Goal: Task Accomplishment & Management: Manage account settings

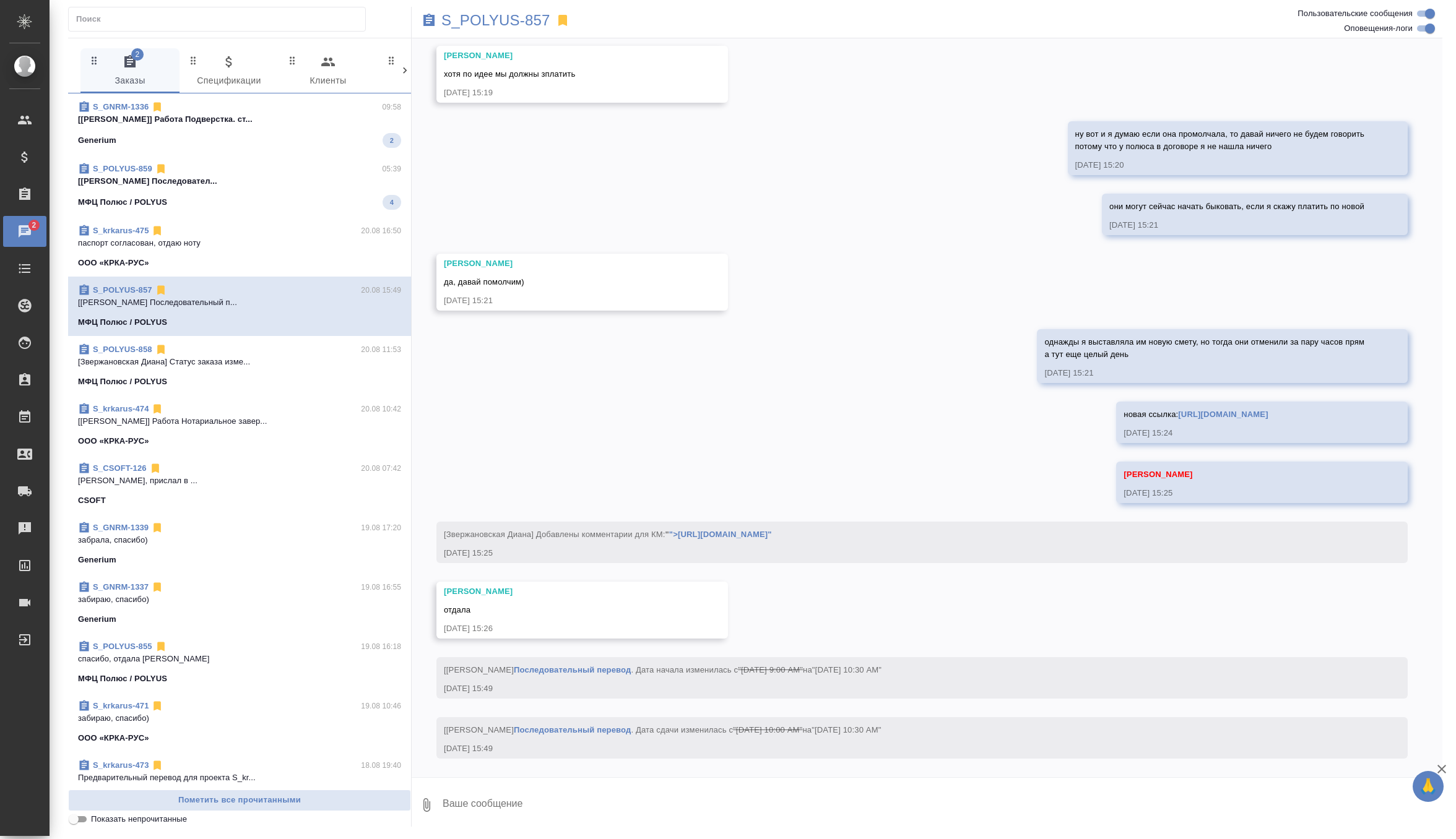
click at [263, 198] on div "МФЦ Полюс / POLYUS 4" at bounding box center [240, 202] width 323 height 15
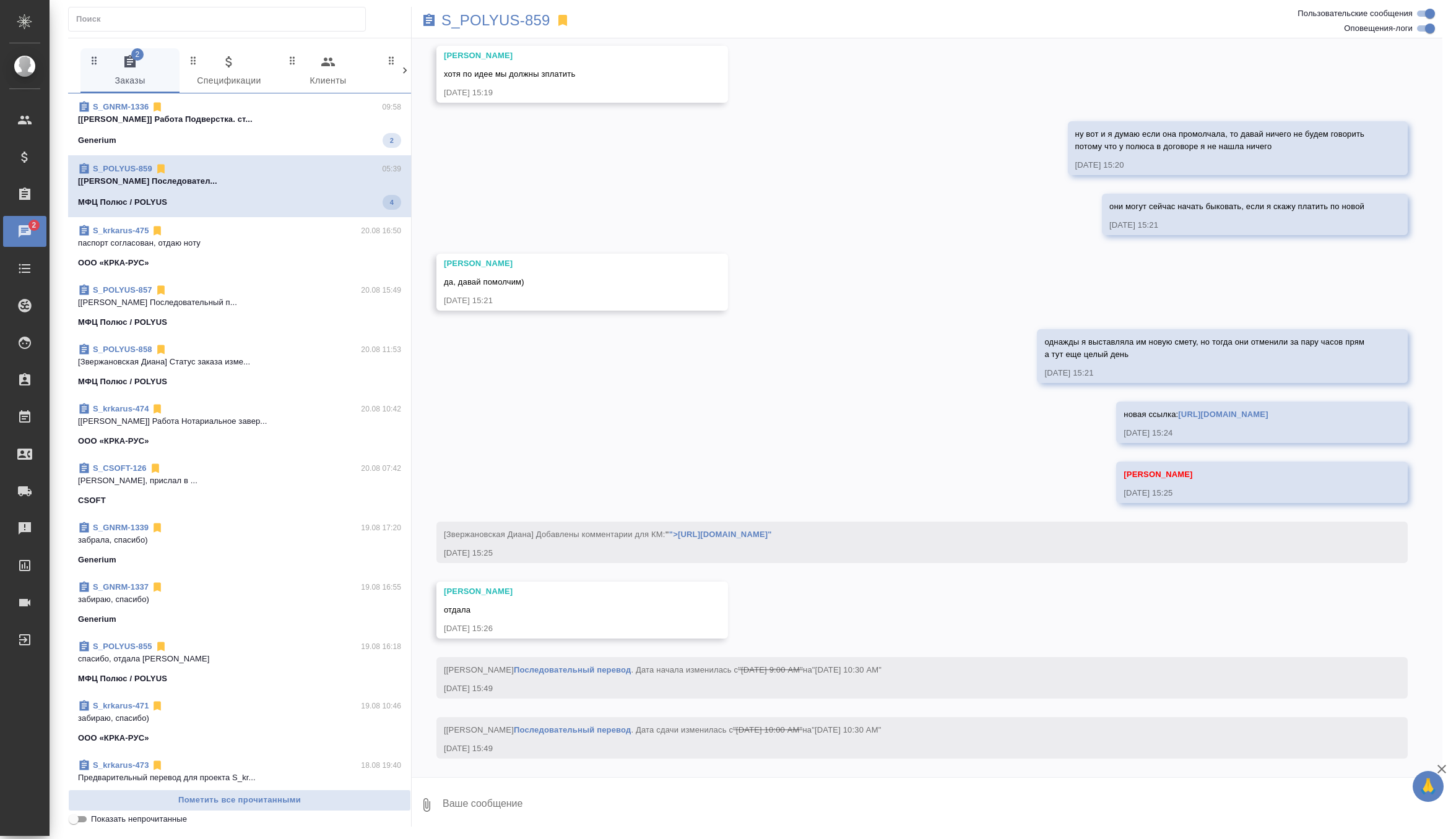
scroll to position [228, 0]
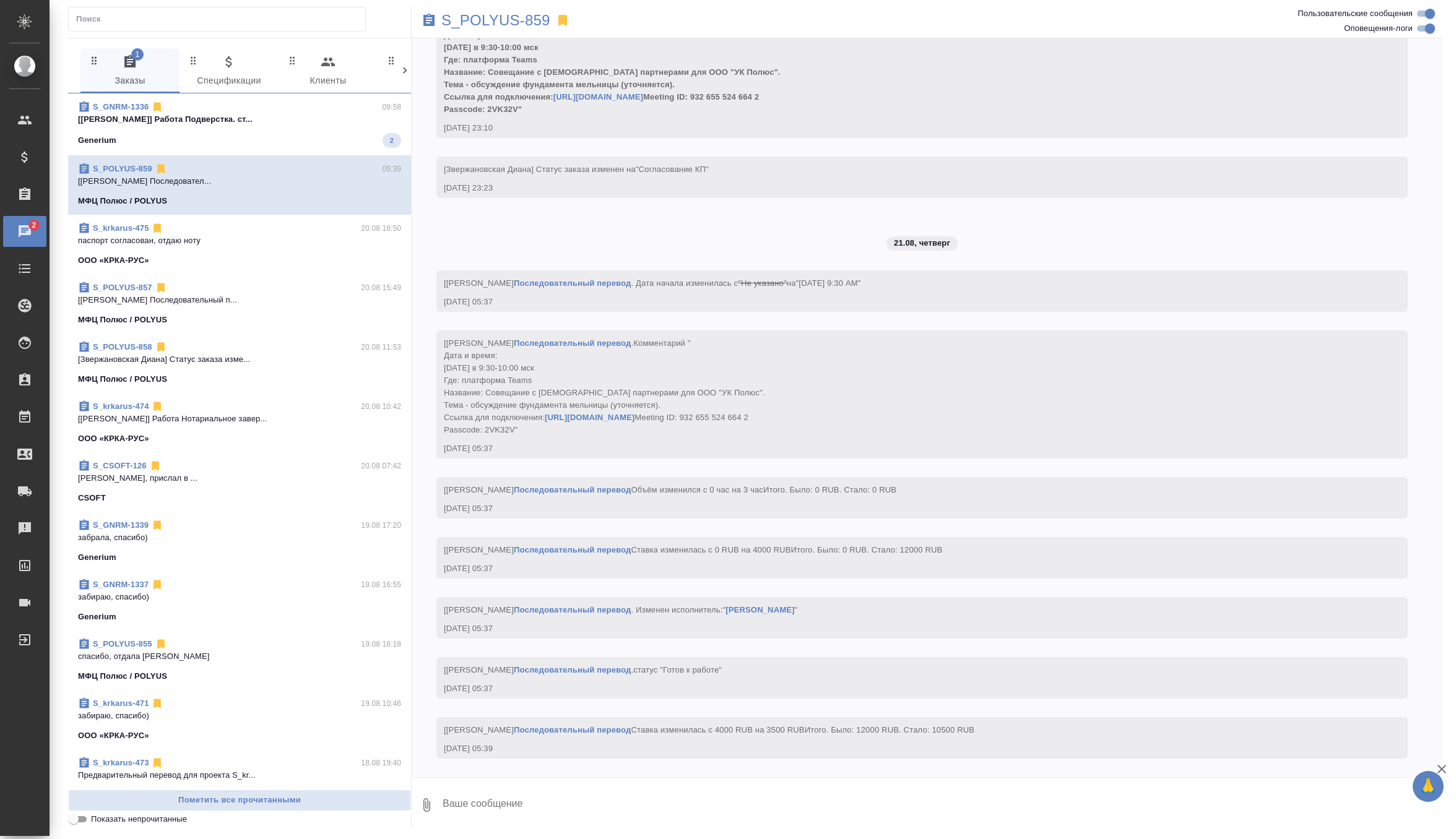
click at [332, 115] on p "[Петрова Валерия] Работа Подверстка. ст..." at bounding box center [240, 119] width 323 height 12
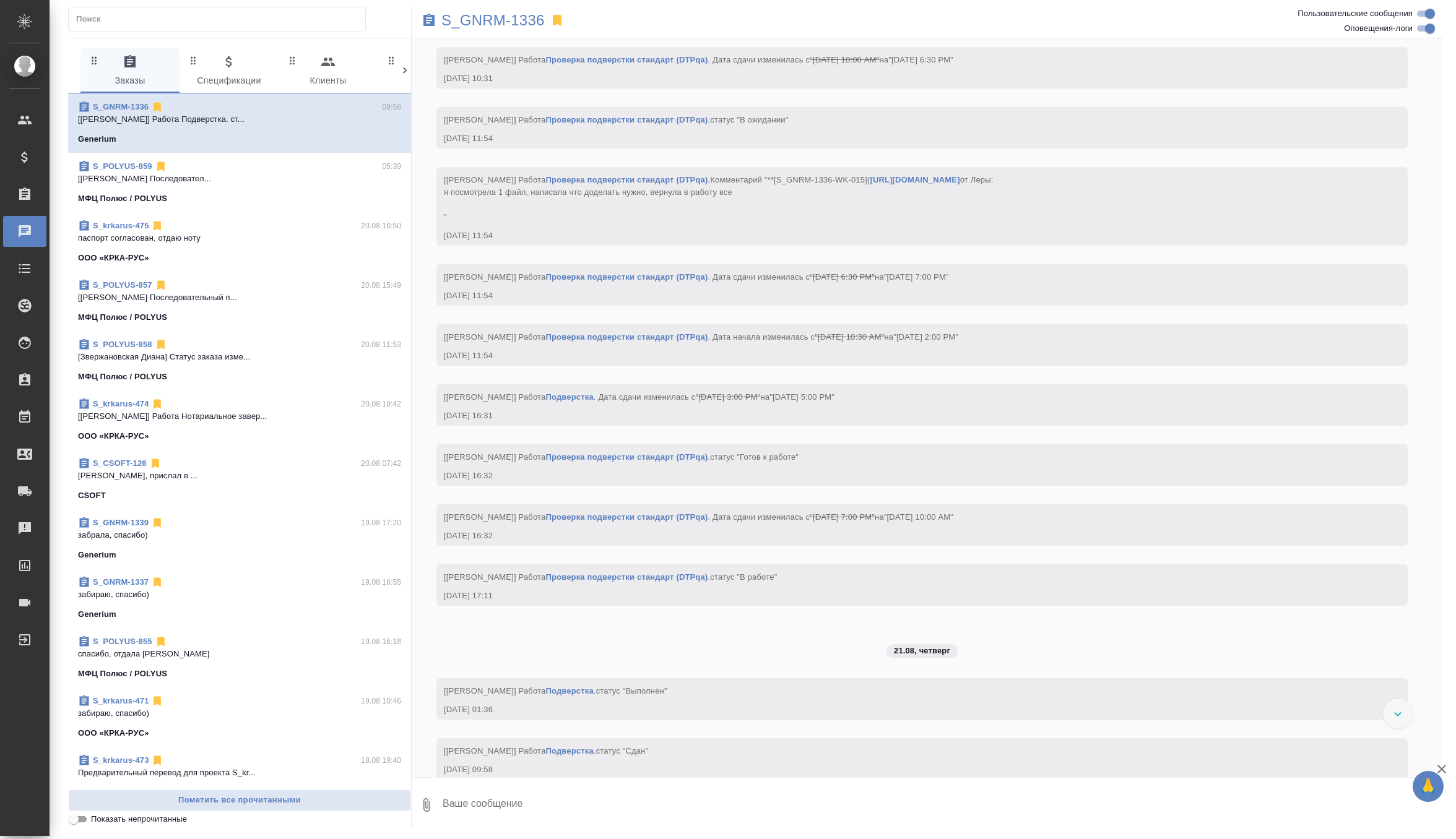
scroll to position [14083, 0]
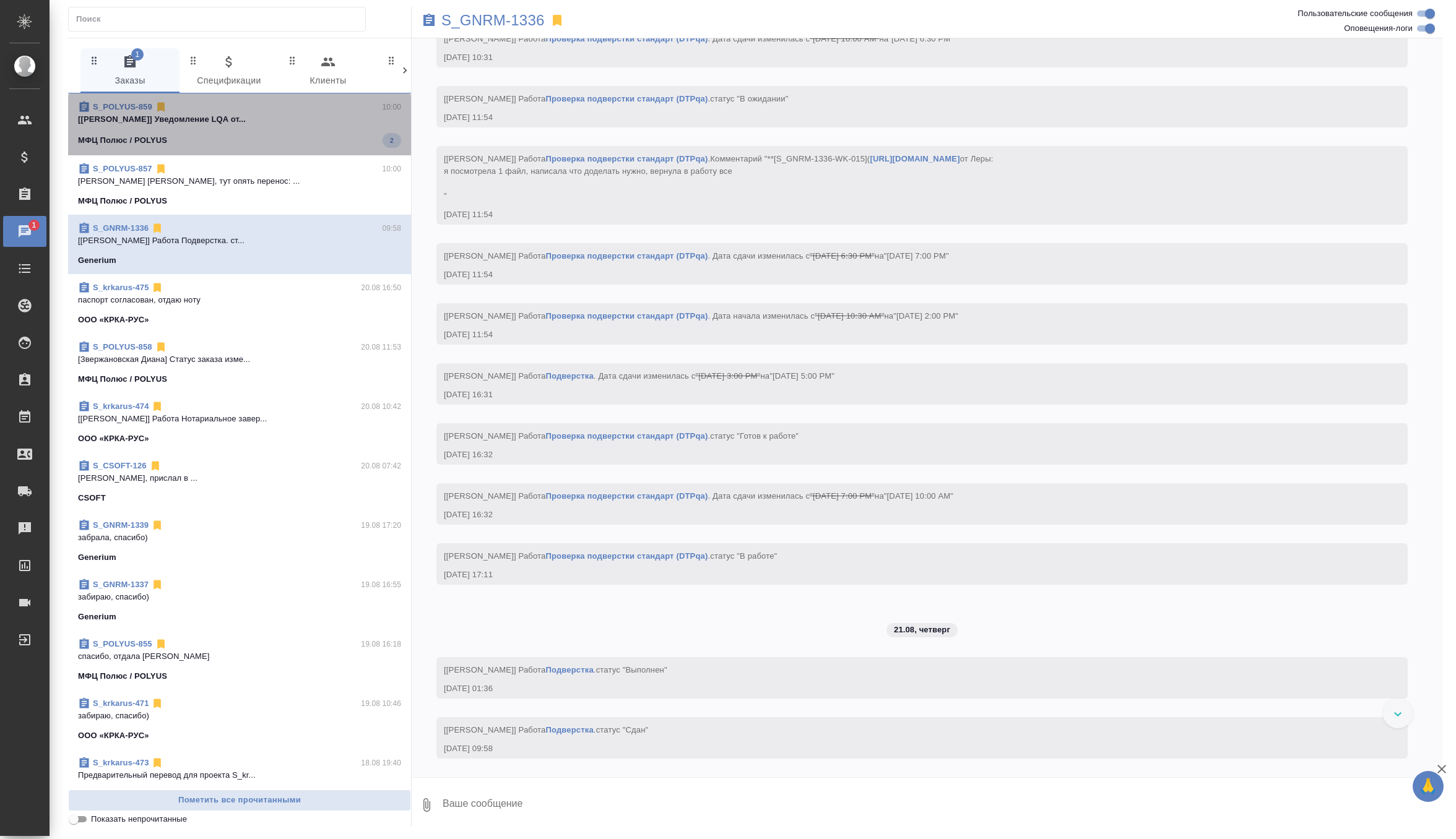
click at [257, 133] on div "МФЦ Полюс / POLYUS 2" at bounding box center [240, 140] width 323 height 15
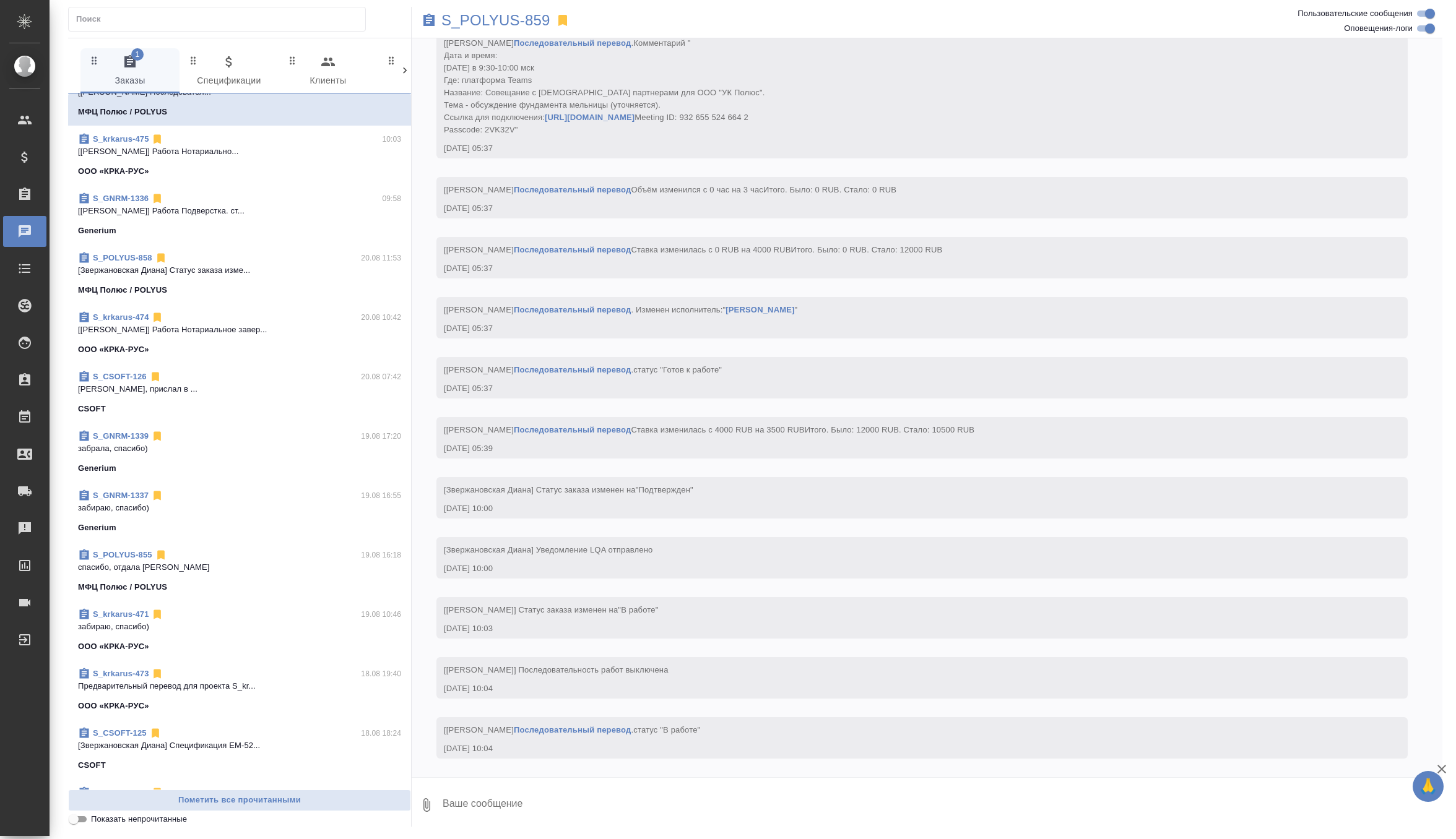
scroll to position [238, 0]
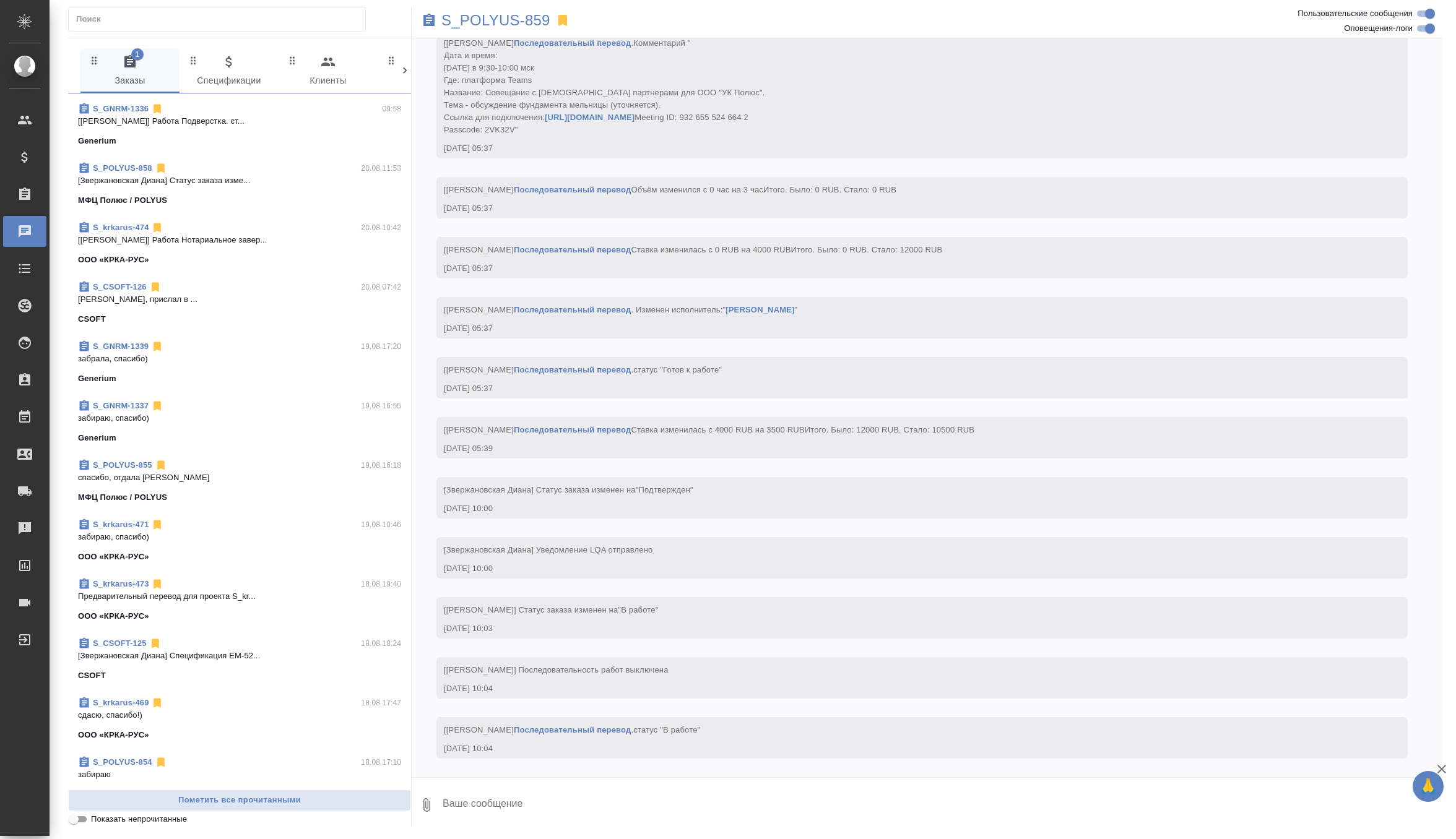
click at [245, 465] on div "S_POLYUS-855 19.08 16:18" at bounding box center [240, 465] width 323 height 12
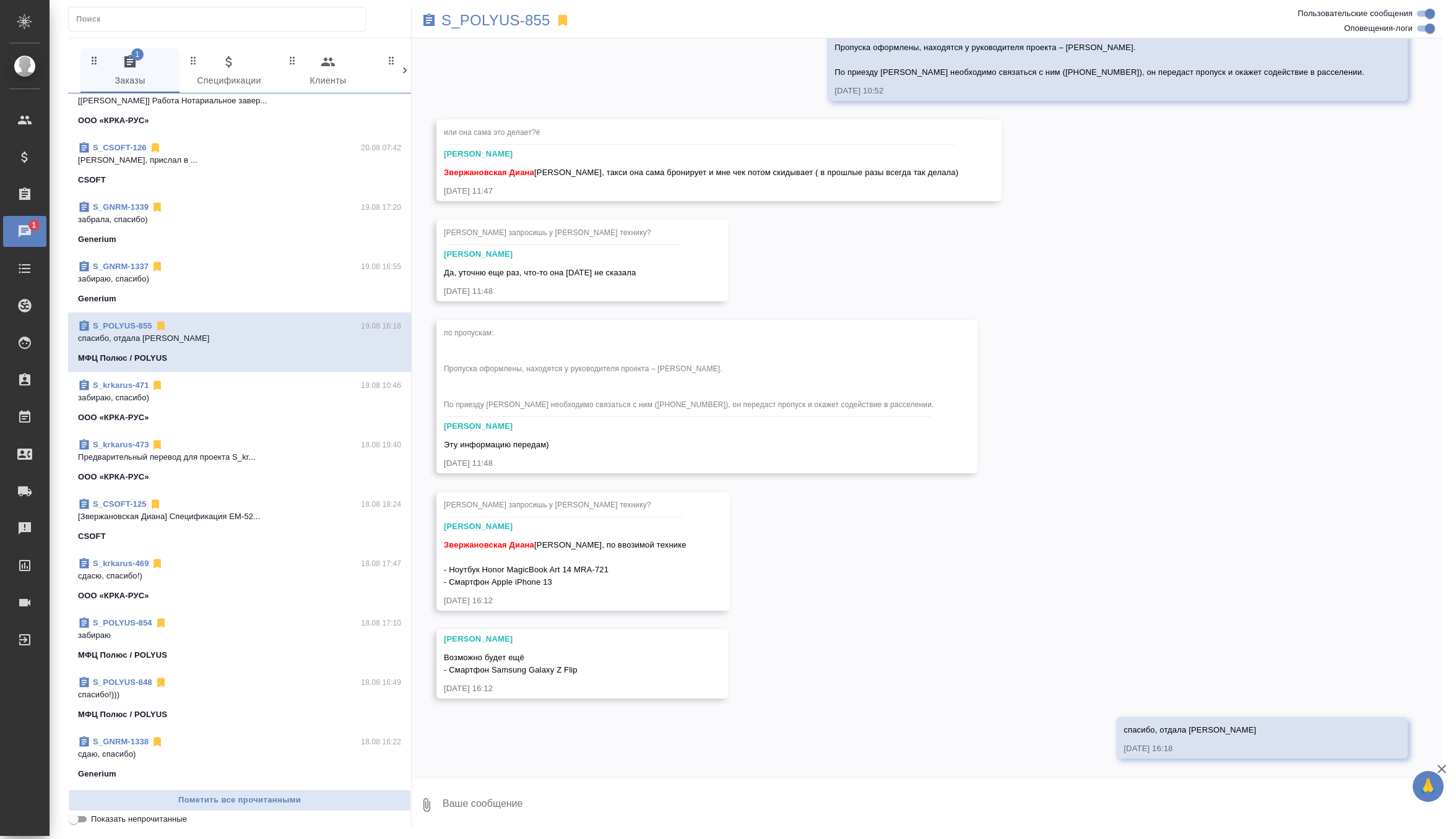
scroll to position [382, 0]
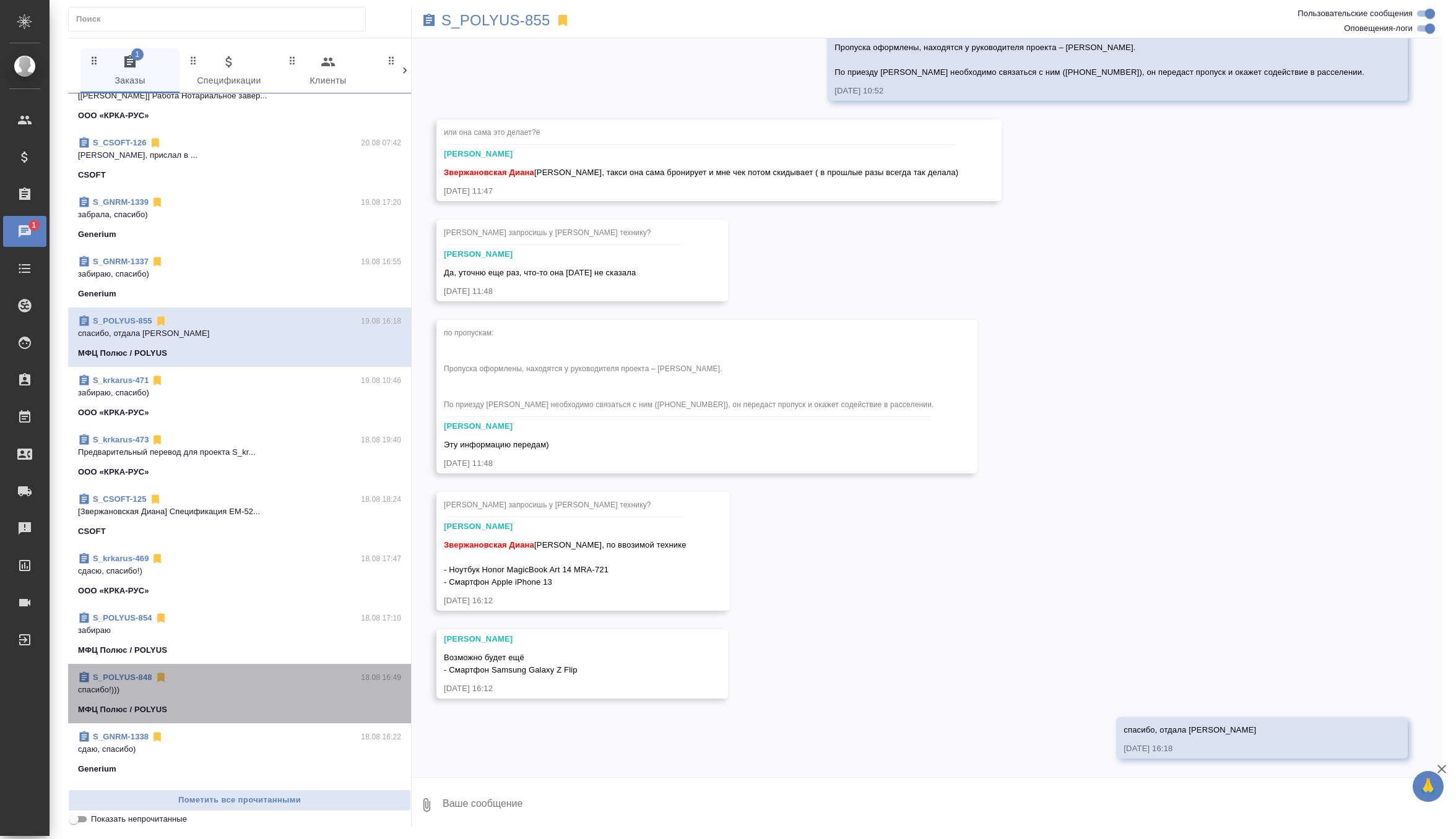
click at [232, 681] on div "S_POLYUS-848 18.08 16:49" at bounding box center [240, 677] width 323 height 12
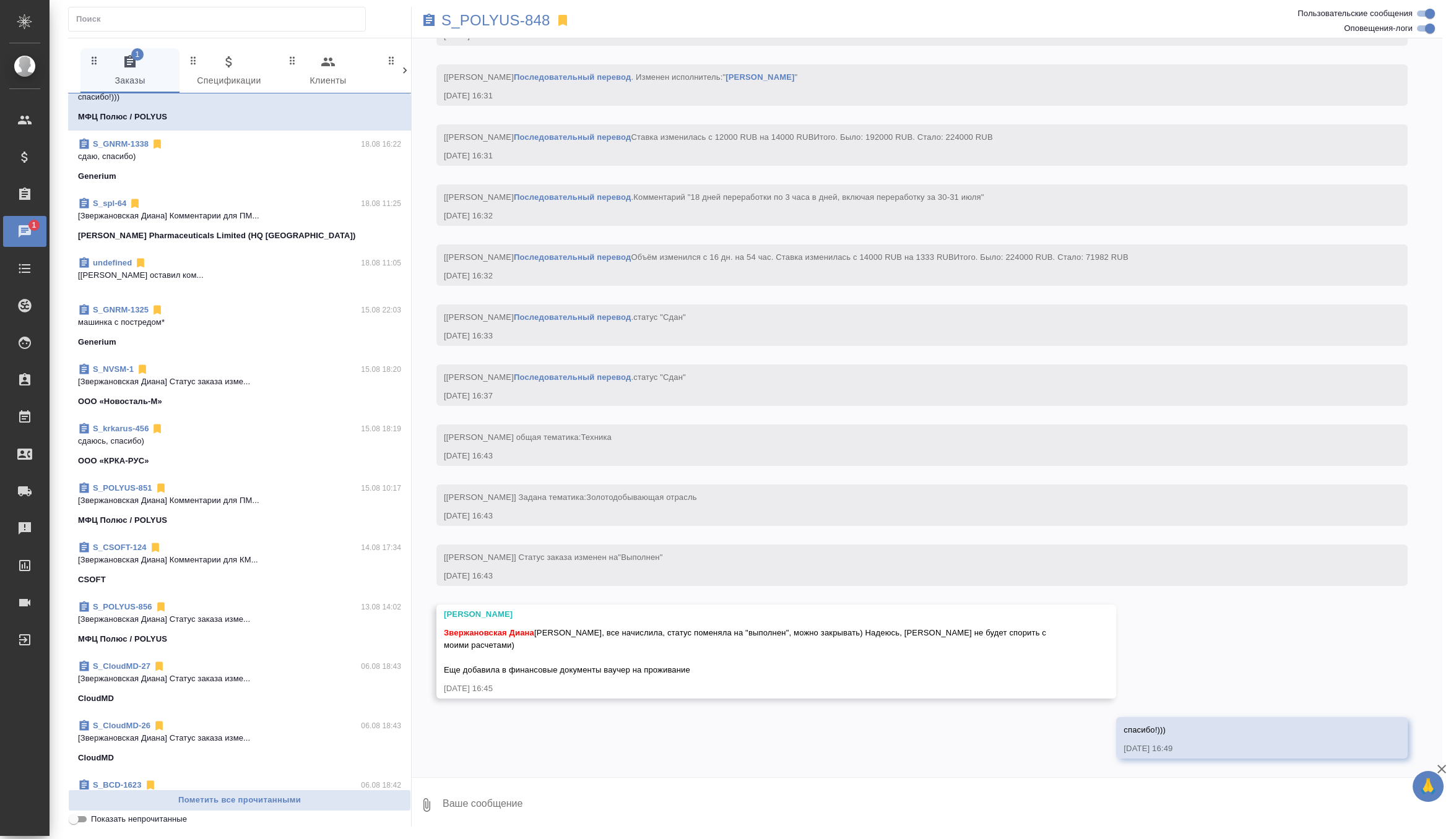
scroll to position [976, 0]
click at [299, 623] on p "[Звержановская Диана] Статус заказа изме..." at bounding box center [240, 617] width 323 height 12
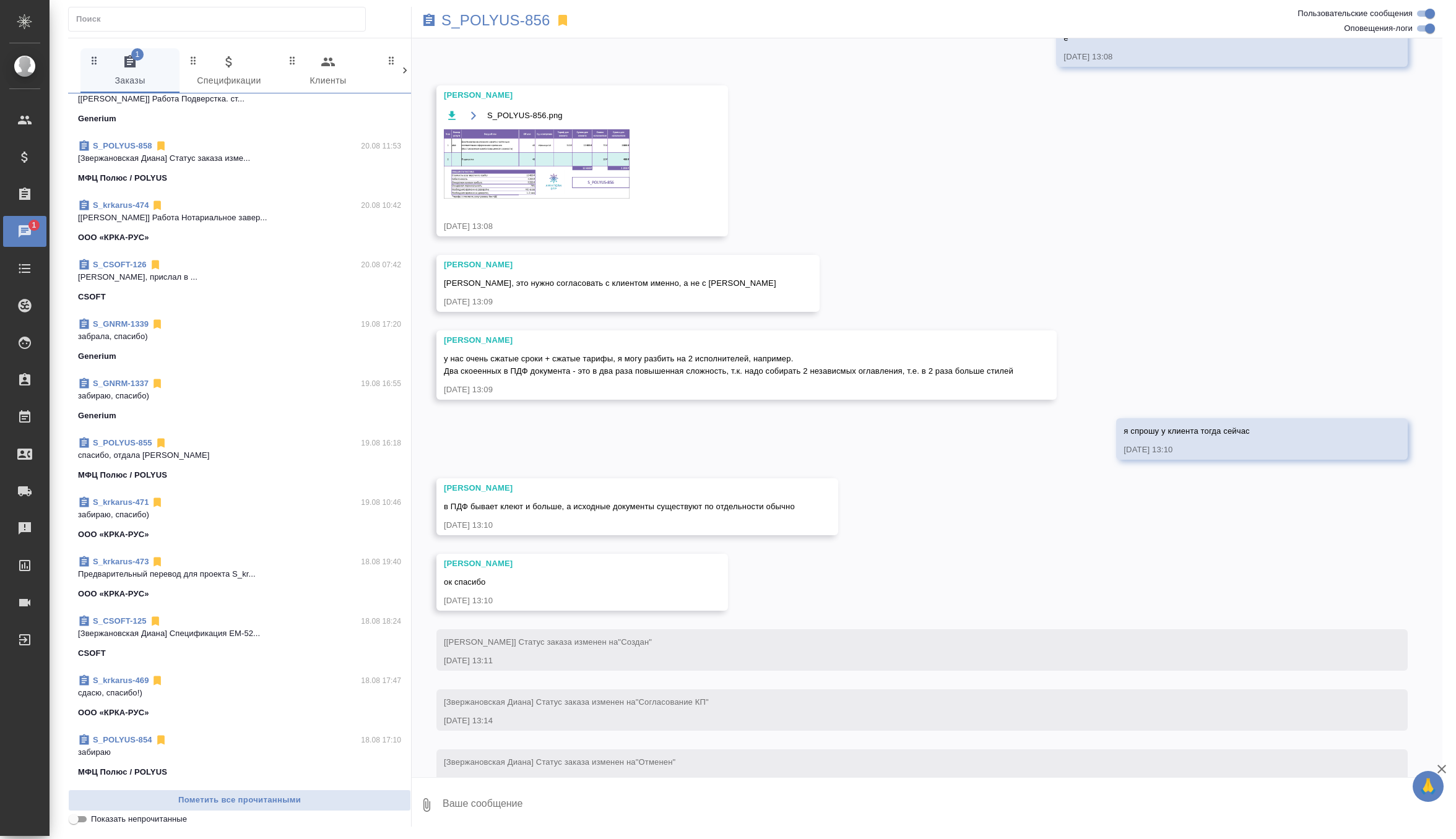
scroll to position [0, 0]
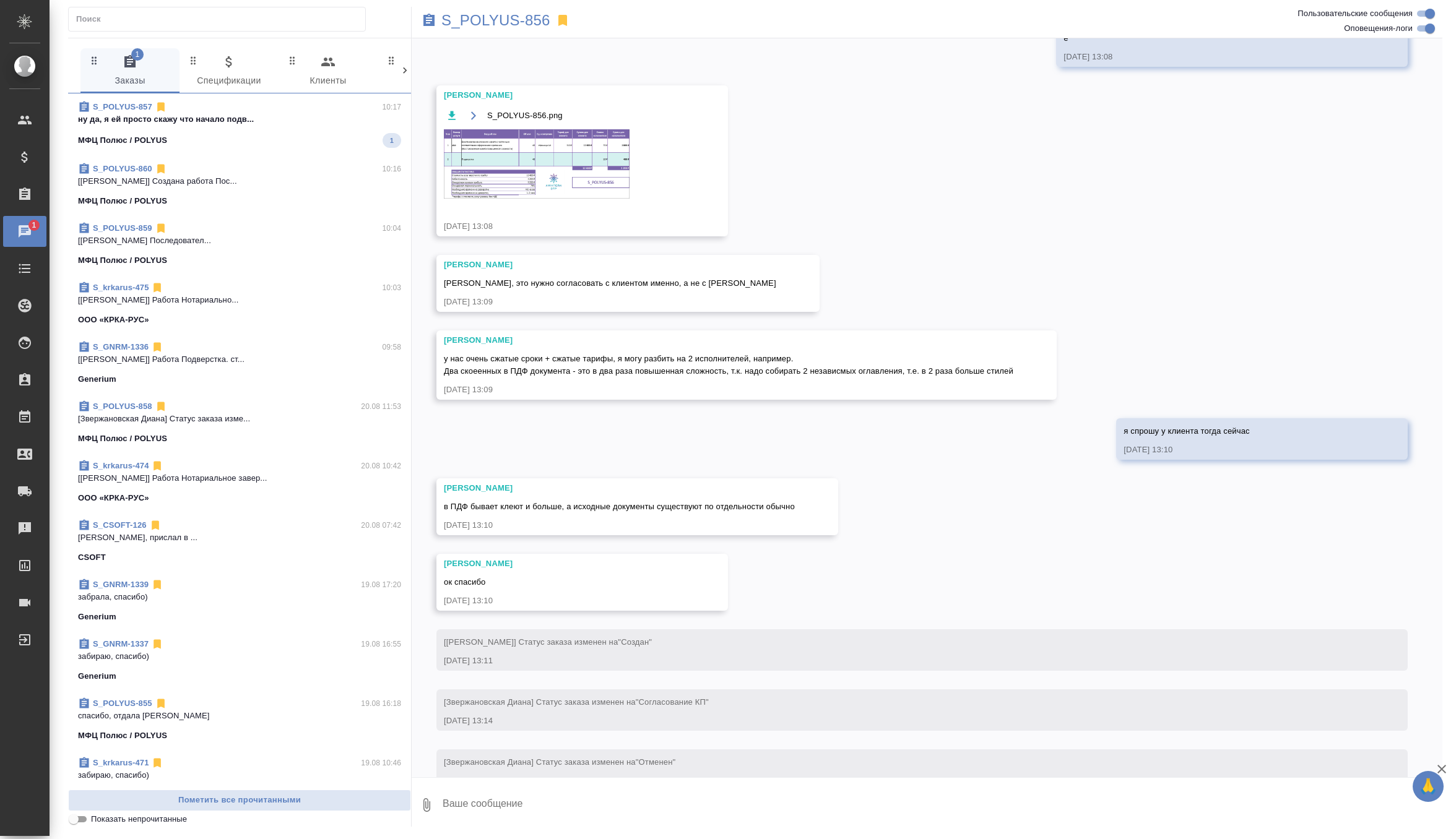
click at [279, 184] on p "[Звержановская Диана] Создана работа Пос..." at bounding box center [240, 181] width 323 height 12
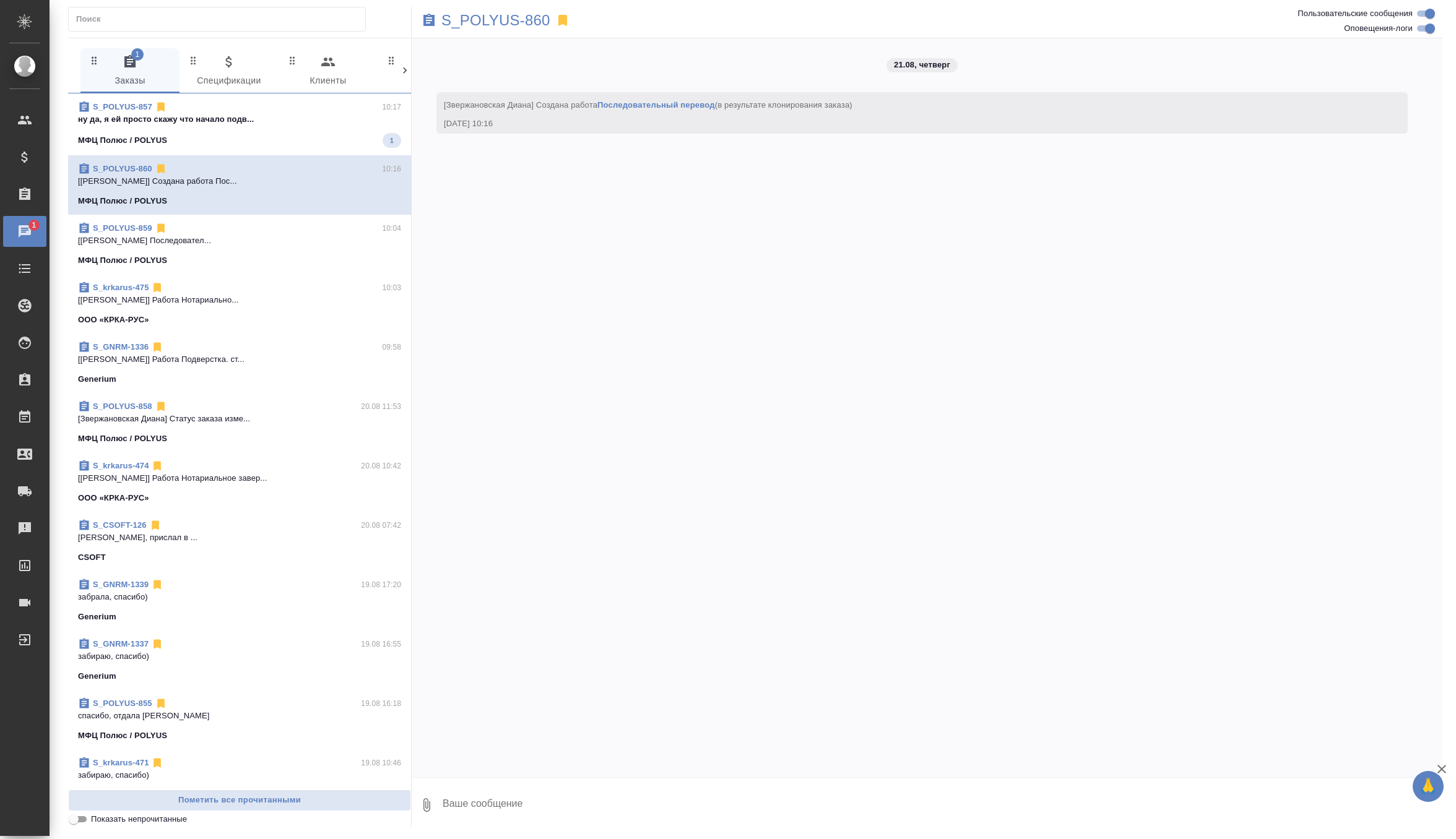
click at [257, 245] on p "[Горшкова Валентина] Работа Последовател..." at bounding box center [240, 240] width 323 height 12
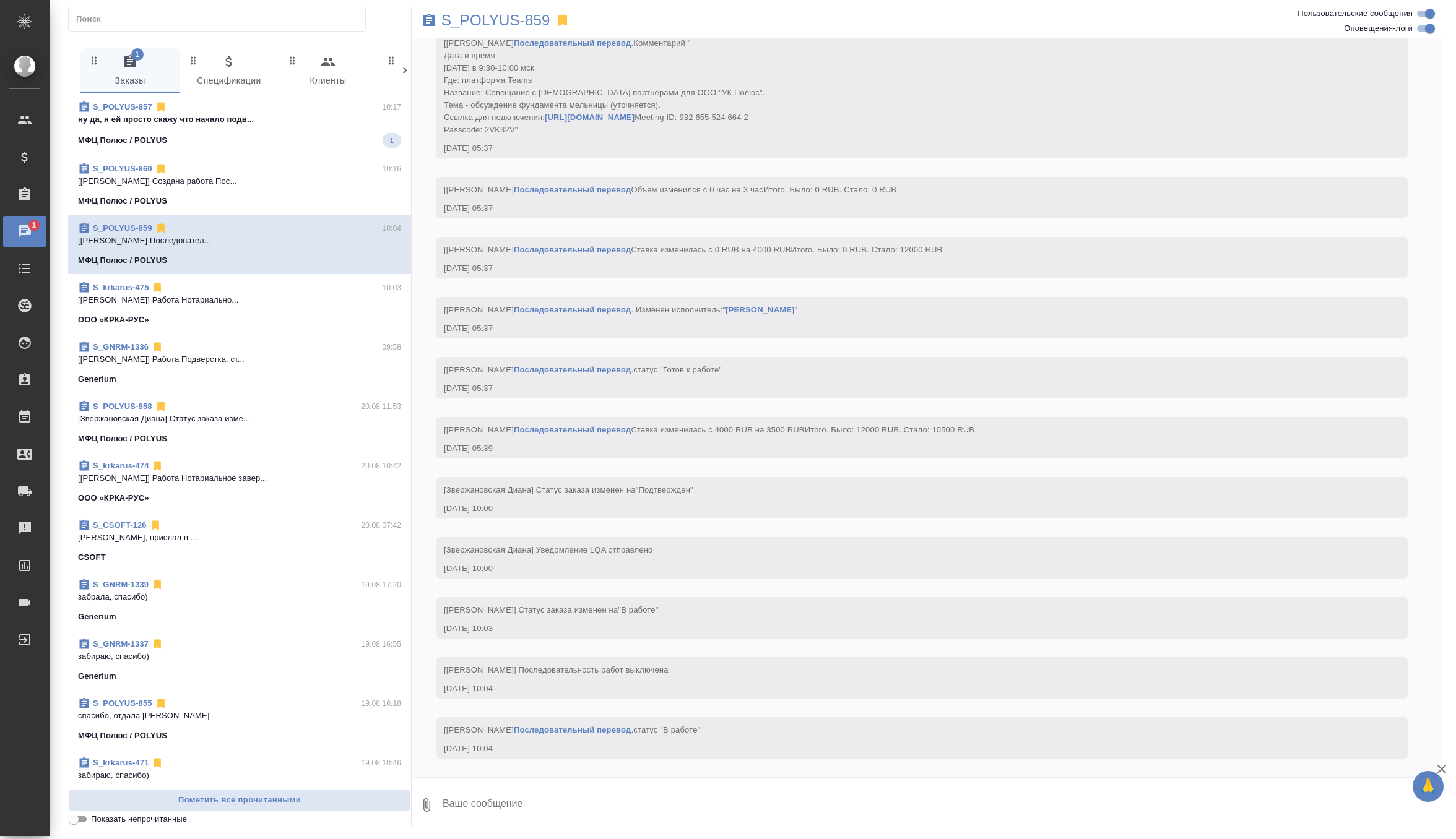
scroll to position [529, 0]
click at [277, 118] on p "так начало и было ж в 10-30" at bounding box center [240, 119] width 323 height 12
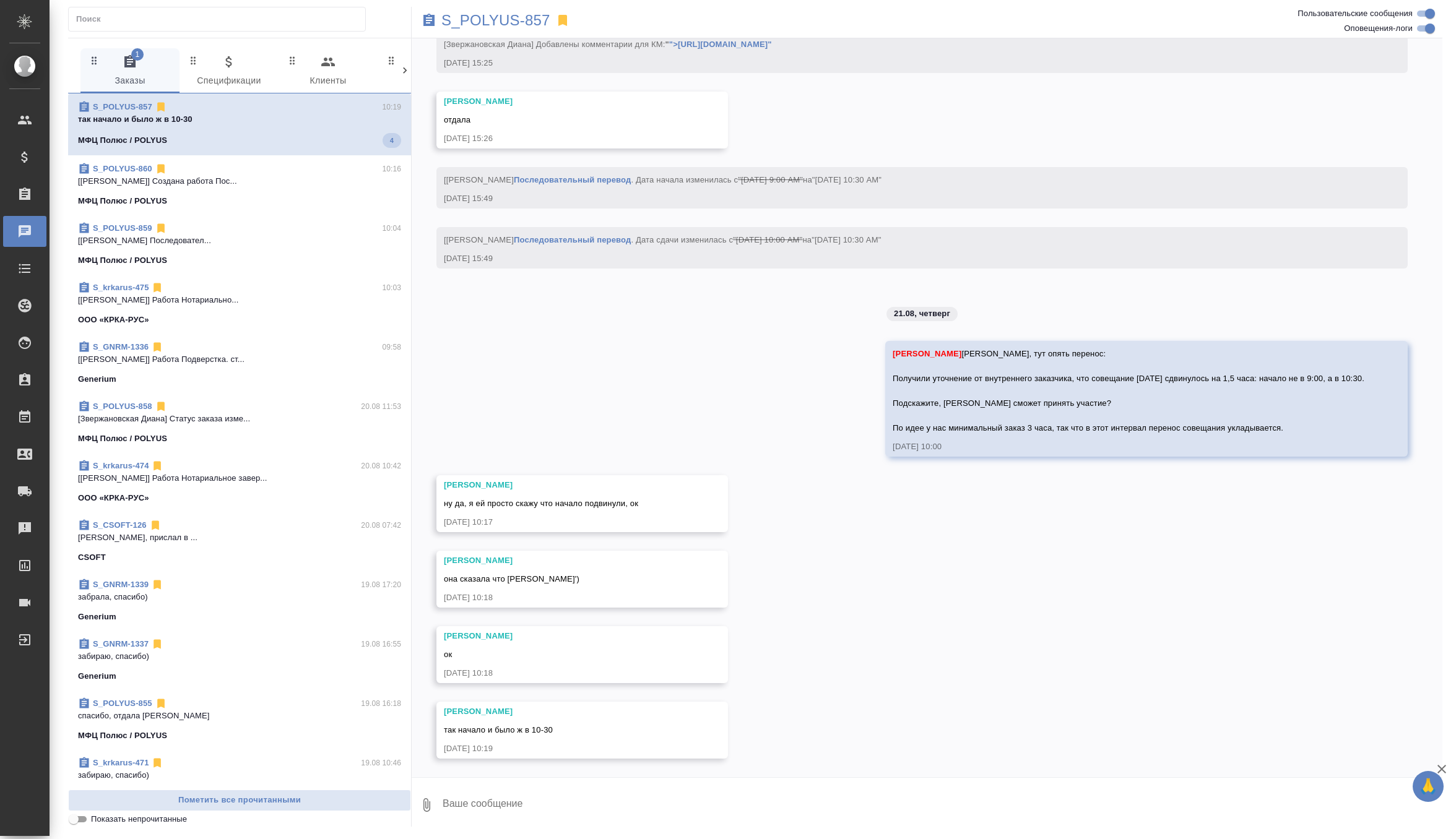
scroll to position [3299, 0]
click at [536, 797] on textarea at bounding box center [942, 805] width 1001 height 42
type textarea "супер, спасибо!)"
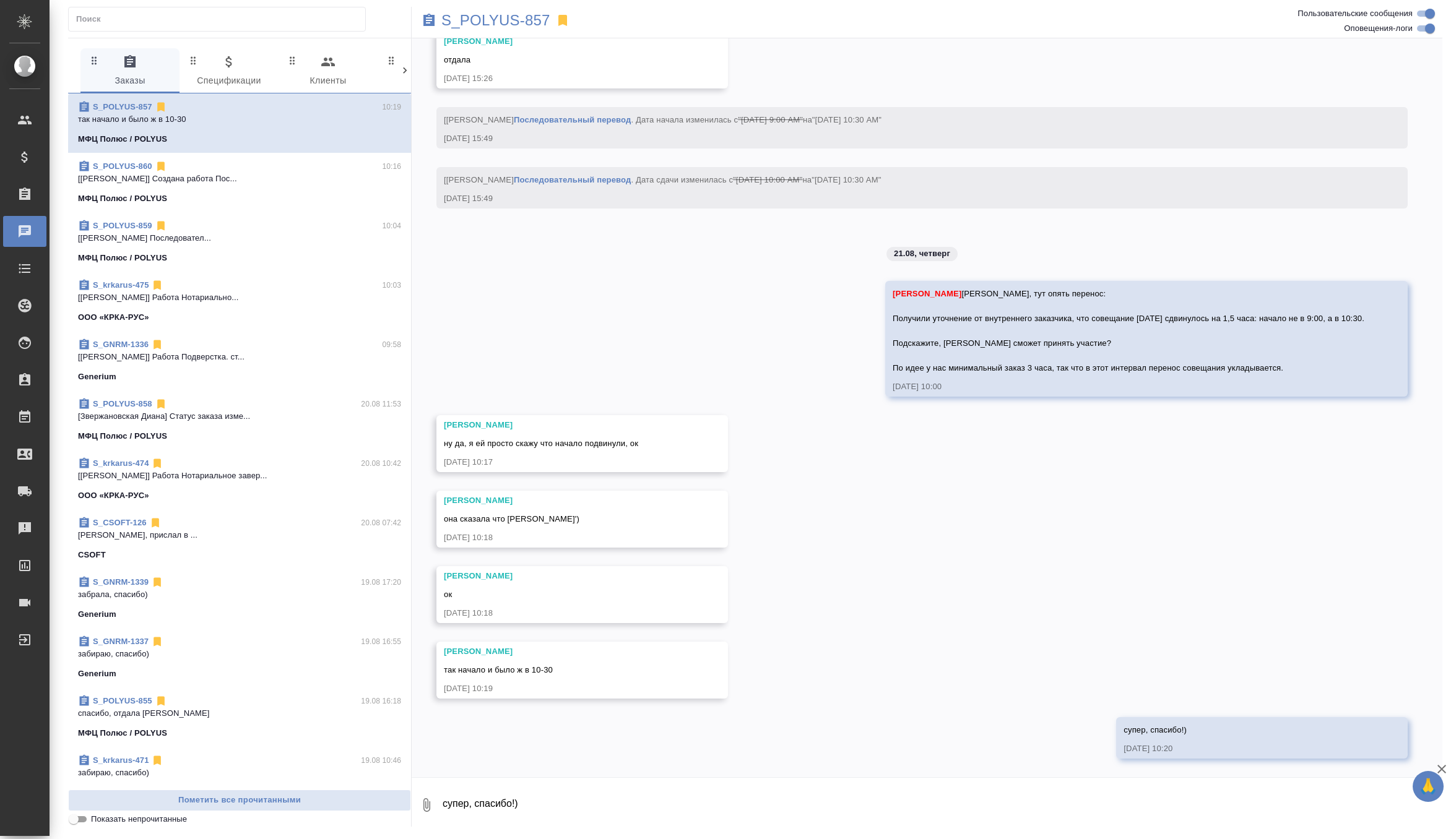
scroll to position [3359, 0]
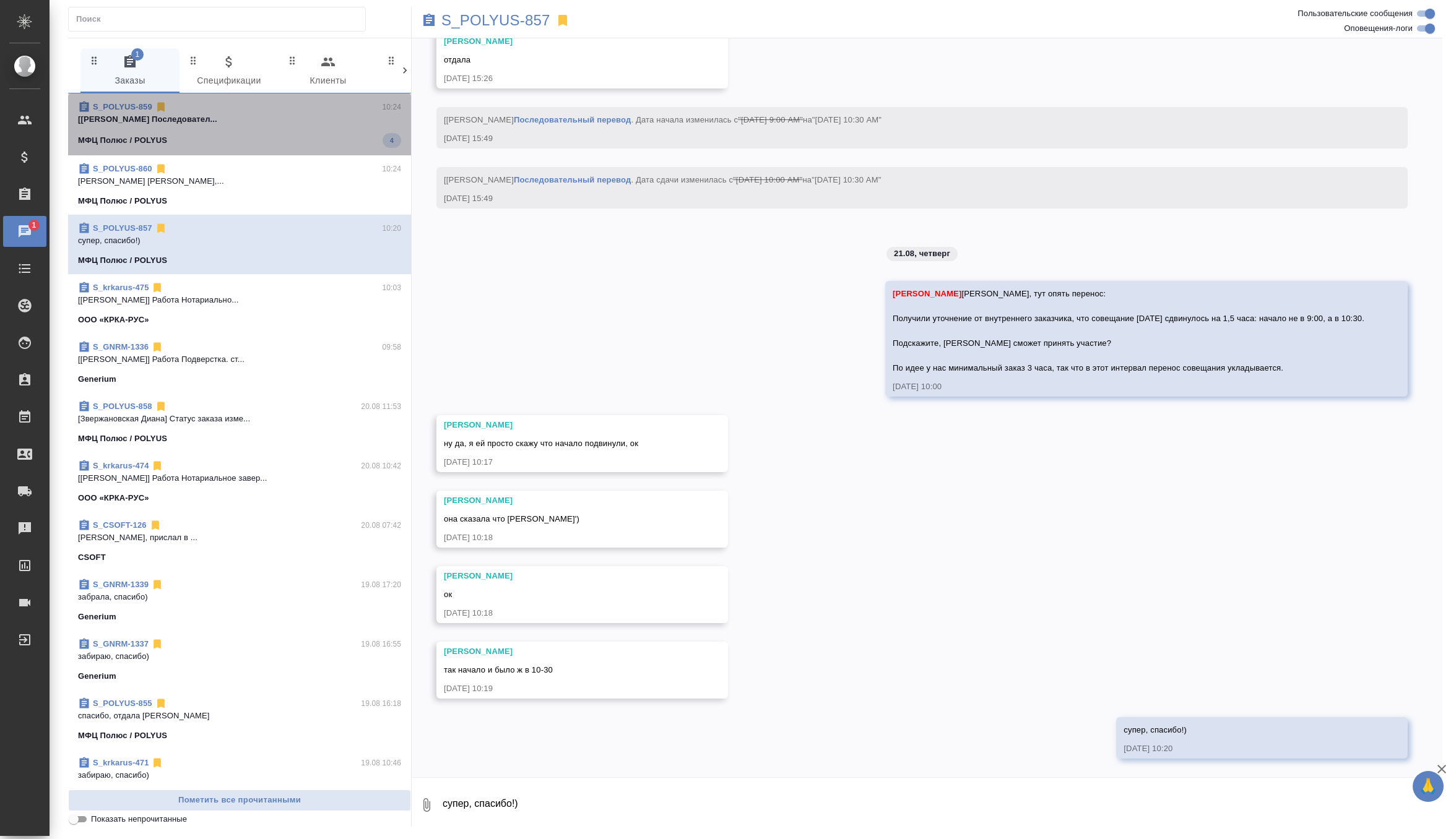
click at [261, 136] on div "МФЦ Полюс / POLYUS 4" at bounding box center [240, 140] width 323 height 15
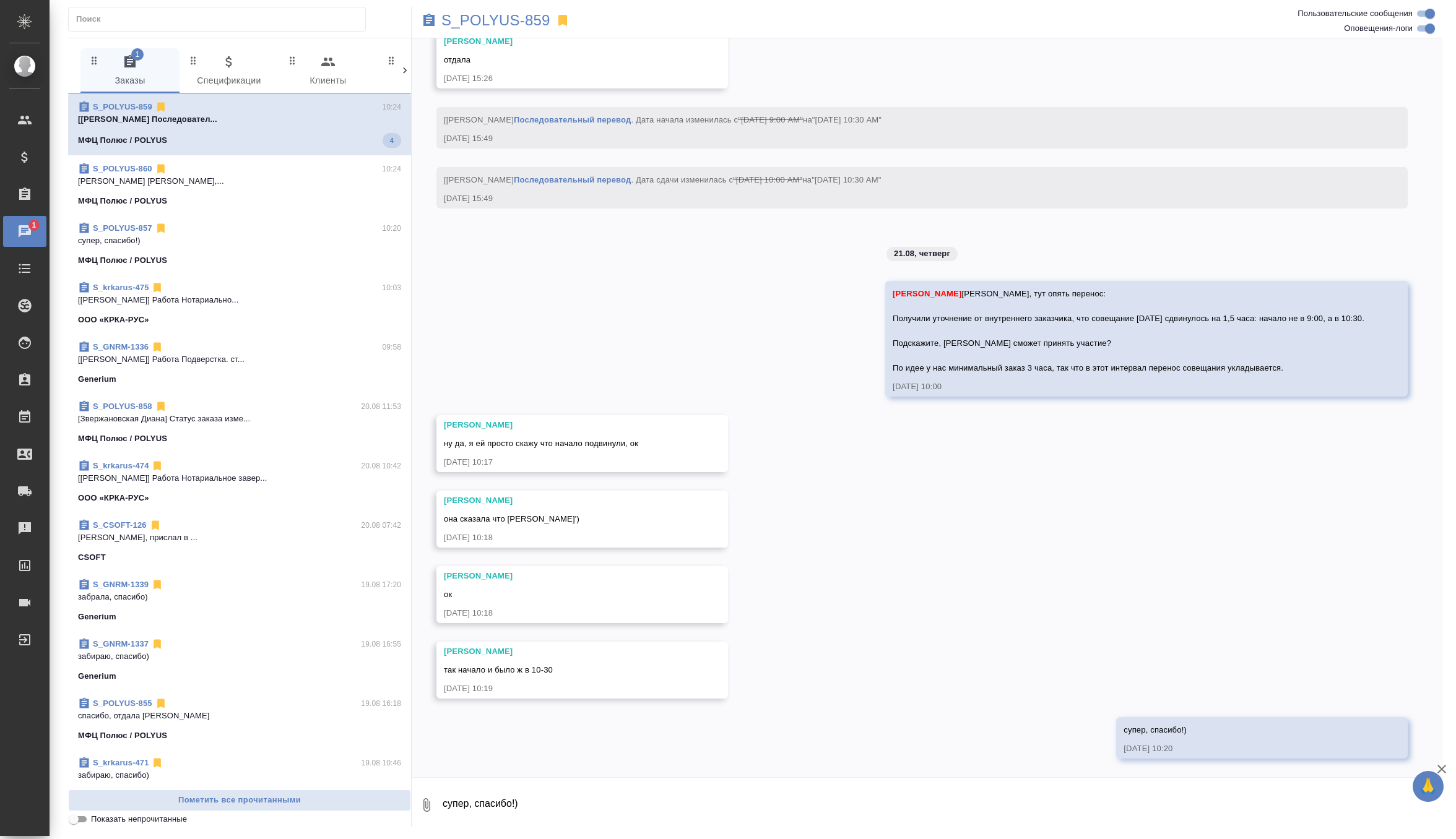
scroll to position [829, 0]
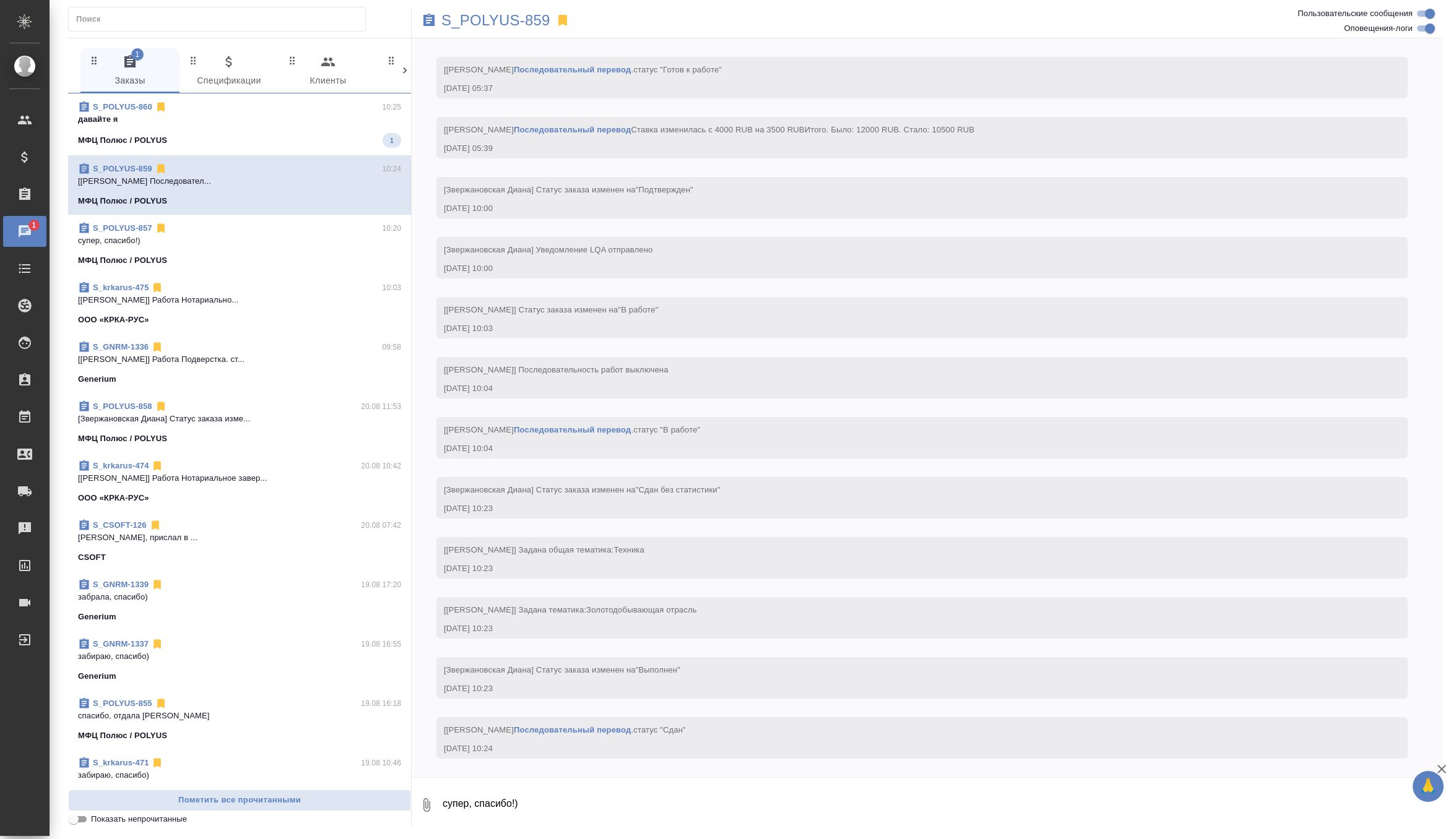
click at [325, 108] on div "S_POLYUS-860 10:25" at bounding box center [240, 106] width 323 height 12
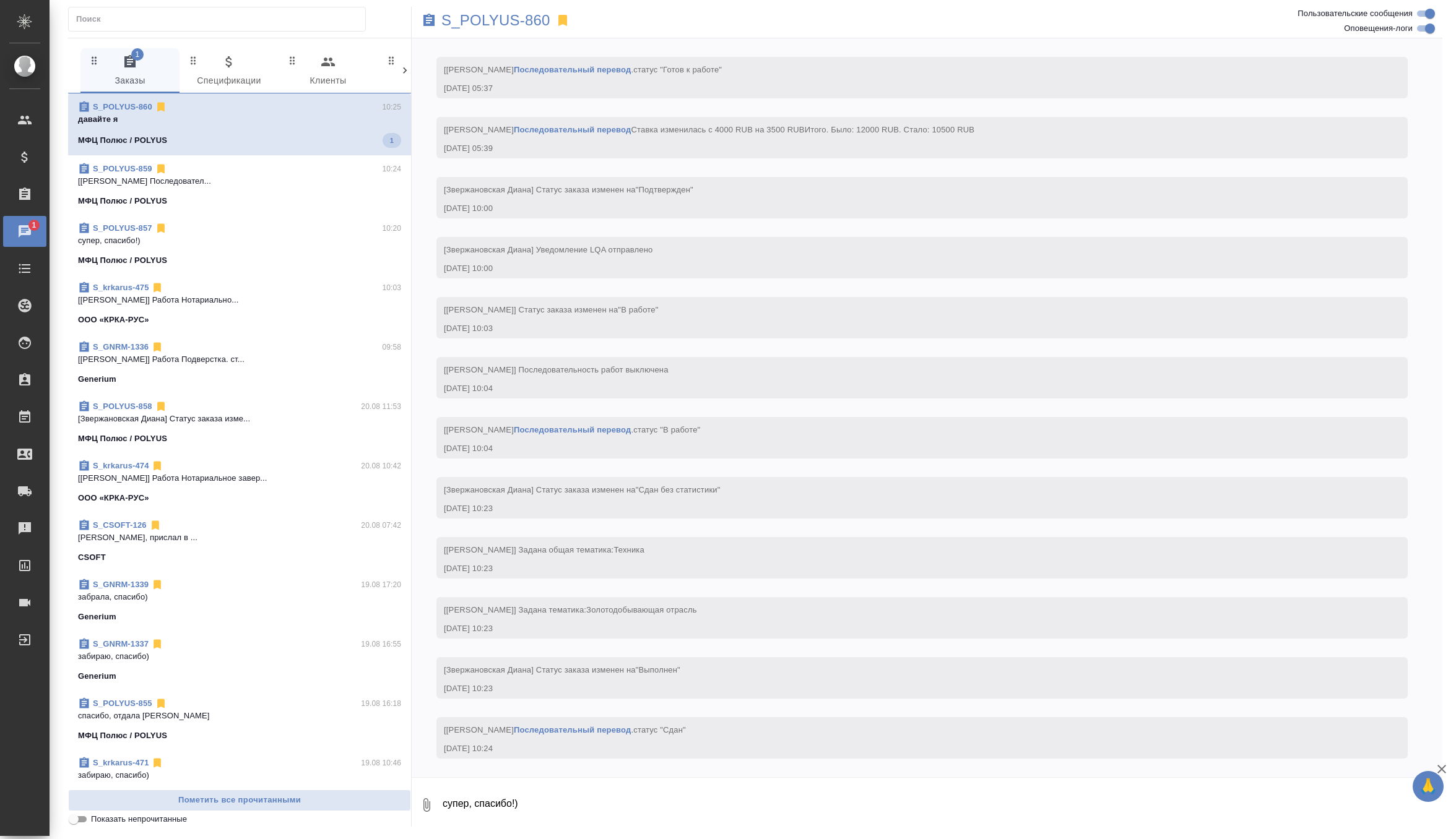
scroll to position [0, 0]
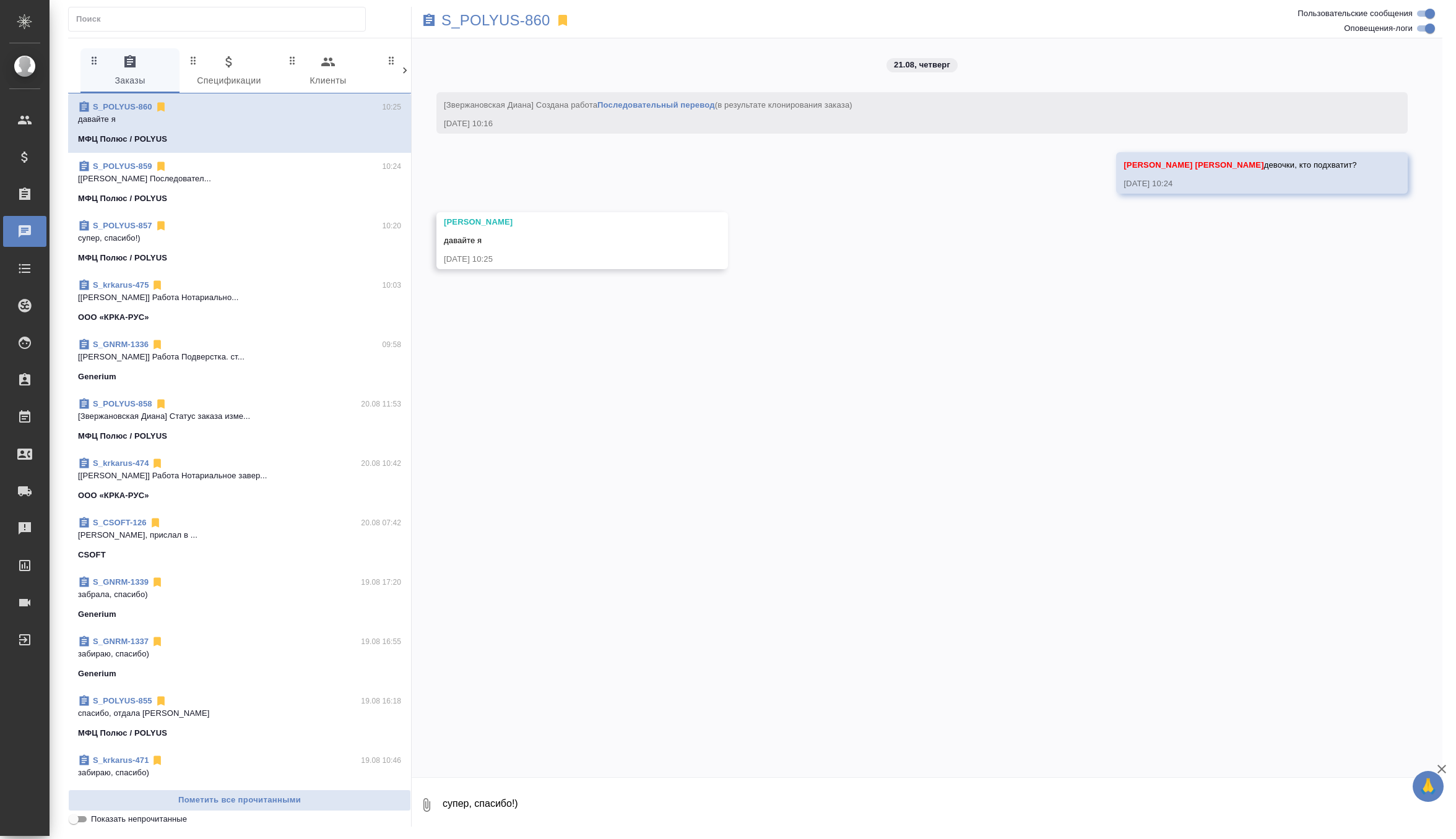
click at [472, 804] on textarea "супер, спасибо!)" at bounding box center [942, 805] width 1001 height 42
type textarea "с"
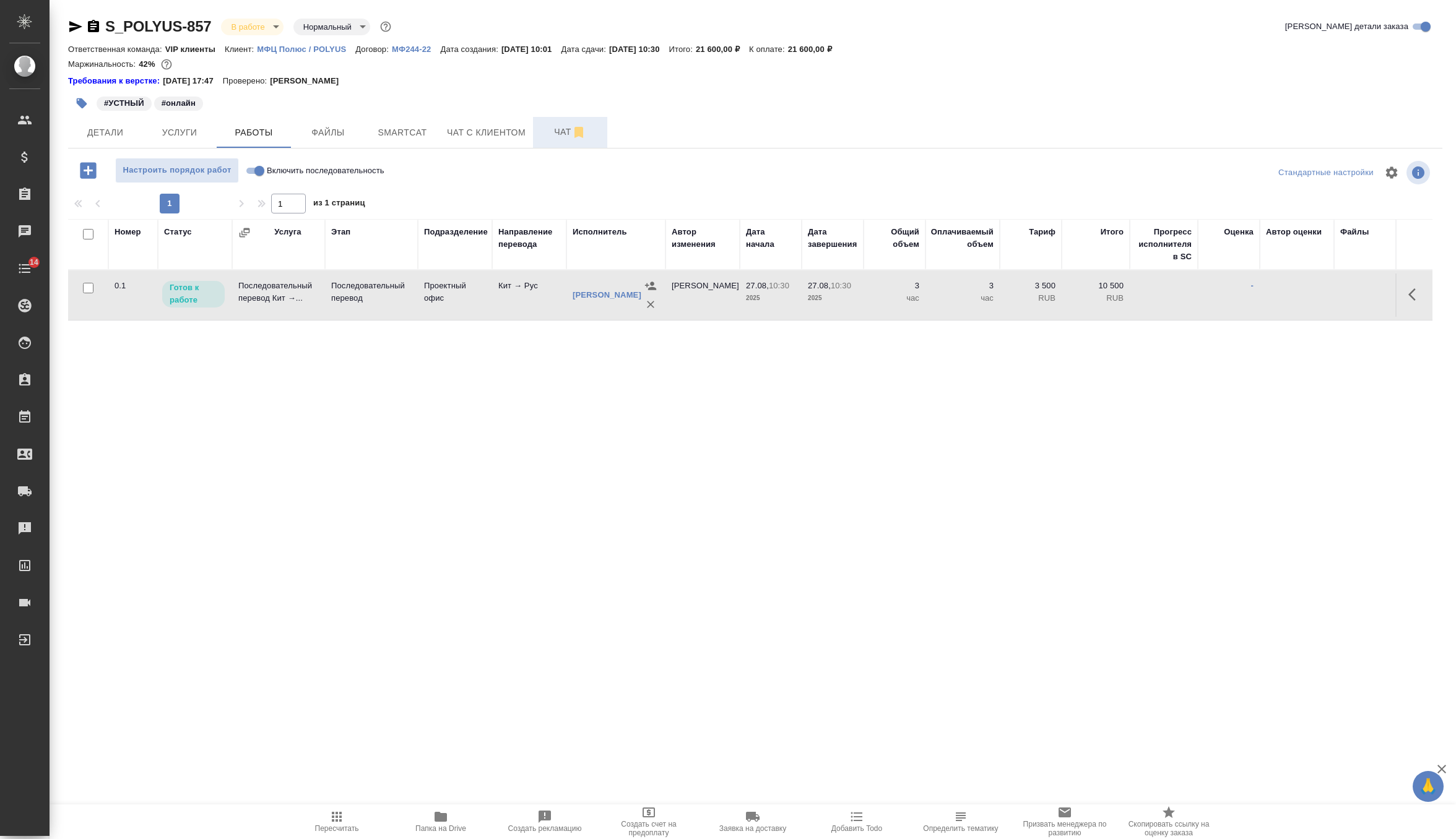
click at [556, 127] on span "Чат" at bounding box center [571, 131] width 60 height 15
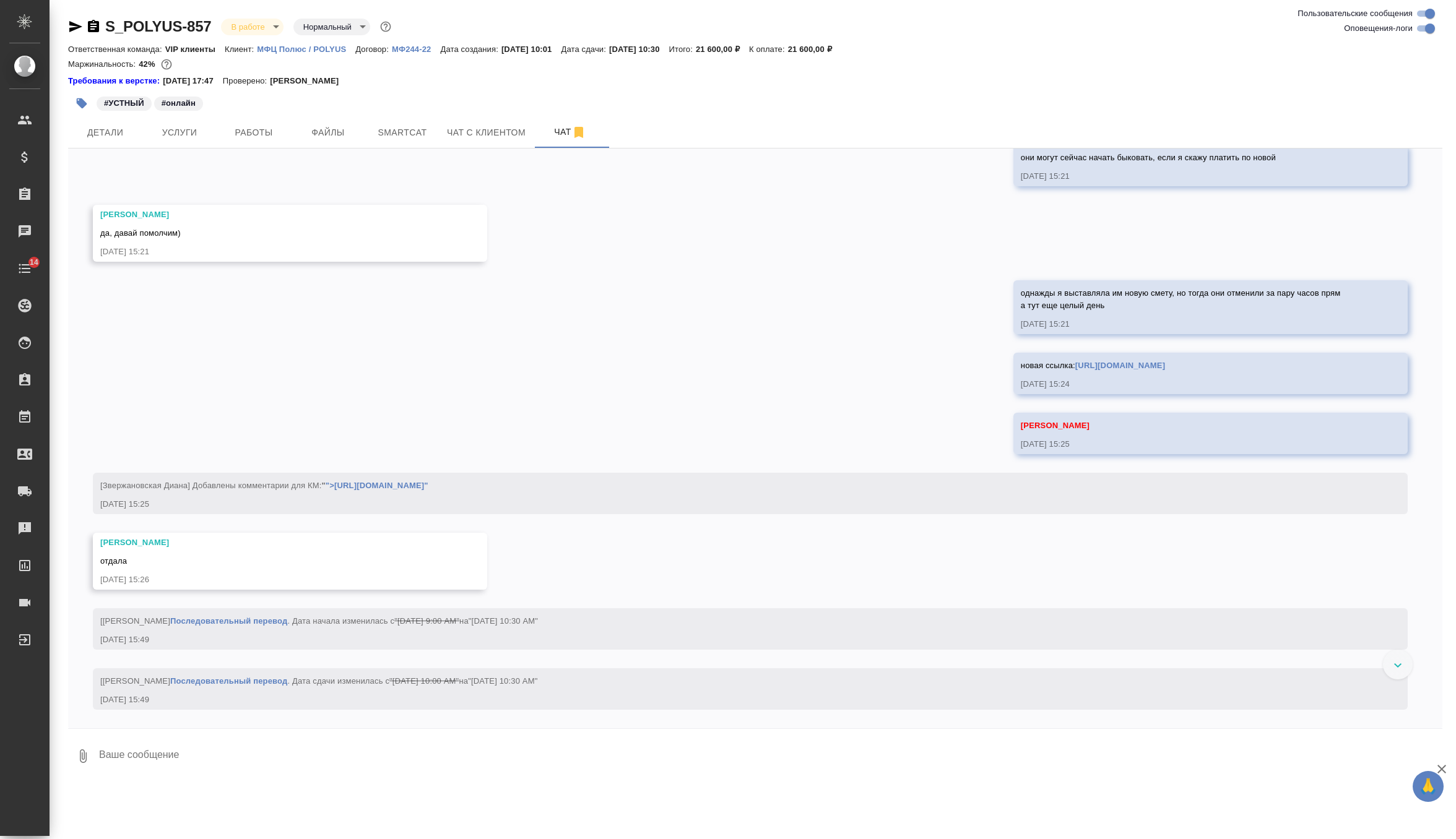
click at [253, 746] on textarea at bounding box center [770, 756] width 1345 height 42
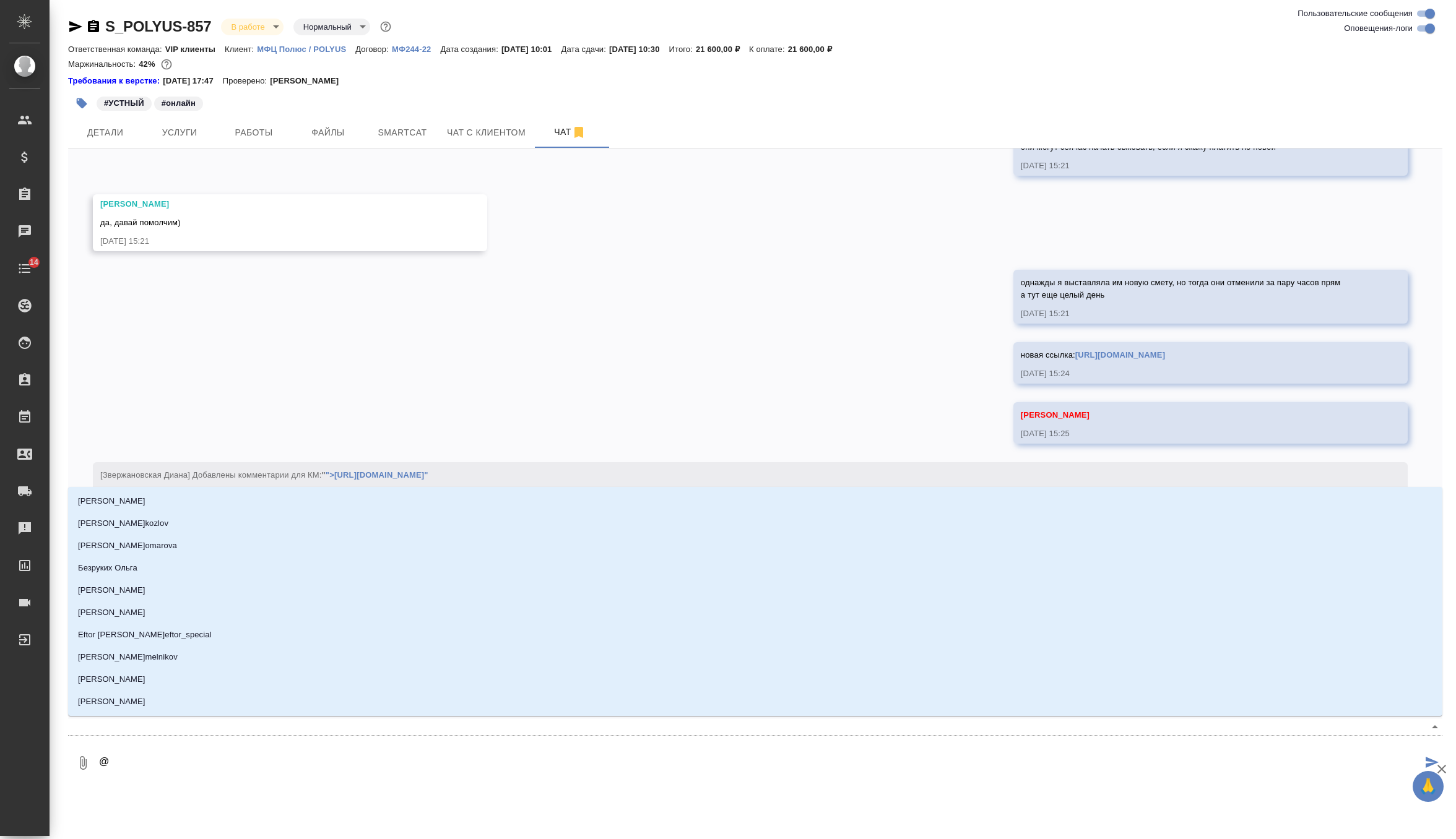
type textarea "@г"
type input "г"
type textarea "@гр"
type input "гр"
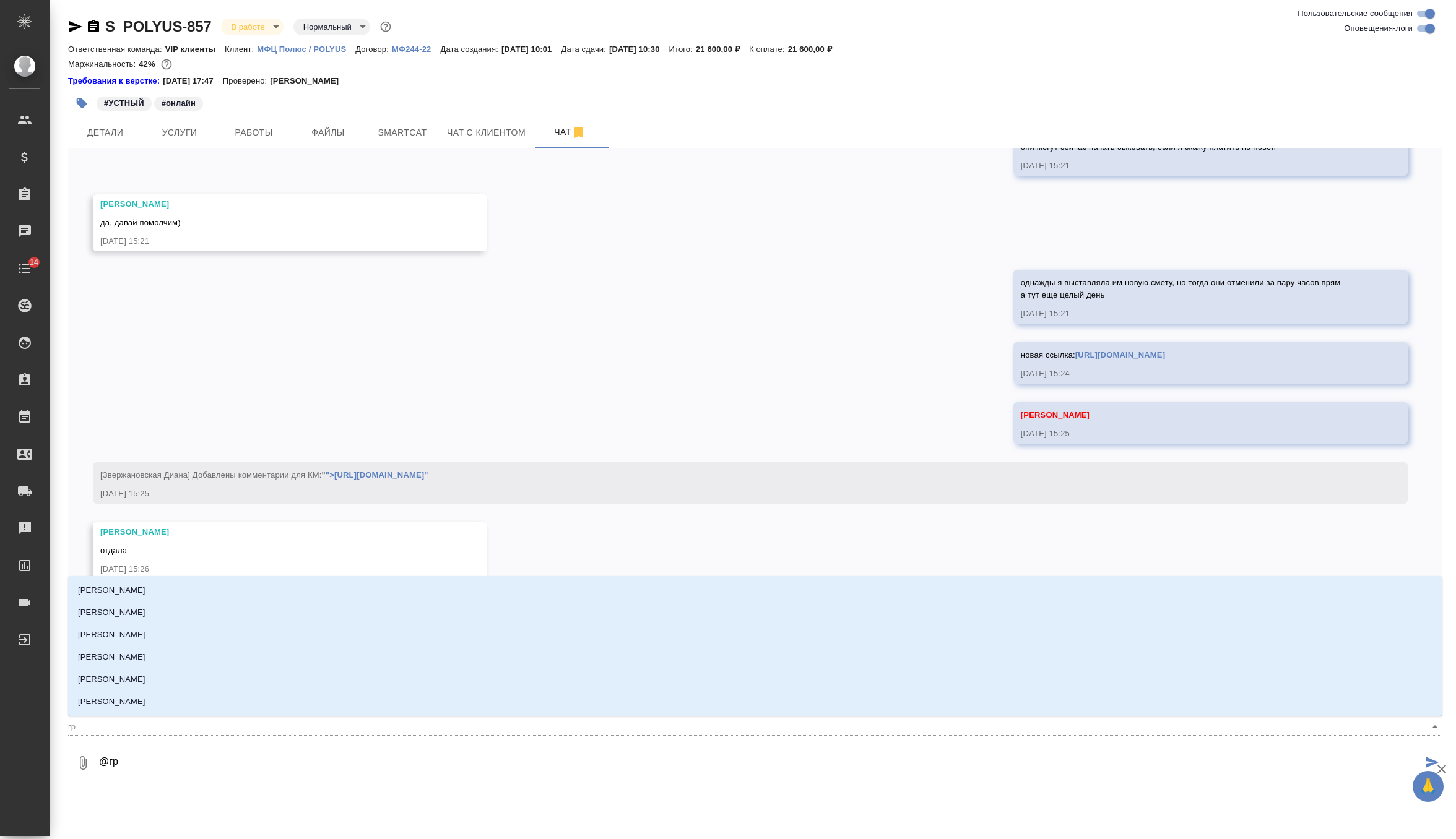
type textarea "@гра"
type input "гра"
type textarea "@граб"
type input "граб"
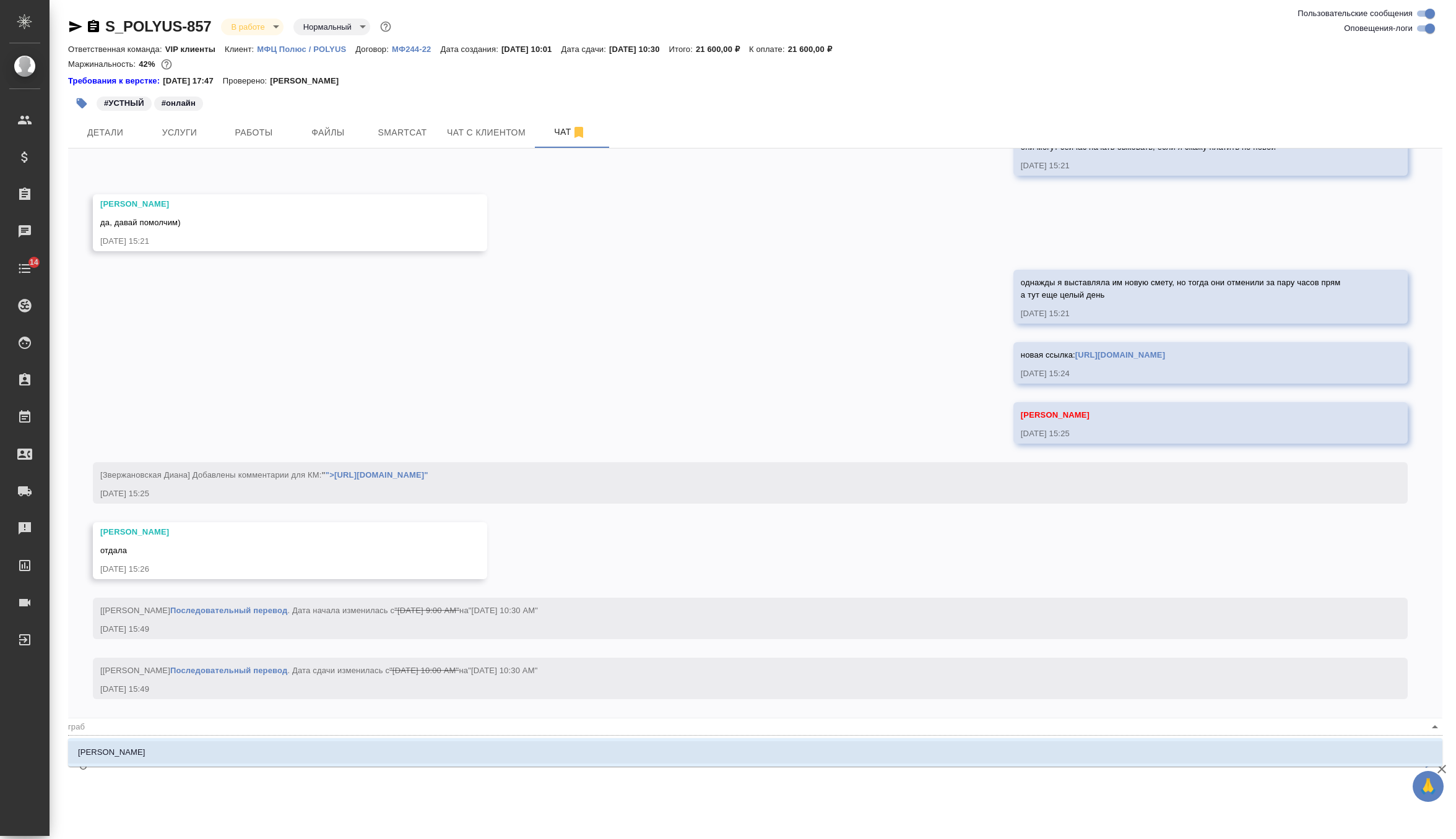
click at [175, 743] on li "[PERSON_NAME]" at bounding box center [755, 753] width 1374 height 23
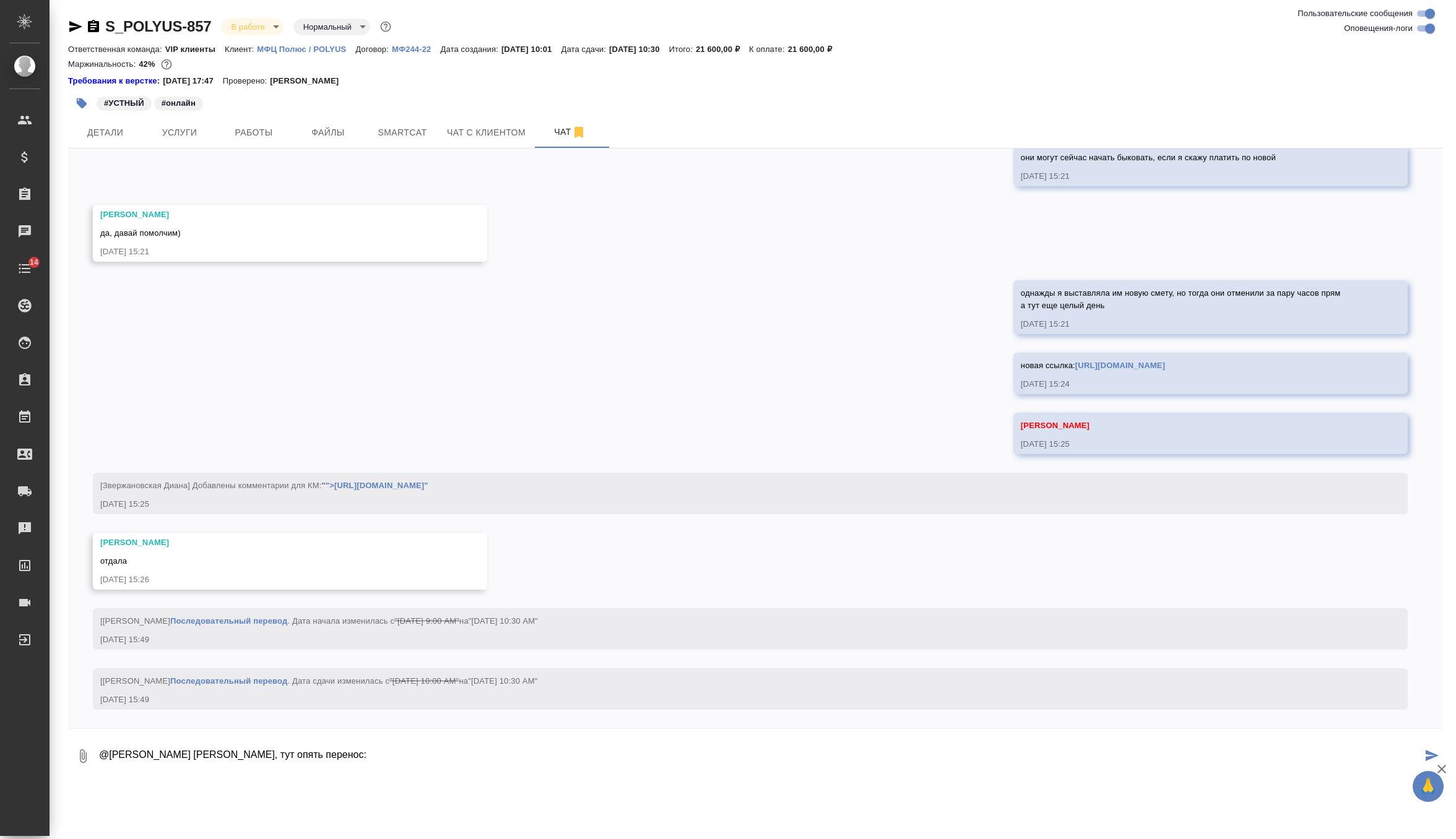
paste textarea "Получили уточнение от внутреннего заказчика, что совещание 27 августа сдвинулос…"
type textarea "@Грабко Мария Маша, тут опять перенос: Получили уточнение от внутреннего заказч…"
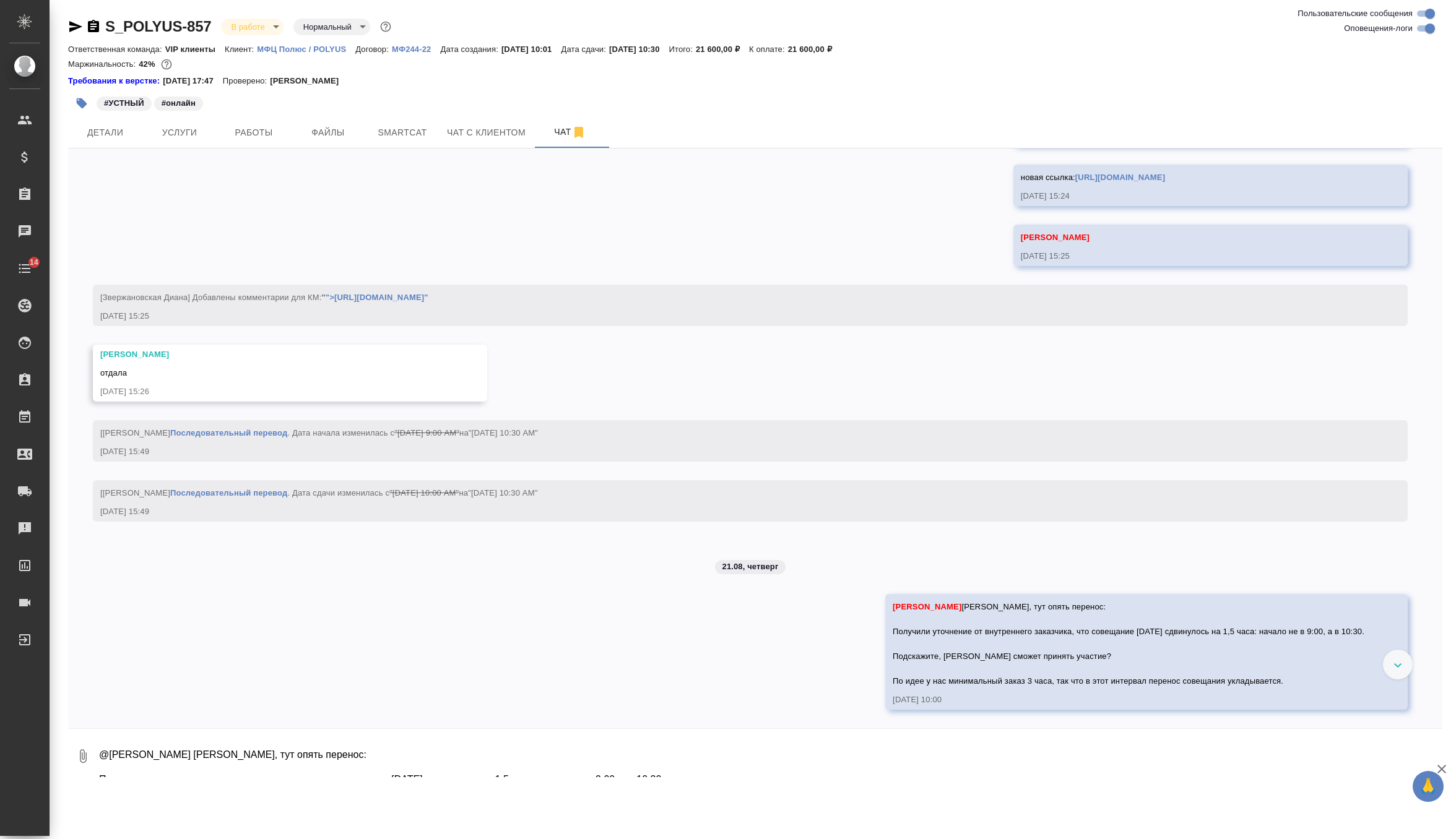
scroll to position [3100, 0]
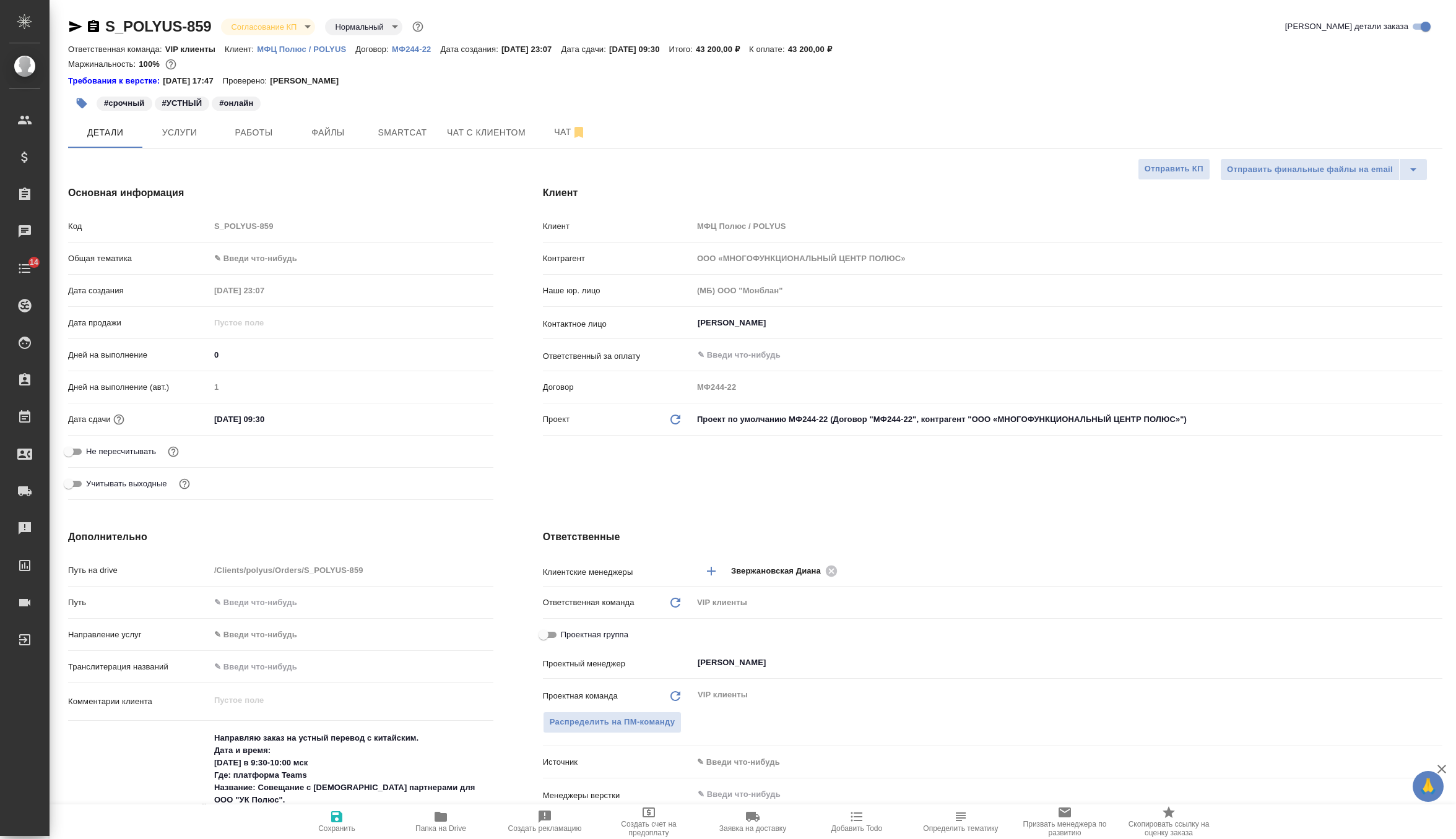
select select "RU"
click at [284, 28] on body "🙏 .cls-1 fill:#fff; AWATERA Zverzhanovskaya Diana Клиенты Спецификации Заказы 0…" at bounding box center [728, 420] width 1456 height 839
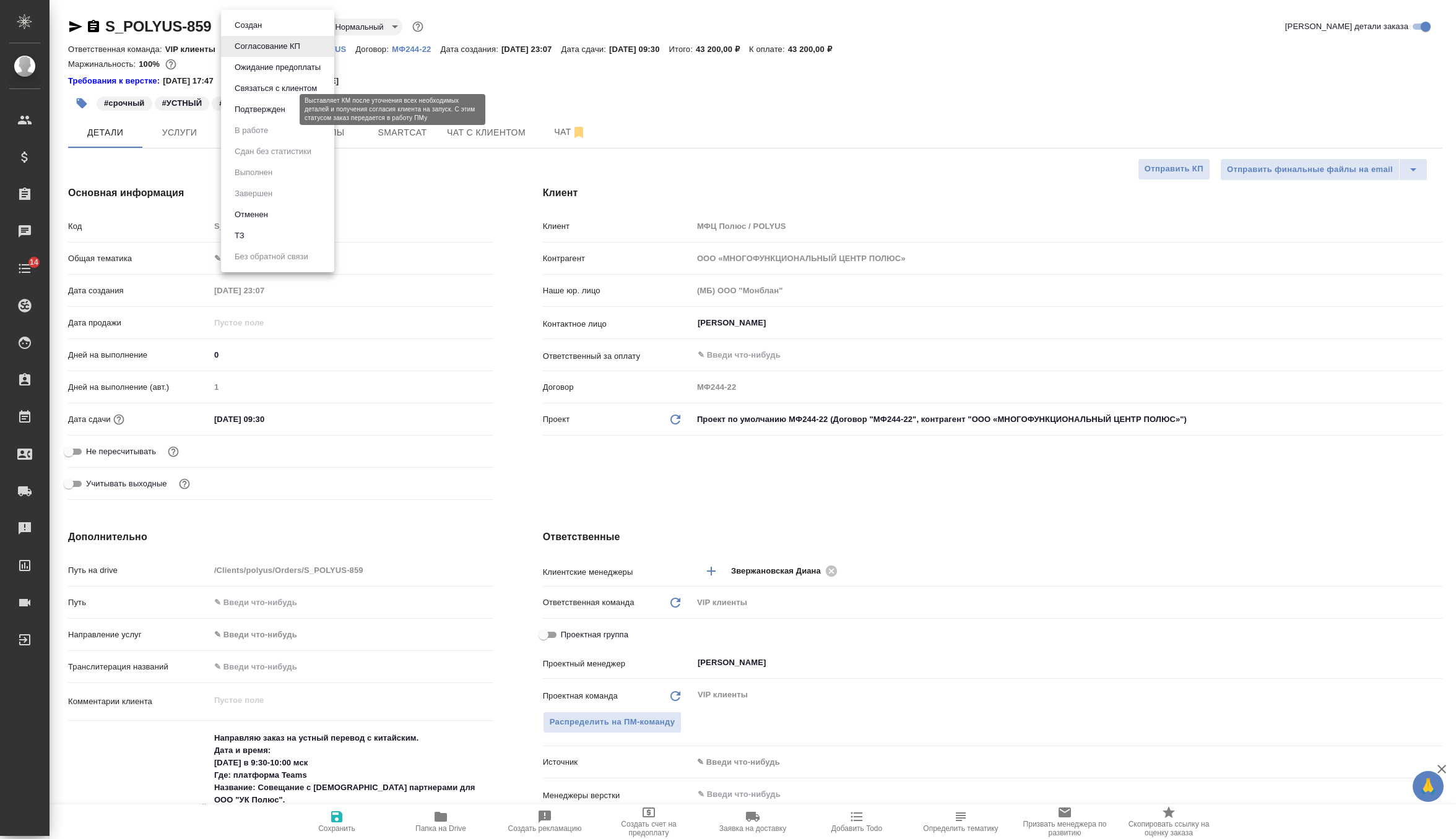
click at [278, 107] on button "Подтвержден" at bounding box center [260, 109] width 58 height 14
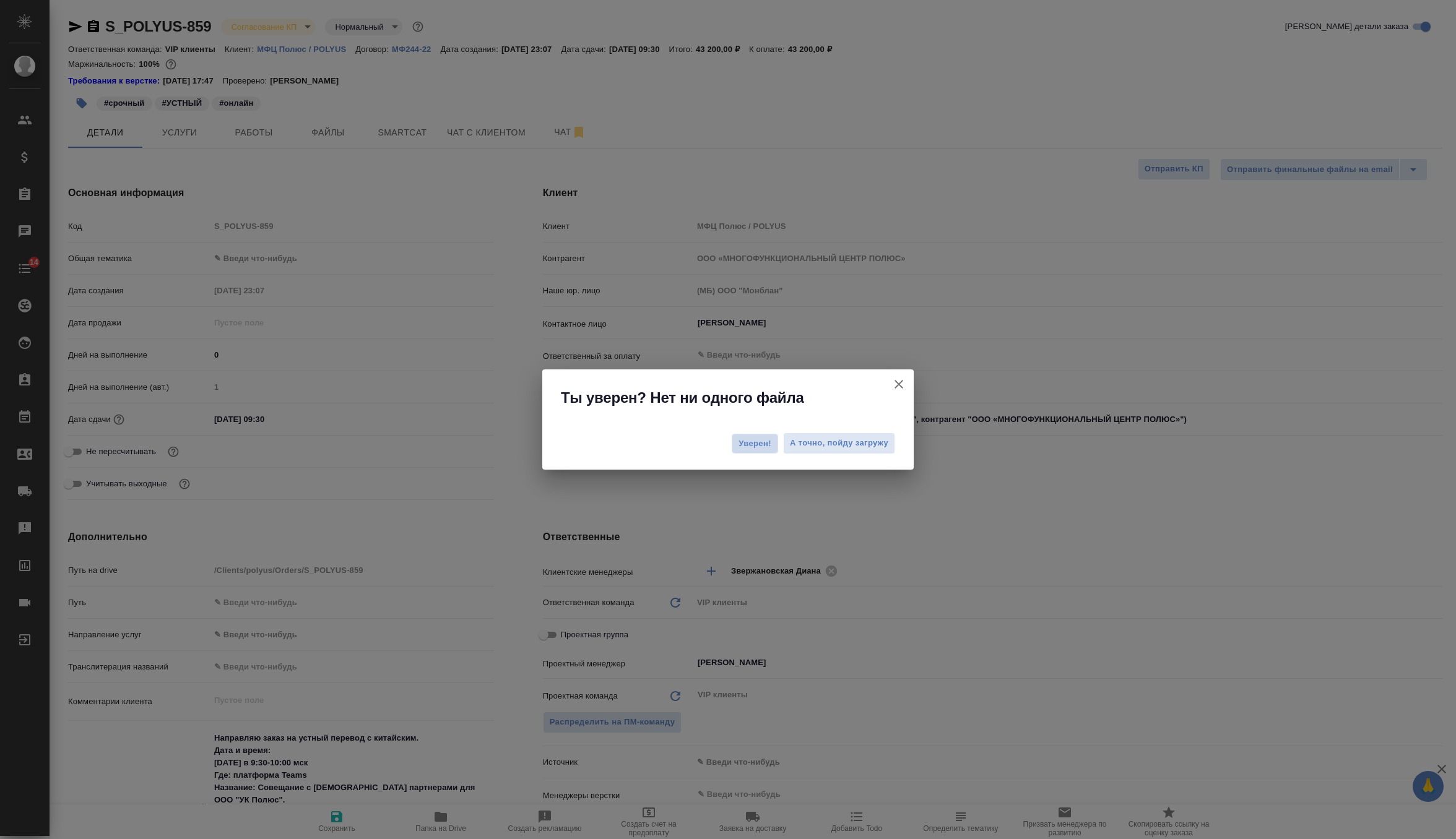
click at [758, 447] on span "Уверен!" at bounding box center [755, 443] width 33 height 12
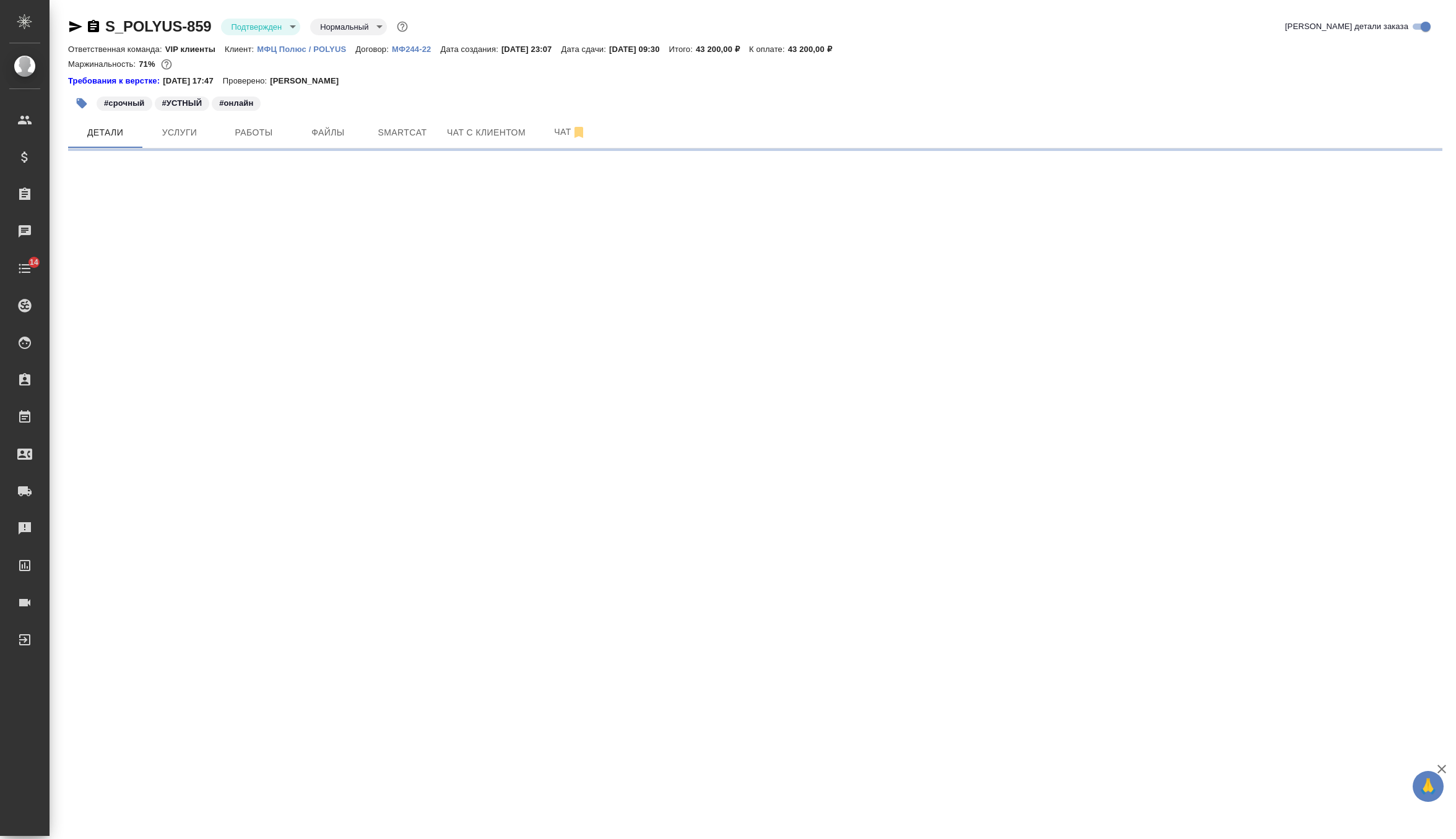
select select "RU"
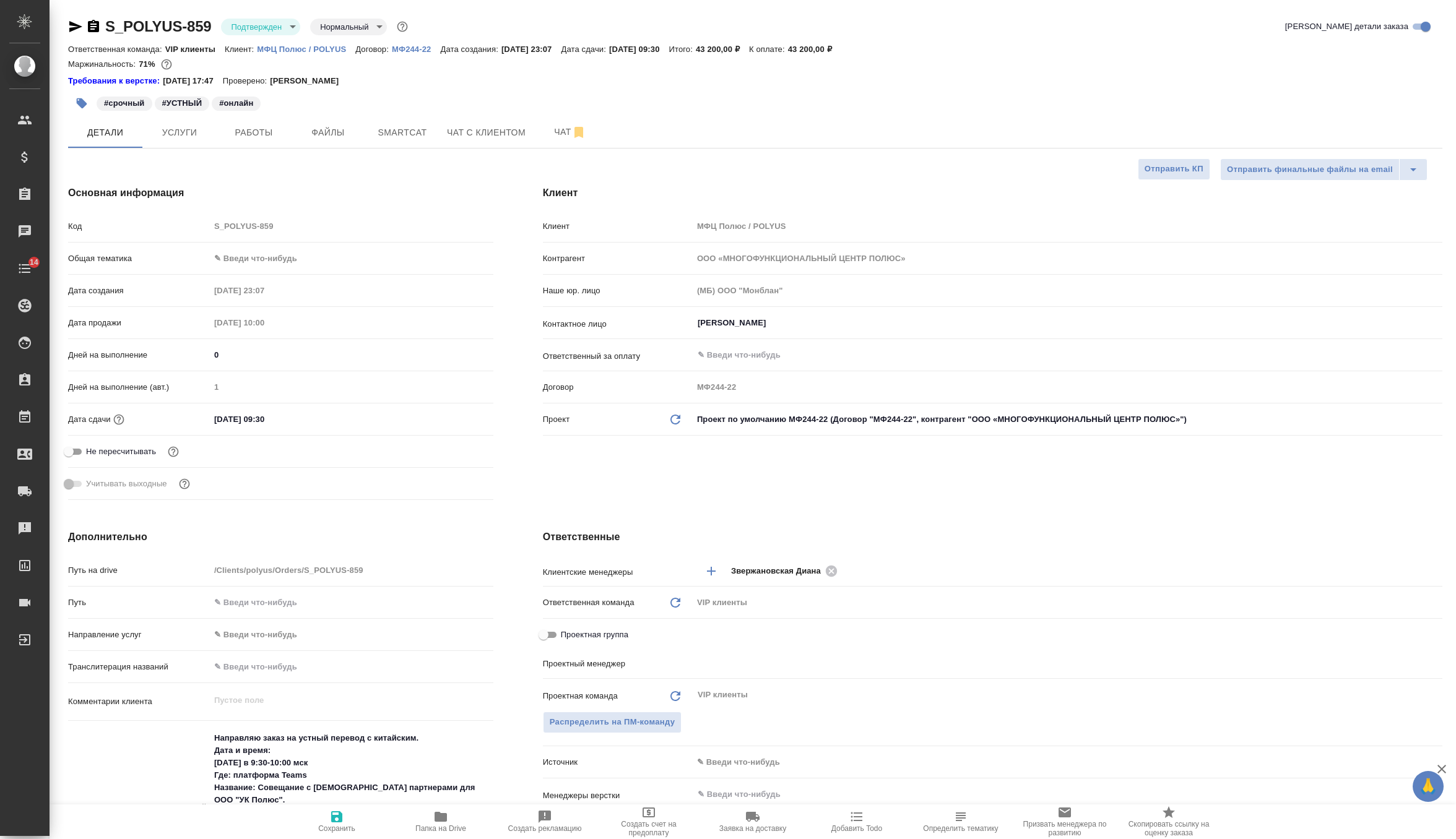
type textarea "x"
type input "[PERSON_NAME]"
type input "[PERSON_NAME]pavlova"
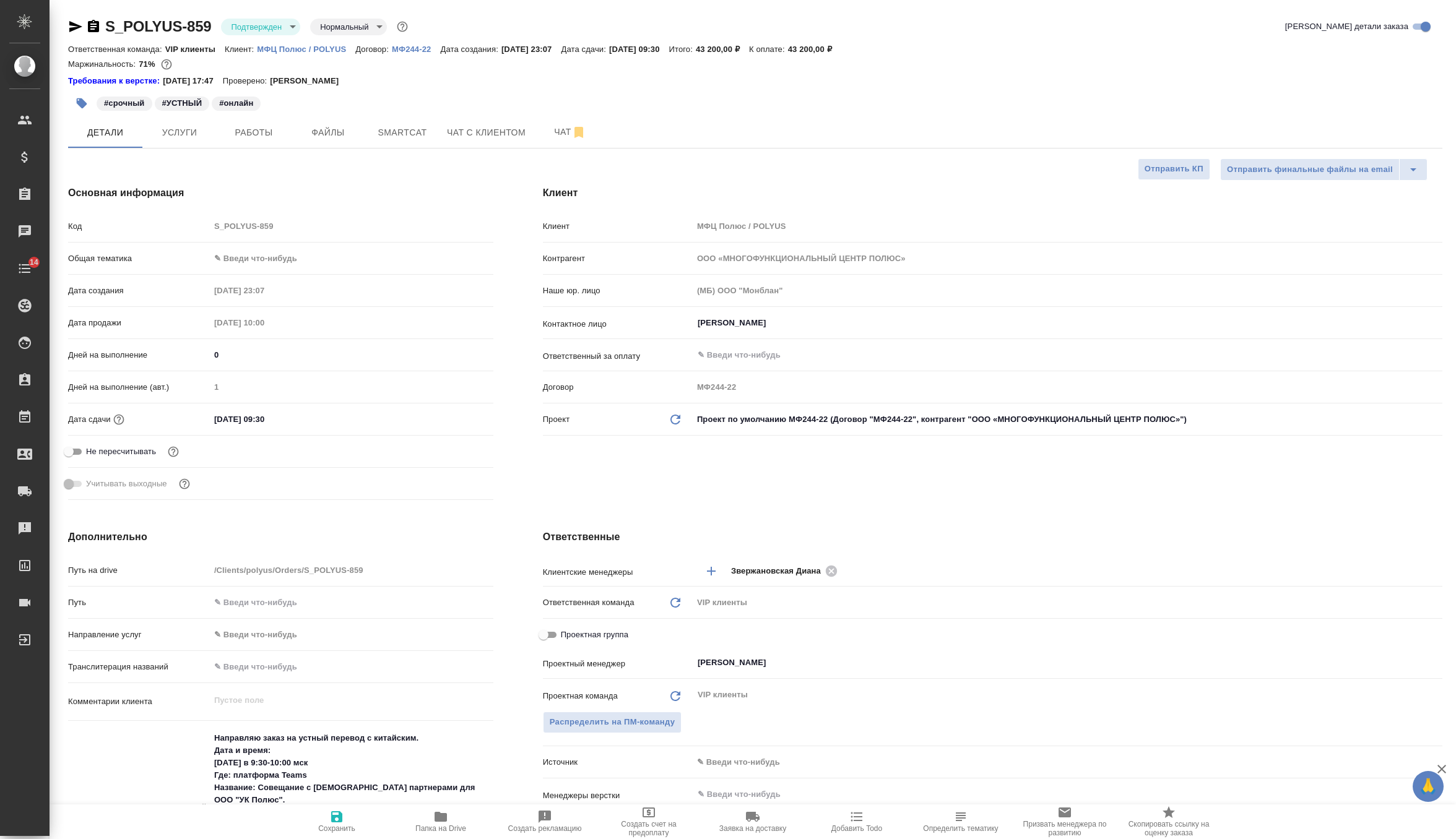
type textarea "x"
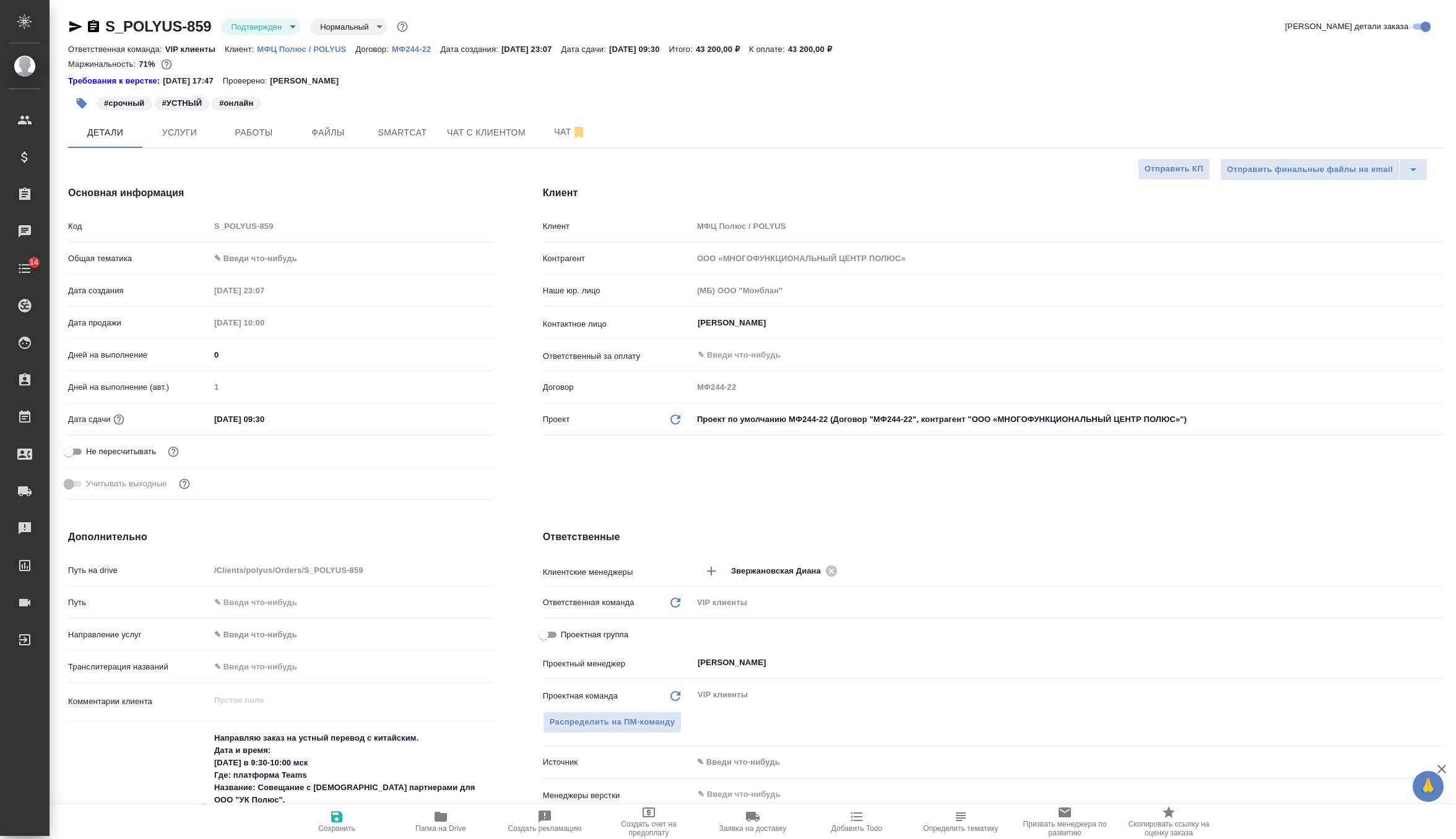
type textarea "x"
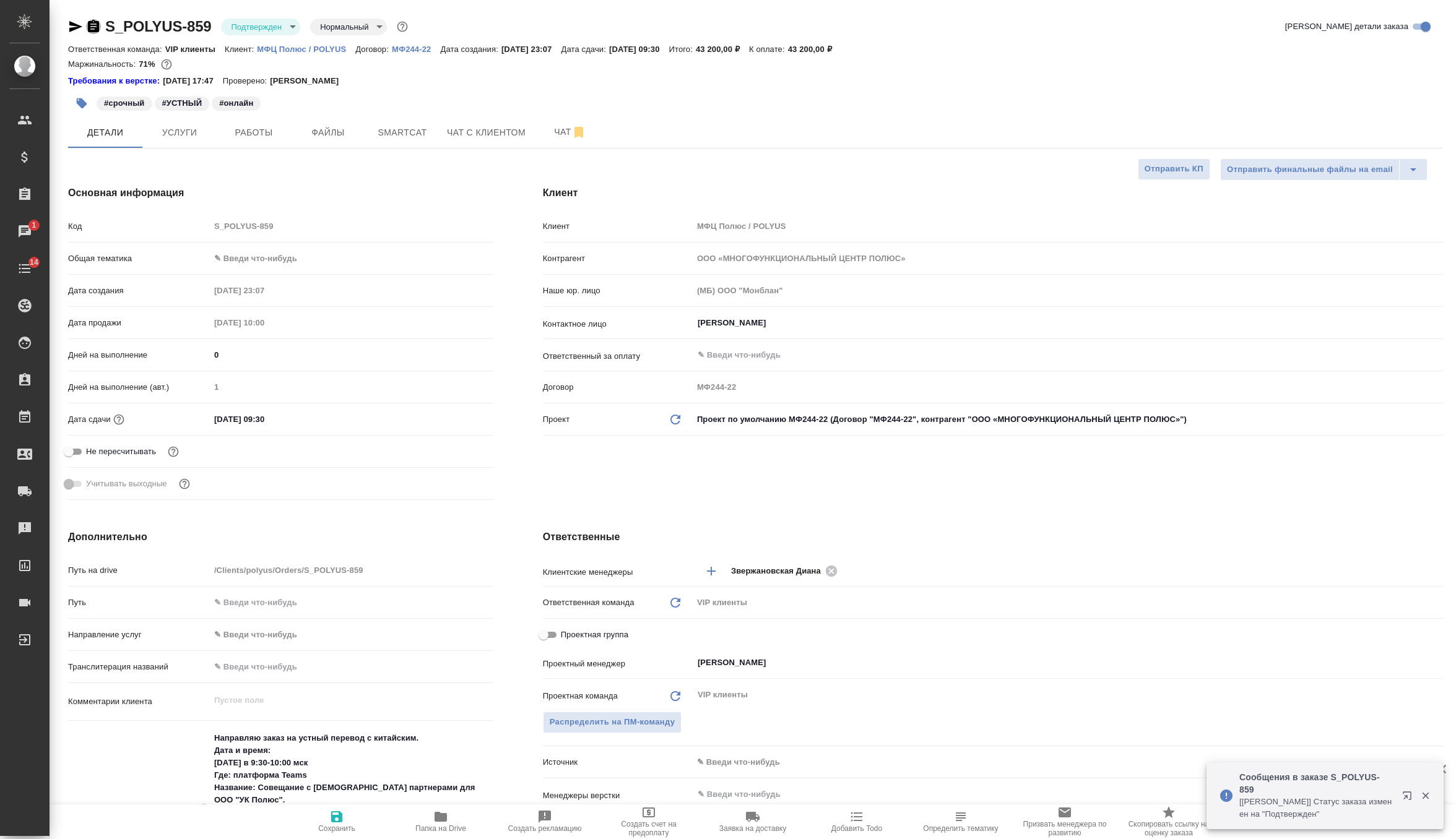
click at [89, 28] on icon "button" at bounding box center [94, 26] width 11 height 12
type textarea "x"
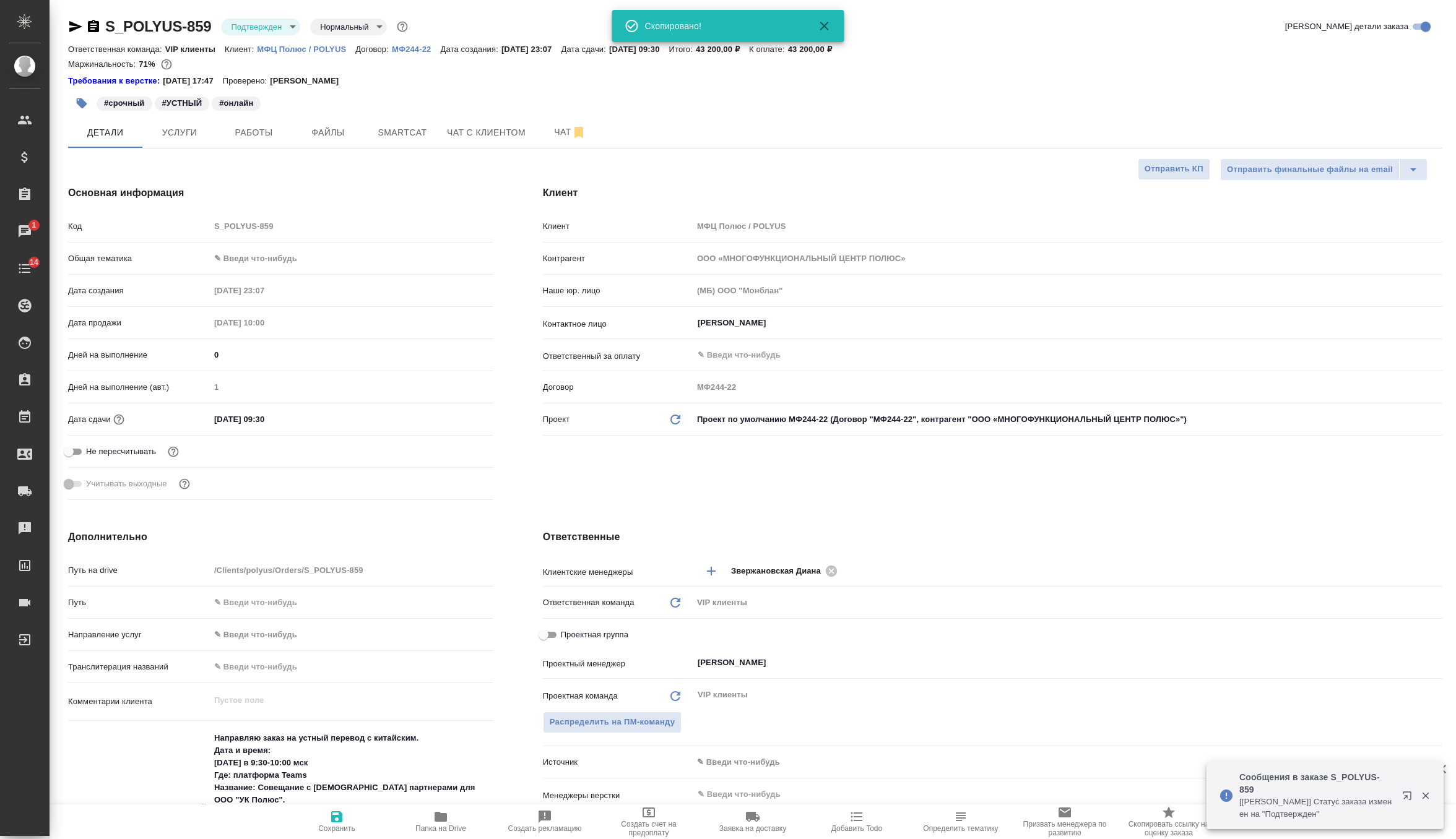
type textarea "x"
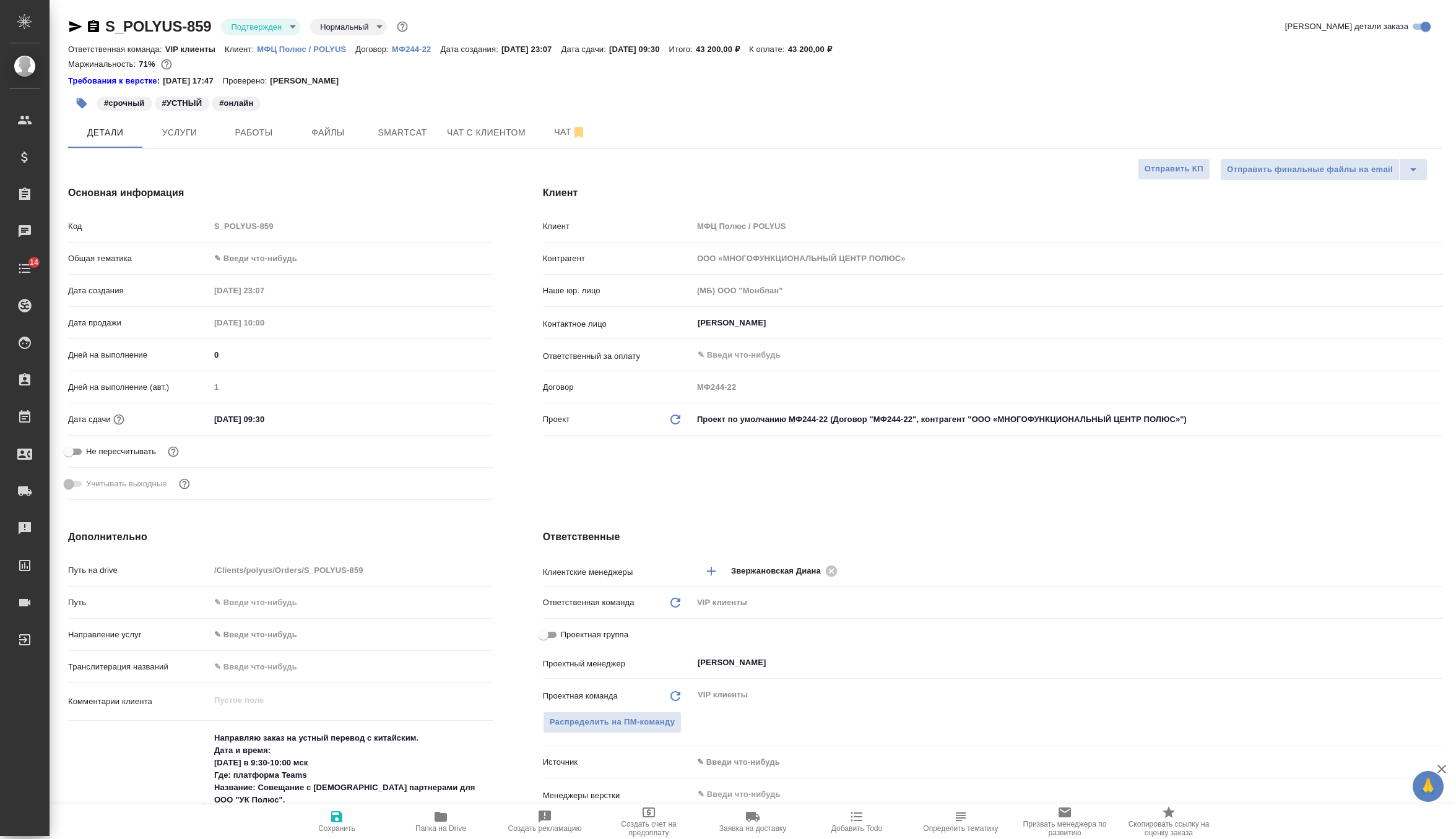
type textarea "x"
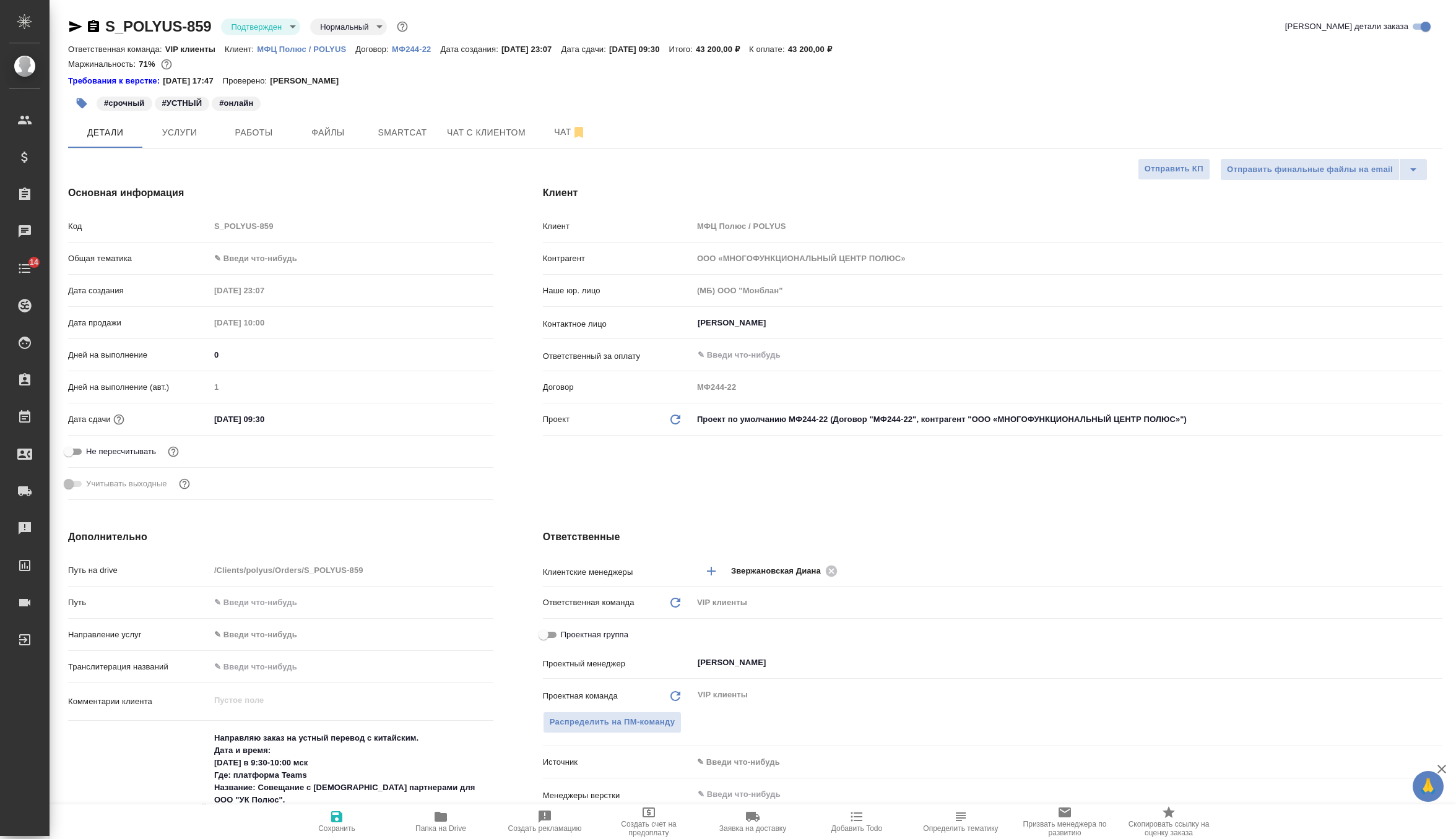
type textarea "x"
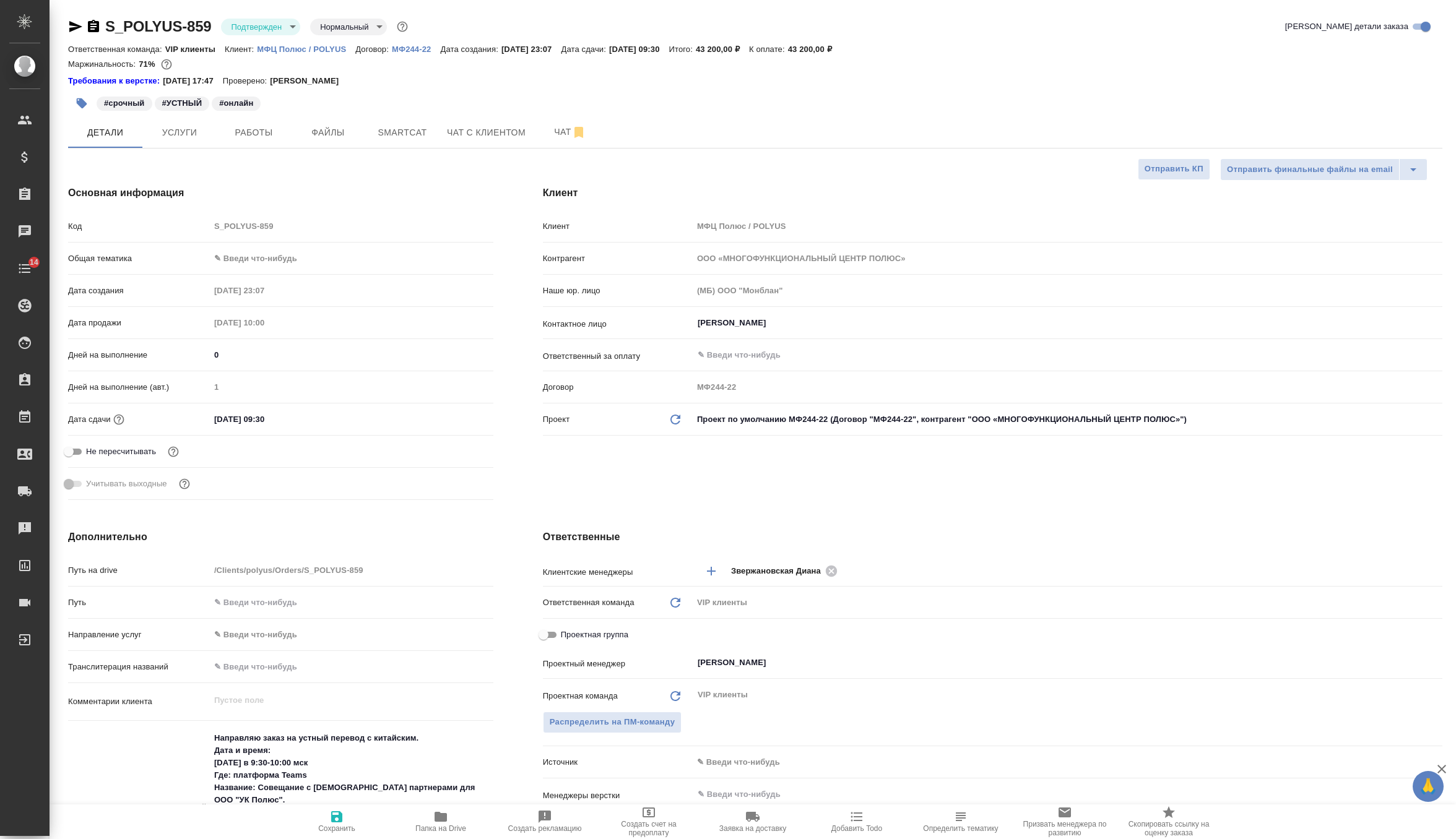
type textarea "x"
click at [281, 52] on p "МФЦ Полюс / POLYUS" at bounding box center [306, 49] width 98 height 10
type textarea "x"
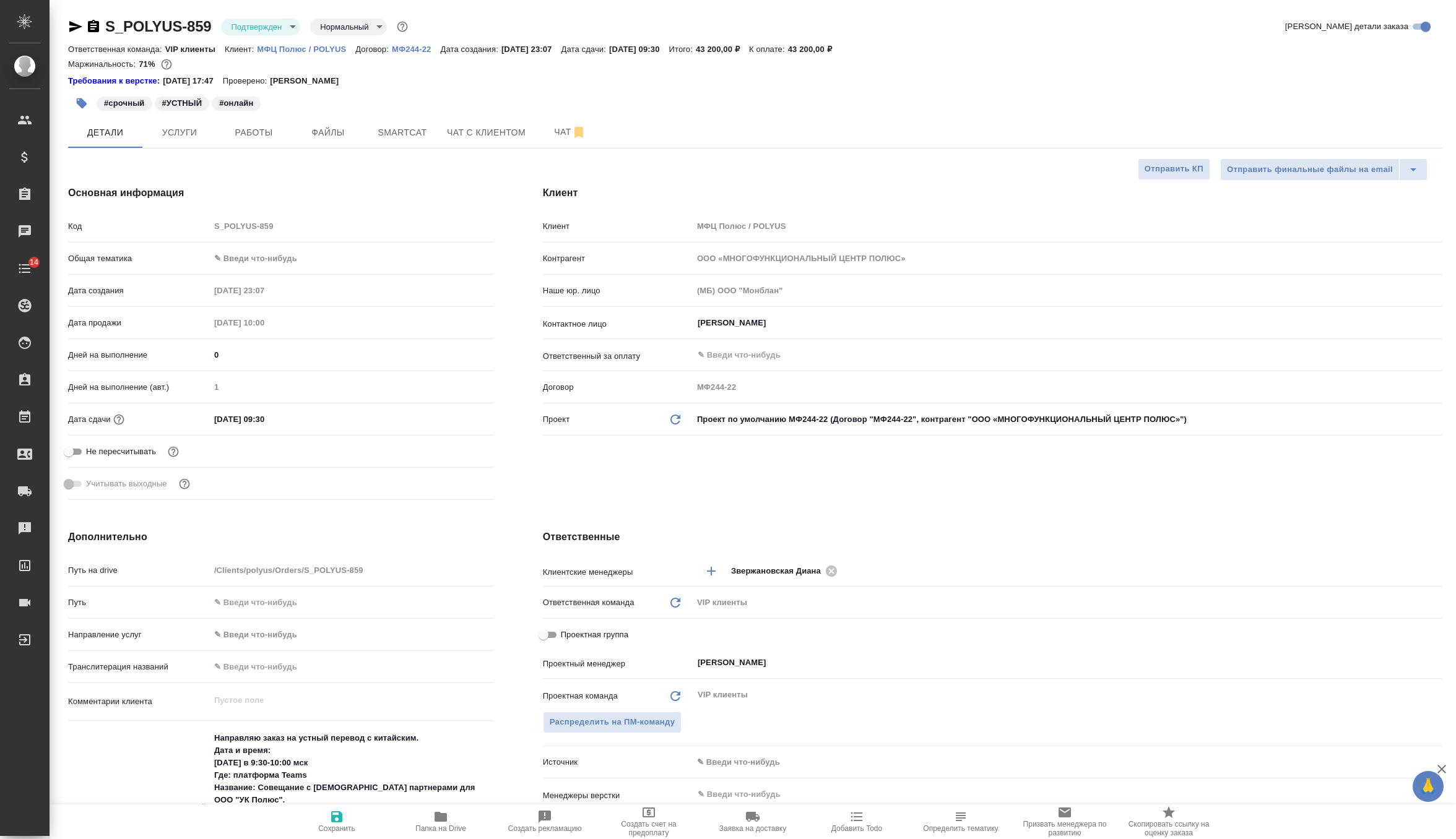
type textarea "x"
click at [280, 33] on body "🙏 .cls-1 fill:#fff; AWATERA Zverzhanovskaya Diana Клиенты Спецификации Заказы 0…" at bounding box center [728, 420] width 1456 height 839
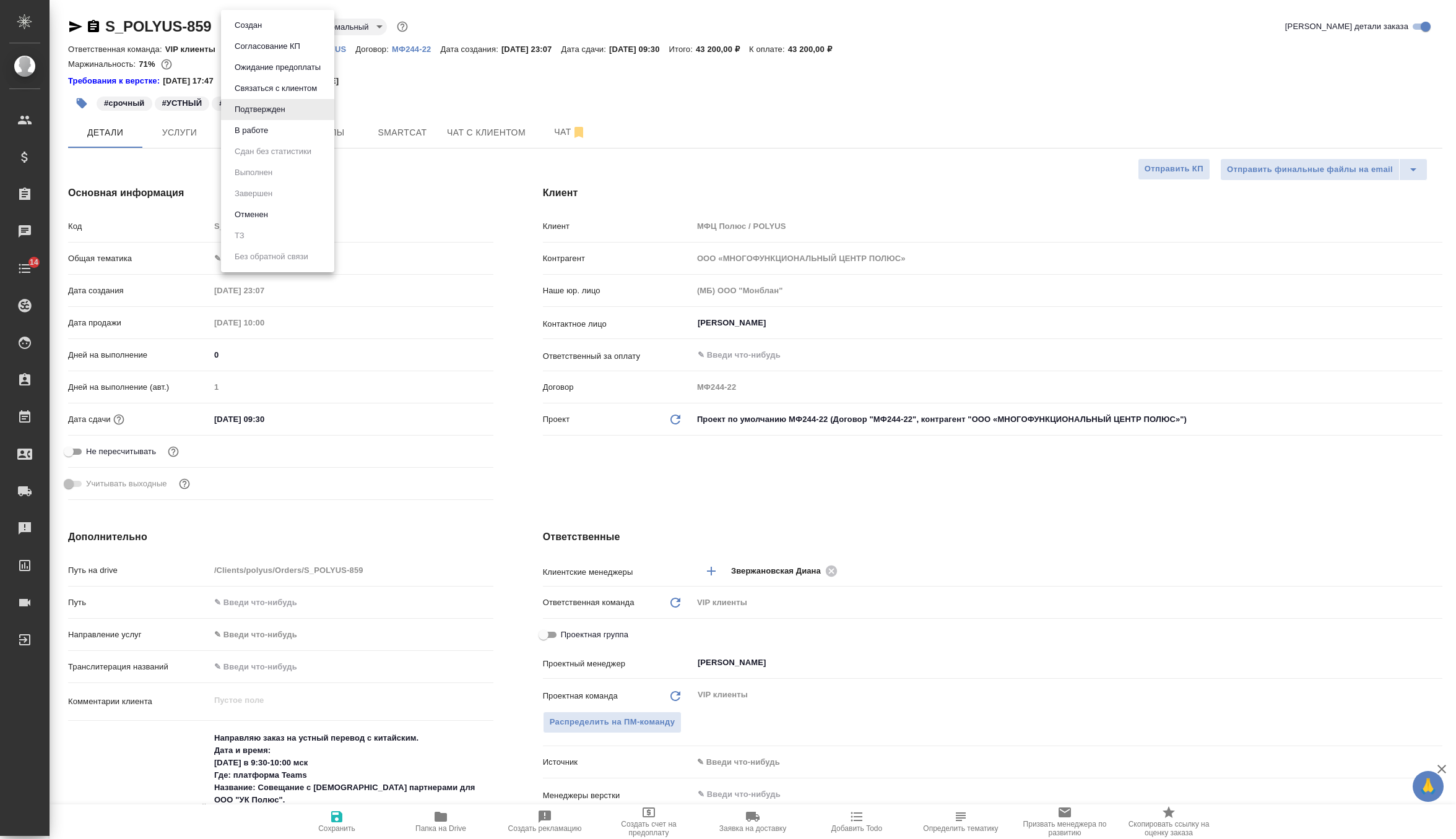
click at [282, 134] on li "В работе" at bounding box center [278, 131] width 113 height 21
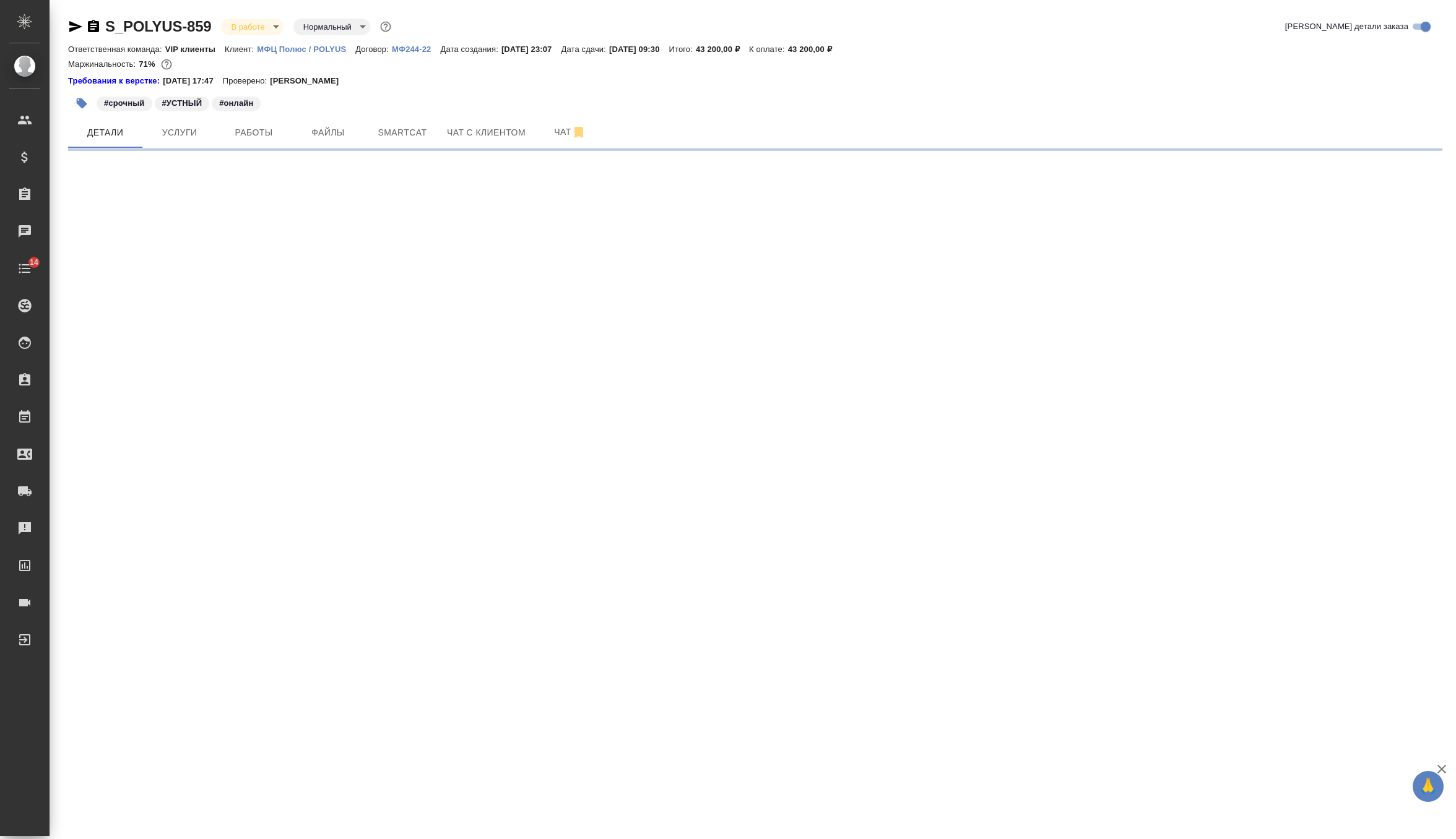
select select "RU"
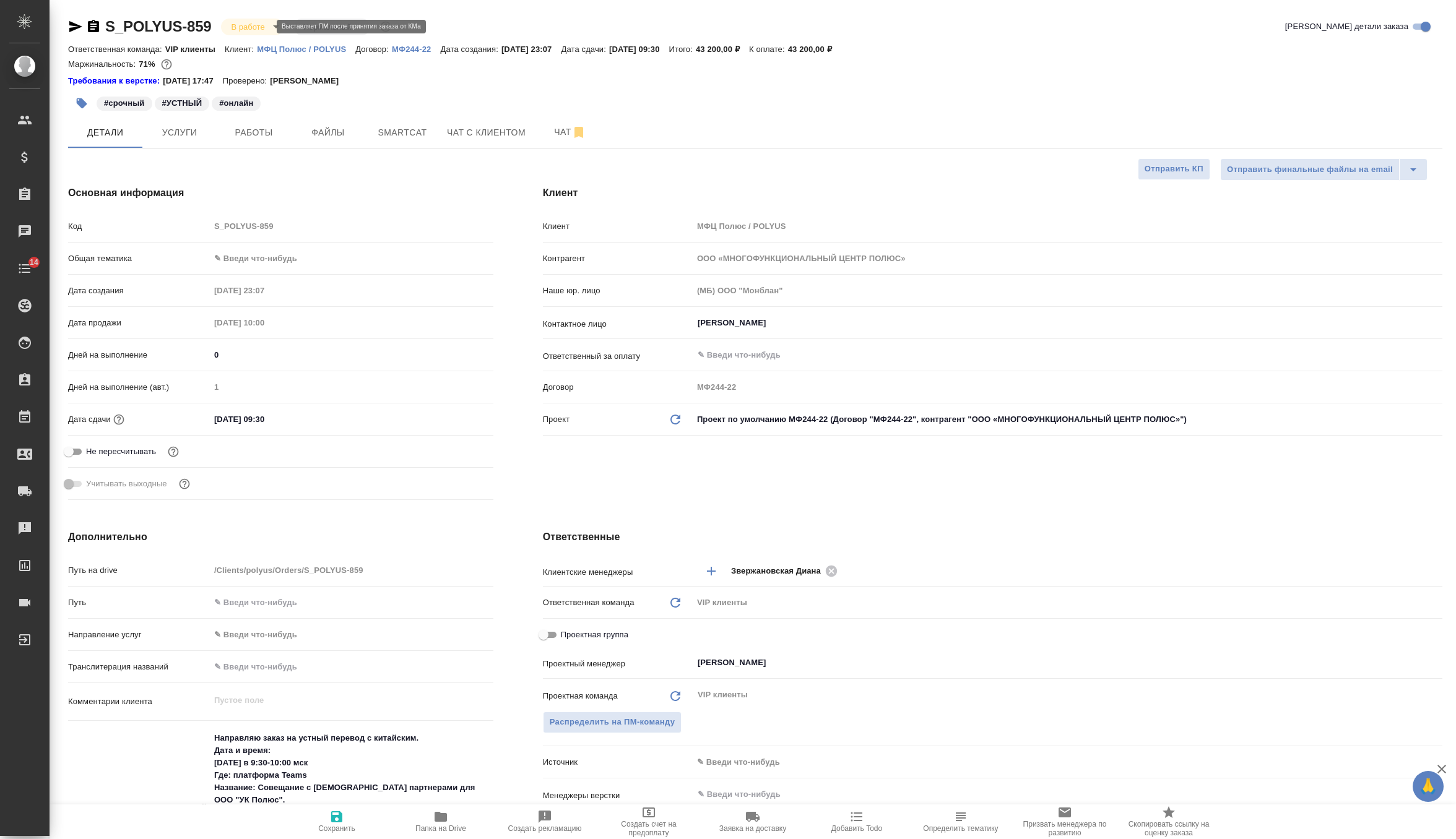
type textarea "x"
click at [257, 31] on body "🙏 .cls-1 fill:#fff; AWATERA Zverzhanovskaya Diana Клиенты Спецификации Заказы 0…" at bounding box center [728, 420] width 1456 height 839
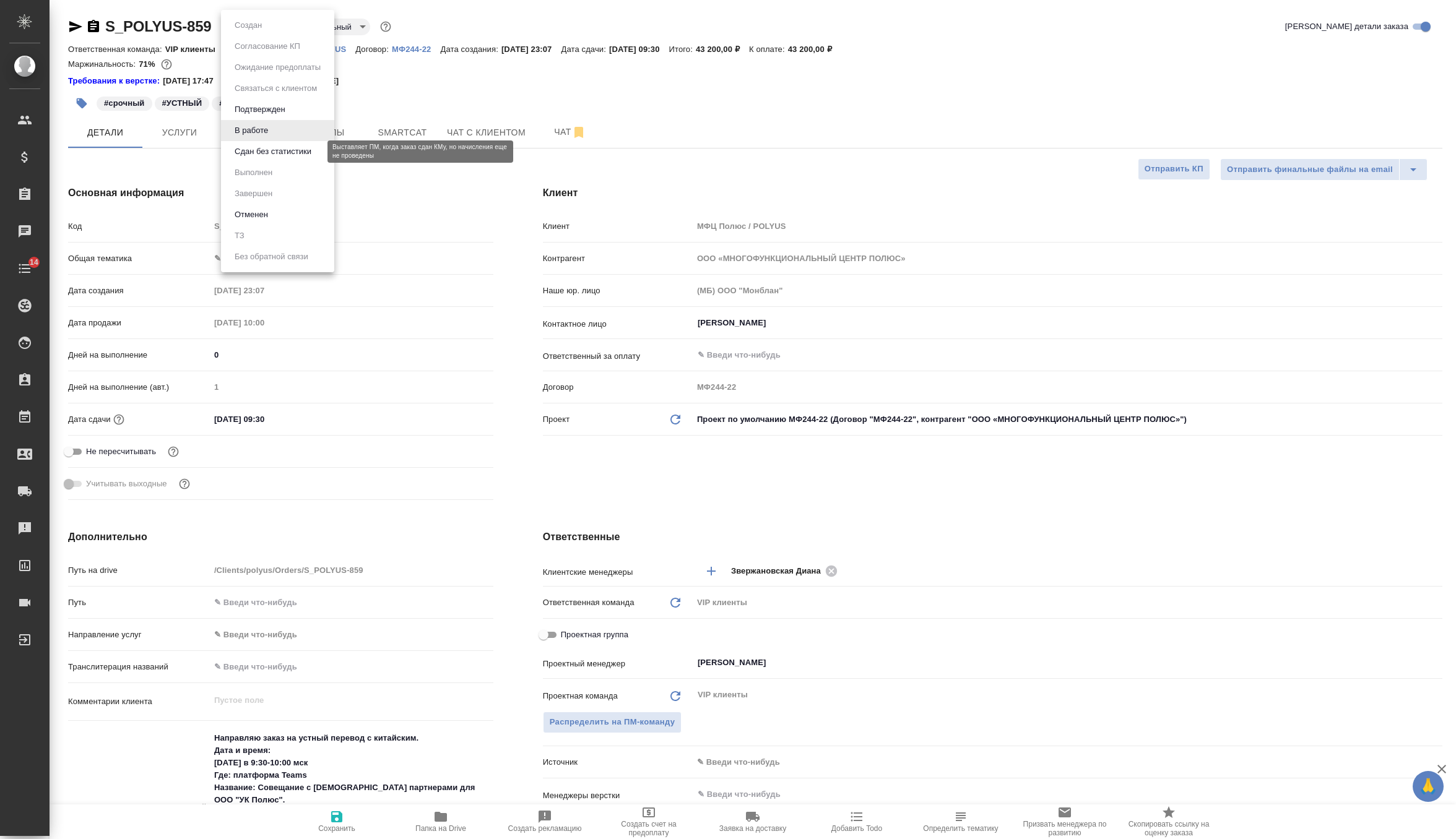
click at [266, 148] on button "Сдан без статистики" at bounding box center [273, 151] width 84 height 14
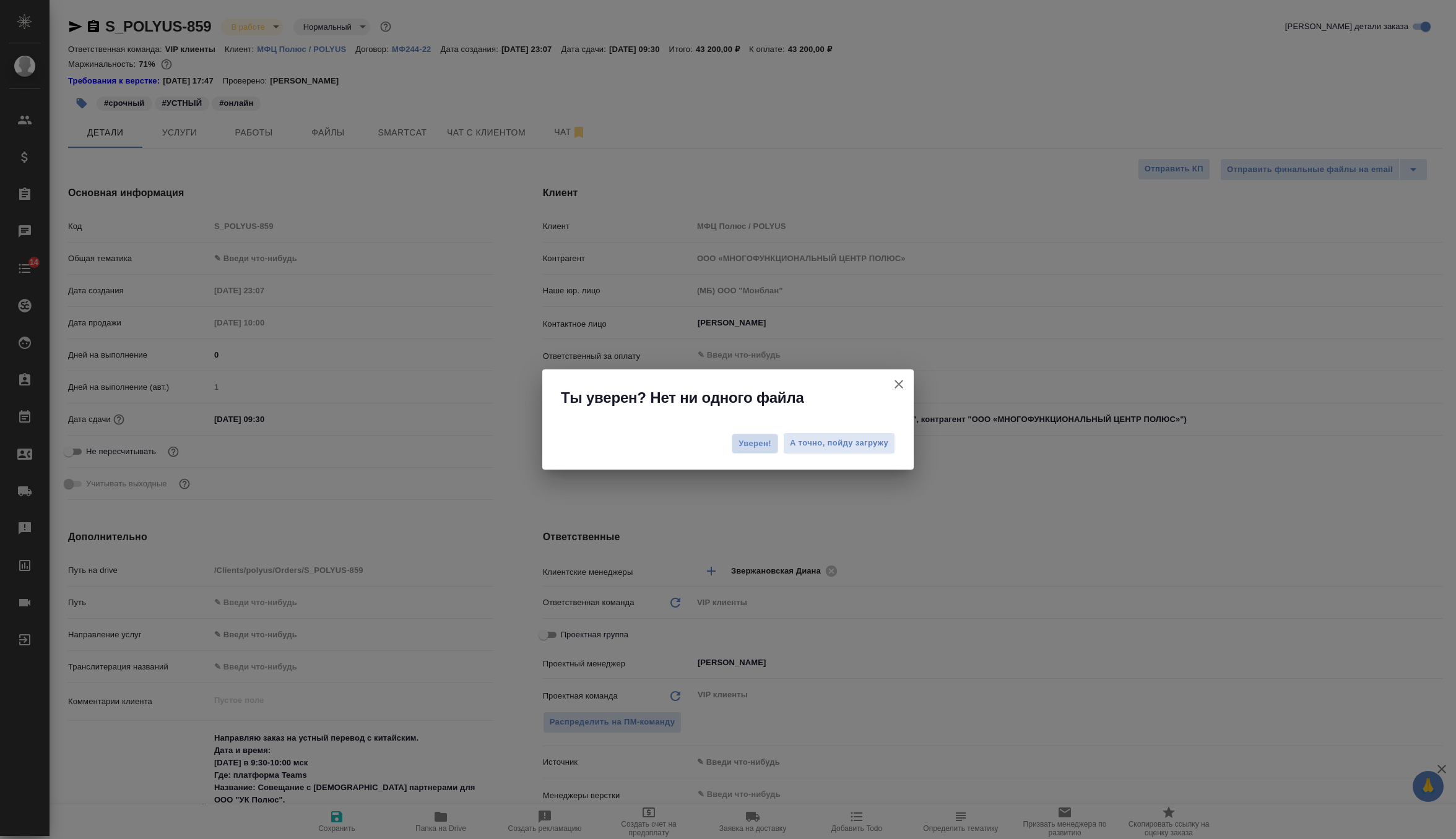
click at [750, 441] on span "Уверен!" at bounding box center [755, 443] width 33 height 12
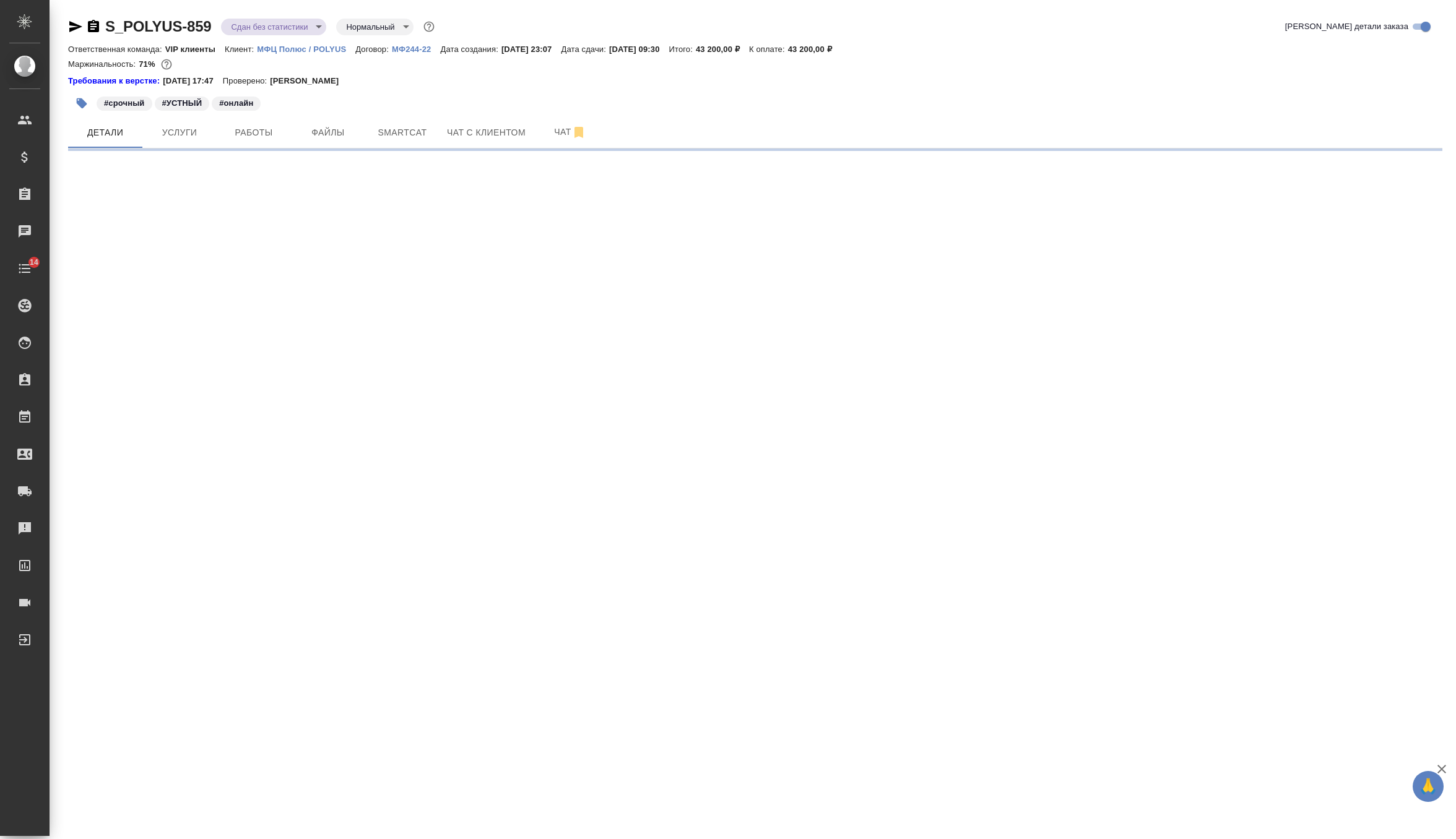
click at [276, 23] on body "🙏 .cls-1 fill:#fff; AWATERA Zverzhanovskaya Diana Клиенты Спецификации Заказы 0…" at bounding box center [728, 420] width 1456 height 839
select select "RU"
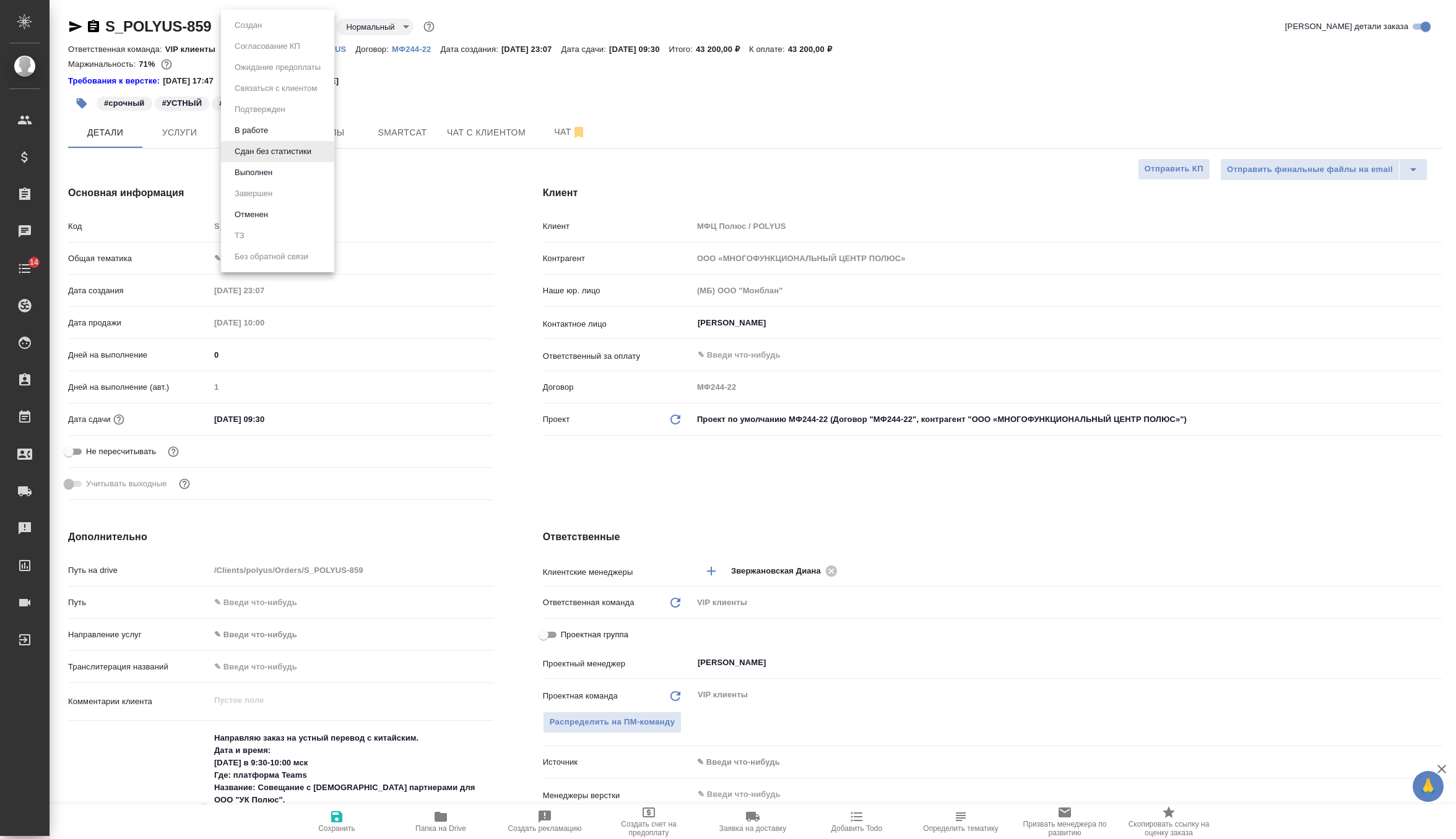
type textarea "x"
click at [267, 166] on button "Выполнен" at bounding box center [253, 173] width 45 height 14
type textarea "x"
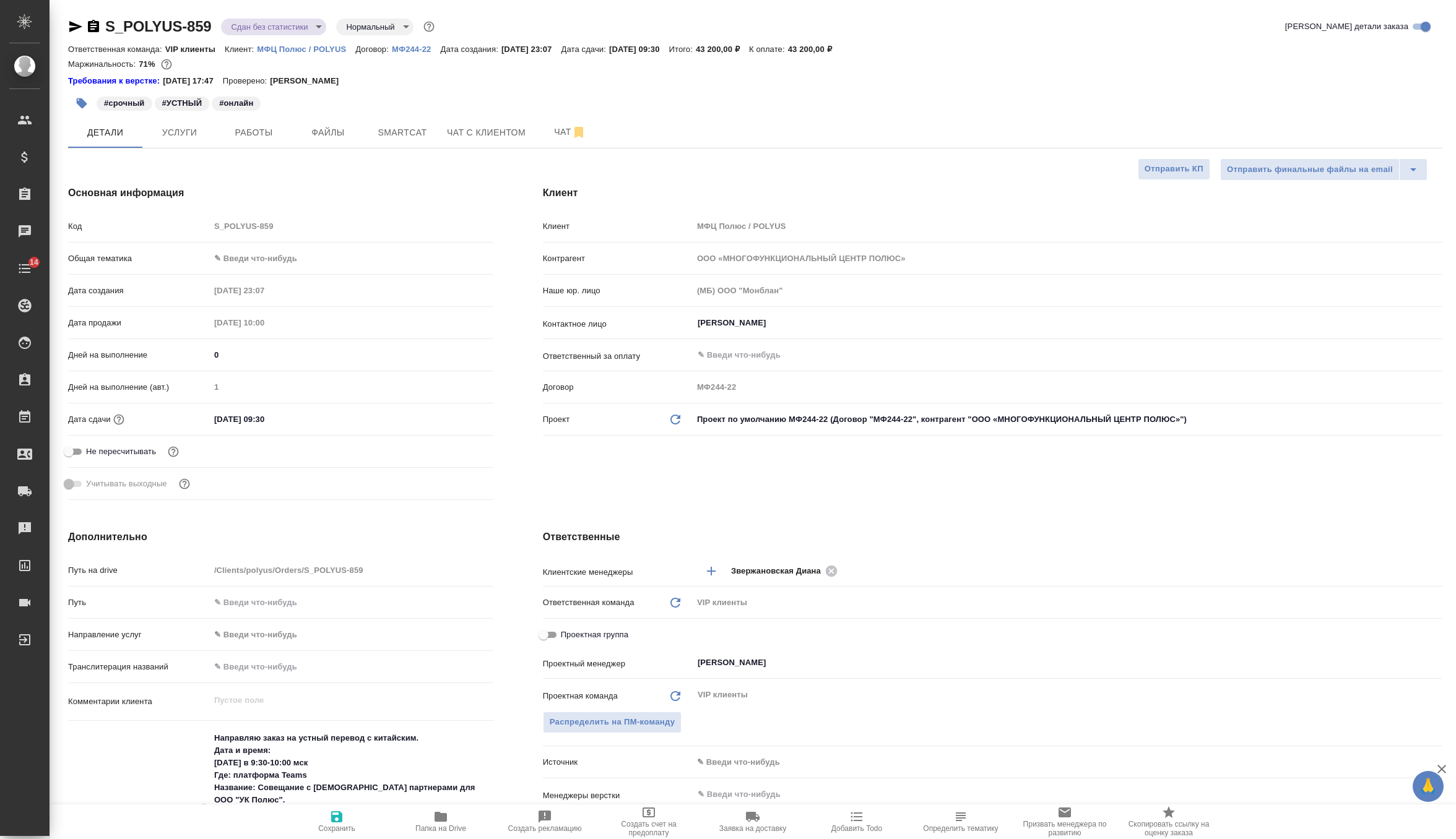
type textarea "x"
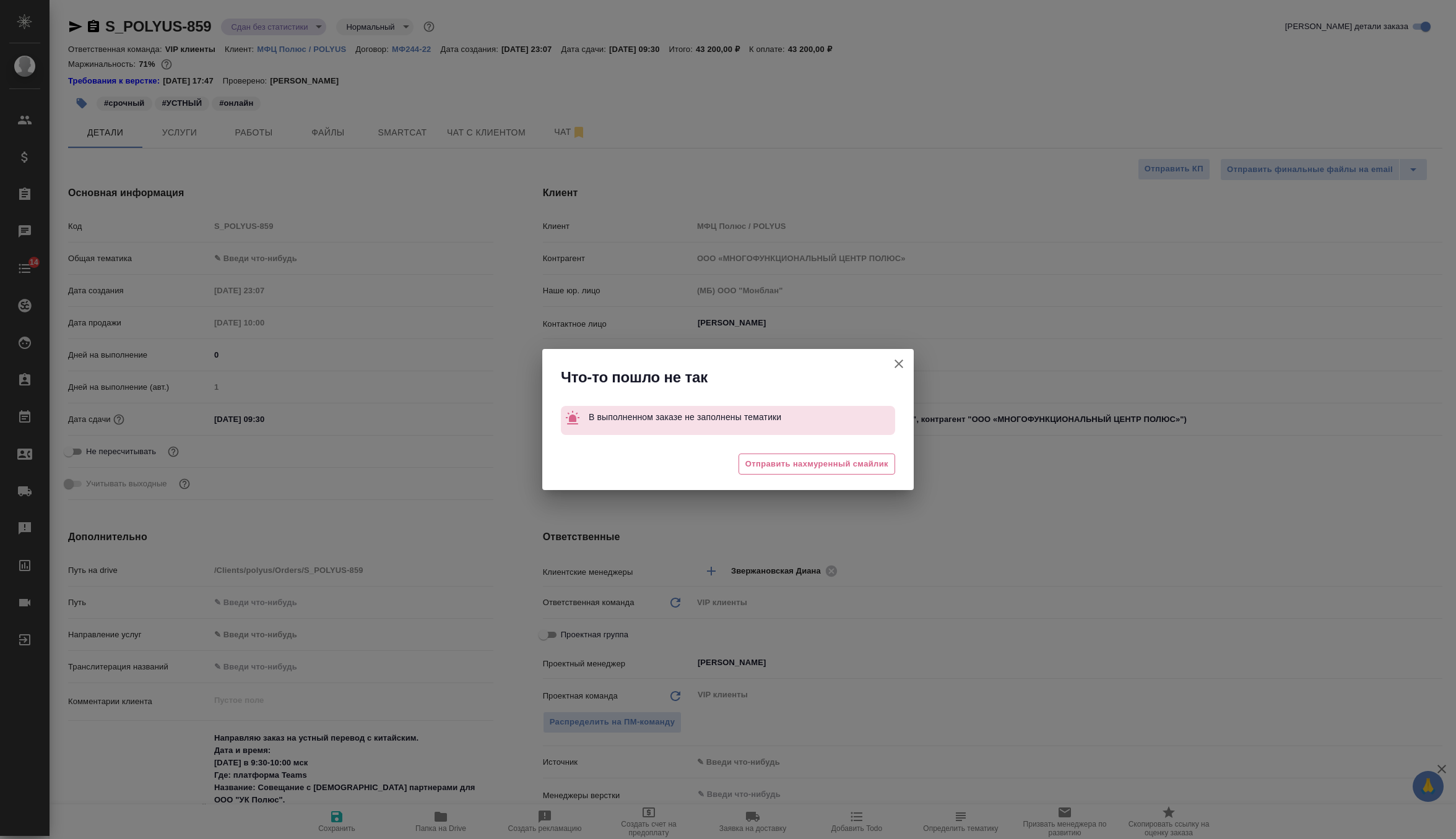
click at [898, 357] on icon "button" at bounding box center [898, 364] width 15 height 15
type textarea "x"
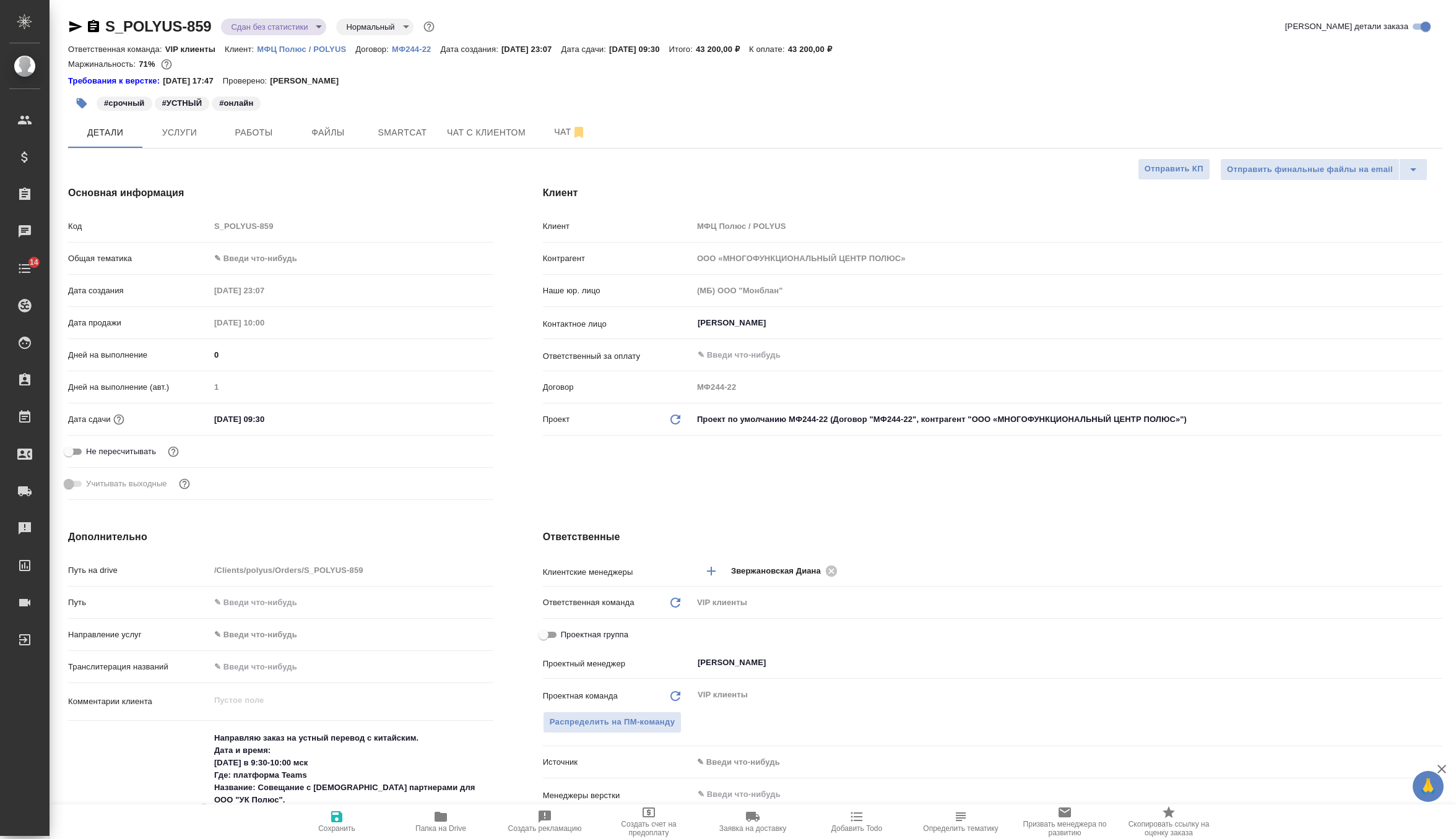
click at [285, 260] on body "🙏 .cls-1 fill:#fff; AWATERA Zverzhanovskaya Diana Клиенты Спецификации Заказы 0…" at bounding box center [728, 420] width 1456 height 839
click at [267, 354] on li "Техника" at bounding box center [351, 357] width 283 height 20
type input "tech"
type textarea "x"
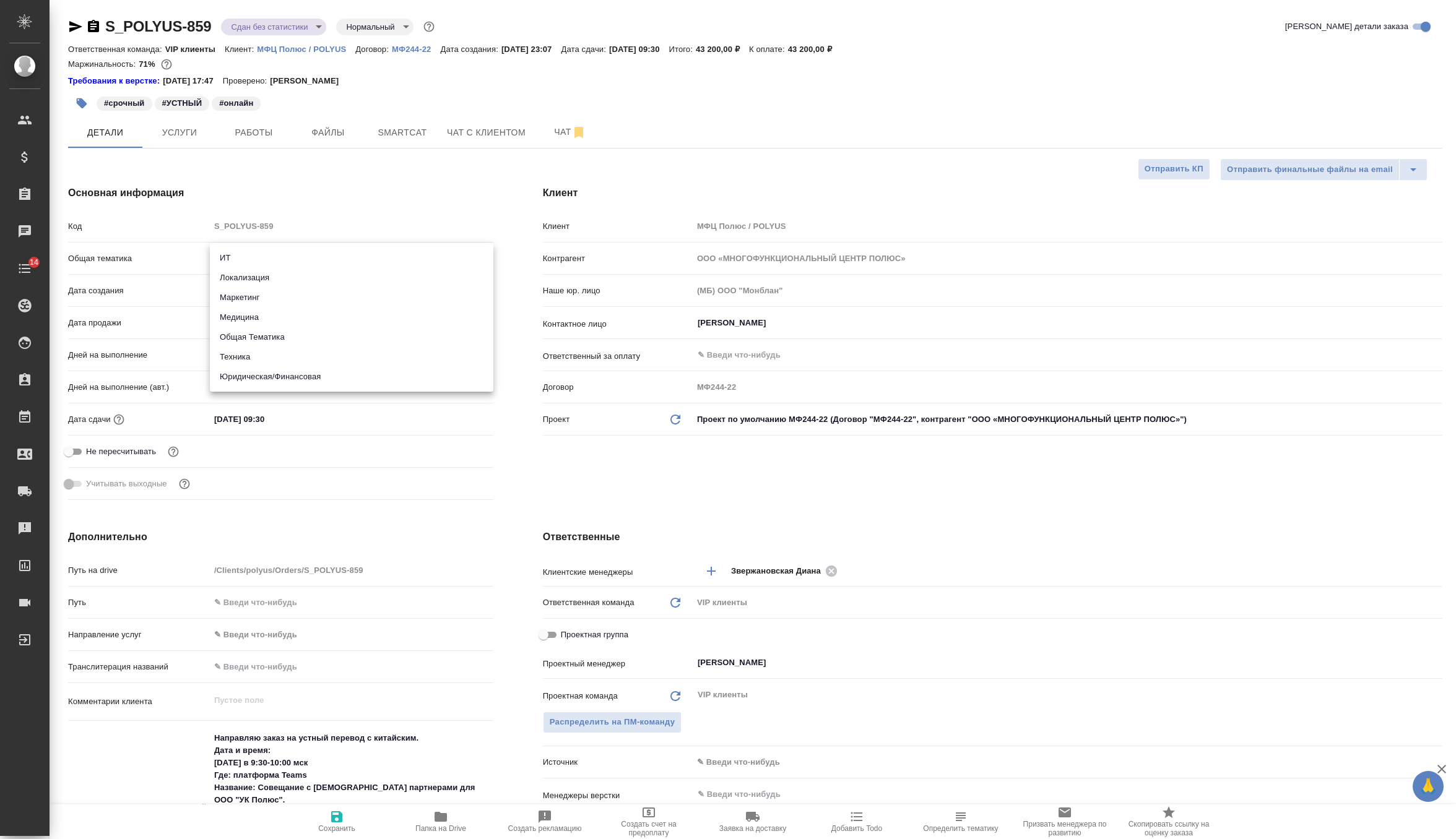
type textarea "x"
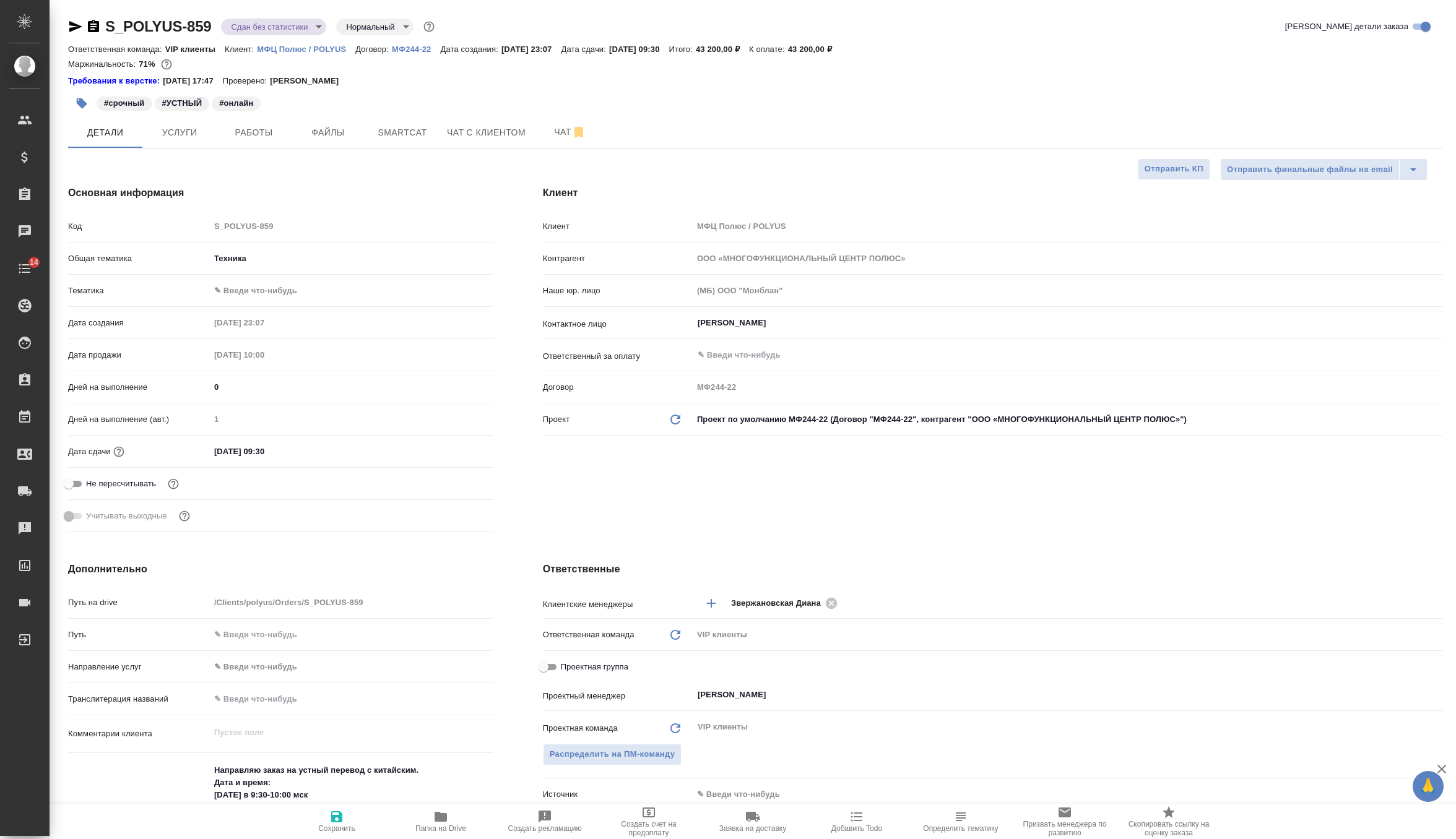
click at [277, 288] on body "🙏 .cls-1 fill:#fff; AWATERA Zverzhanovskaya Diana Клиенты Спецификации Заказы 0…" at bounding box center [728, 420] width 1456 height 839
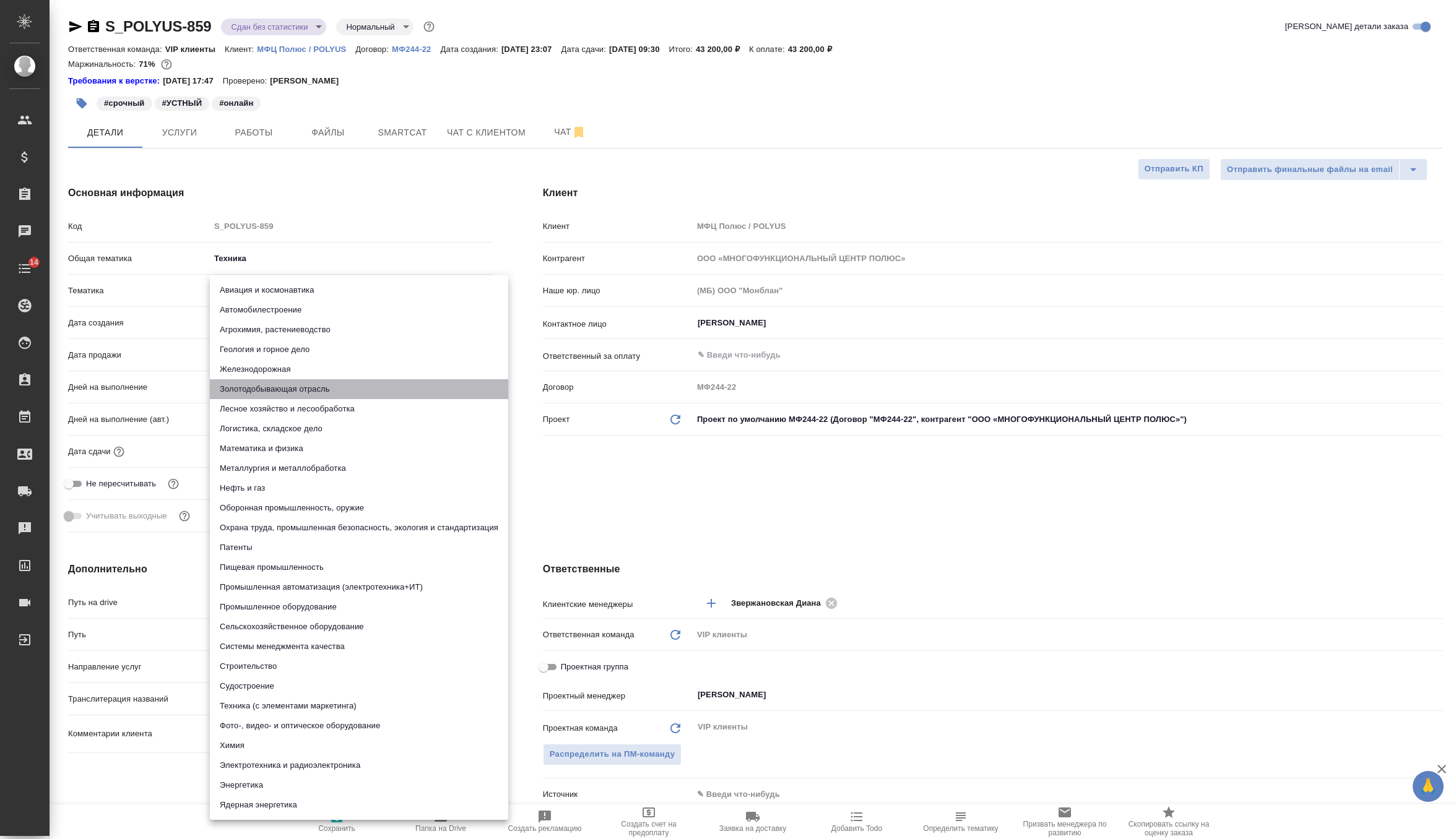
click at [287, 392] on li "Золотодобывающая отрасль" at bounding box center [359, 389] width 299 height 20
type textarea "x"
type input "614984e9deb28370d38bb290"
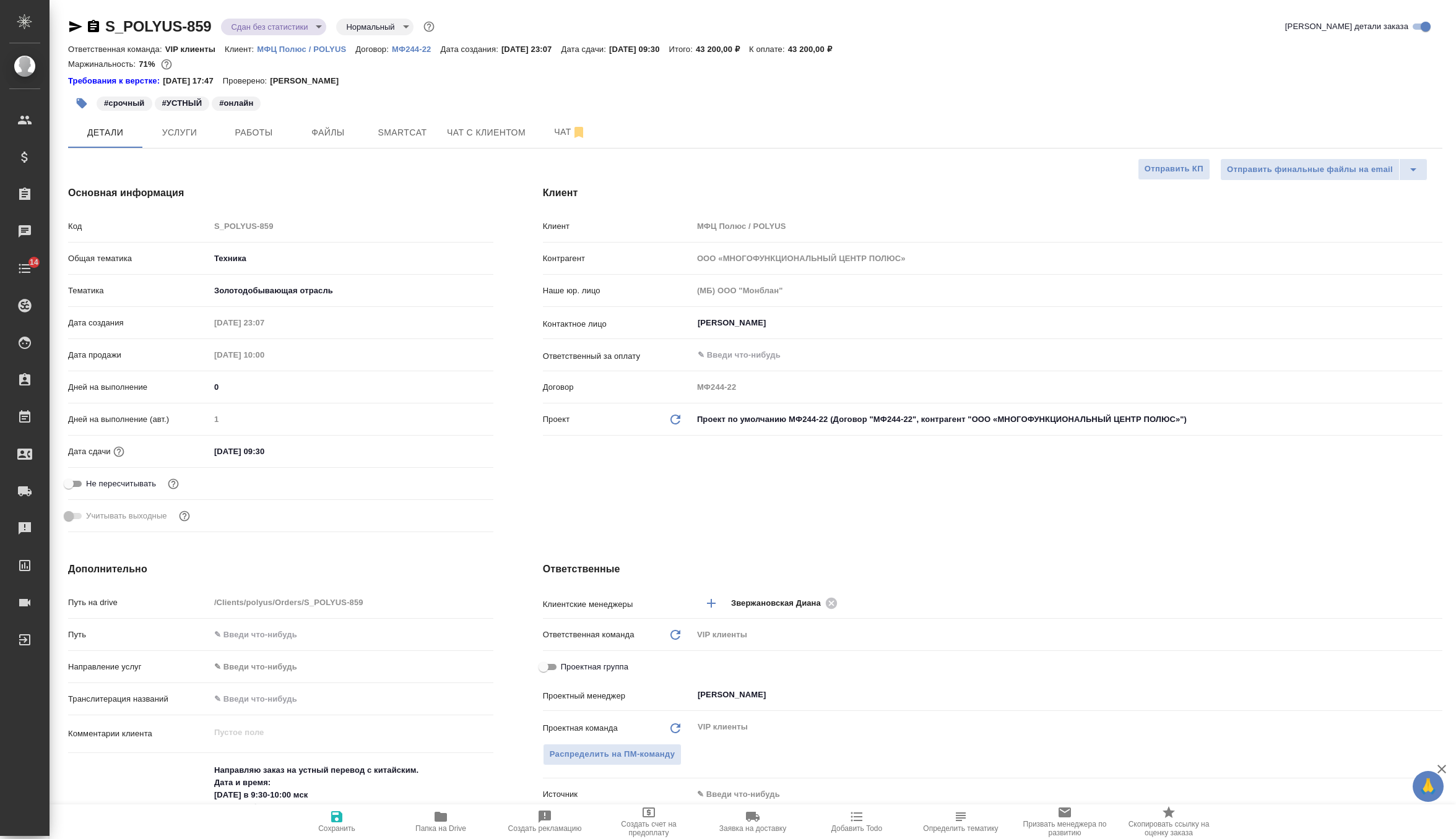
click at [333, 821] on icon "button" at bounding box center [337, 816] width 11 height 11
type textarea "x"
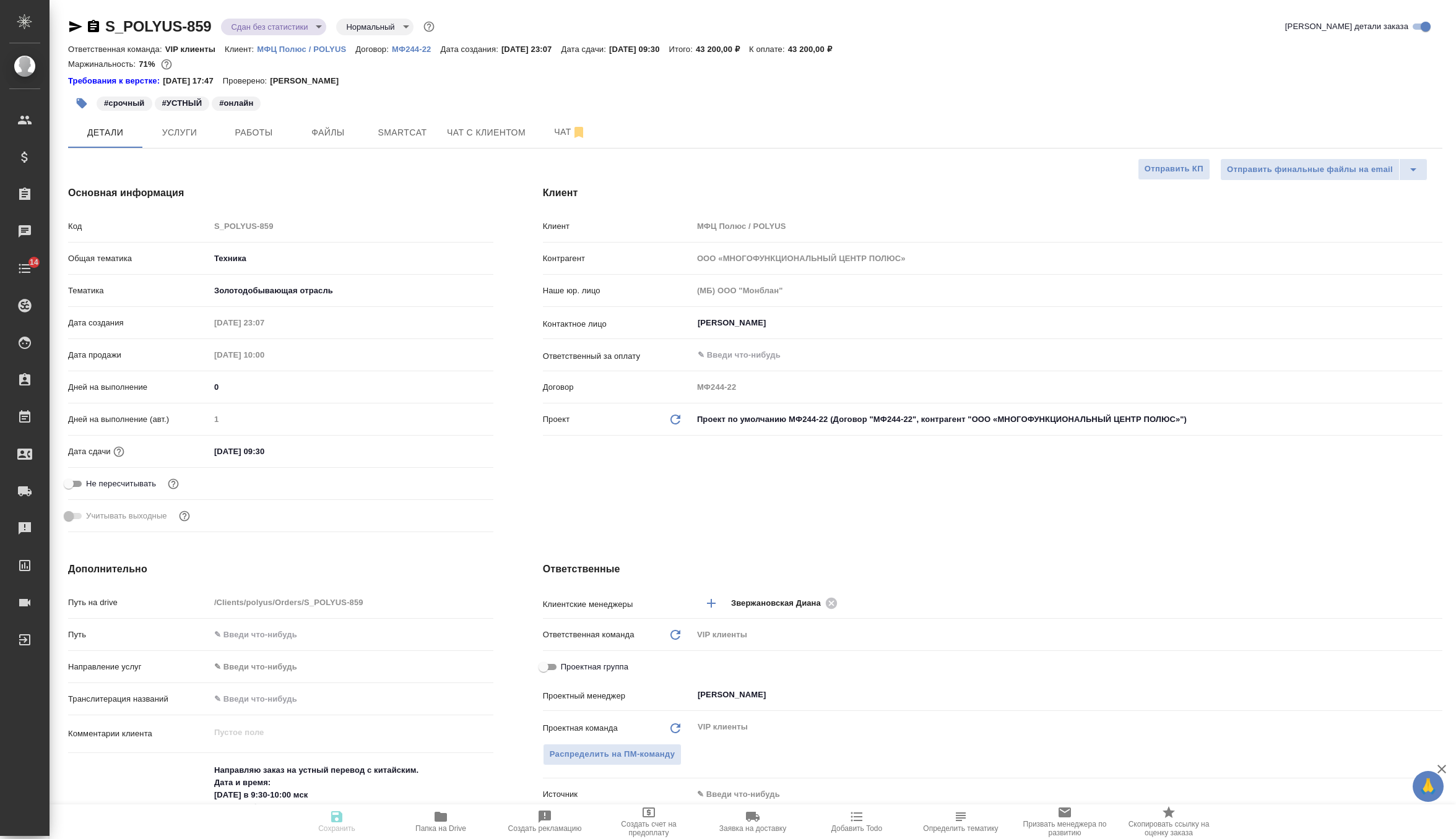
type textarea "x"
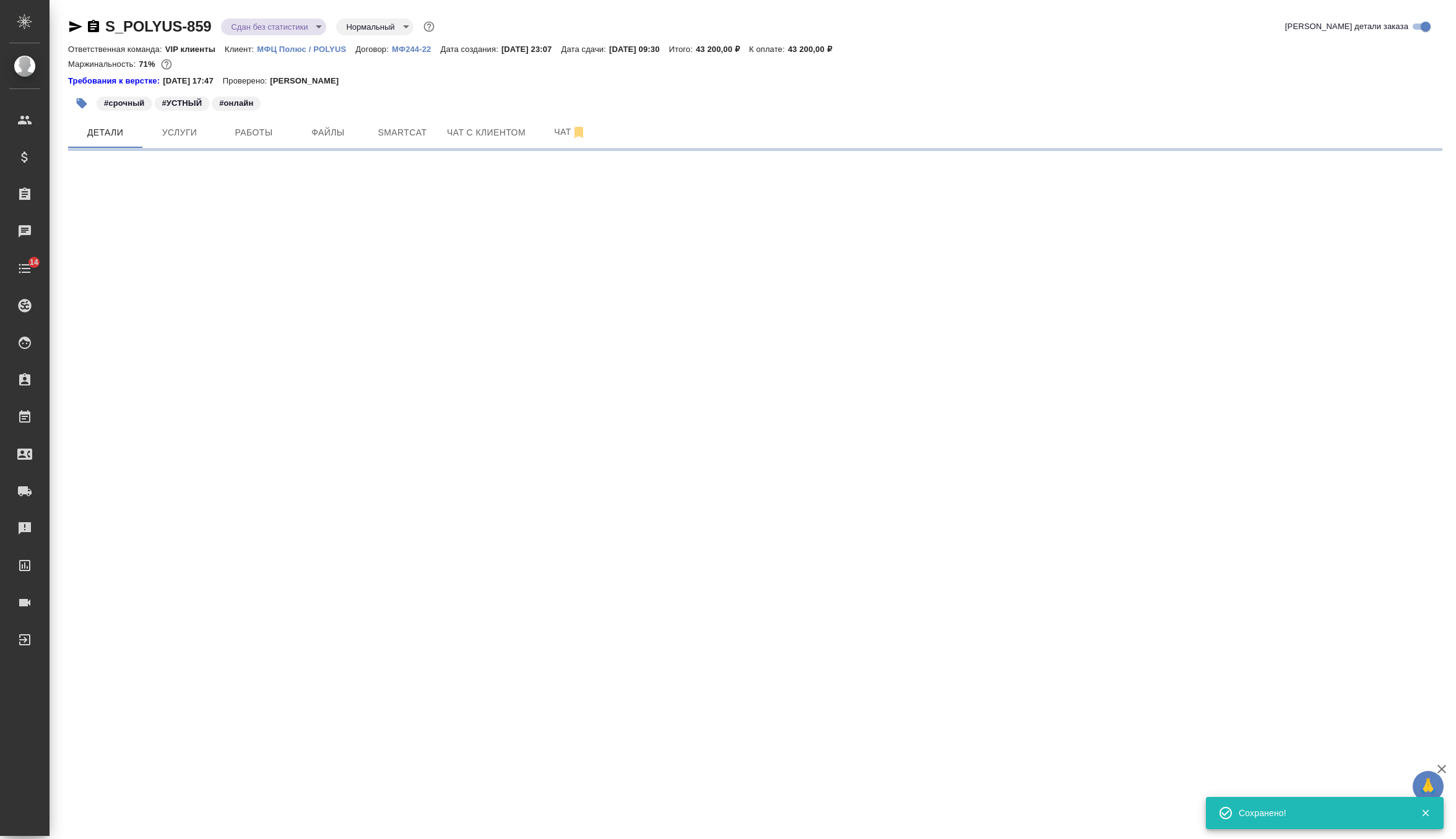
select select "RU"
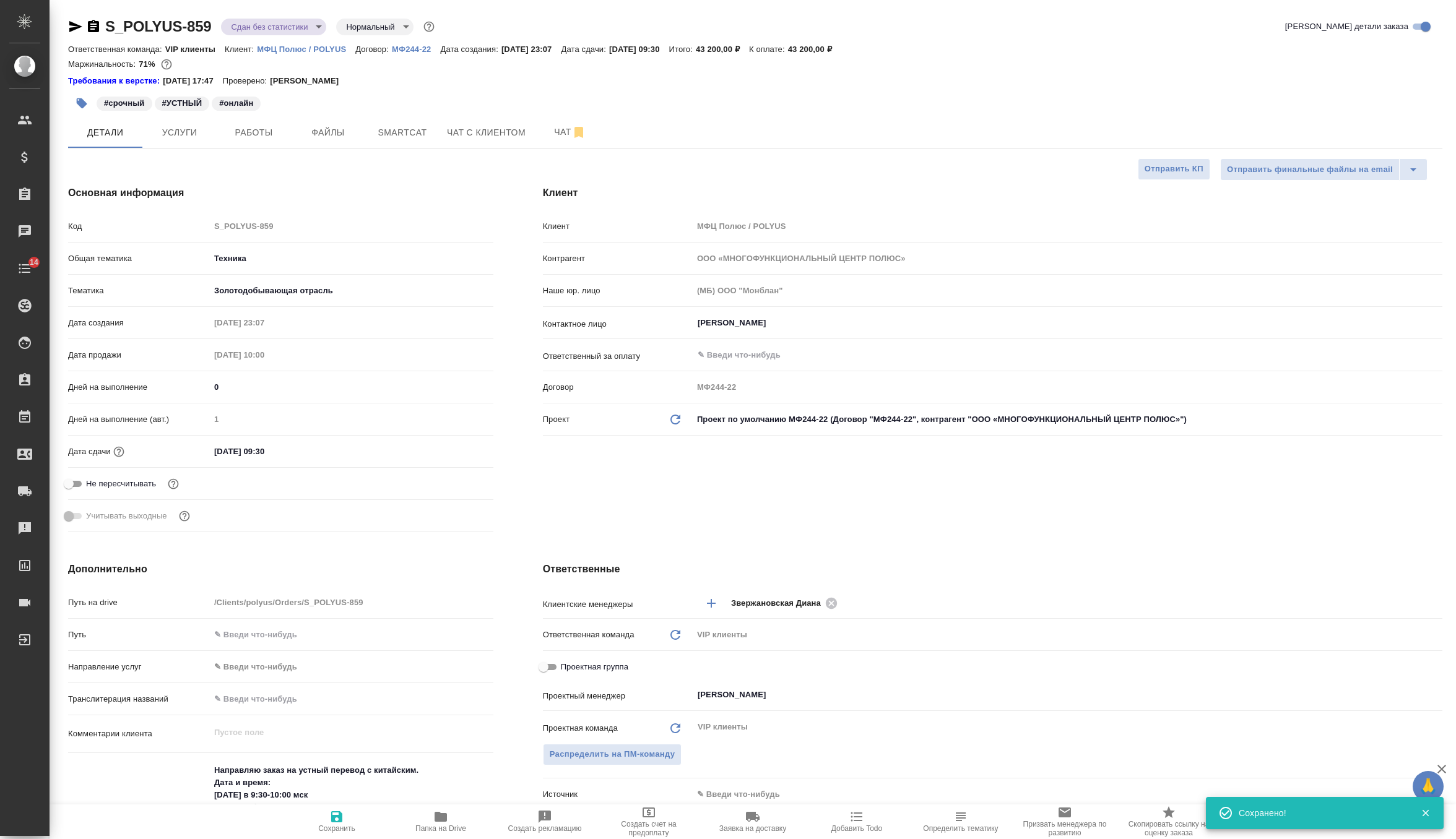
type textarea "x"
click at [315, 31] on body "🙏 .cls-1 fill:#fff; AWATERA Zverzhanovskaya Diana Клиенты Спецификации Заказы 0…" at bounding box center [728, 420] width 1456 height 839
click at [304, 168] on li "Выполнен" at bounding box center [278, 173] width 113 height 21
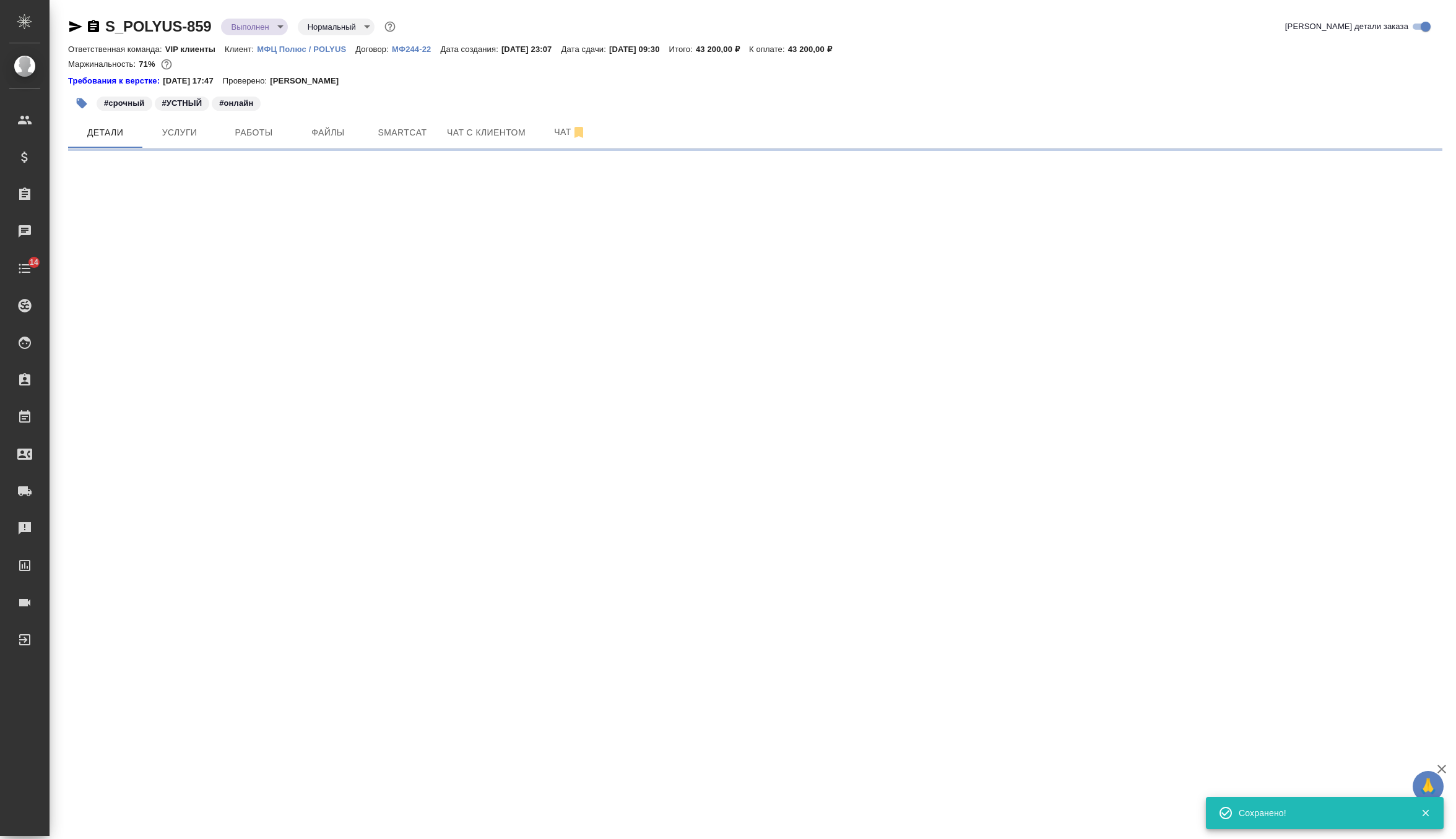
select select "RU"
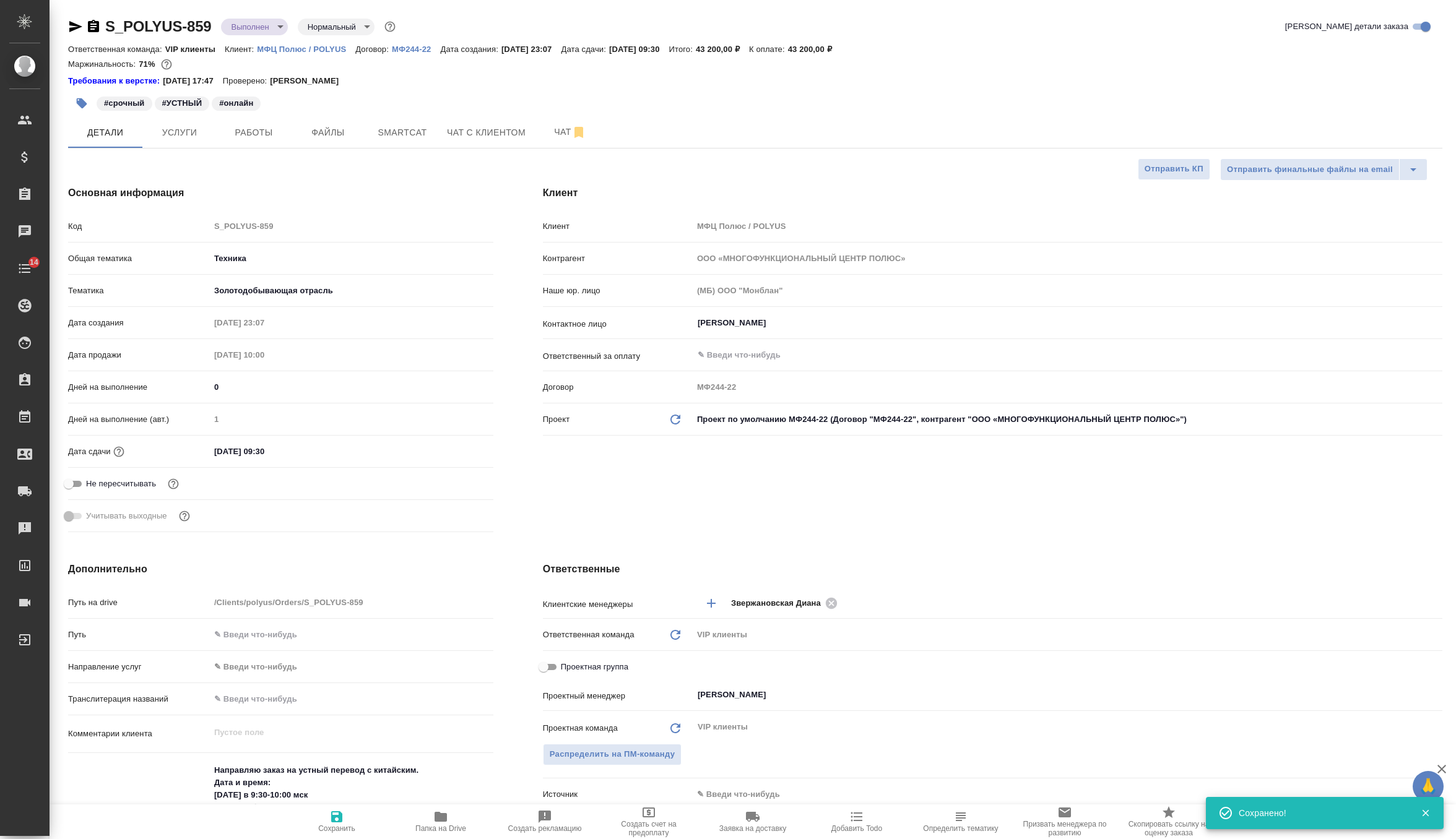
type textarea "x"
click at [236, 130] on span "Работы" at bounding box center [254, 132] width 60 height 15
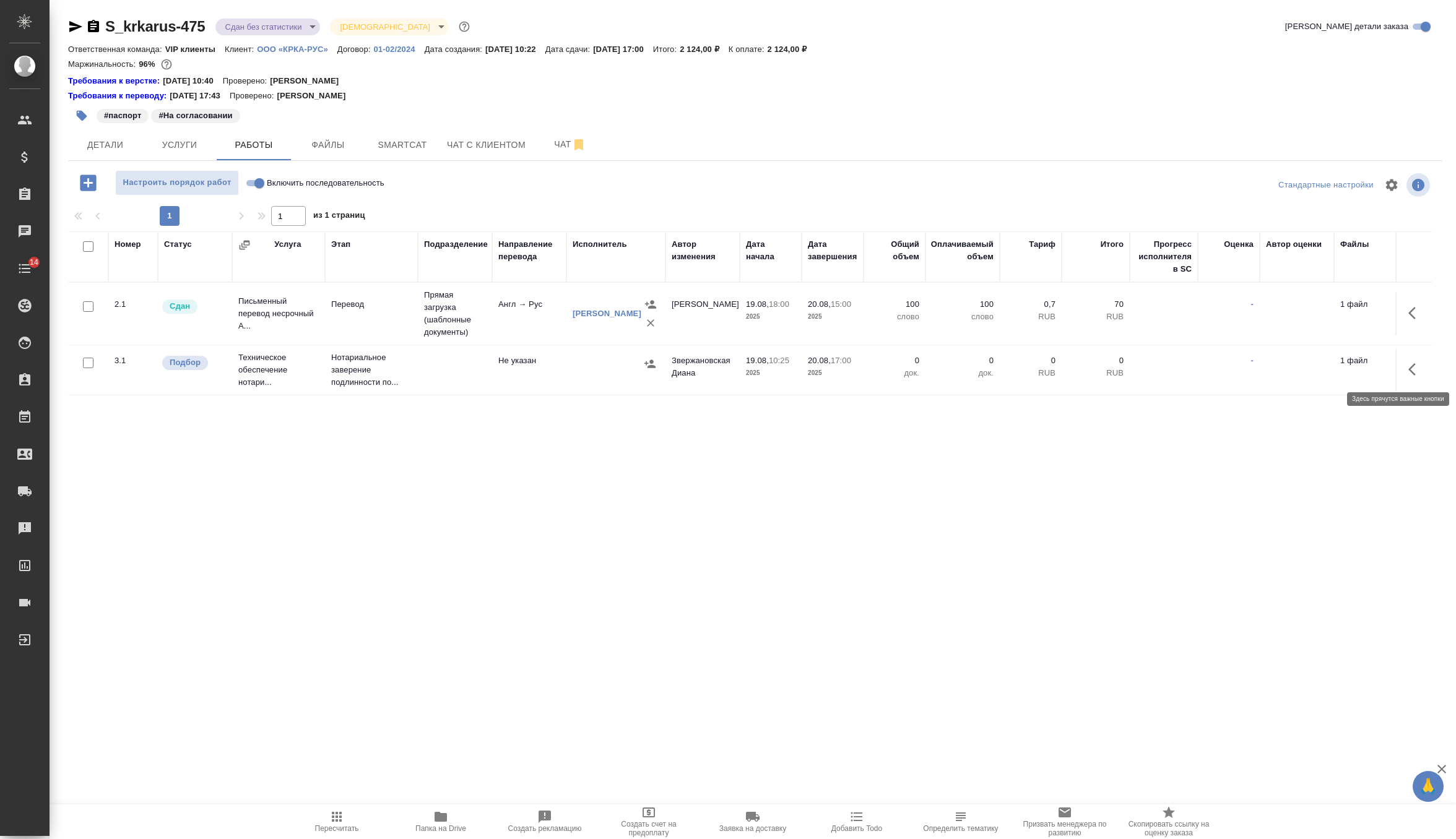
click at [1412, 369] on icon "button" at bounding box center [1416, 369] width 15 height 15
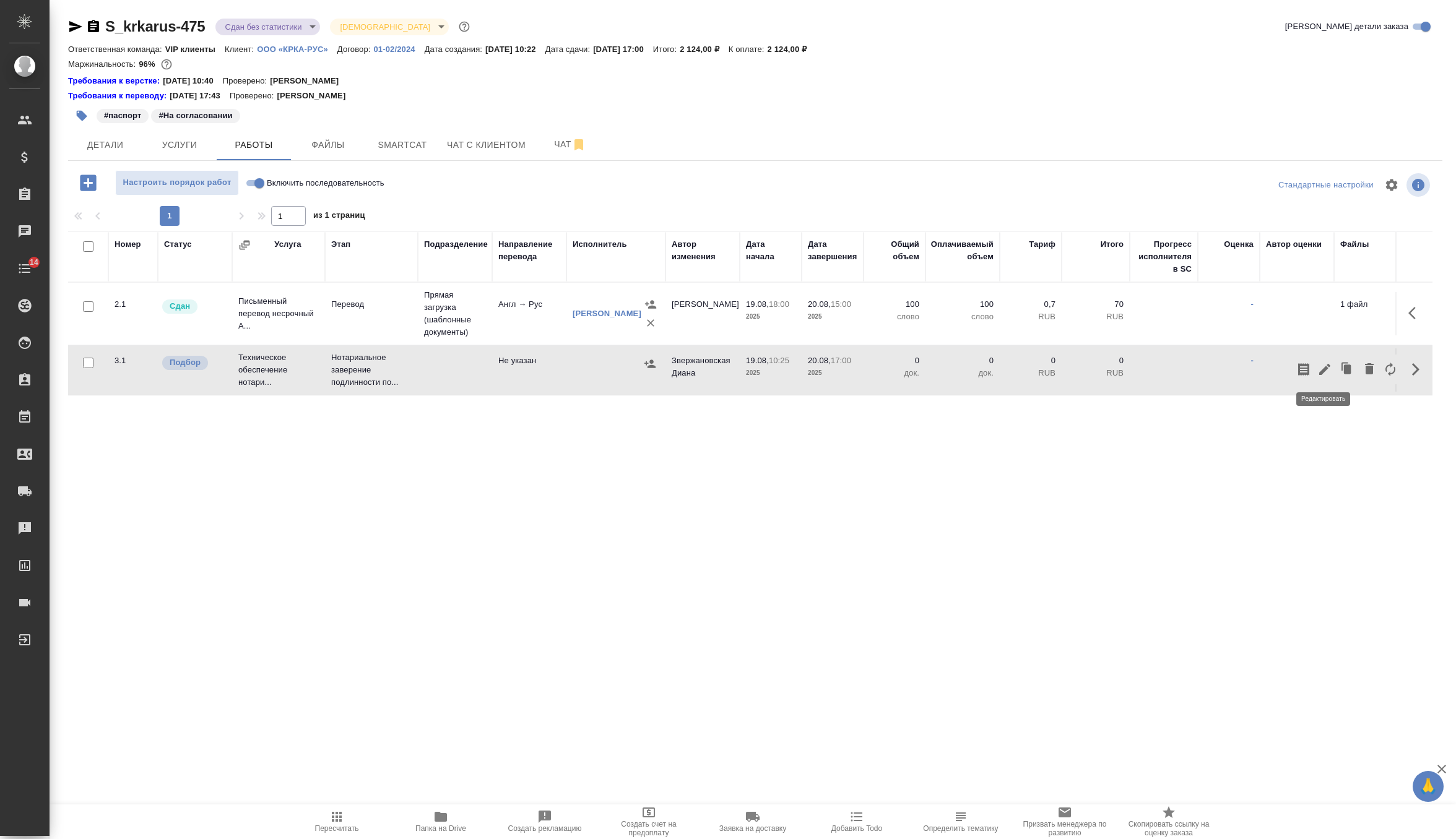
click at [1328, 366] on icon "button" at bounding box center [1324, 369] width 15 height 15
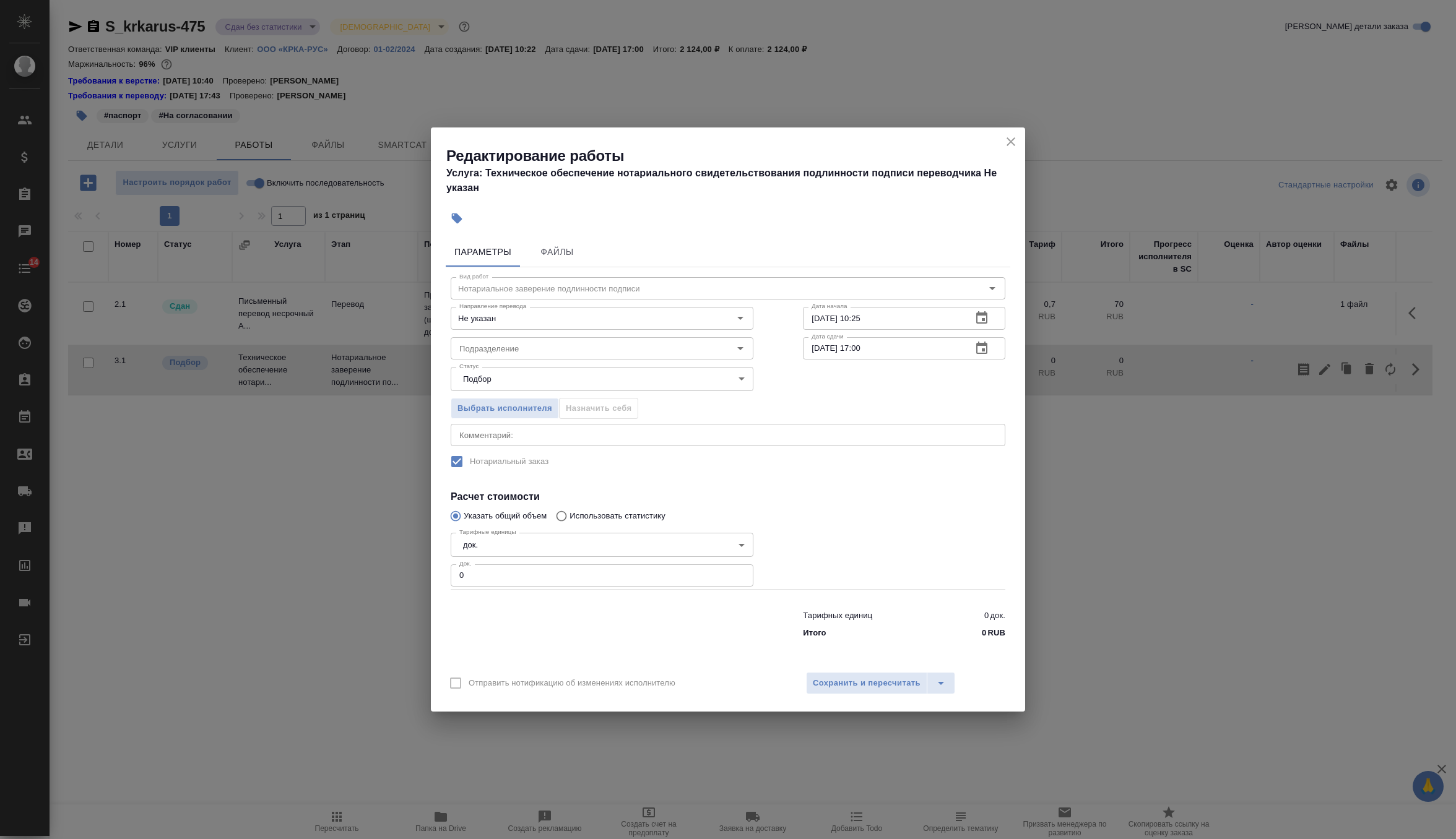
click at [576, 574] on input "0" at bounding box center [601, 575] width 303 height 23
type input "2"
click at [546, 353] on input "Подразделение" at bounding box center [581, 349] width 253 height 15
click at [538, 386] on ul "Сертифай" at bounding box center [601, 386] width 303 height 23
click at [688, 369] on li "Сертифай" at bounding box center [601, 376] width 303 height 23
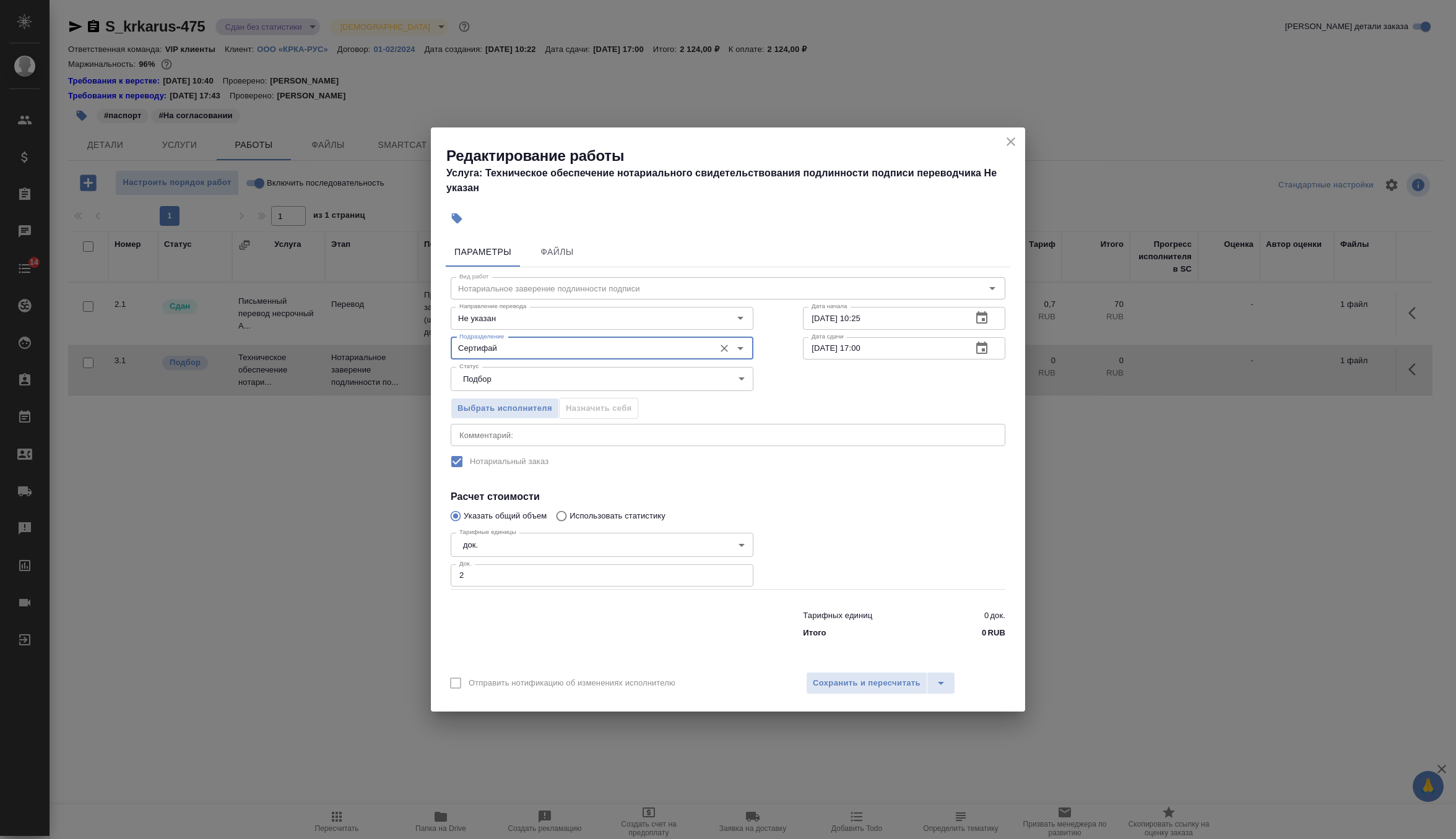
type input "Сертифай"
click at [985, 314] on icon "button" at bounding box center [981, 317] width 11 height 12
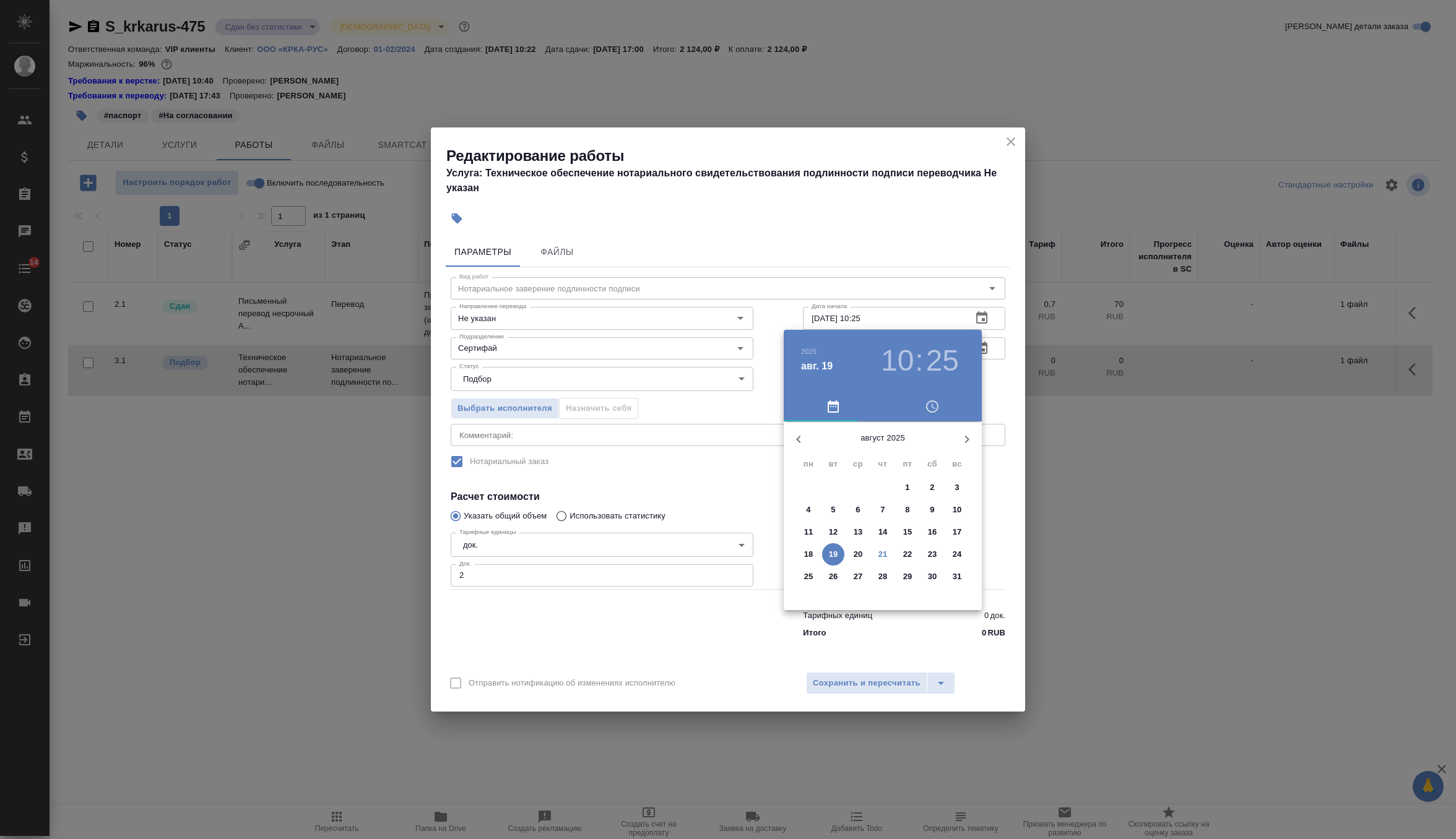
click at [856, 556] on p "20" at bounding box center [859, 554] width 10 height 12
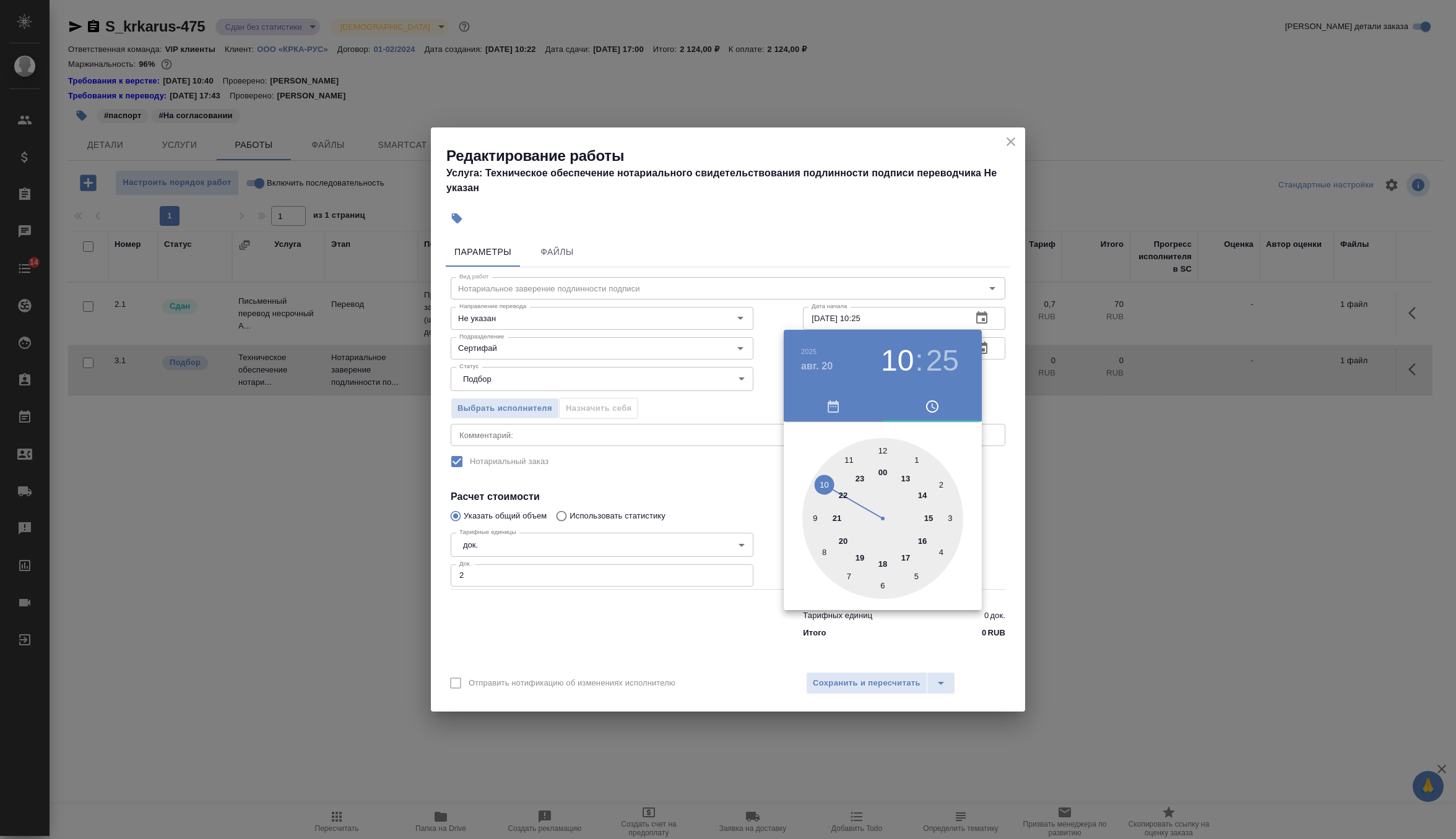
click at [925, 541] on div at bounding box center [882, 518] width 161 height 161
type input "20.08.2025 16:00"
click at [882, 453] on div at bounding box center [882, 518] width 161 height 161
click at [989, 383] on div at bounding box center [728, 420] width 1456 height 839
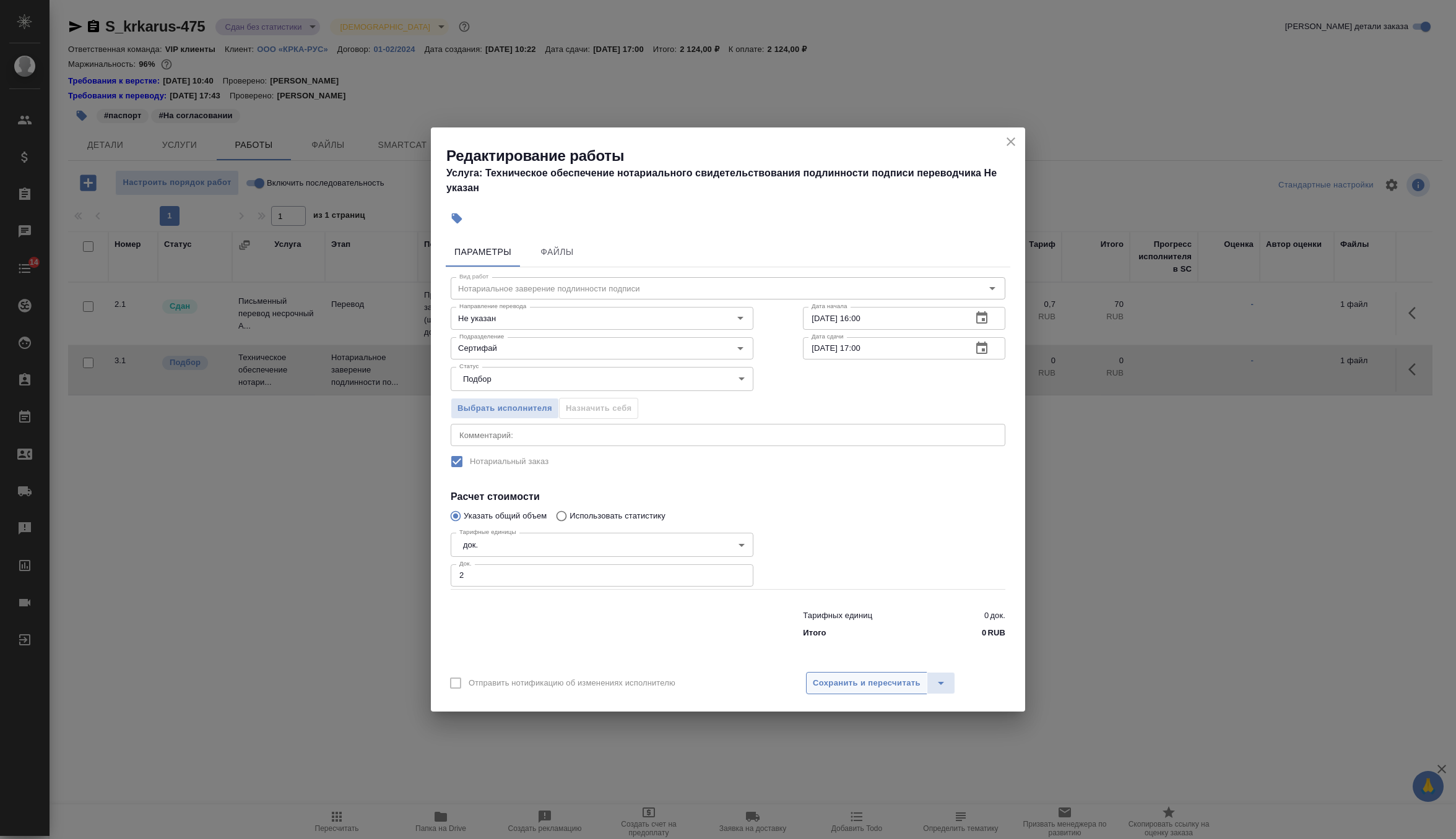
click at [894, 687] on span "Сохранить и пересчитать" at bounding box center [866, 683] width 107 height 15
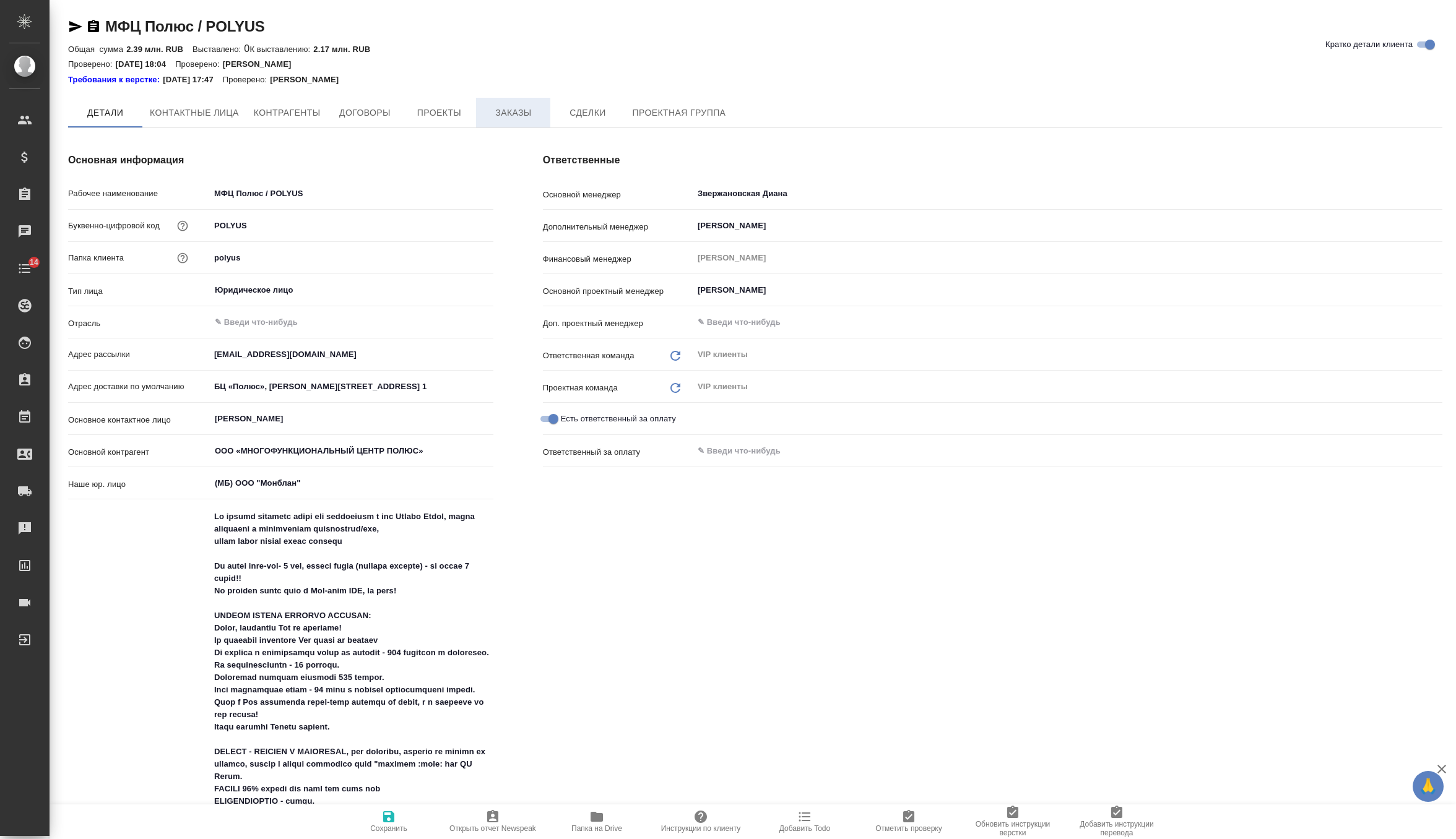
click at [509, 102] on button "Заказы" at bounding box center [513, 112] width 74 height 30
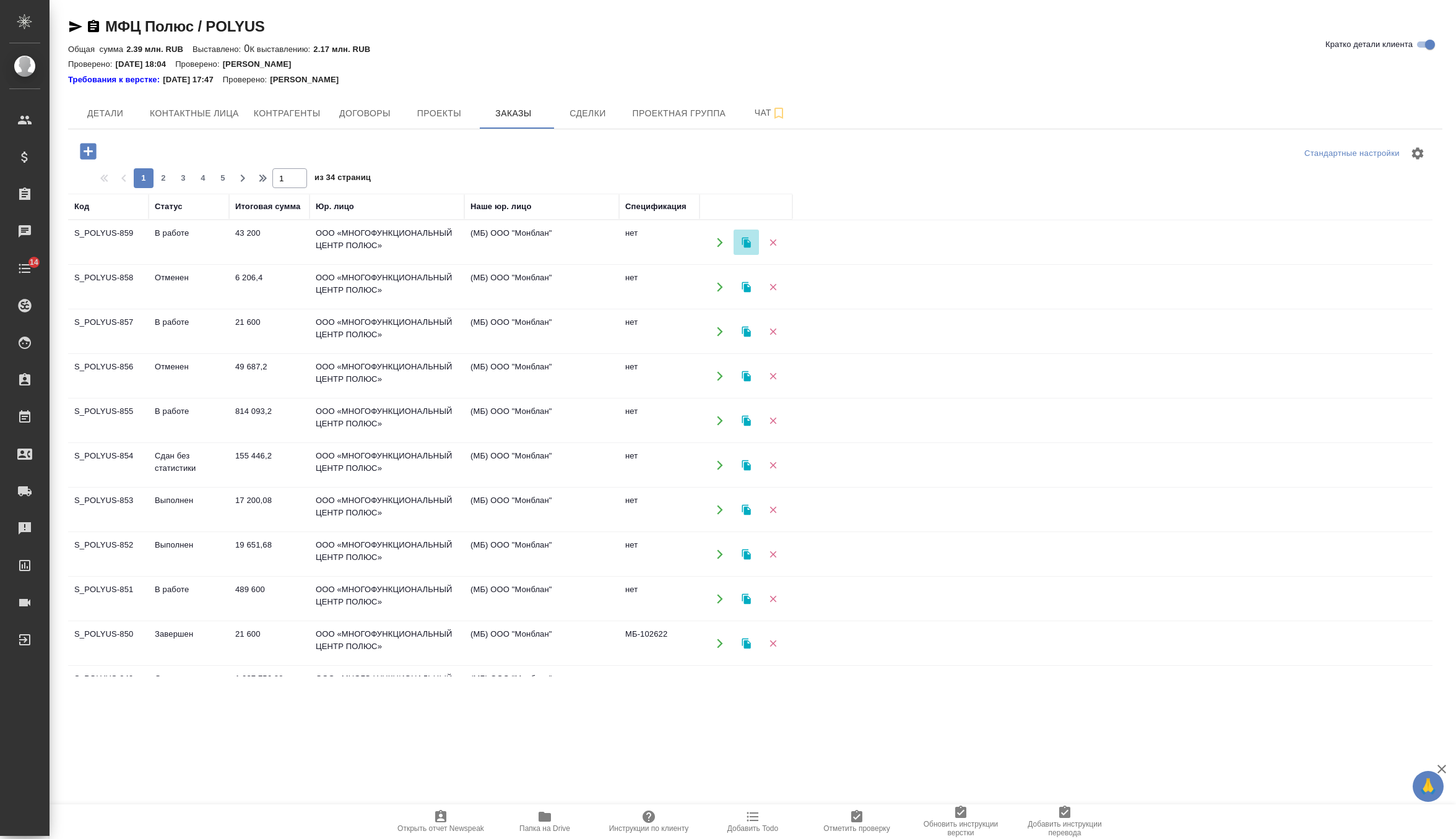
click at [743, 243] on icon "button" at bounding box center [747, 243] width 11 height 11
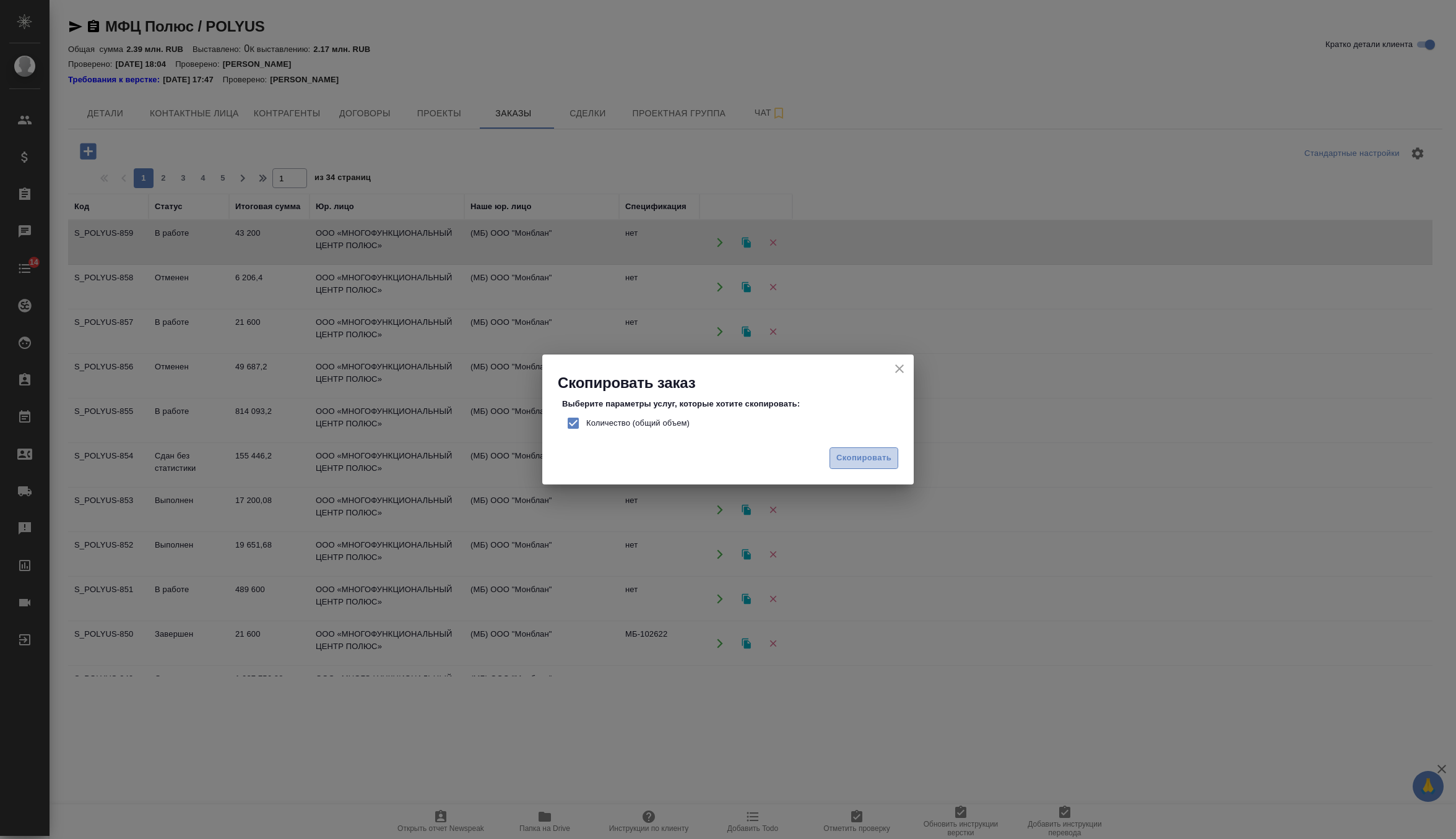
click at [856, 454] on span "Скопировать" at bounding box center [864, 458] width 55 height 15
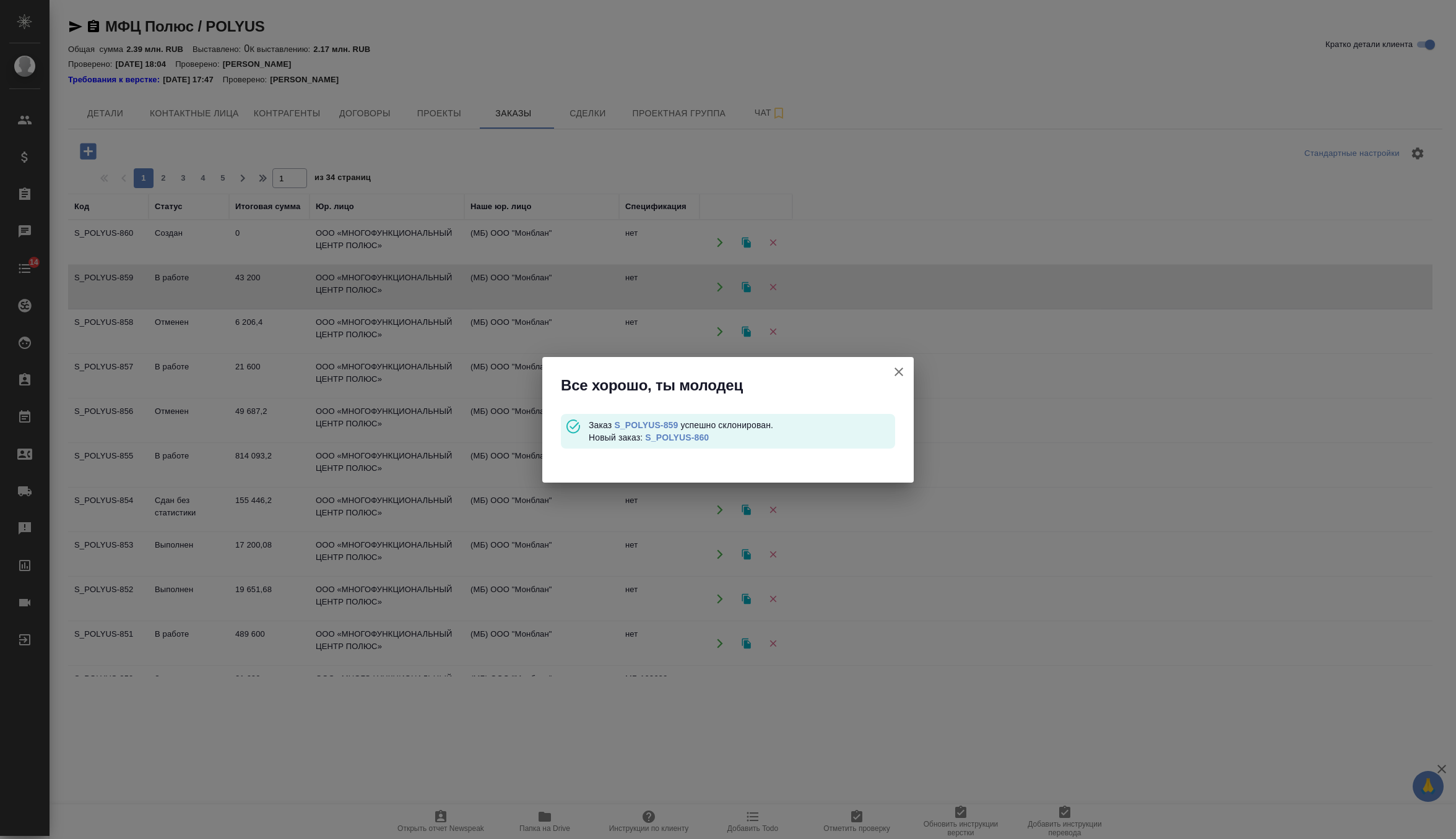
click at [702, 435] on link "S_POLYUS-860" at bounding box center [676, 437] width 64 height 10
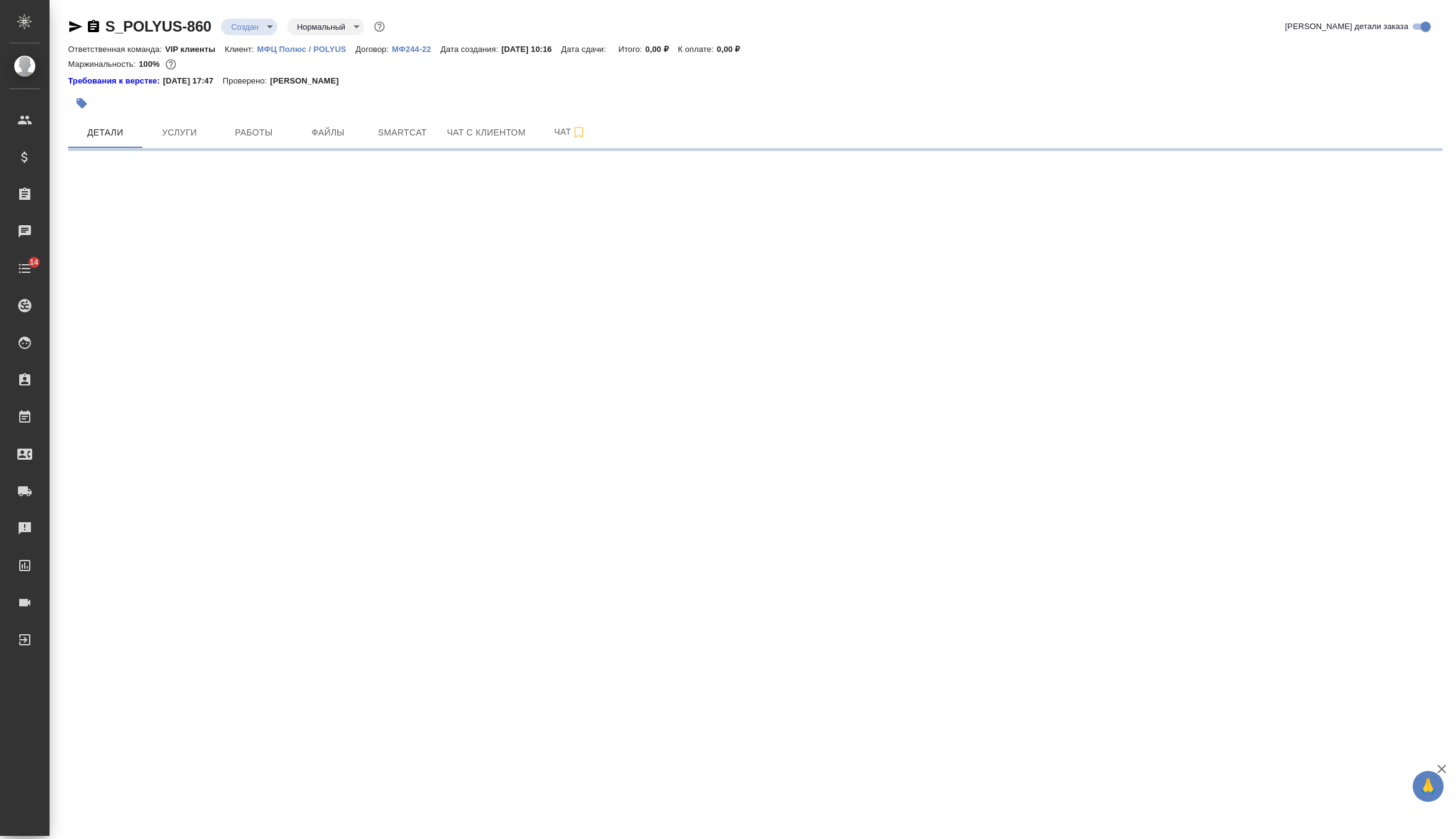
select select "RU"
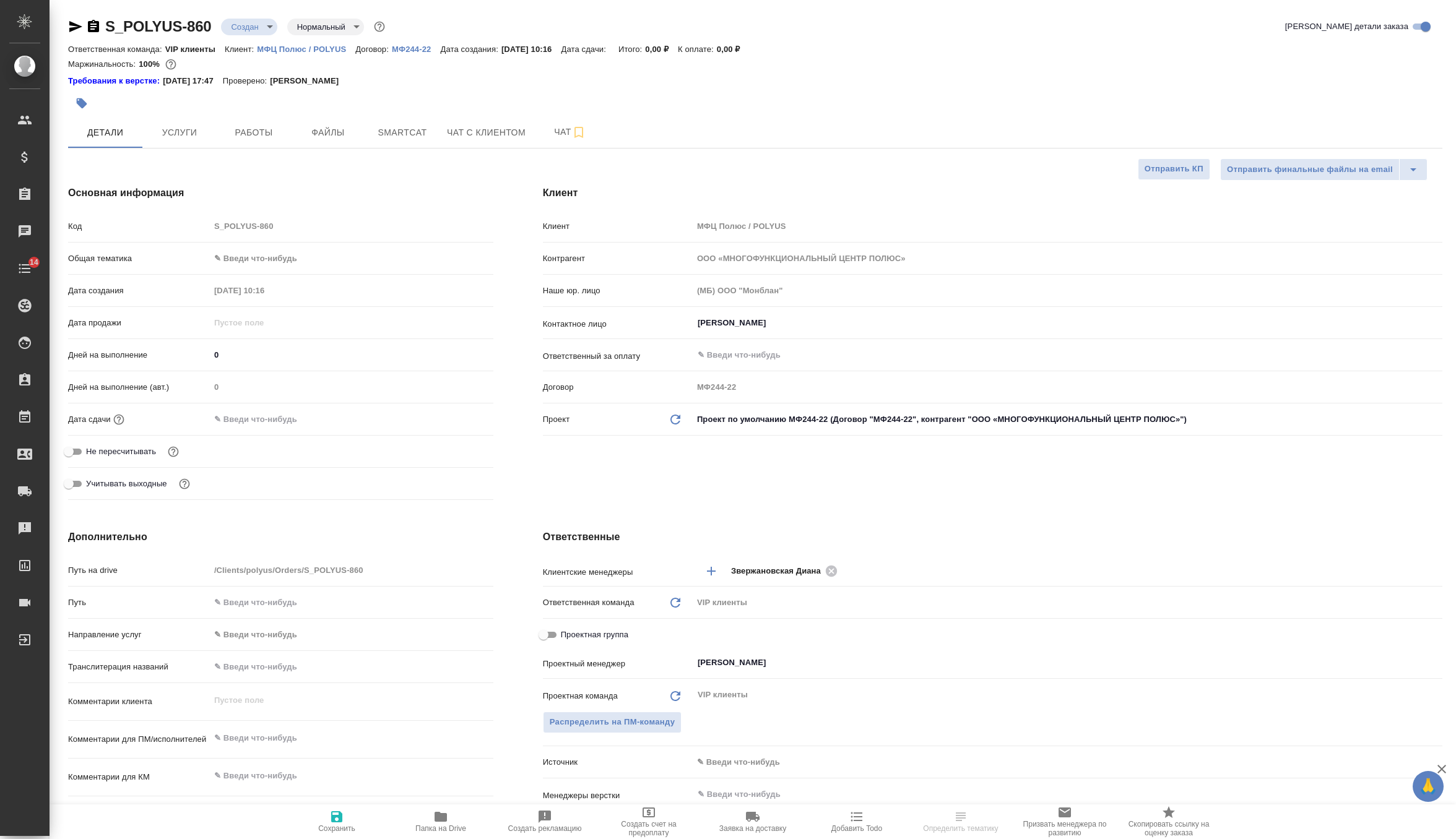
type textarea "x"
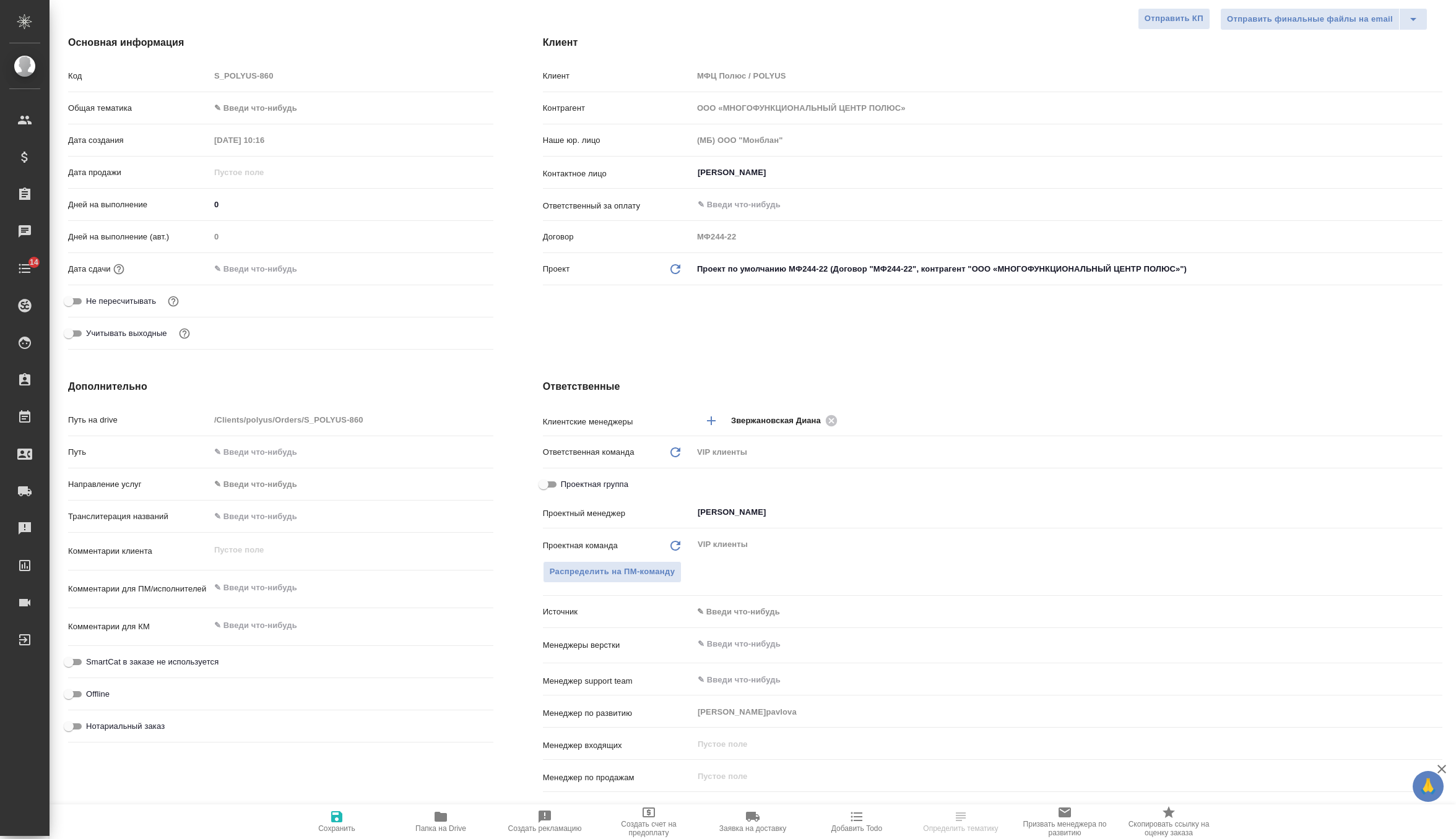
scroll to position [167, 0]
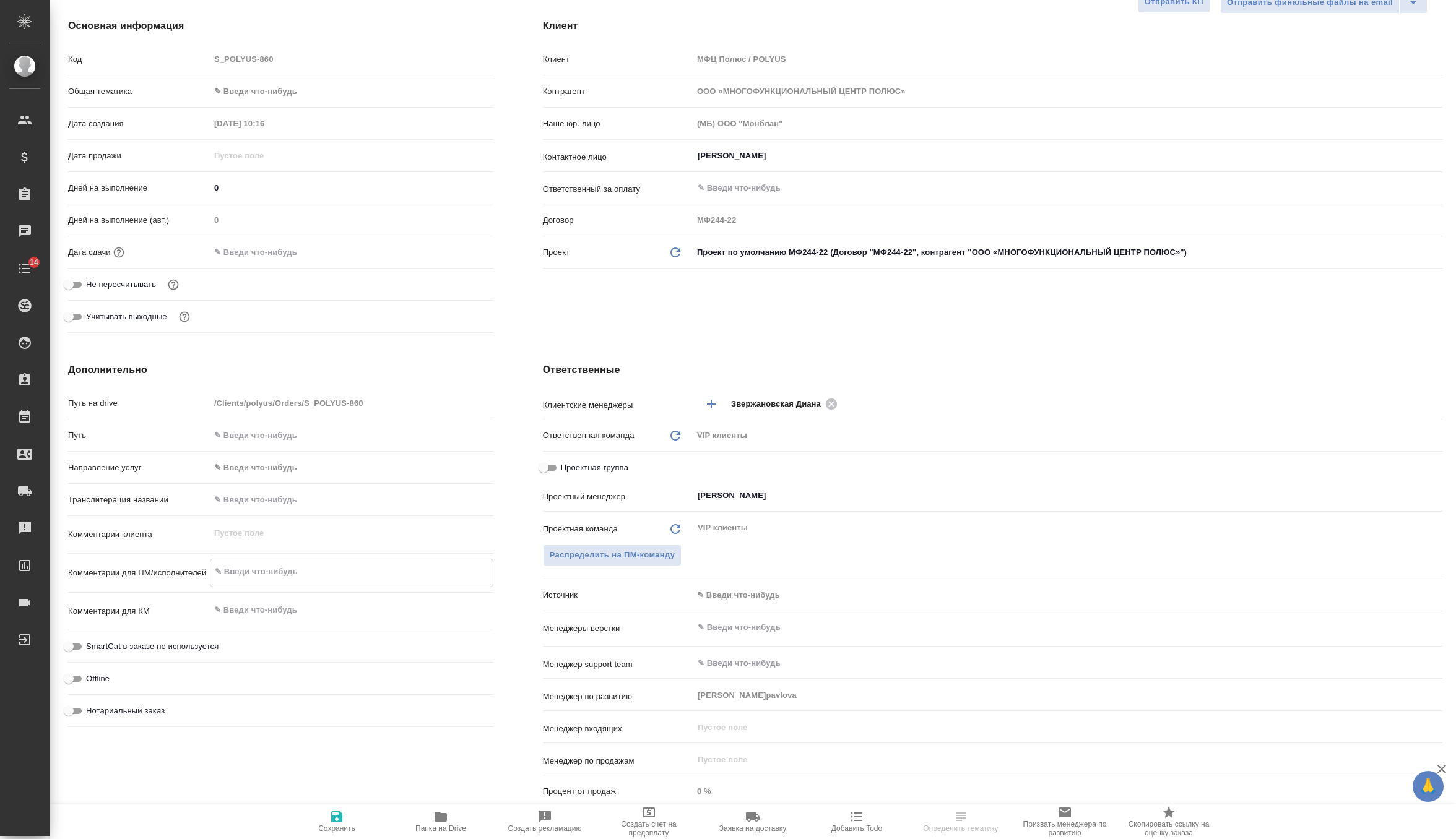
type textarea "x"
click at [267, 570] on textarea at bounding box center [352, 572] width 282 height 21
paste textarea "Коллеги, добрый день! Необходим последовательный перевод на совещании Дата: 22.…"
type textarea "x"
type textarea "Коллеги, добрый день! Необходим последовательный перевод на совещании Дата: 22.…"
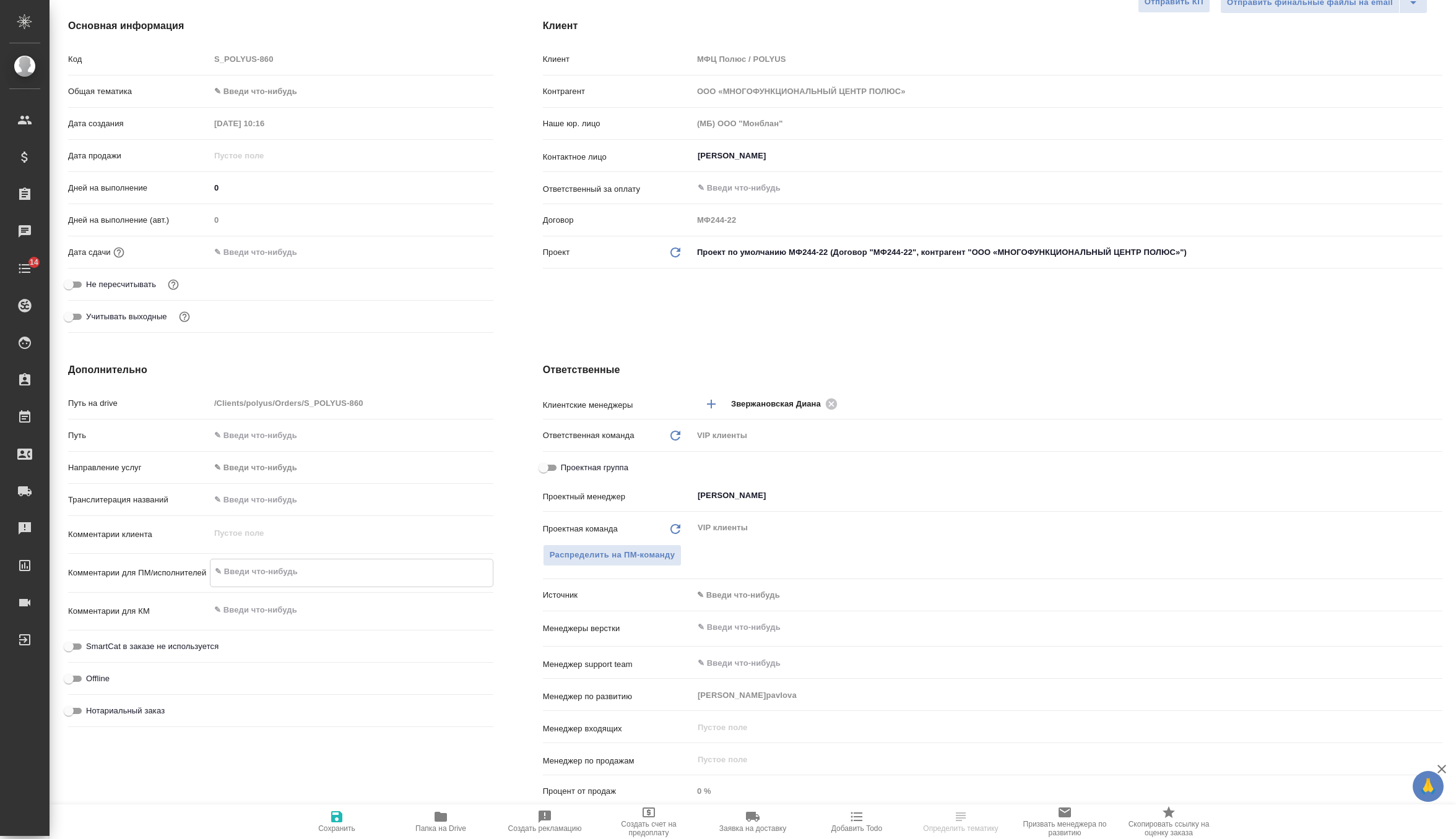
type textarea "x"
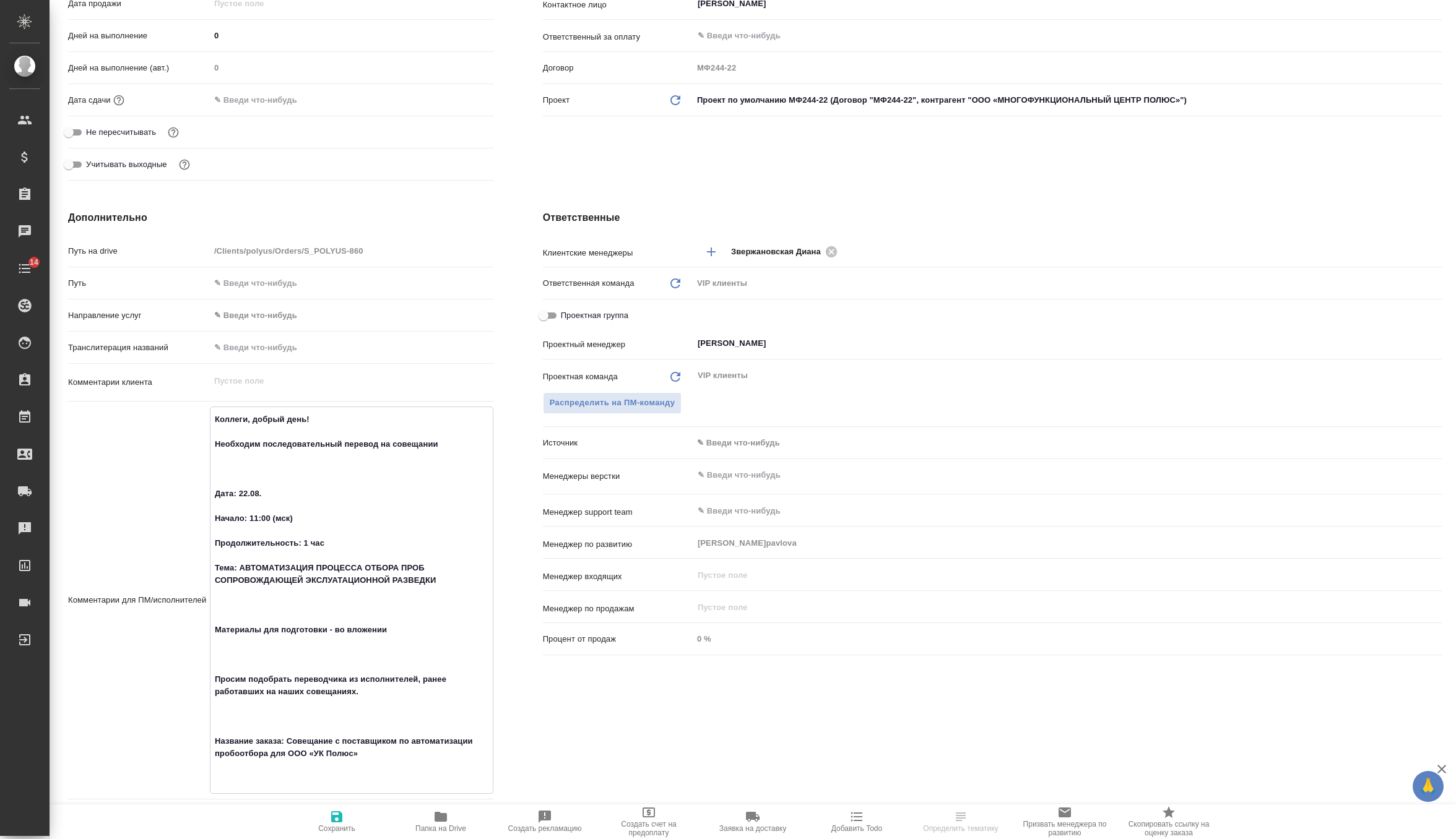
scroll to position [344, 0]
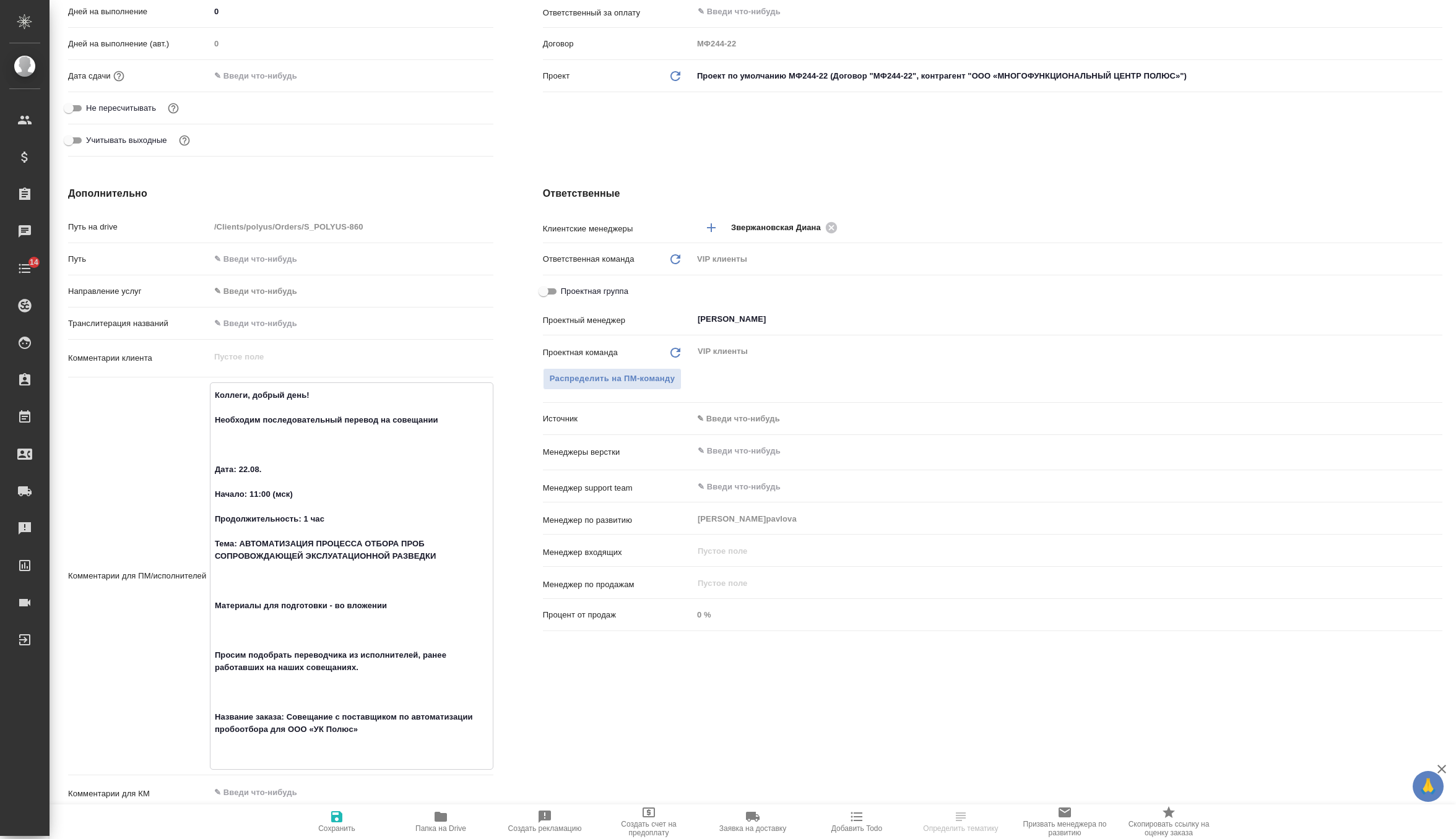
drag, startPoint x: 356, startPoint y: 406, endPoint x: 195, endPoint y: 381, distance: 162.9
click at [195, 381] on div "Путь на drive /Clients/polyus/Orders/S_POLYUS-860 Путь Направление услуг ✎ Введ…" at bounding box center [280, 566] width 425 height 699
type textarea "Необходим последовательный перевод на совещании Дата: 22.08. Начало: 11:00 (мск…"
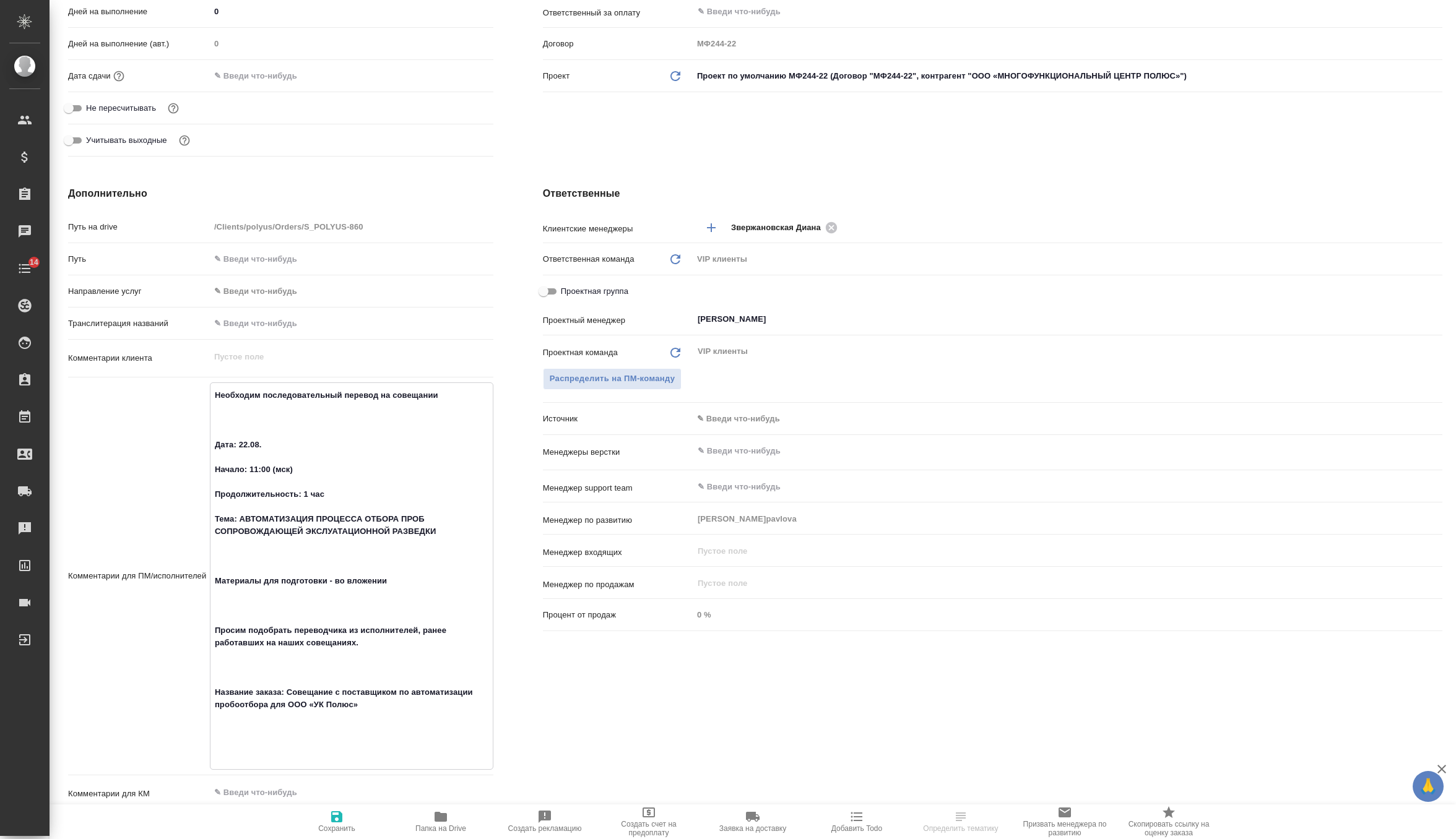
type textarea "x"
type textarea "Необходим последовательный перевод на совещании Дата: 22.08. Начало: 11:00 (мск…"
type textarea "x"
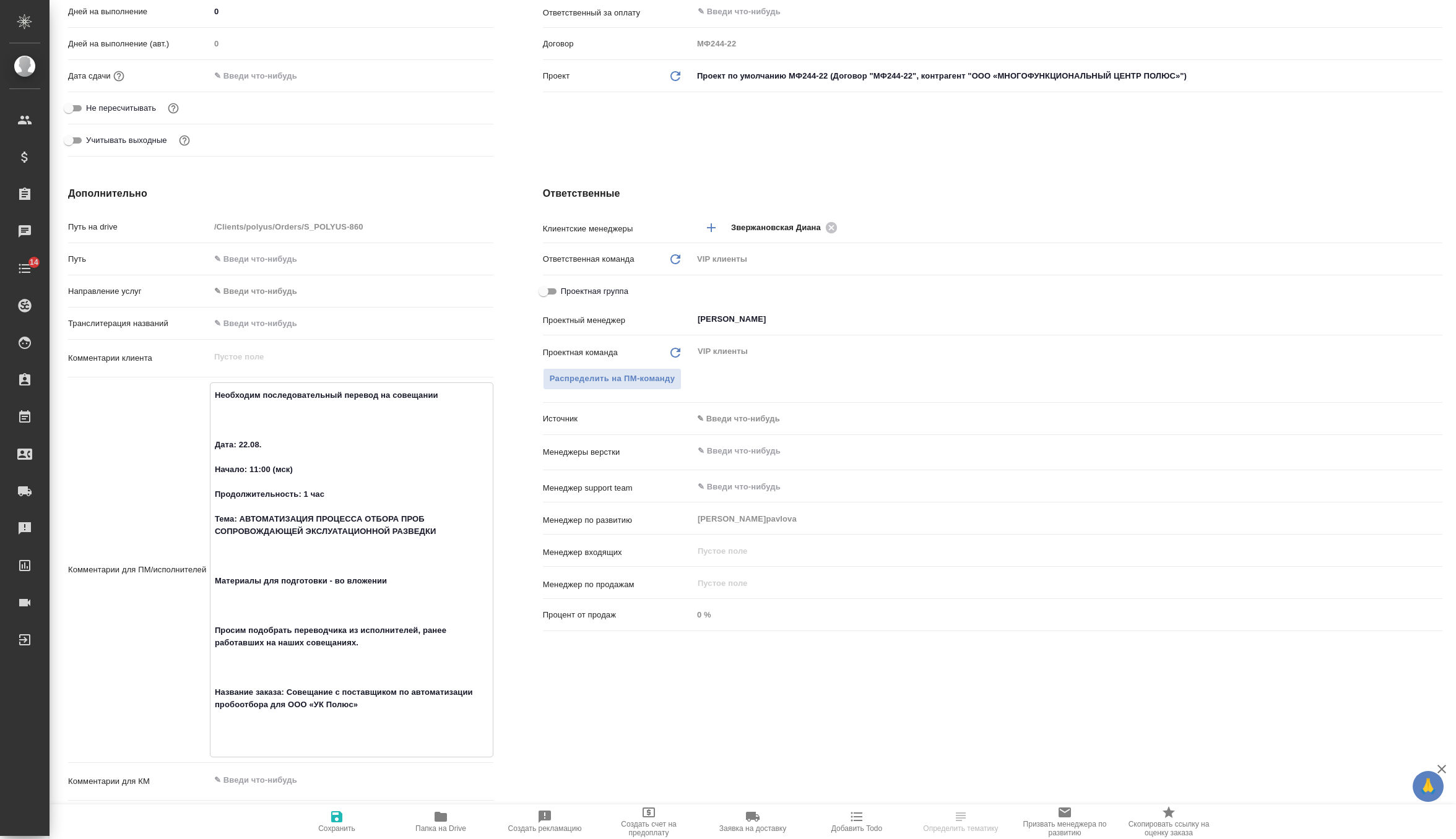
click at [333, 818] on icon "button" at bounding box center [337, 816] width 11 height 11
type textarea "x"
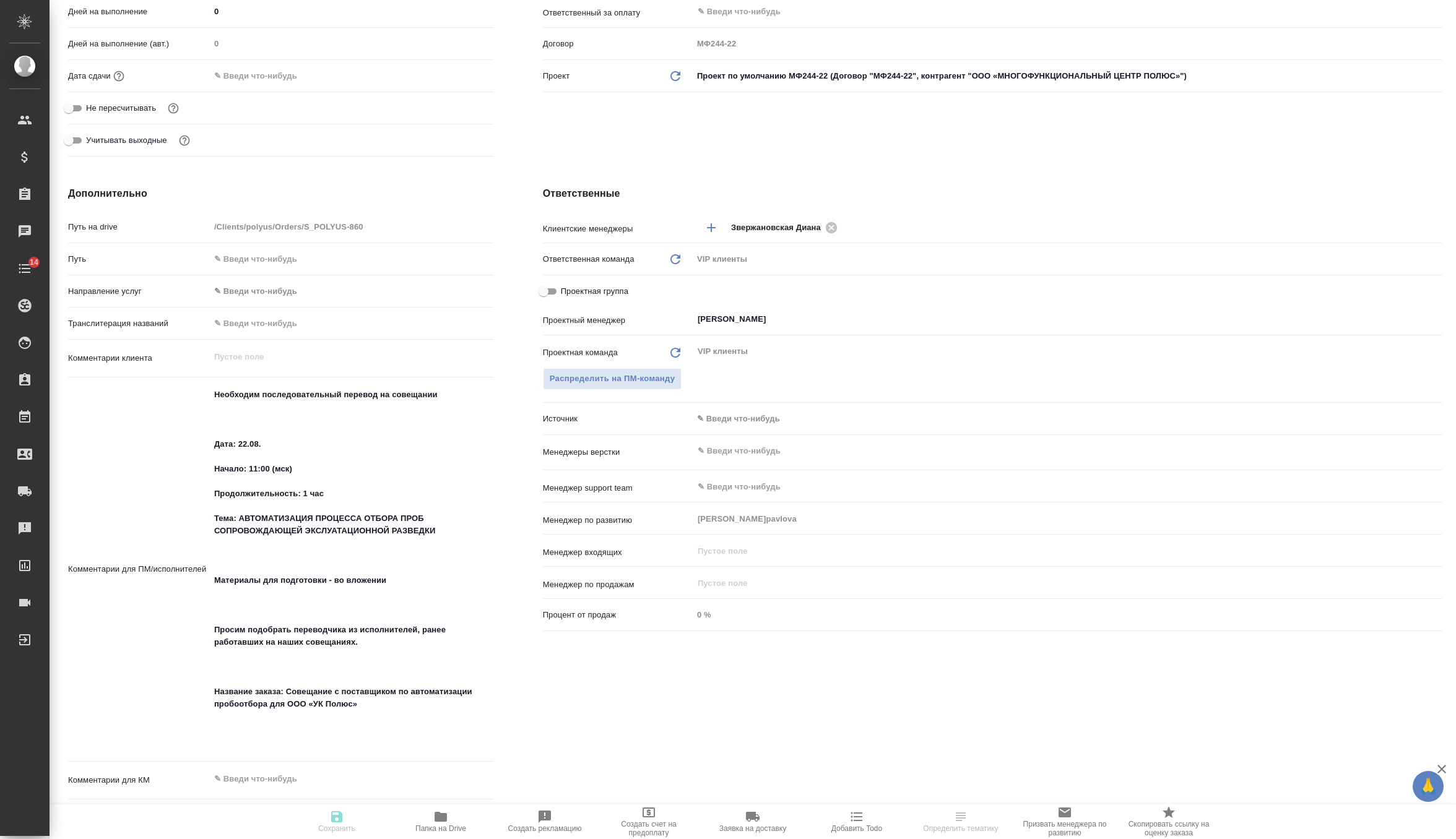
type textarea "x"
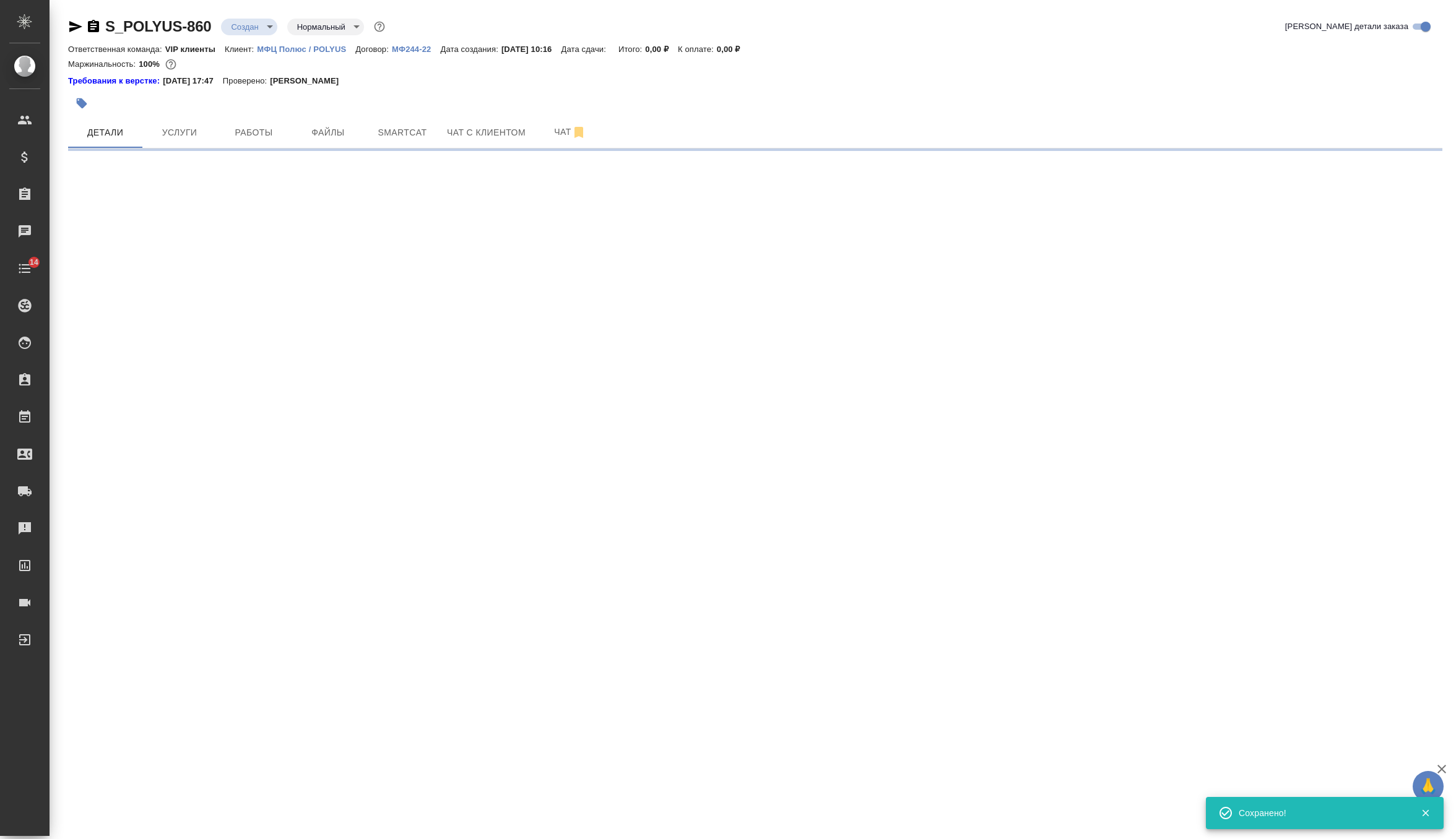
scroll to position [0, 0]
select select "RU"
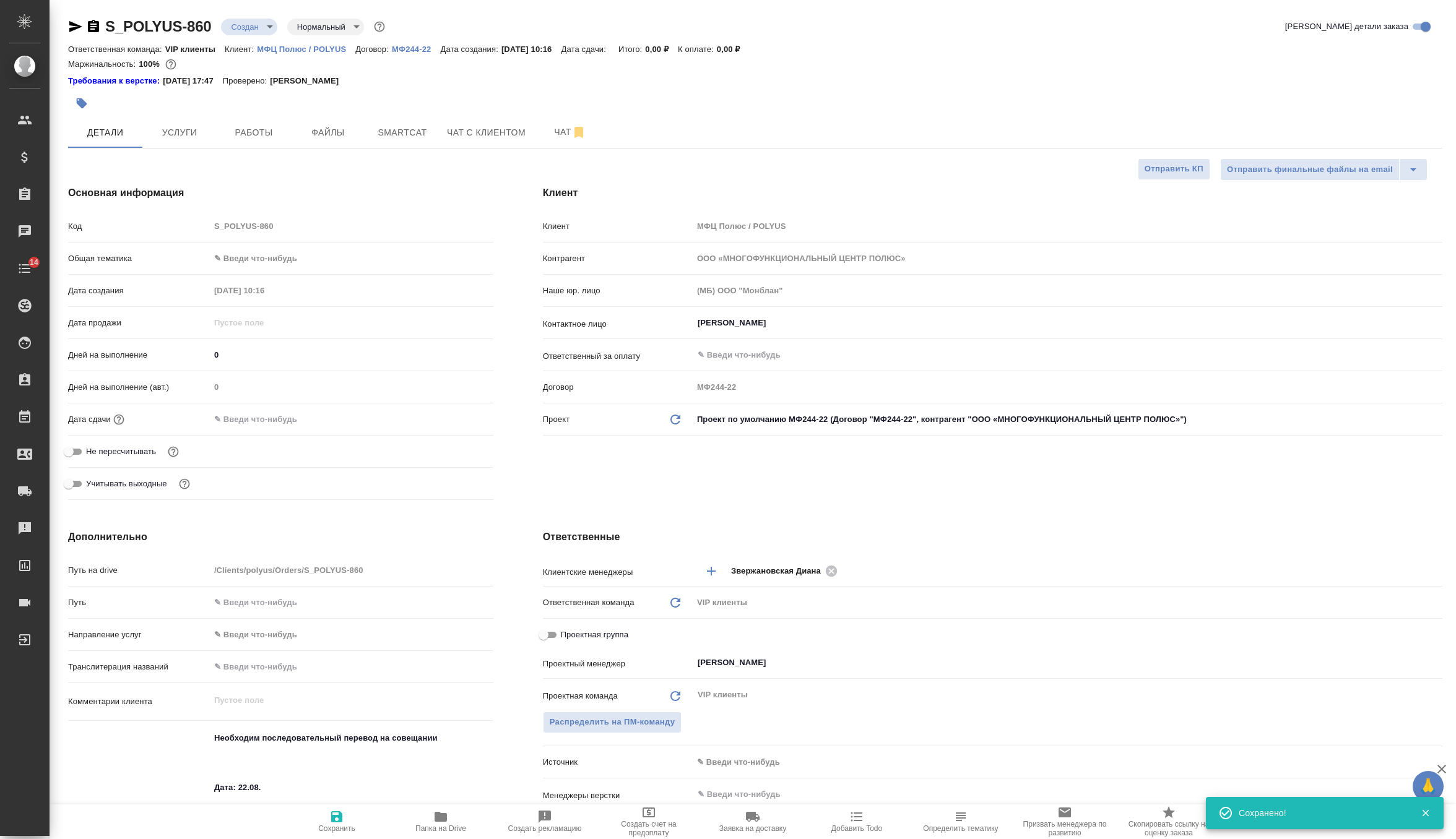
type textarea "x"
click at [331, 122] on button "Файлы" at bounding box center [328, 132] width 74 height 31
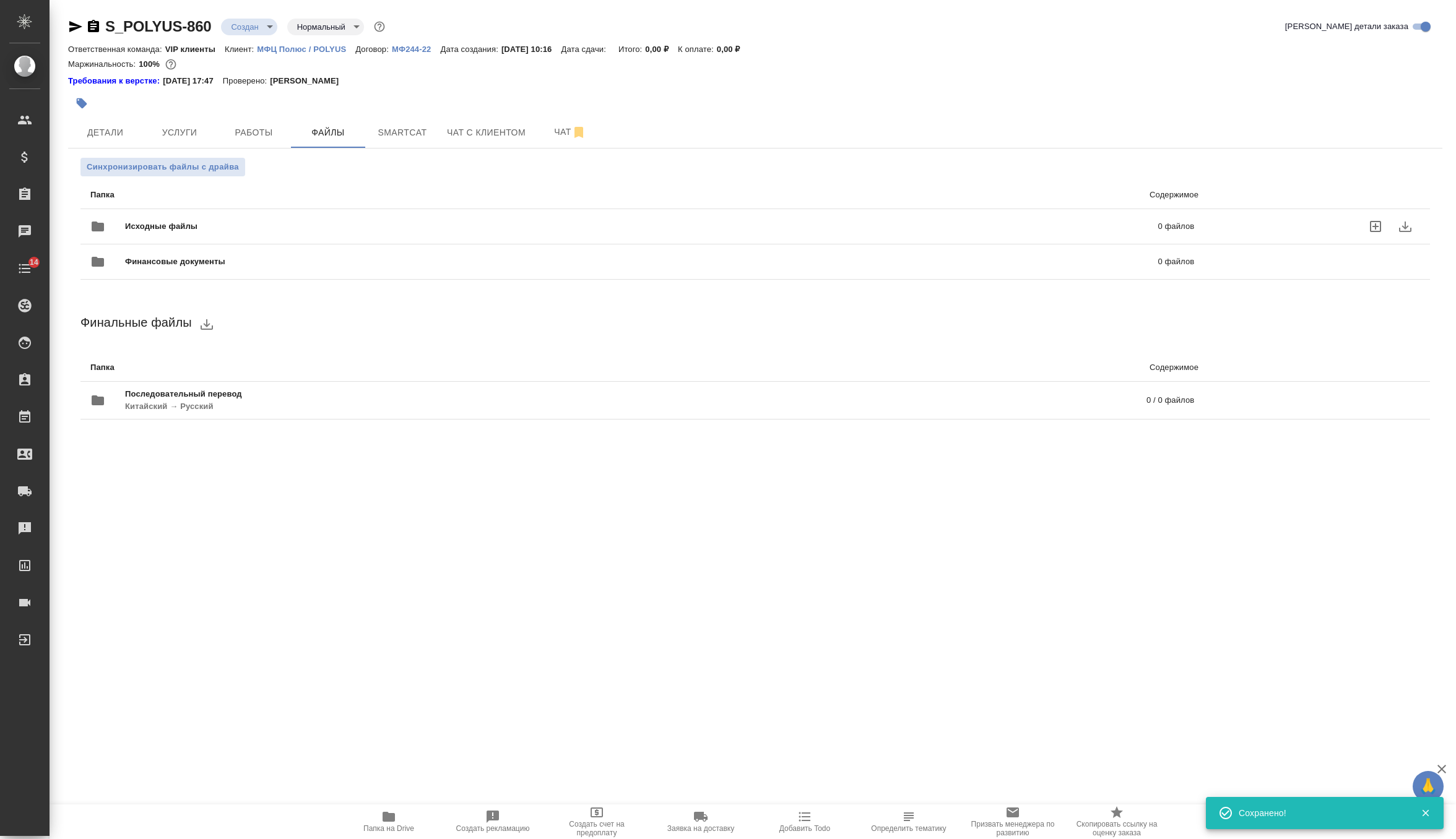
click at [274, 217] on div "Исходные файлы 0 файлов" at bounding box center [642, 226] width 1103 height 30
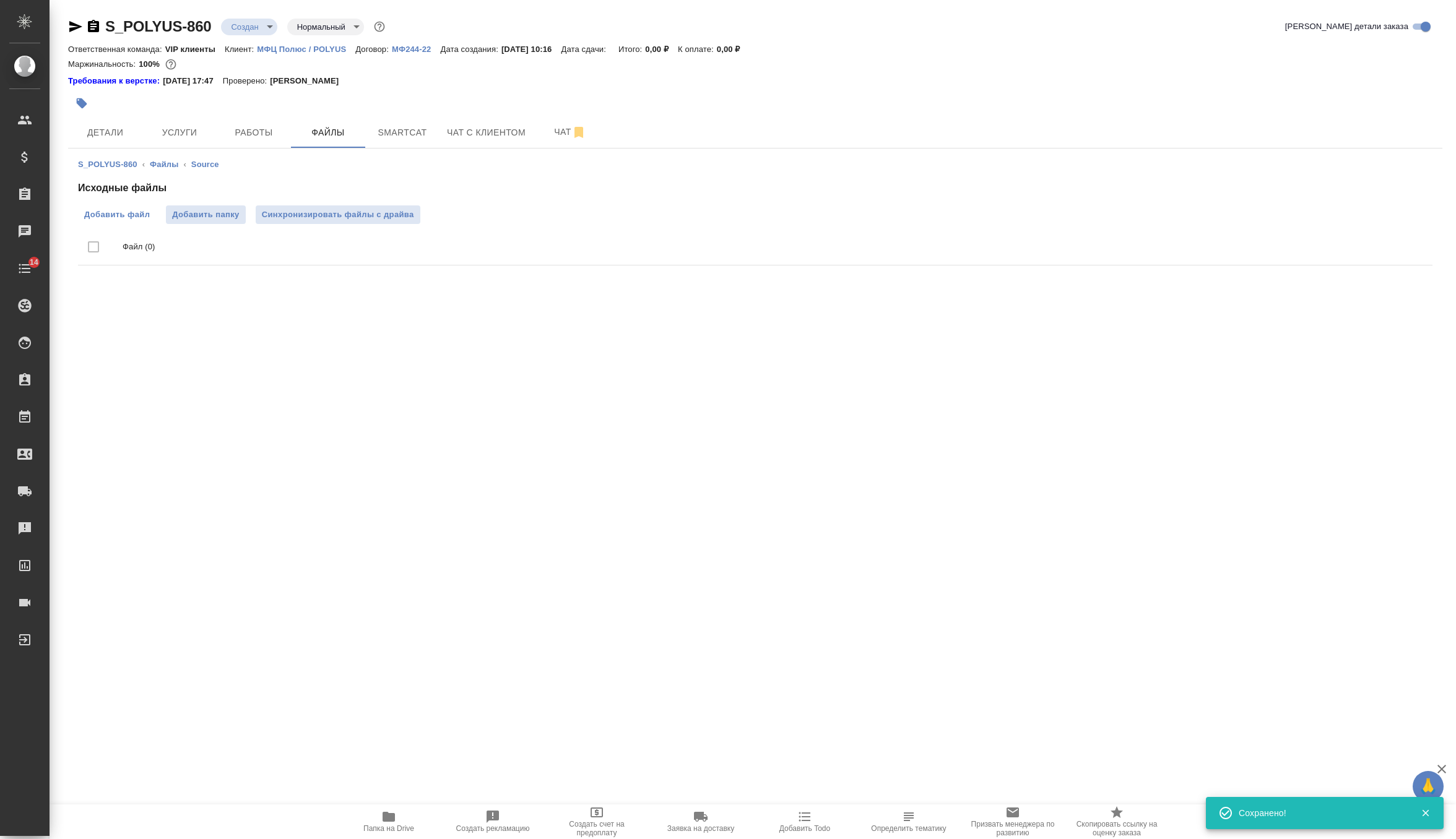
click at [136, 211] on span "Добавить файл" at bounding box center [116, 214] width 65 height 12
click at [0, 0] on input "Добавить файл" at bounding box center [0, 0] width 0 height 0
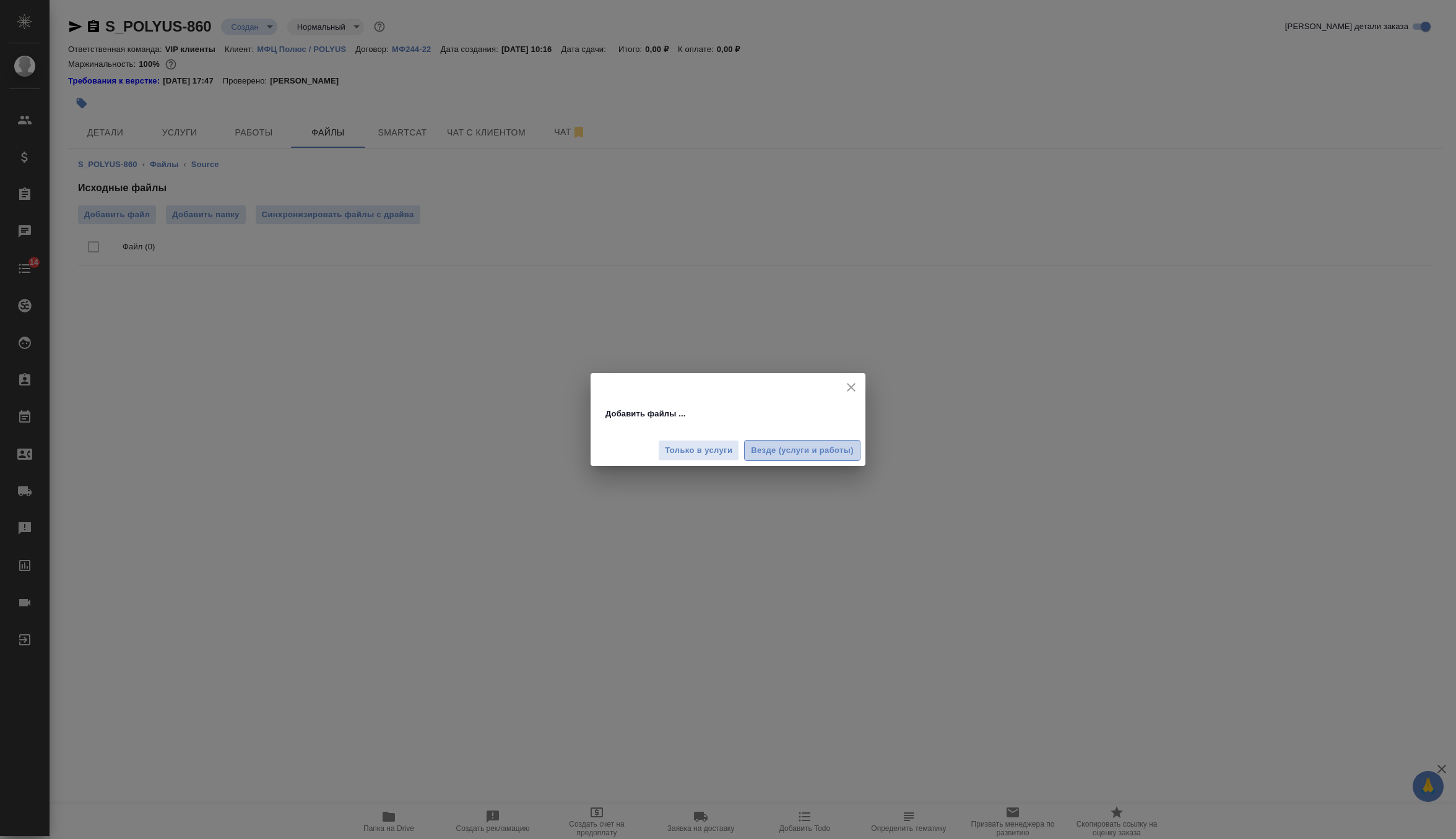
click at [831, 453] on span "Везде (услуги и работы)" at bounding box center [801, 451] width 103 height 15
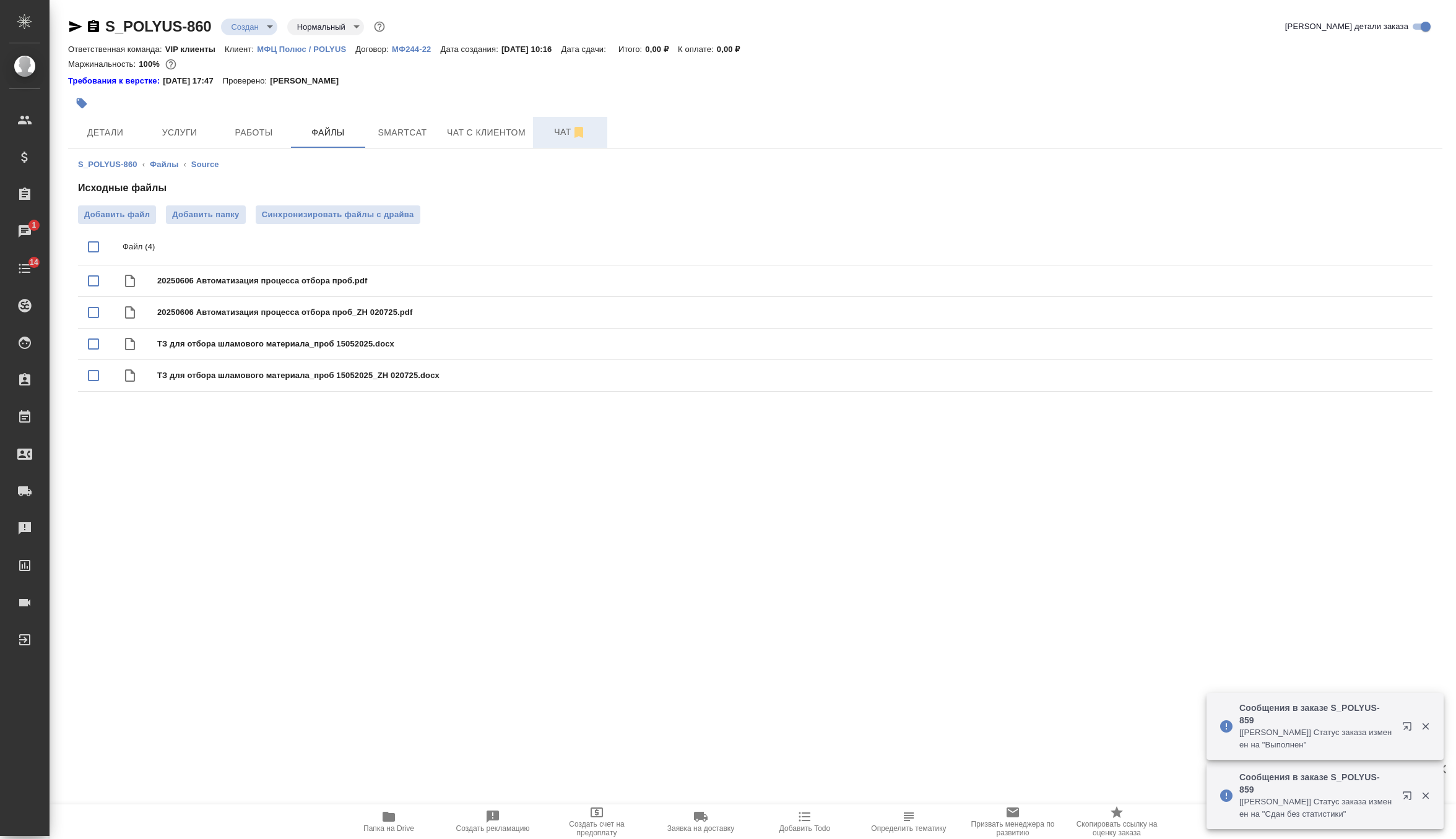
click at [554, 136] on span "Чат" at bounding box center [571, 131] width 60 height 15
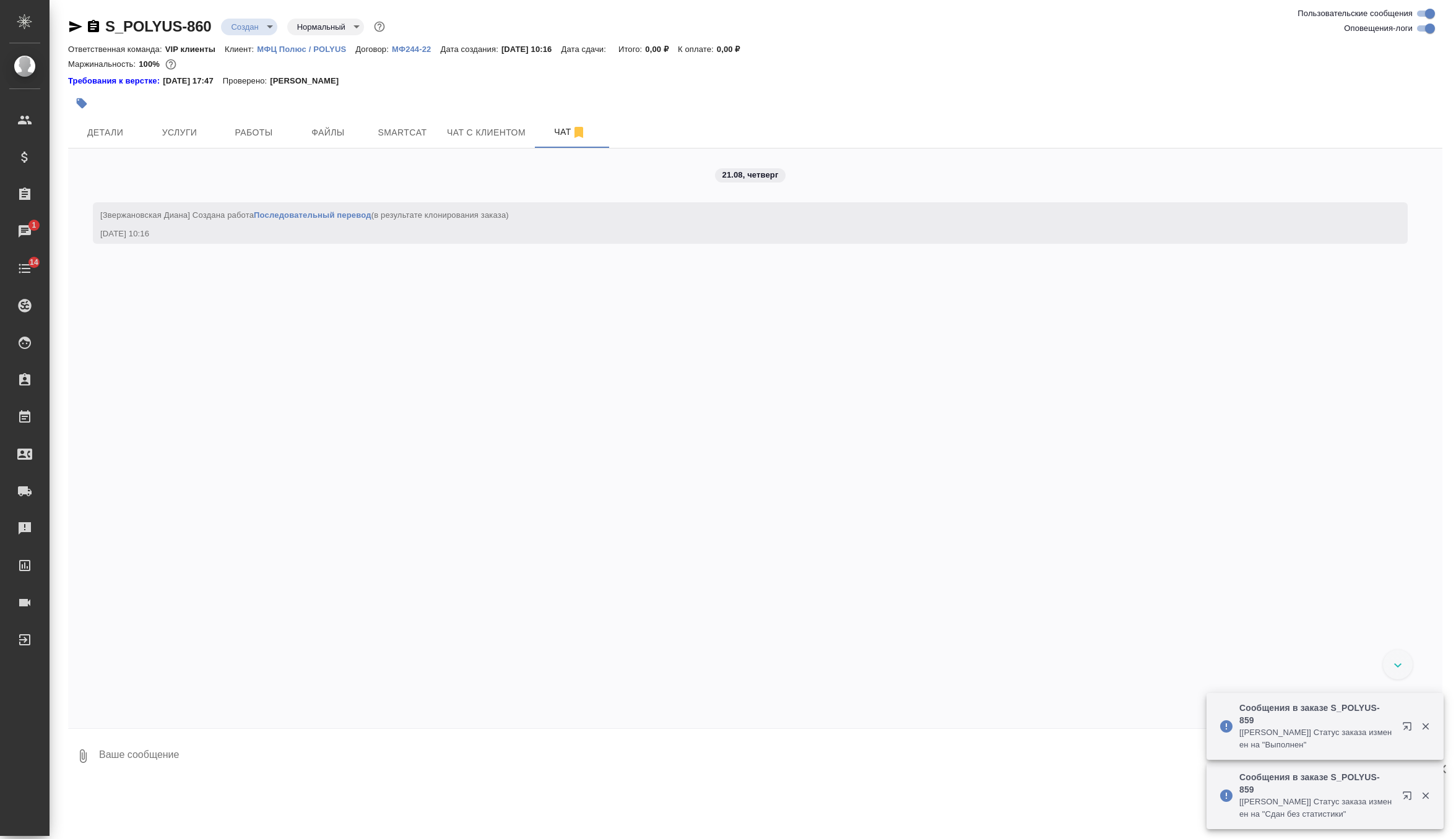
click at [210, 766] on textarea at bounding box center [770, 756] width 1345 height 42
paste textarea "в 10:30."
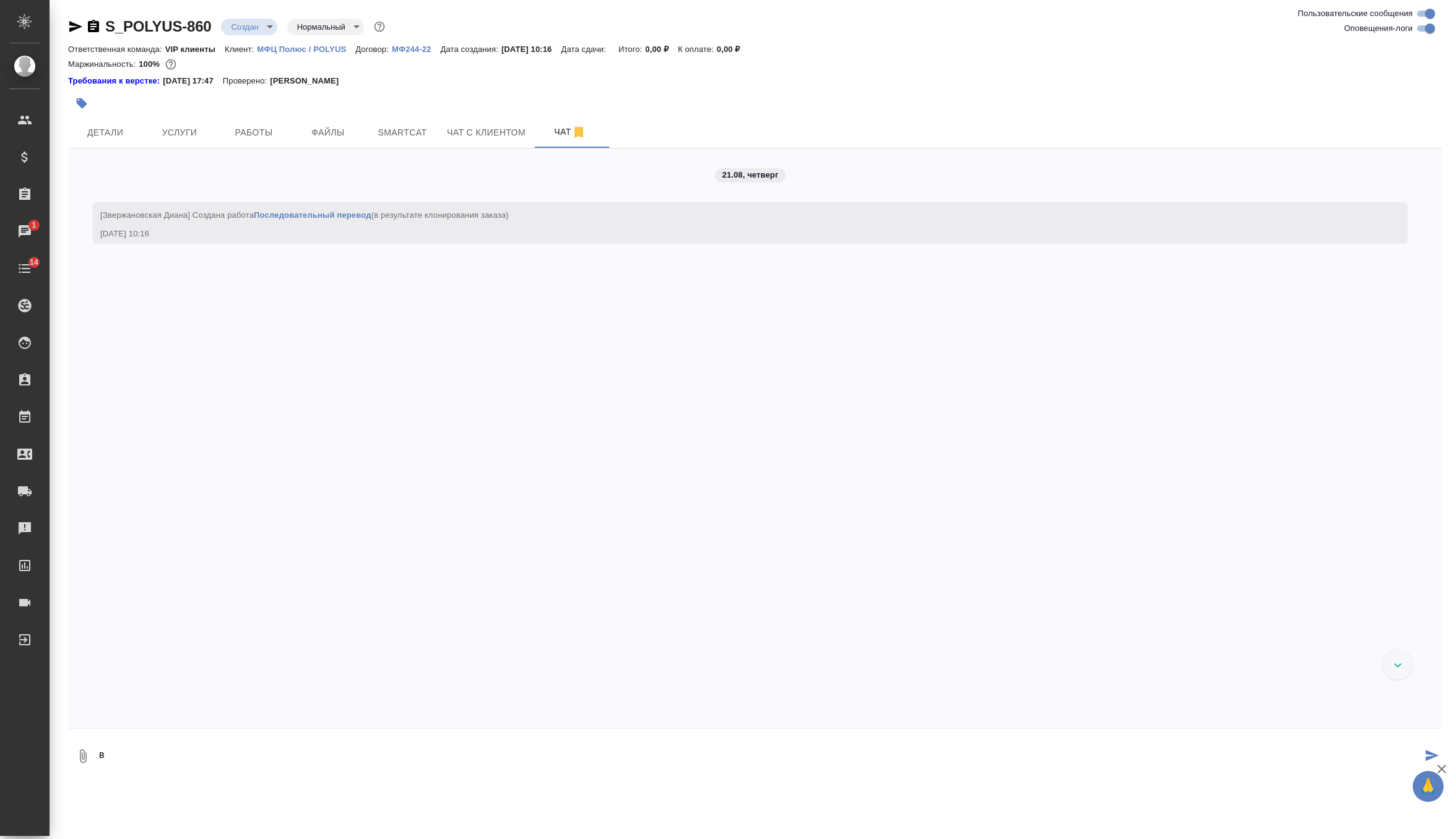
type textarea "в"
click at [111, 139] on span "Детали" at bounding box center [106, 132] width 60 height 15
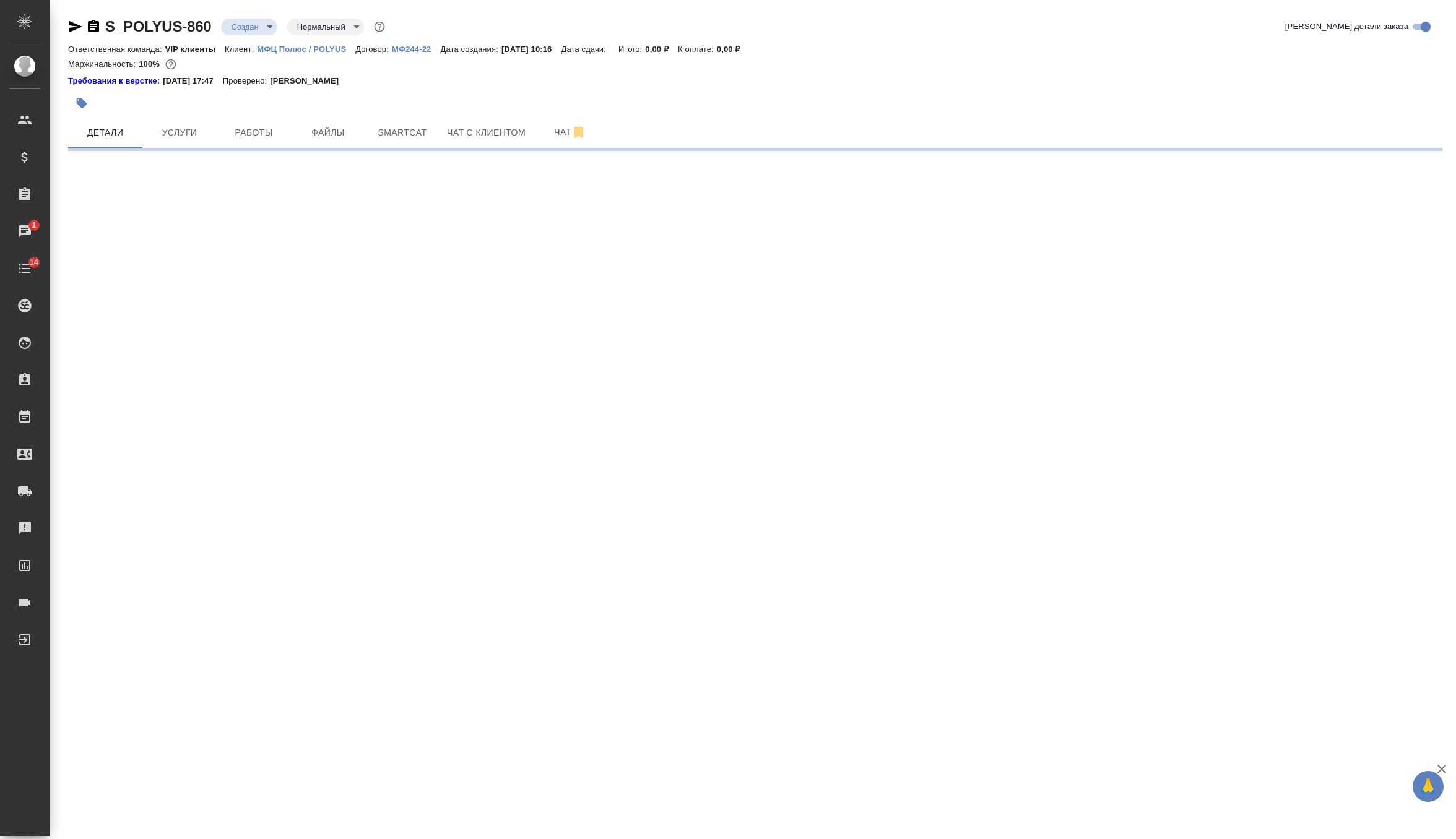
select select "RU"
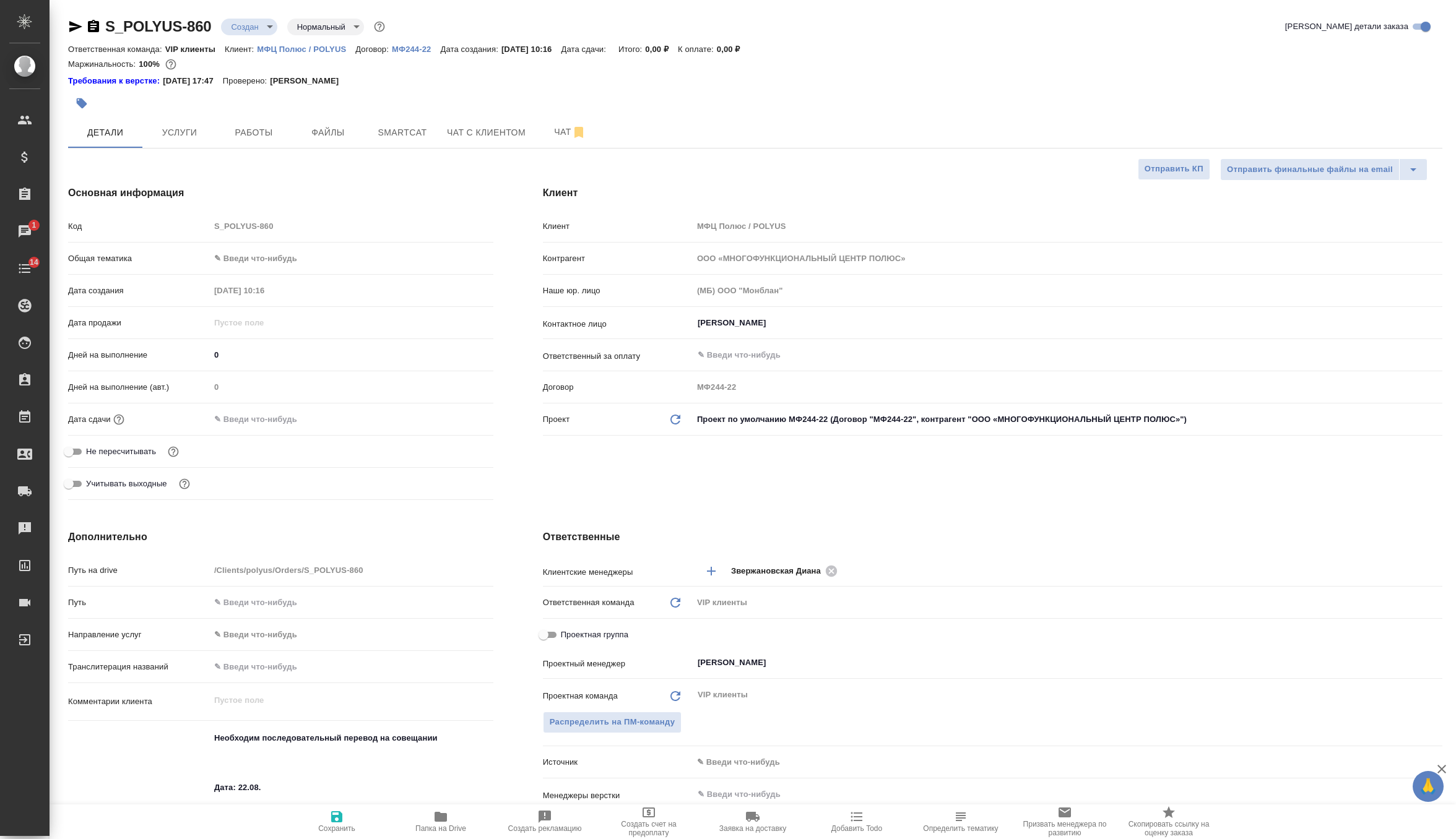
type textarea "x"
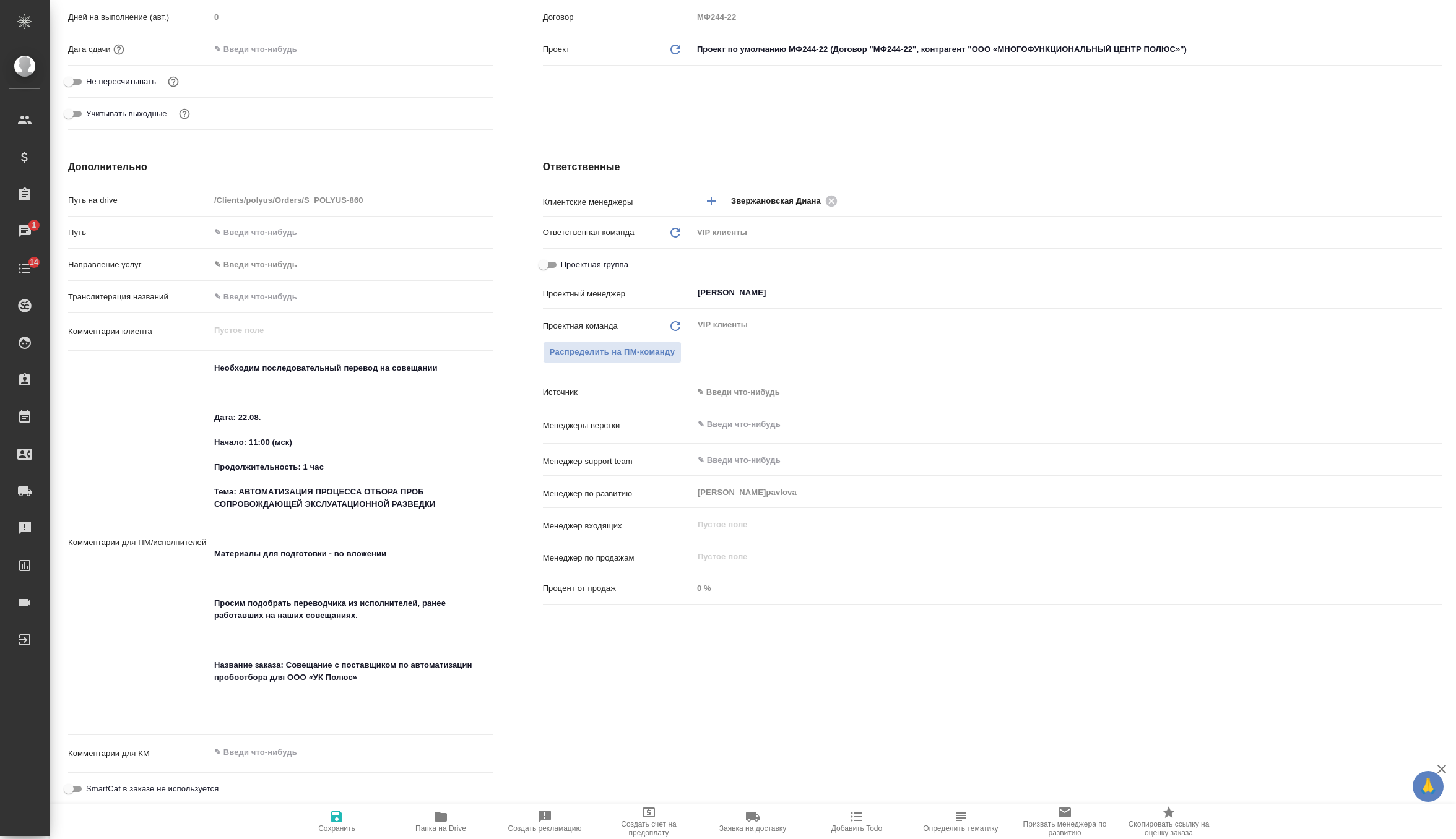
scroll to position [507, 0]
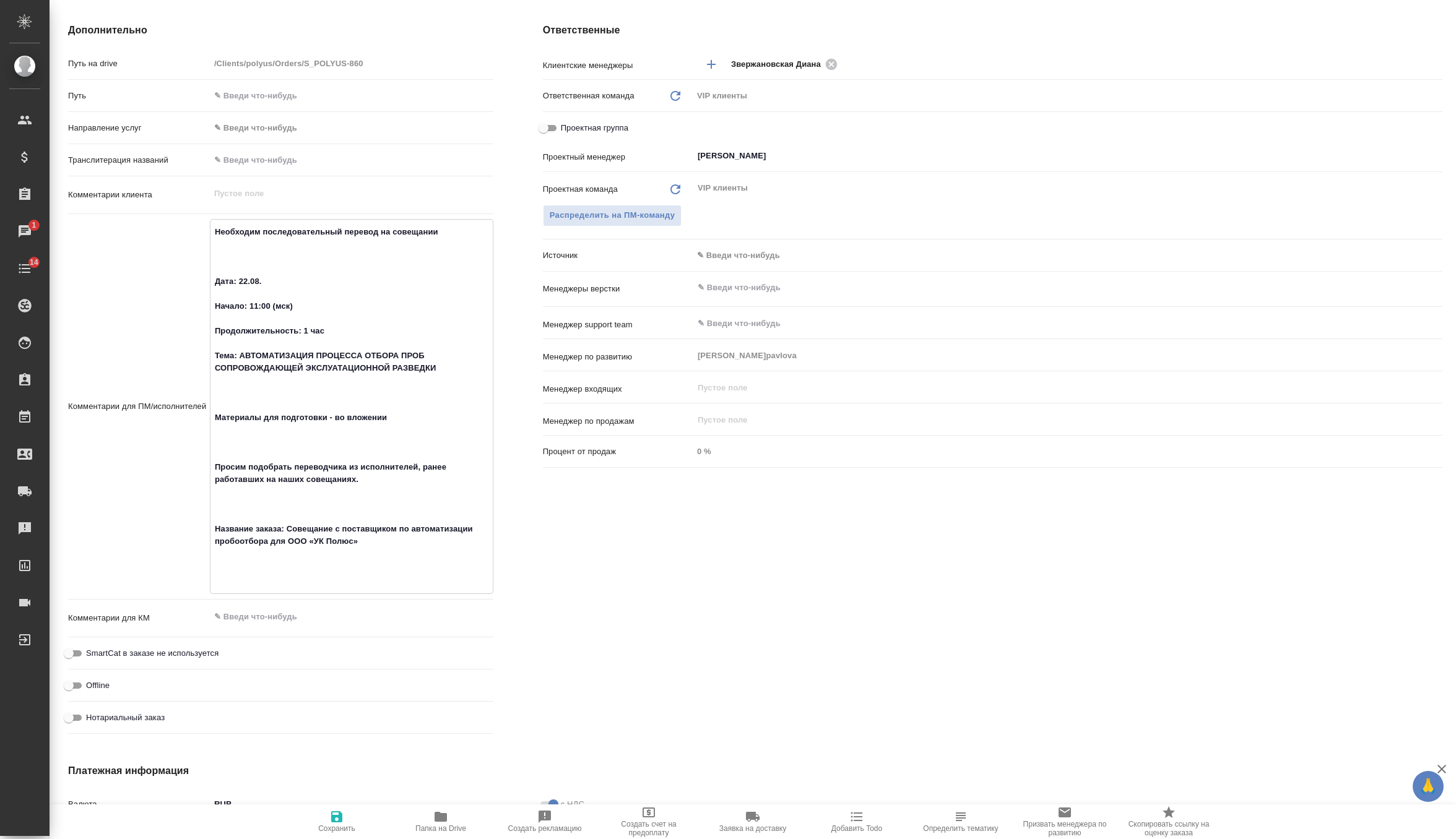
drag, startPoint x: 286, startPoint y: 541, endPoint x: 389, endPoint y: 556, distance: 104.1
click at [389, 556] on textarea "Необходим последовательный перевод на совещании Дата: 22.08. Начало: 11:00 (мск…" at bounding box center [352, 406] width 282 height 368
drag, startPoint x: 389, startPoint y: 556, endPoint x: 285, endPoint y: 542, distance: 104.9
click at [285, 542] on textarea "Необходим последовательный перевод на совещании Дата: 22.08. Начало: 11:00 (мск…" at bounding box center [352, 406] width 282 height 368
type textarea "x"
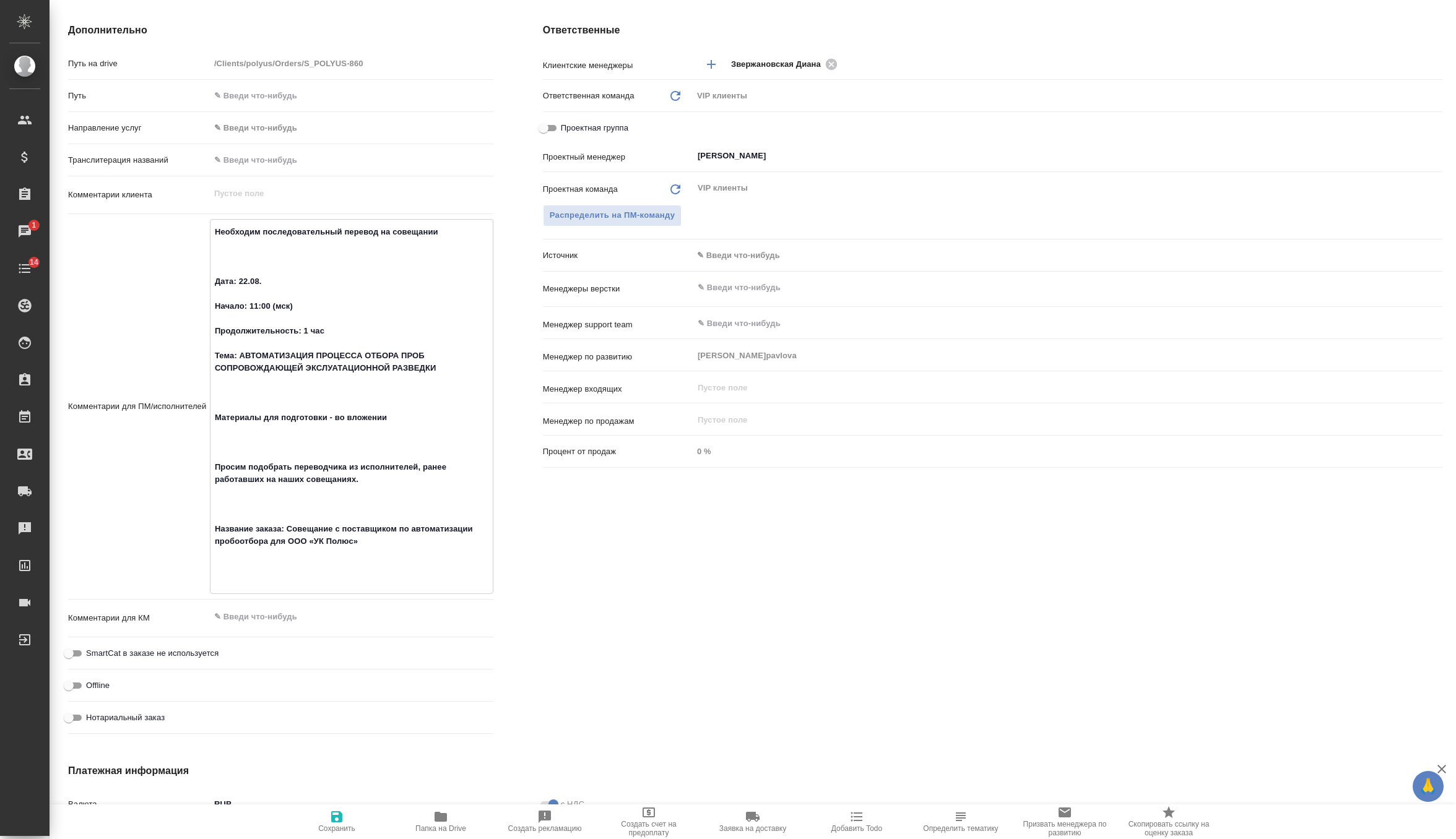
click at [335, 821] on icon "button" at bounding box center [337, 816] width 11 height 11
type textarea "x"
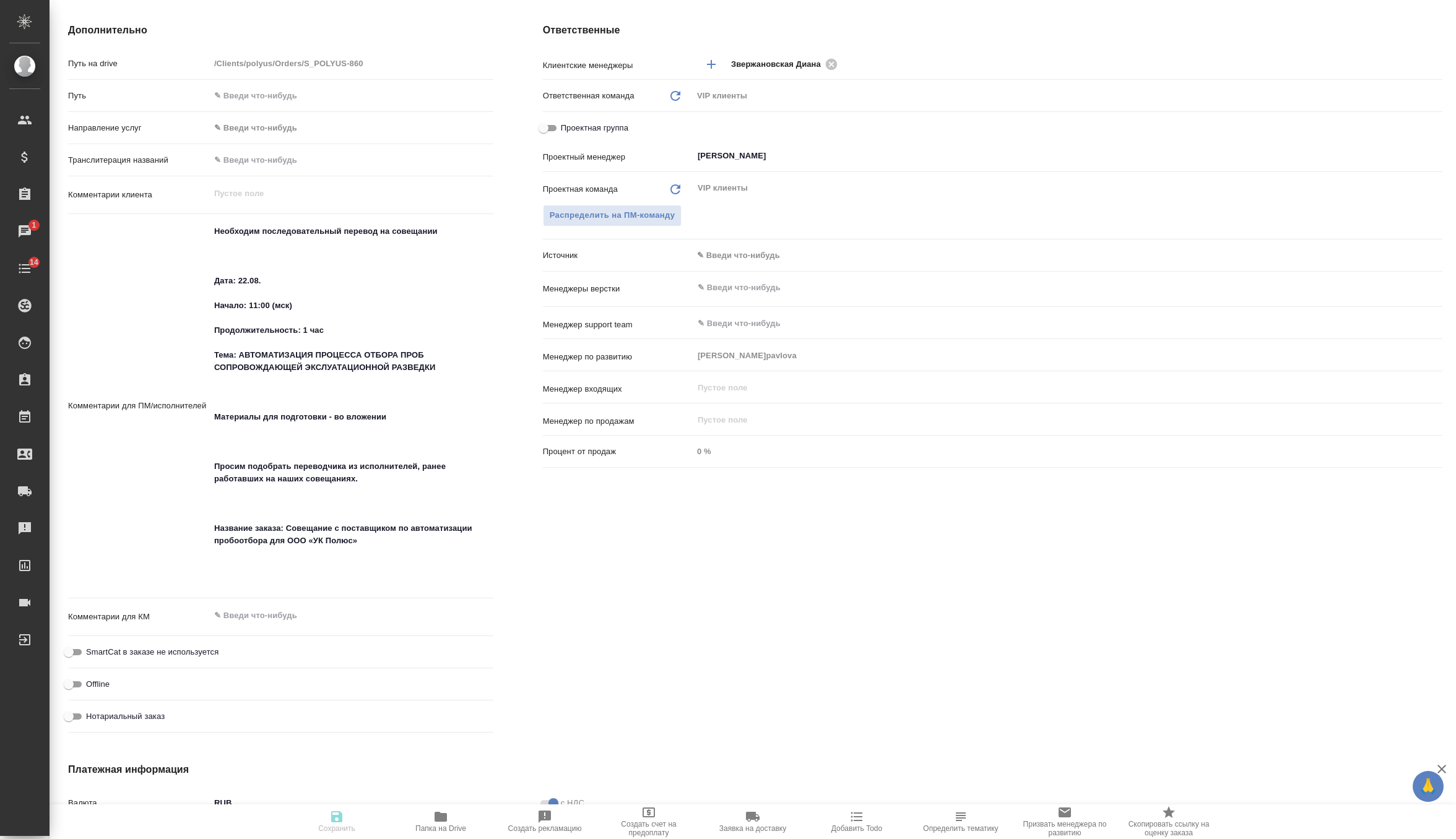
type textarea "x"
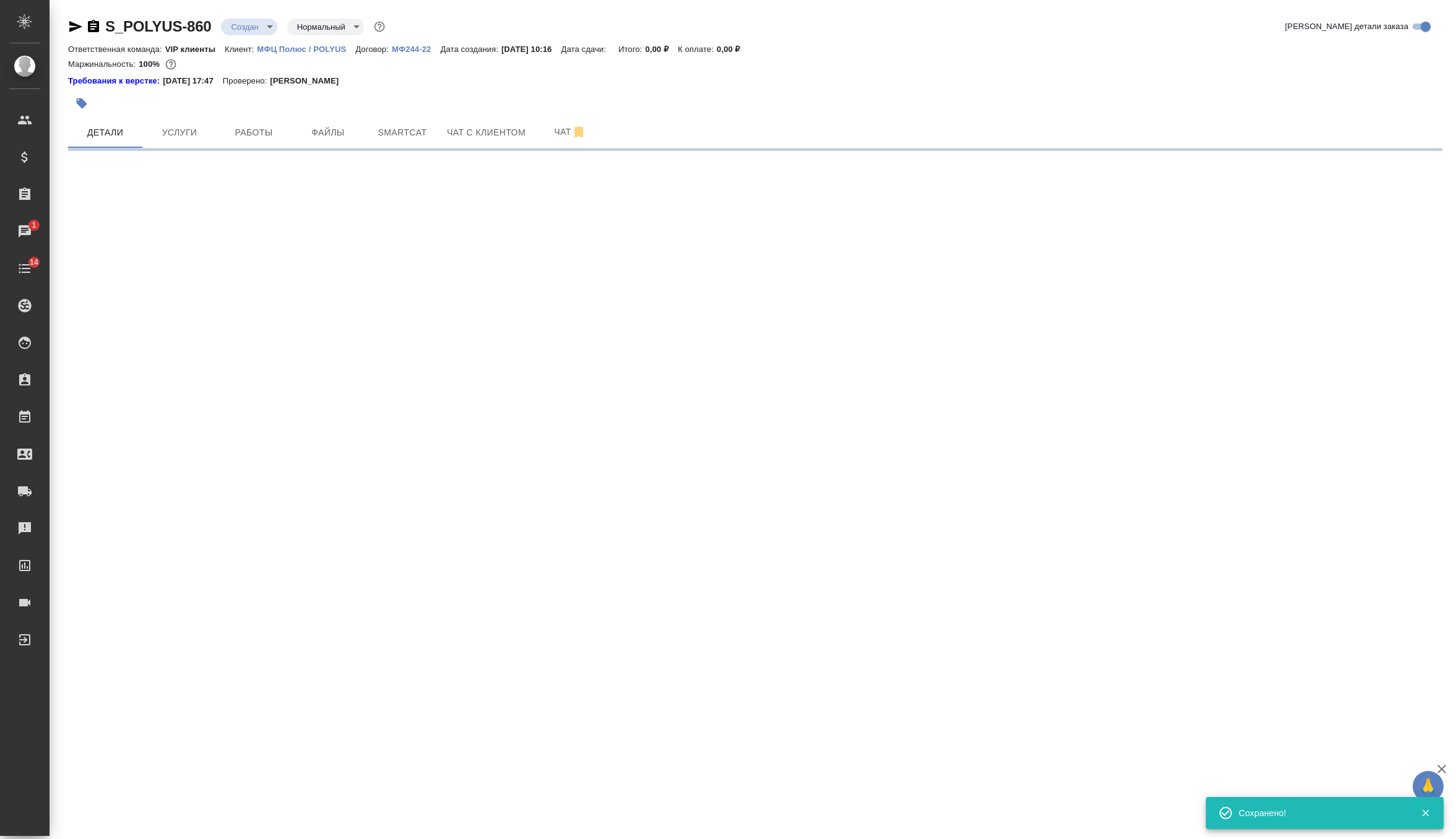
select select "RU"
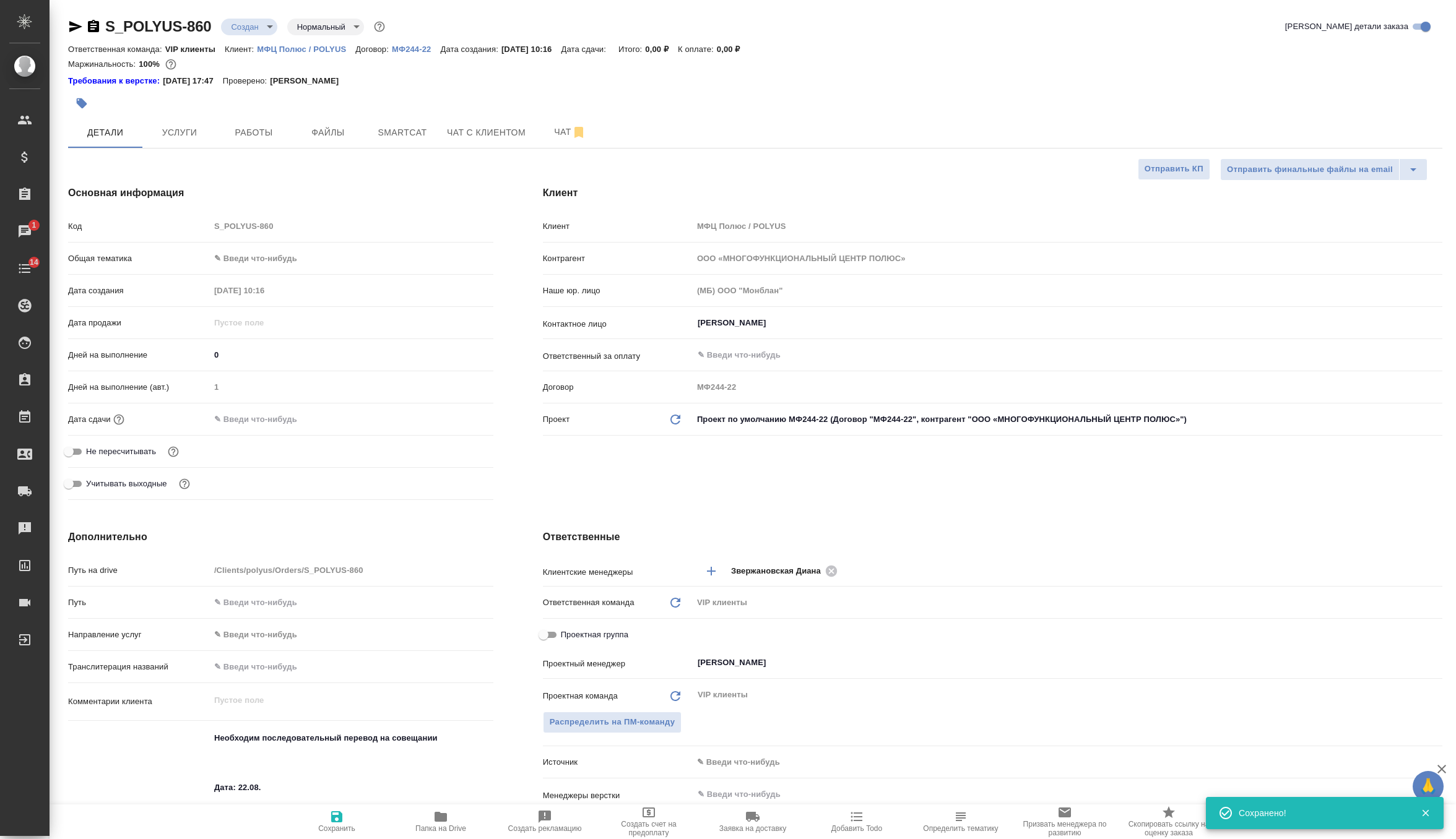
type textarea "x"
click at [561, 125] on span "Чат" at bounding box center [571, 131] width 60 height 15
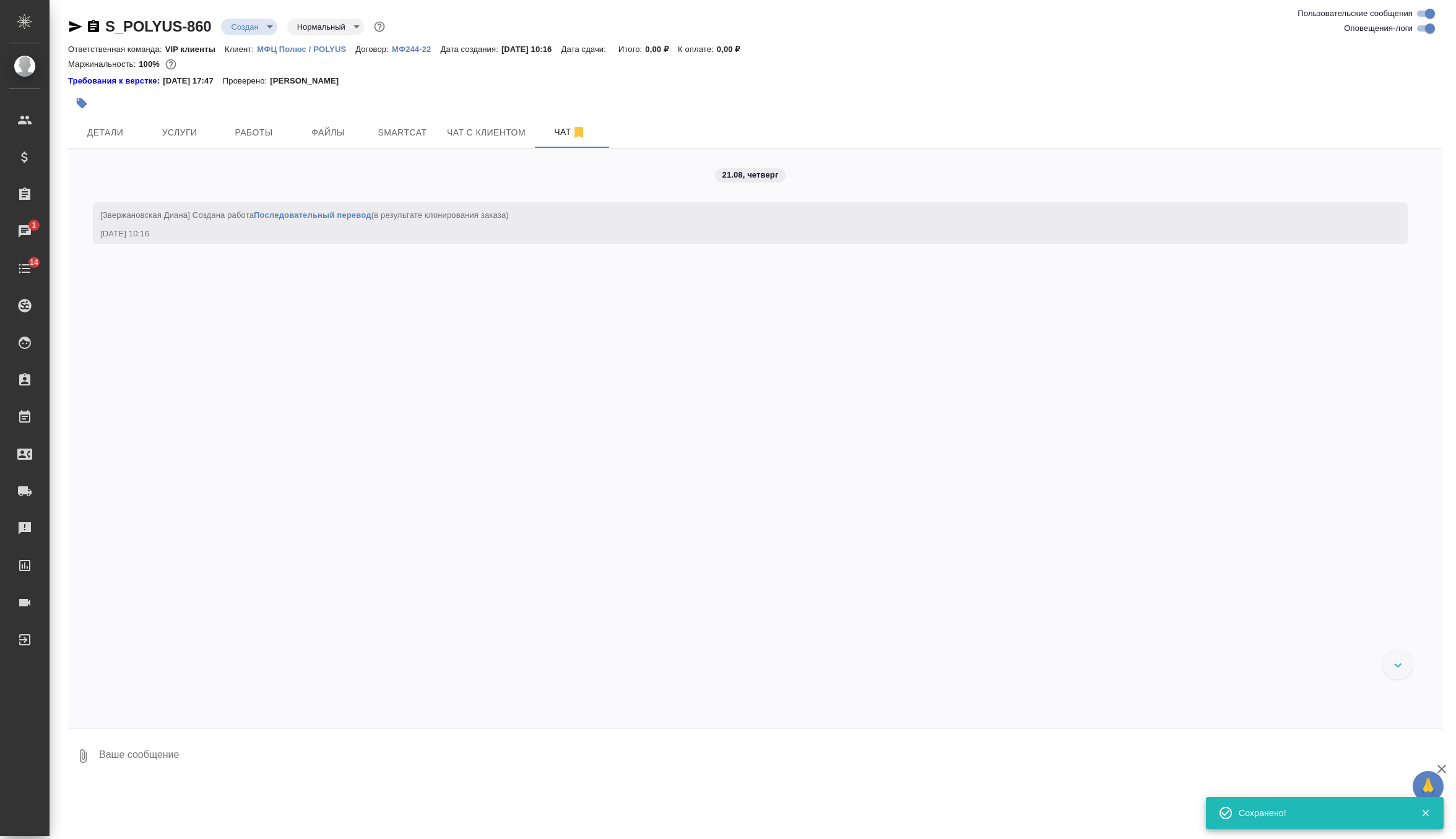
click at [211, 750] on textarea at bounding box center [770, 756] width 1345 height 42
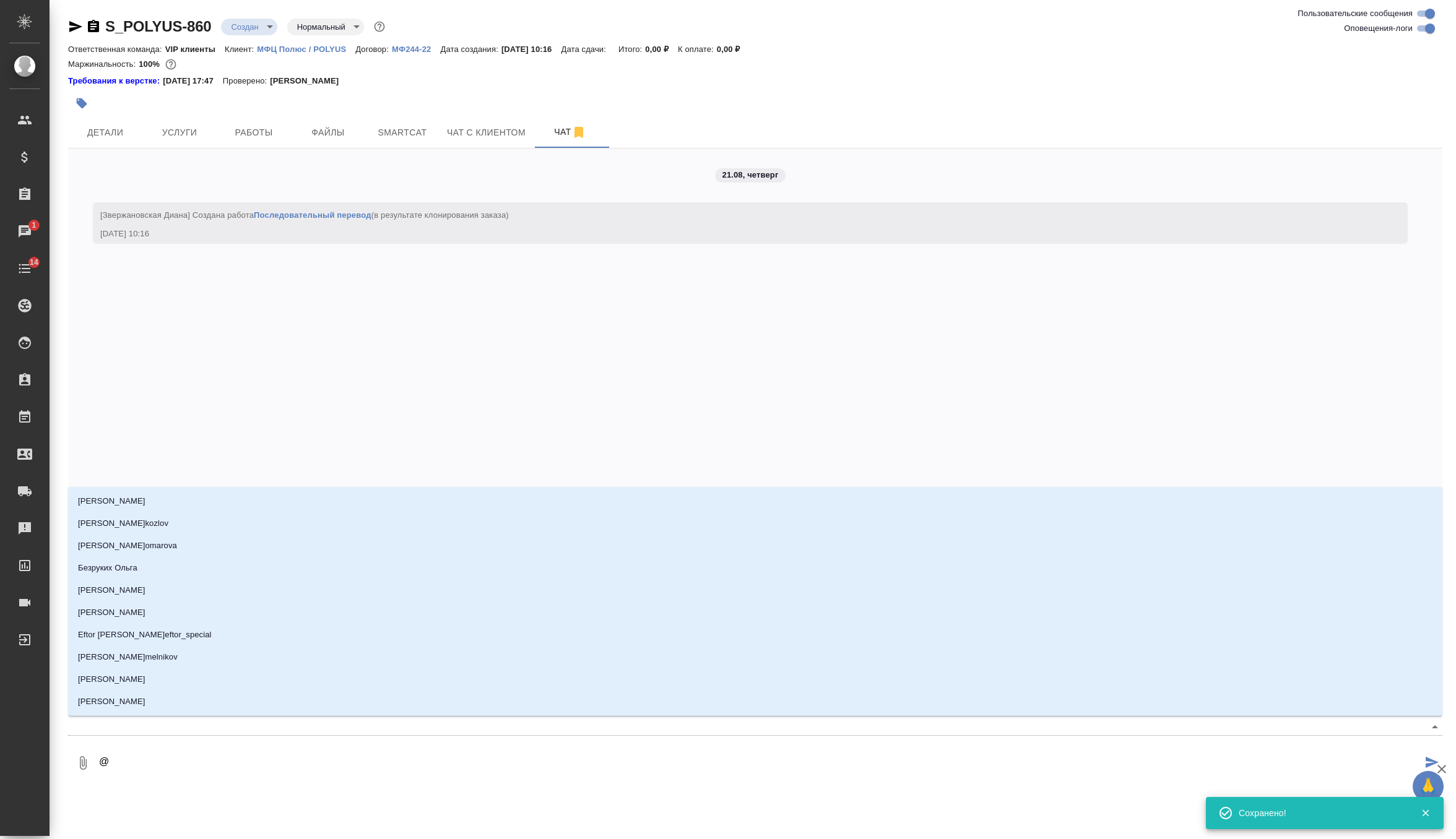
type textarea "@г"
type input "г"
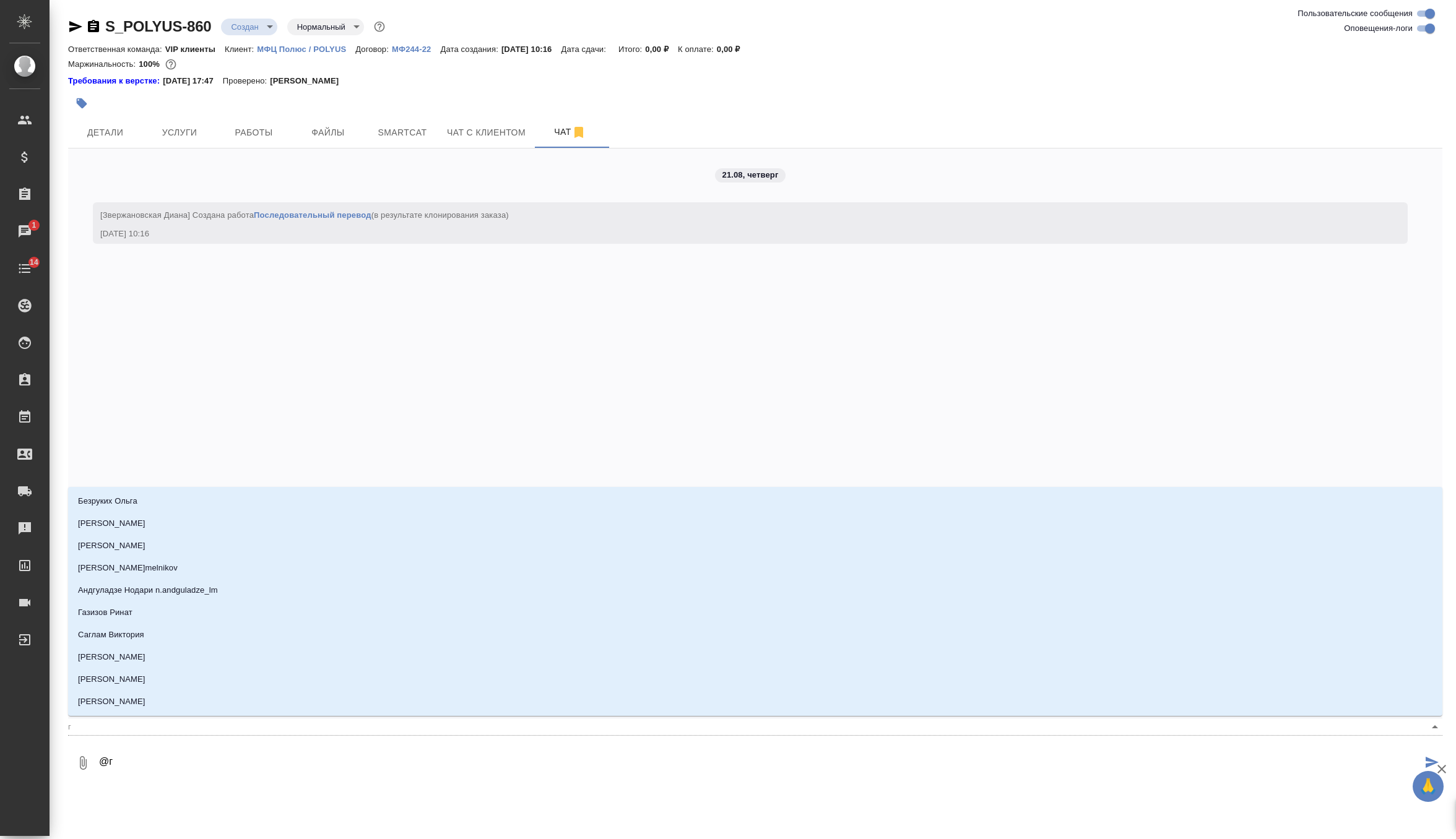
type textarea "@гр"
type input "гр"
type textarea "@гра"
type input "гра"
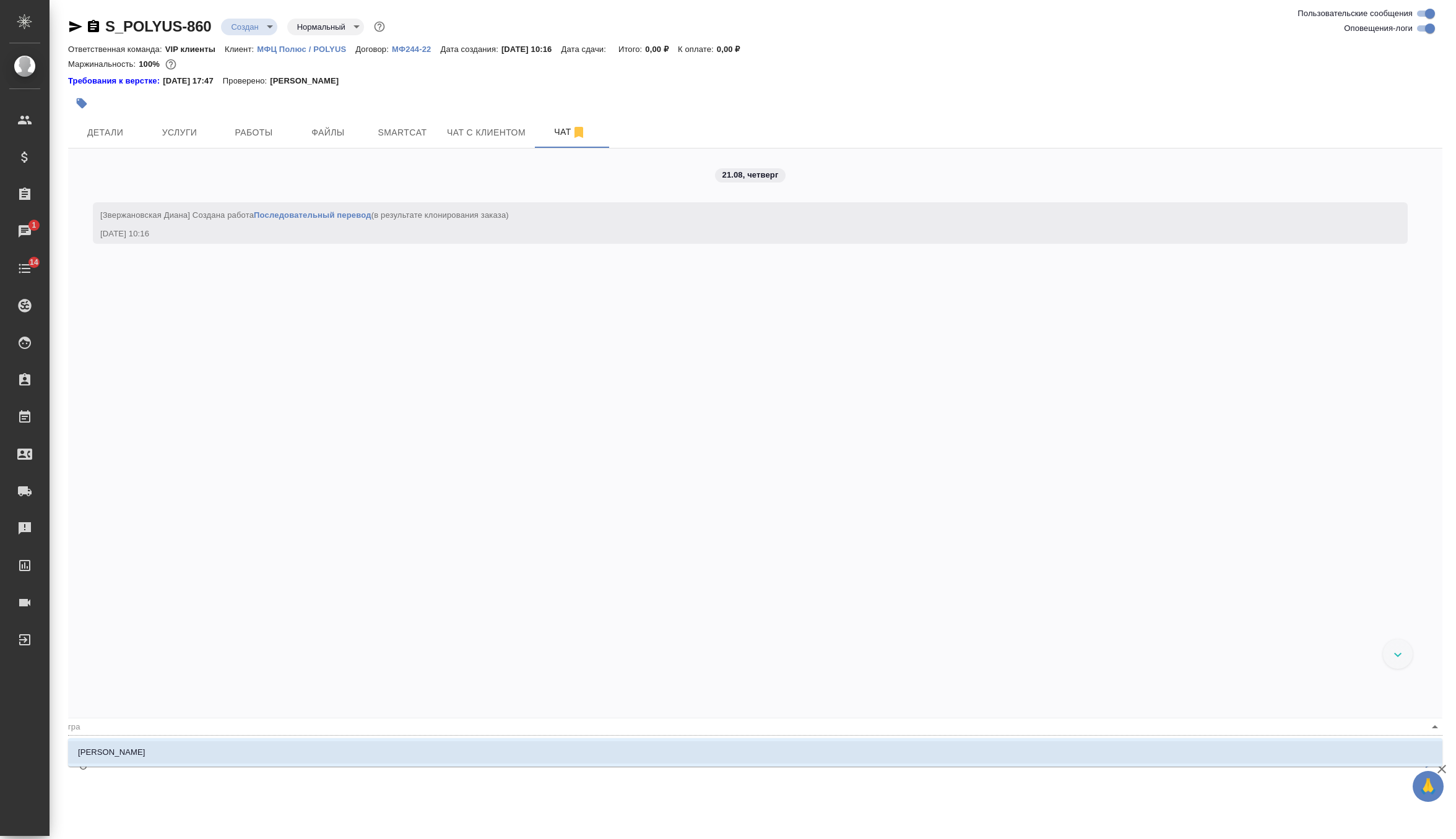
type textarea "@граб"
type input "граб"
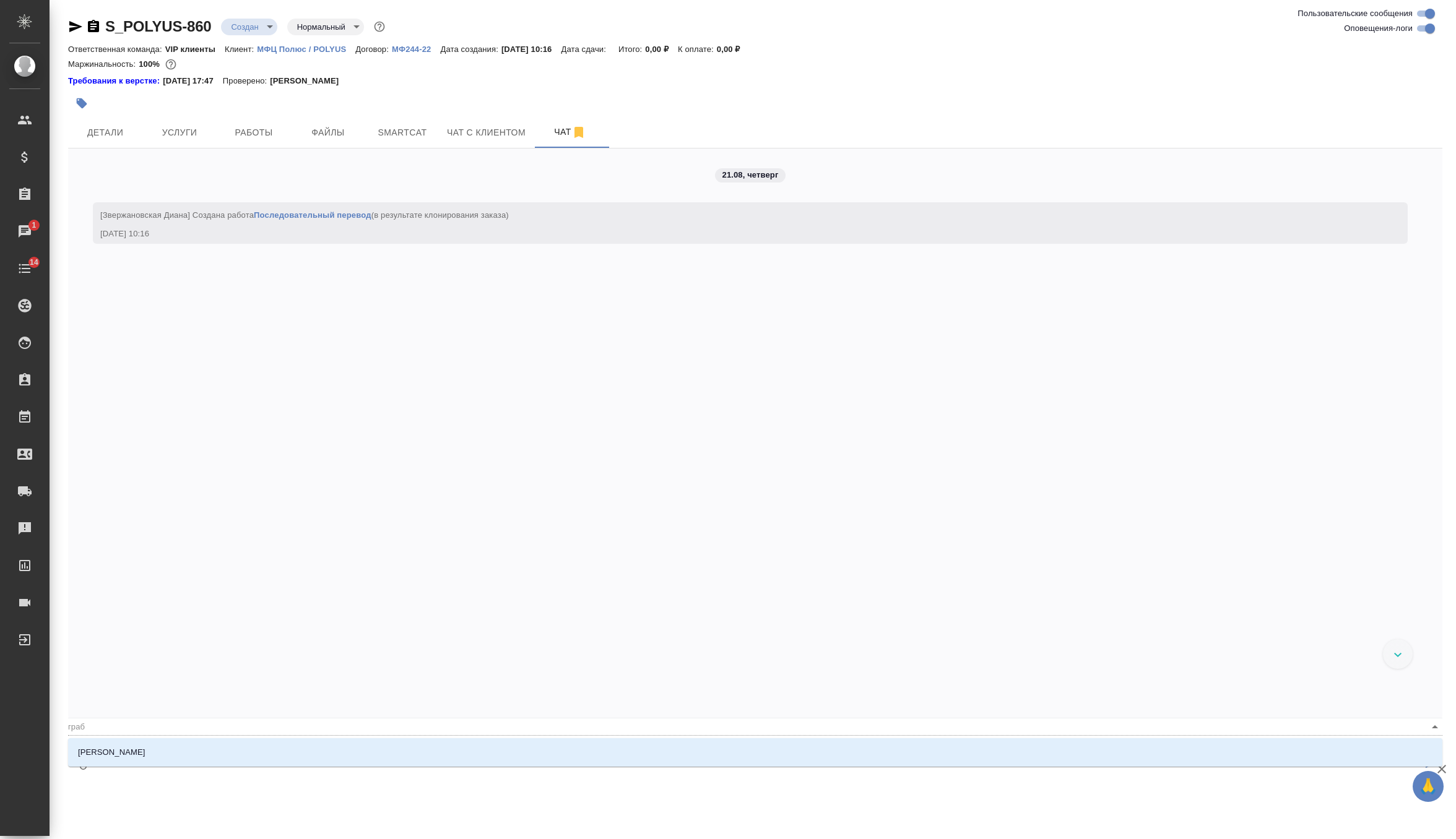
click at [162, 736] on div "[PERSON_NAME]" at bounding box center [755, 752] width 1374 height 33
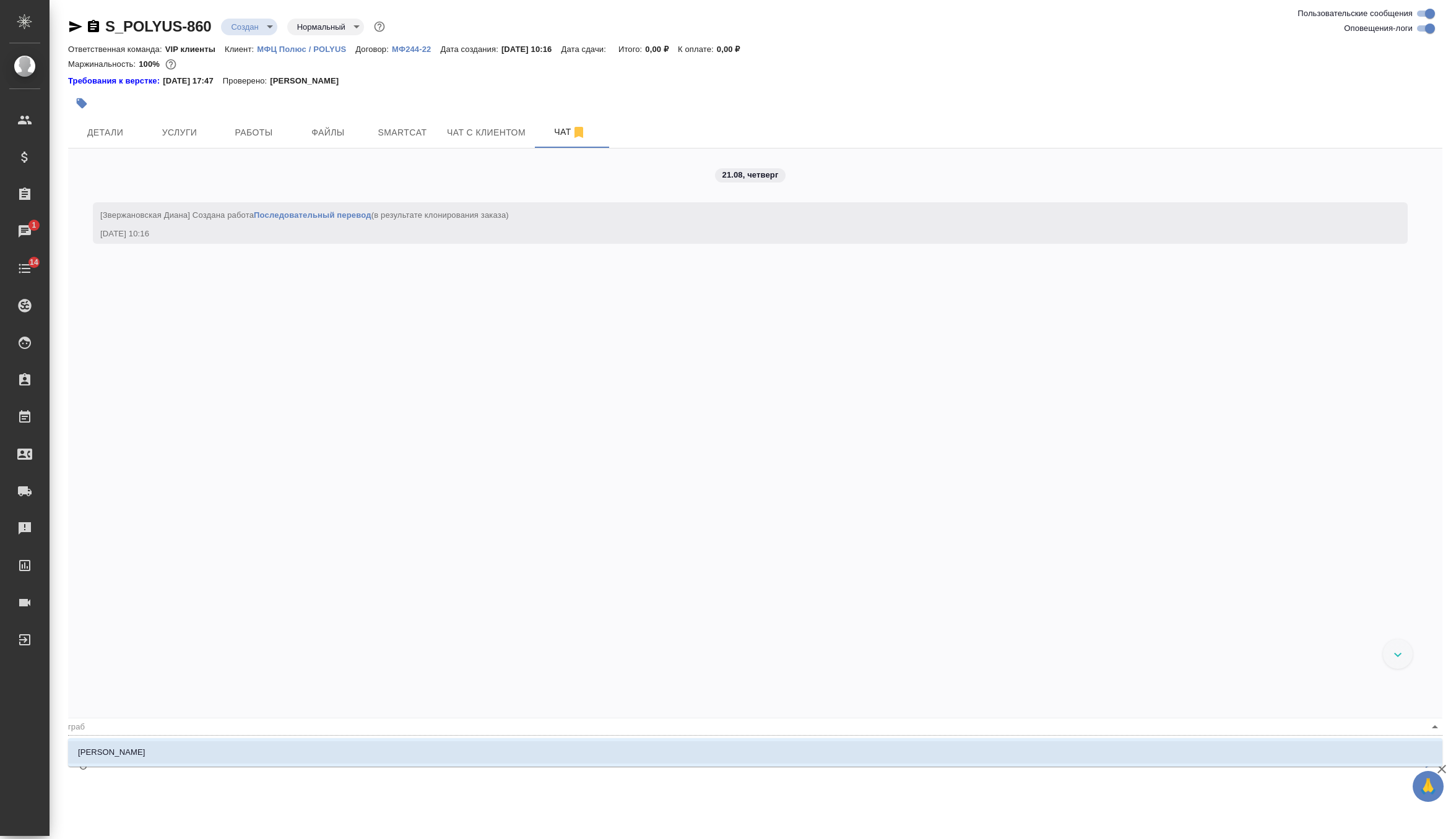
click at [161, 745] on li "[PERSON_NAME]" at bounding box center [755, 753] width 1374 height 23
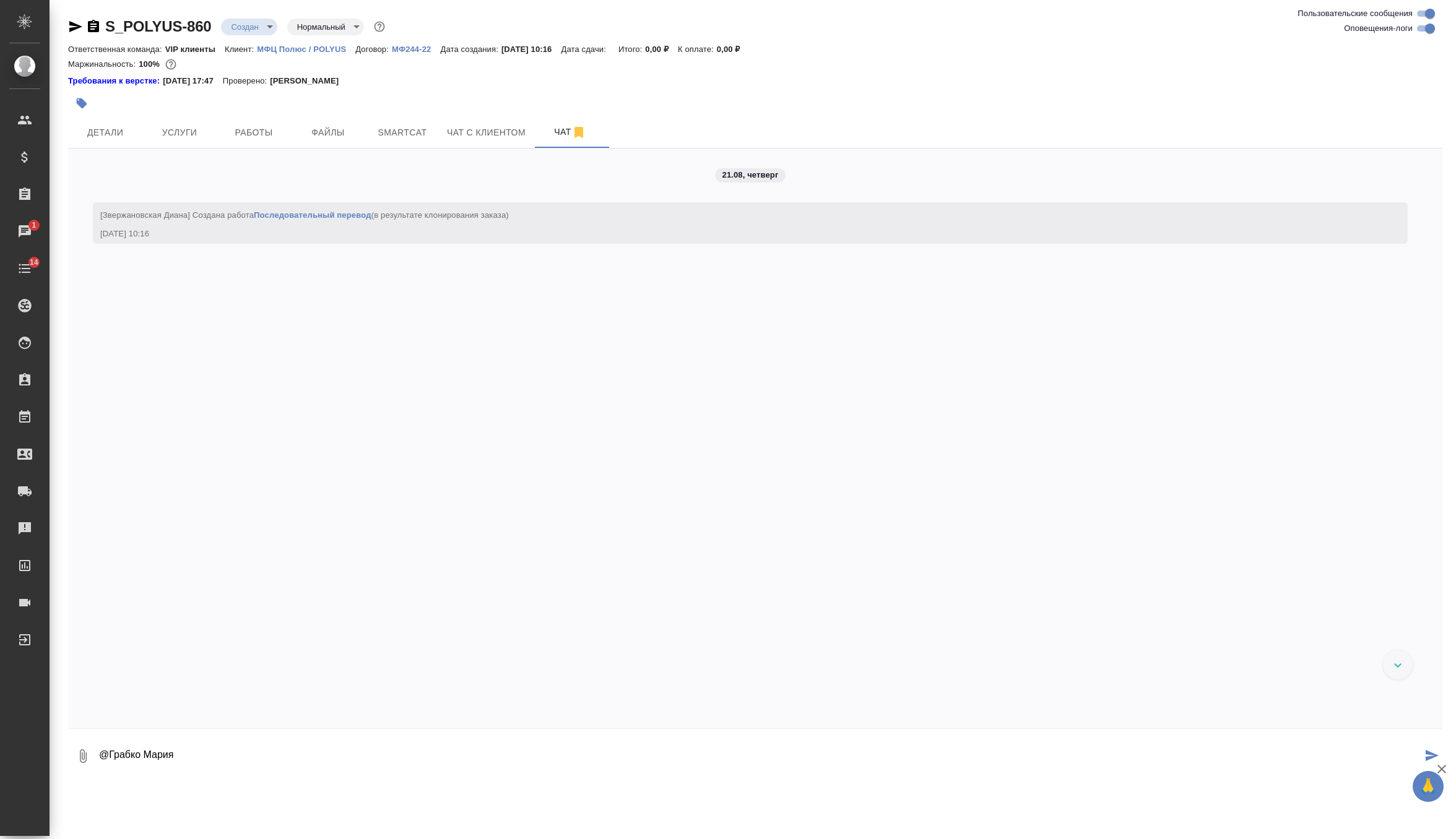
click at [269, 759] on textarea "@Грабко Мария" at bounding box center [759, 756] width 1324 height 42
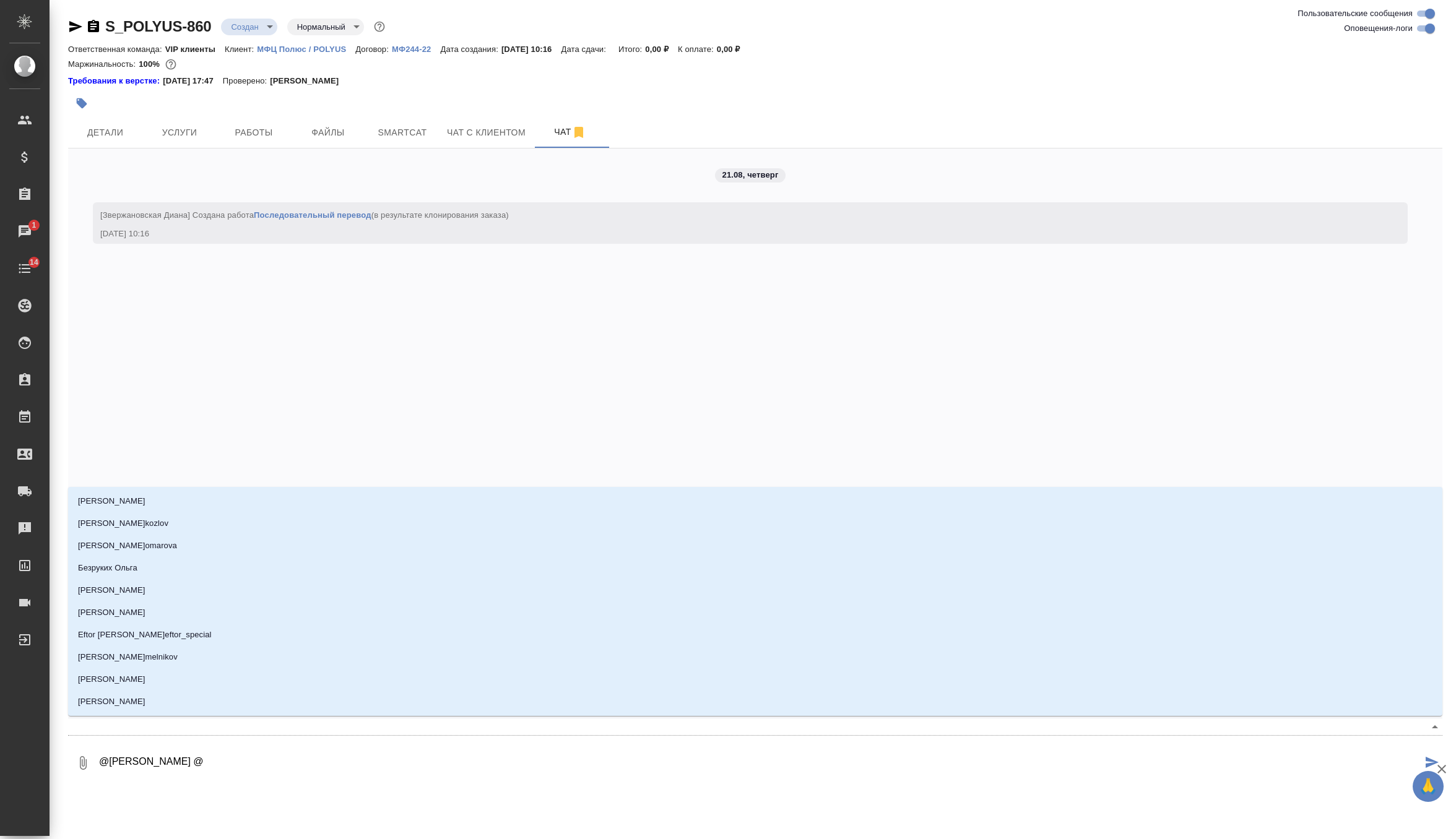
type textarea "@[PERSON_NAME] @г"
type input "г"
type textarea "@[PERSON_NAME] @го"
type input "го"
type textarea "@[PERSON_NAME] @гор"
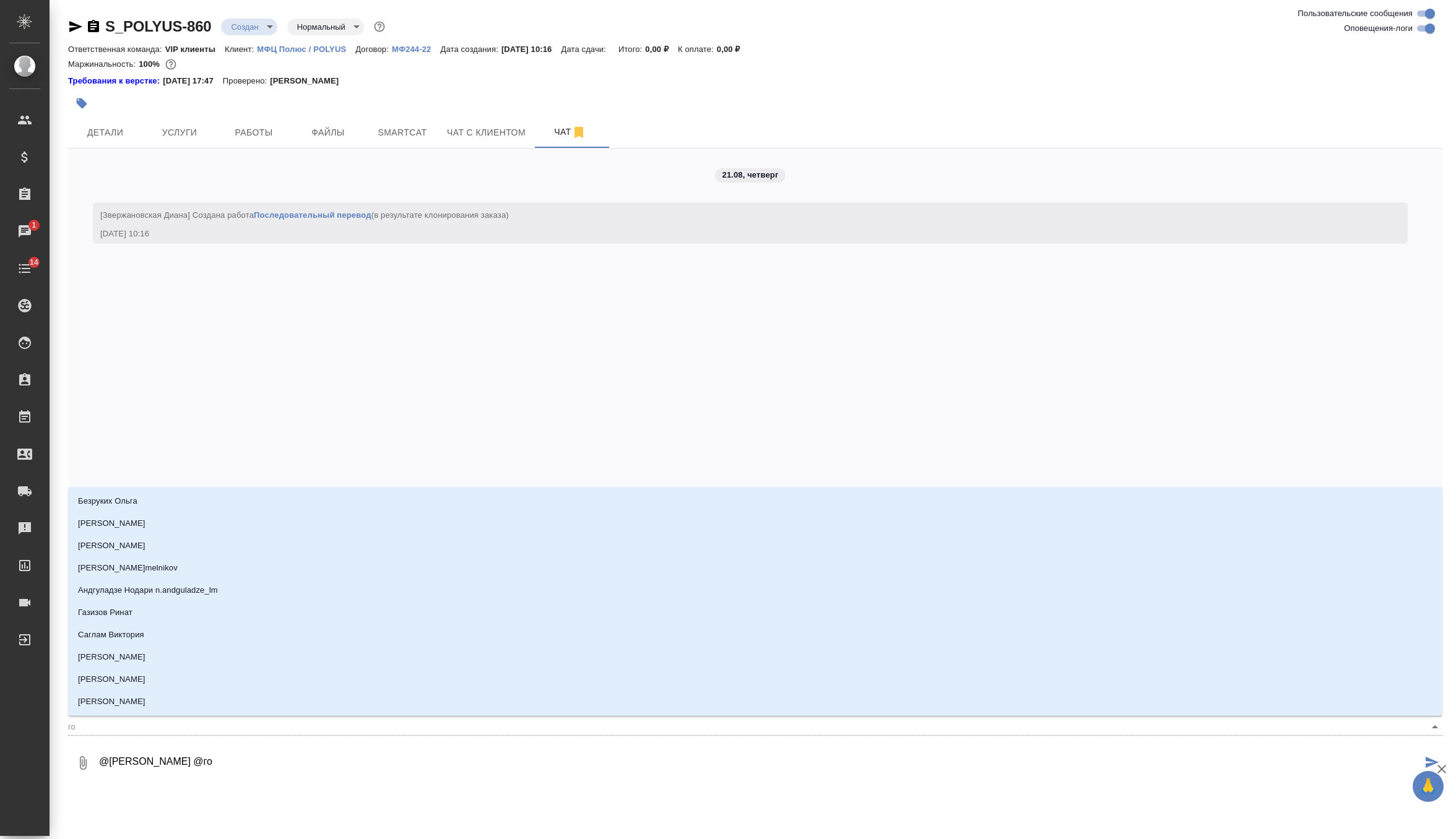
type input "гор"
type textarea "@[PERSON_NAME] @горш"
type input "горш"
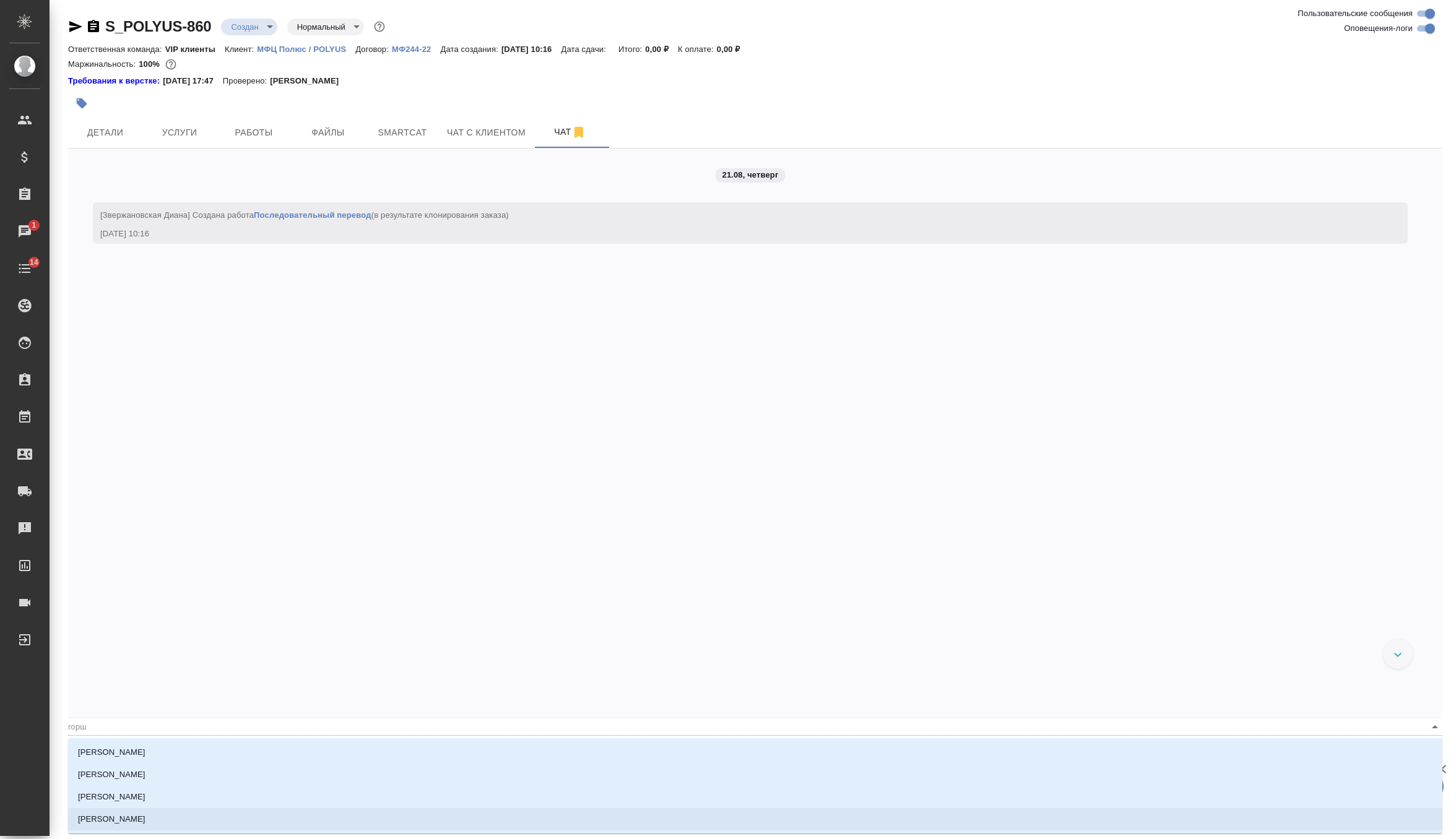
click at [203, 820] on li "[PERSON_NAME]" at bounding box center [755, 820] width 1374 height 23
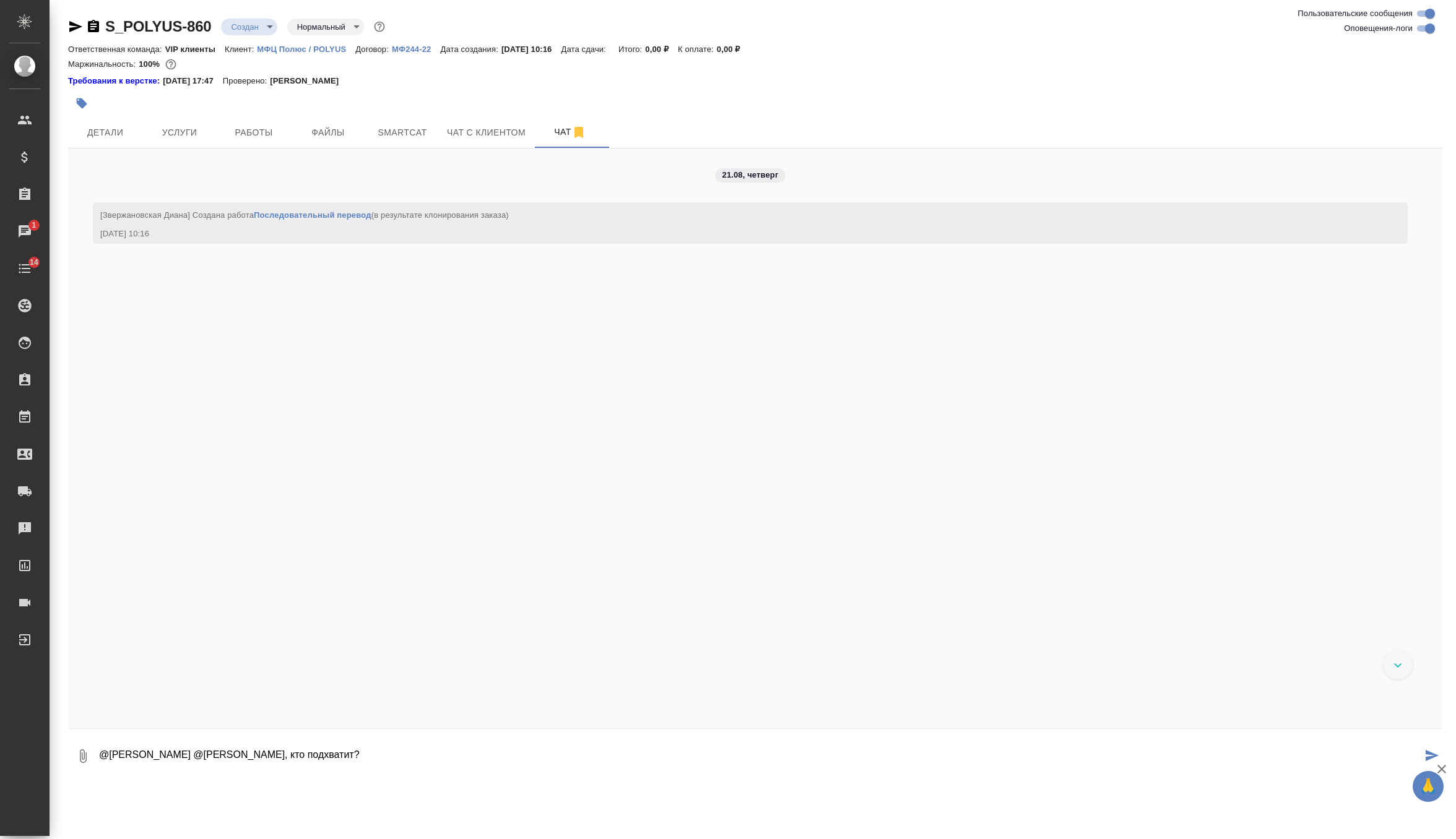
type textarea "@[PERSON_NAME] @[PERSON_NAME], кто подхватит?"
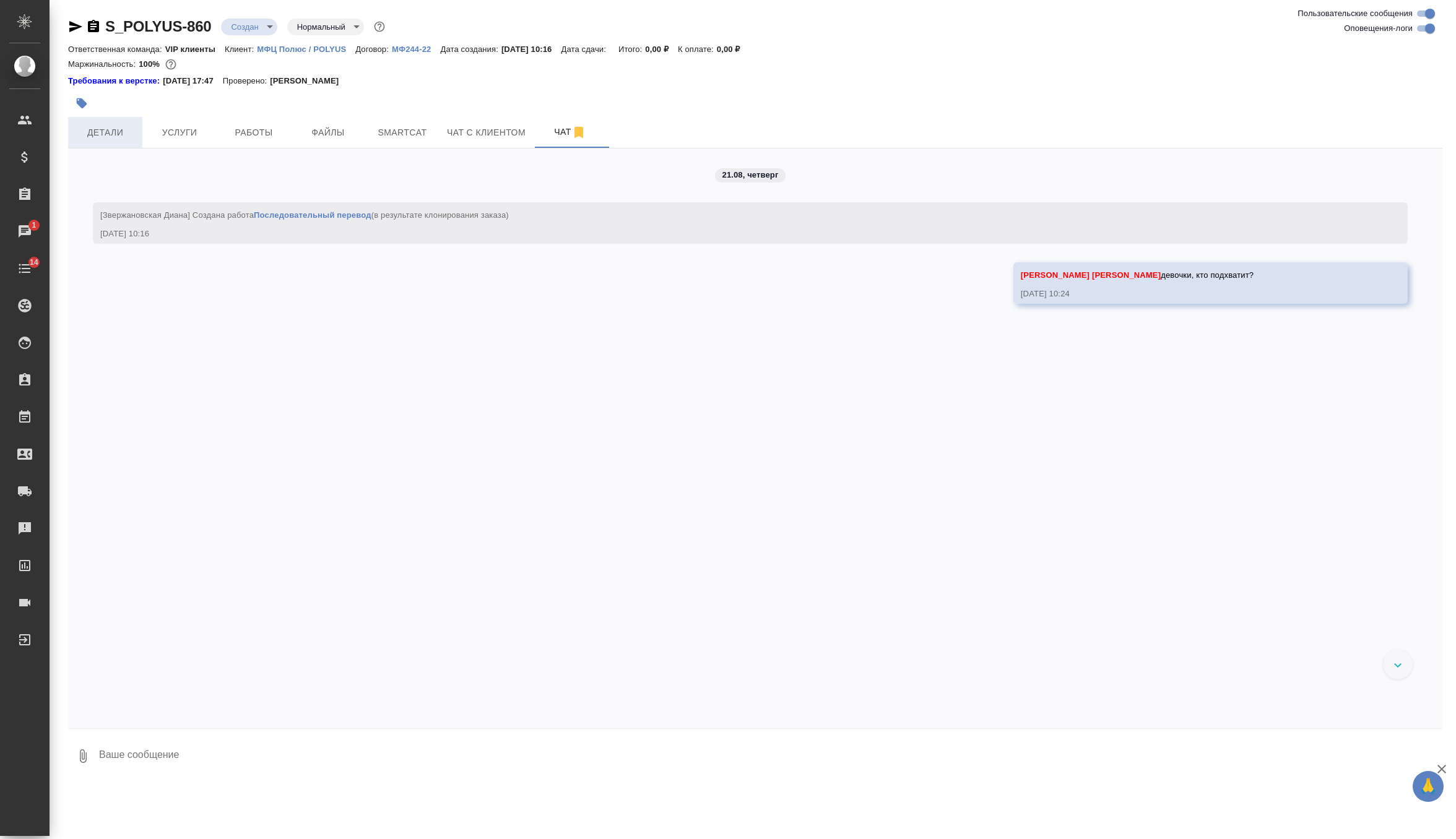
click at [124, 134] on span "Детали" at bounding box center [106, 132] width 60 height 15
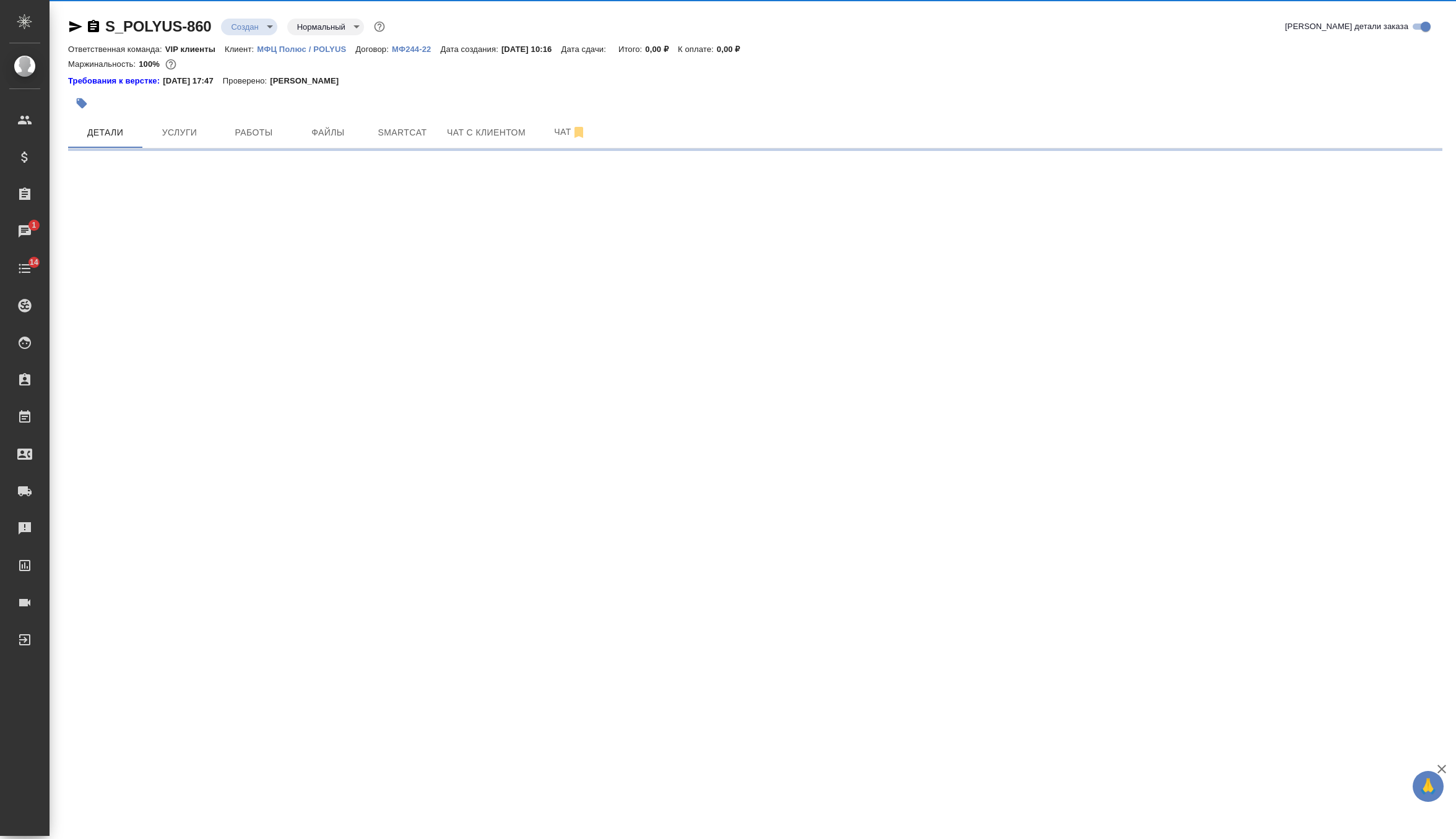
click at [92, 106] on button "button" at bounding box center [82, 103] width 27 height 27
select select "RU"
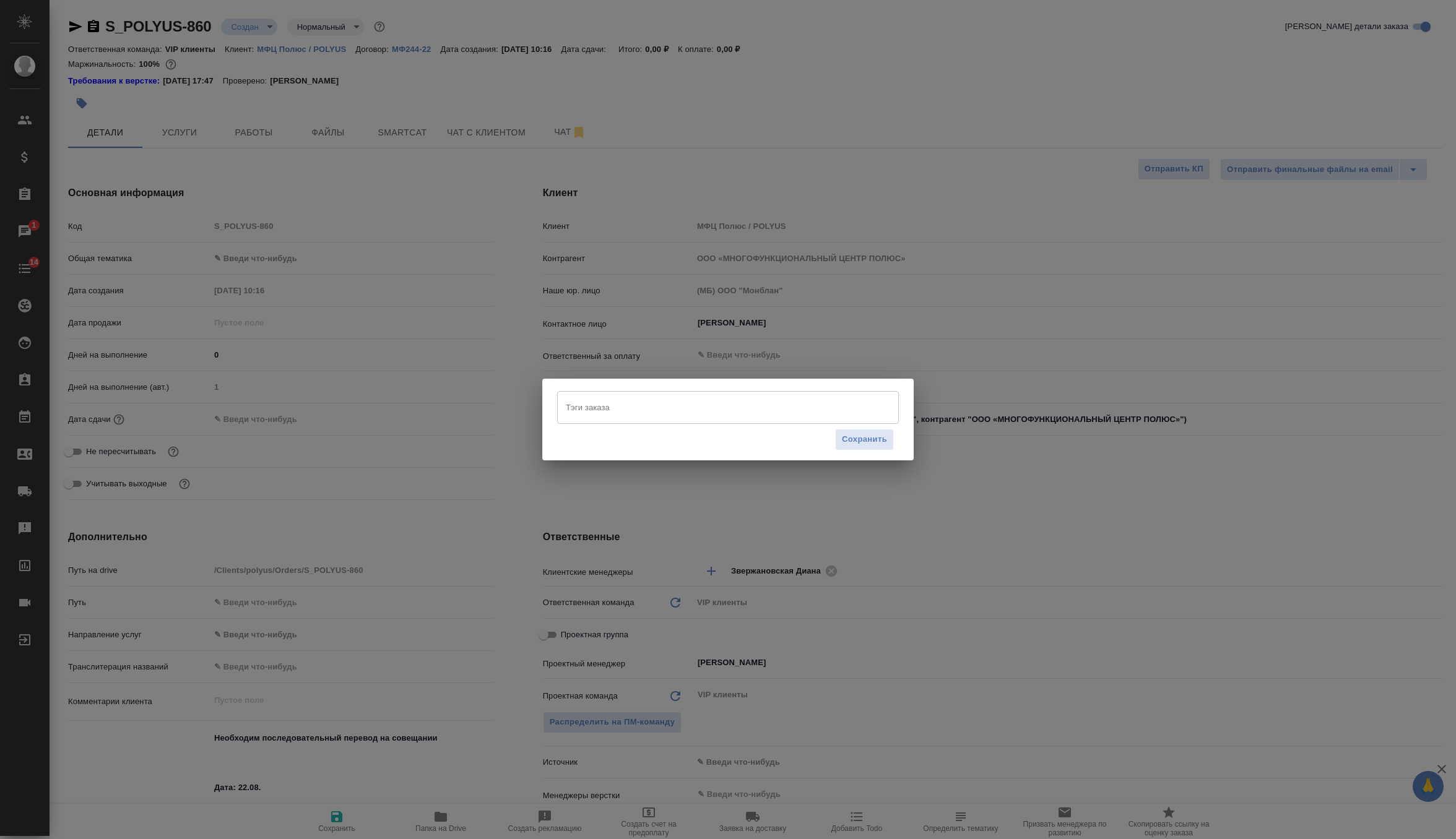
type textarea "x"
click at [756, 399] on input "Тэги заказа" at bounding box center [716, 407] width 307 height 21
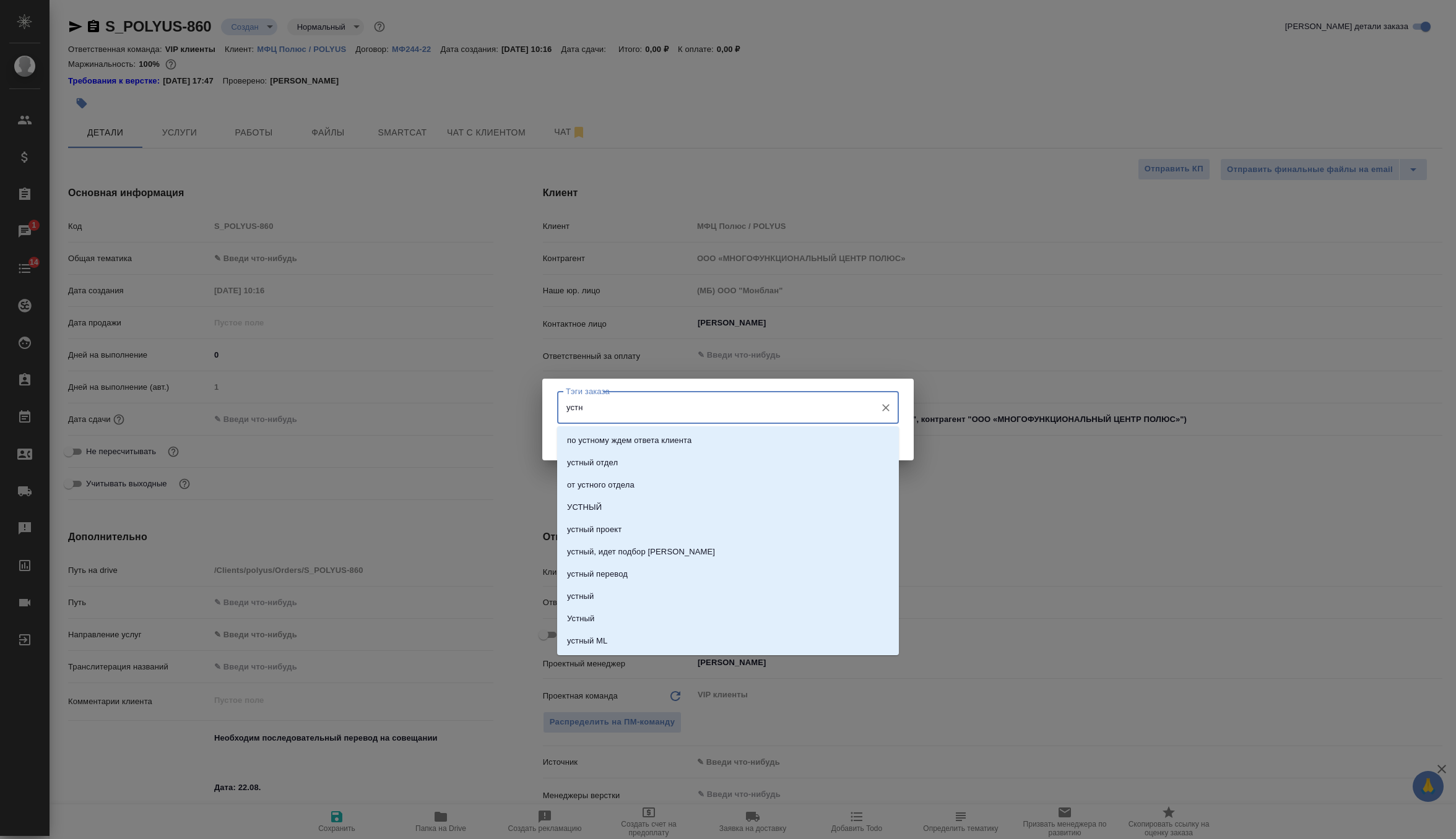
type input "устны"
click at [716, 455] on li "УСТНЫЙ" at bounding box center [727, 463] width 341 height 23
type input "онла"
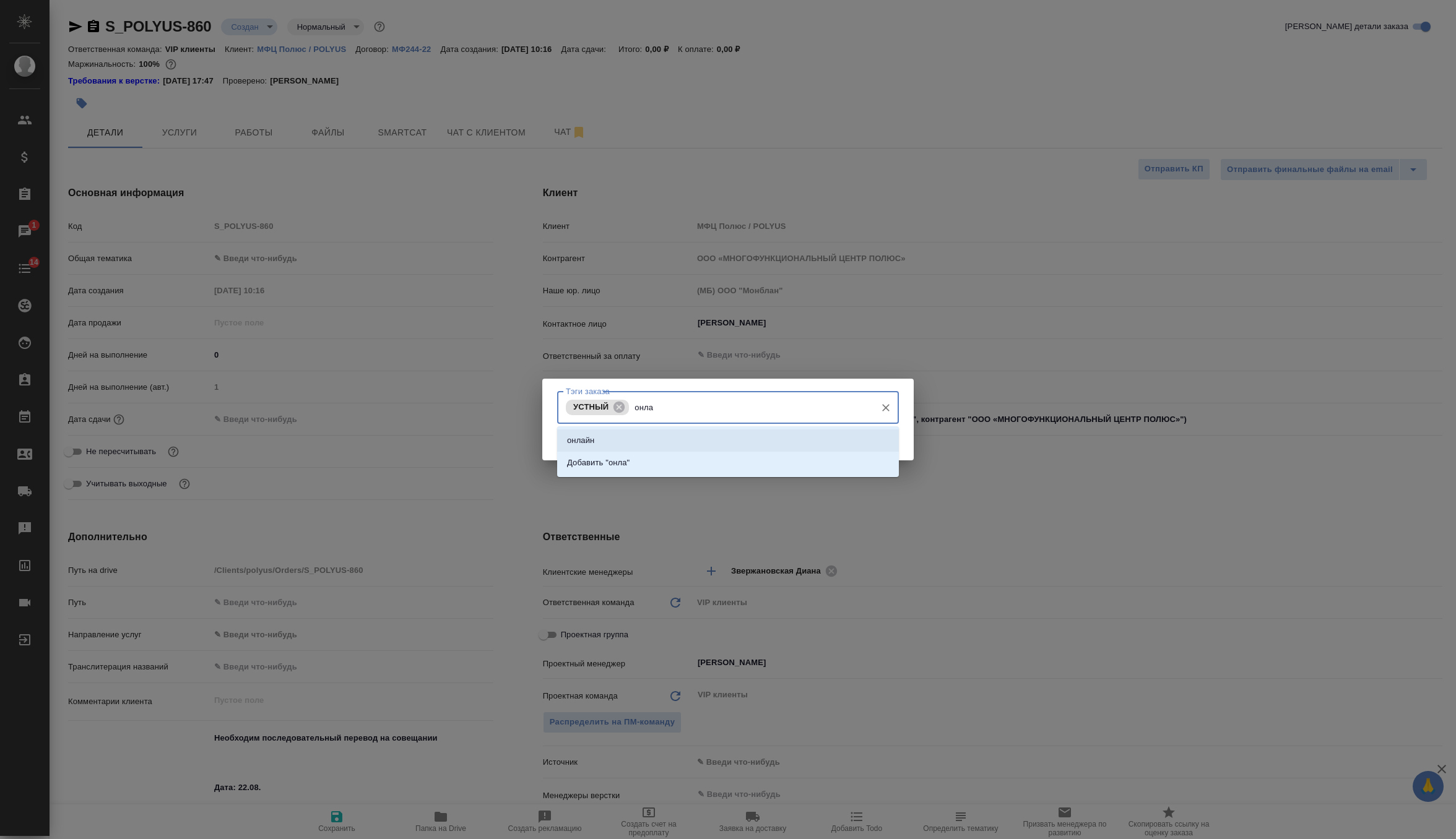
click at [676, 445] on li "онлайн" at bounding box center [727, 440] width 341 height 23
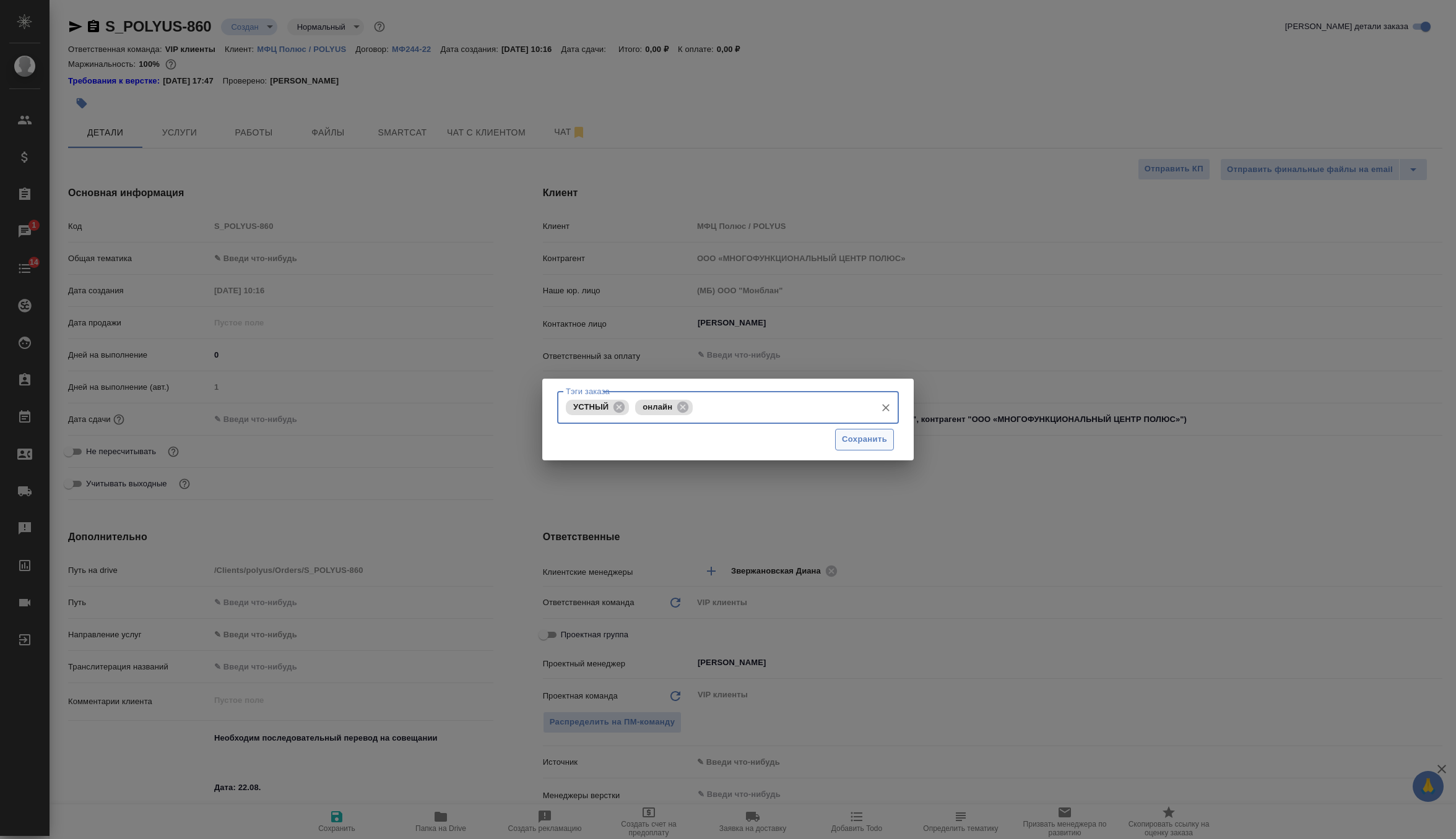
click at [862, 441] on span "Сохранить" at bounding box center [864, 440] width 45 height 15
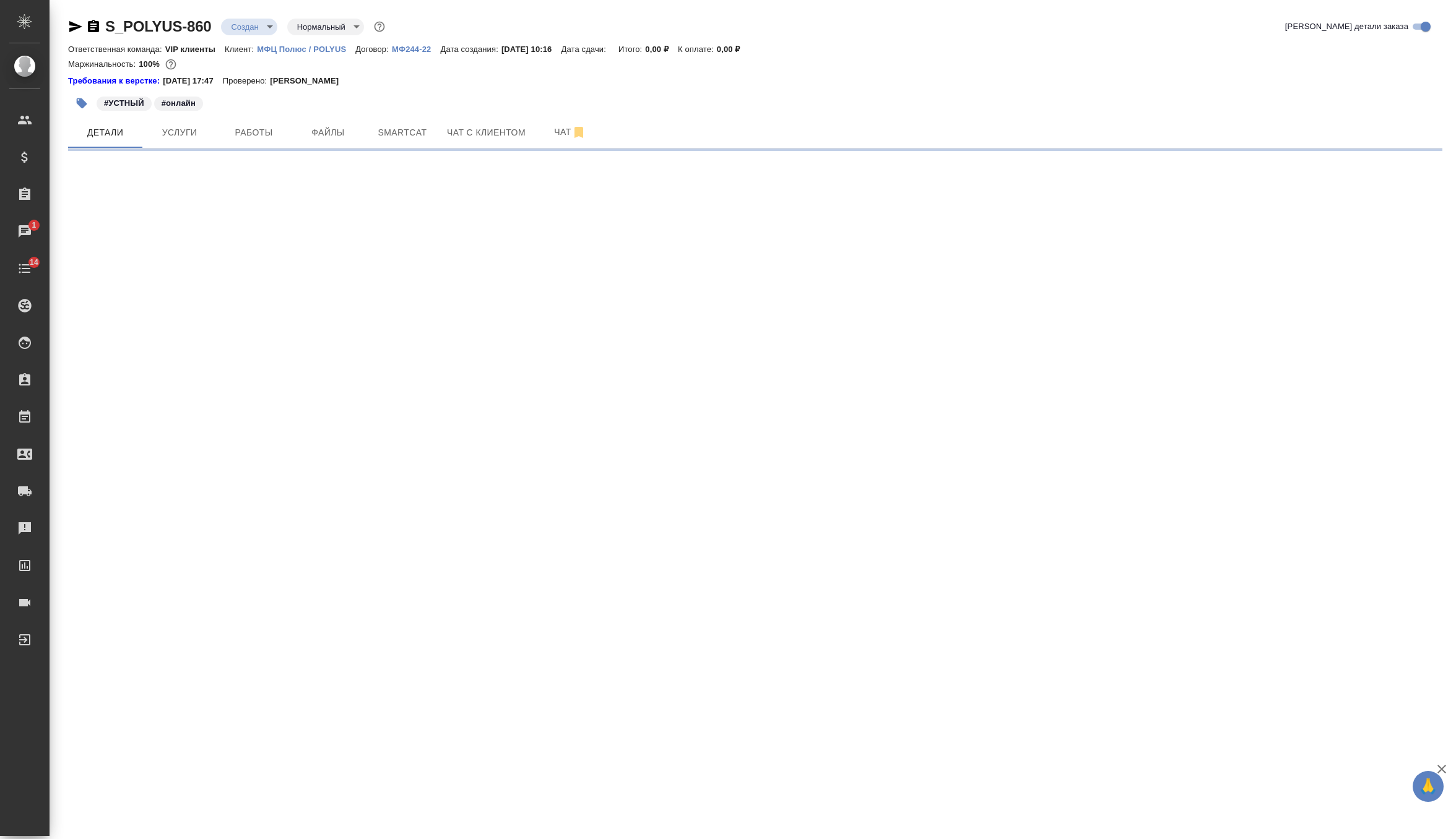
select select "RU"
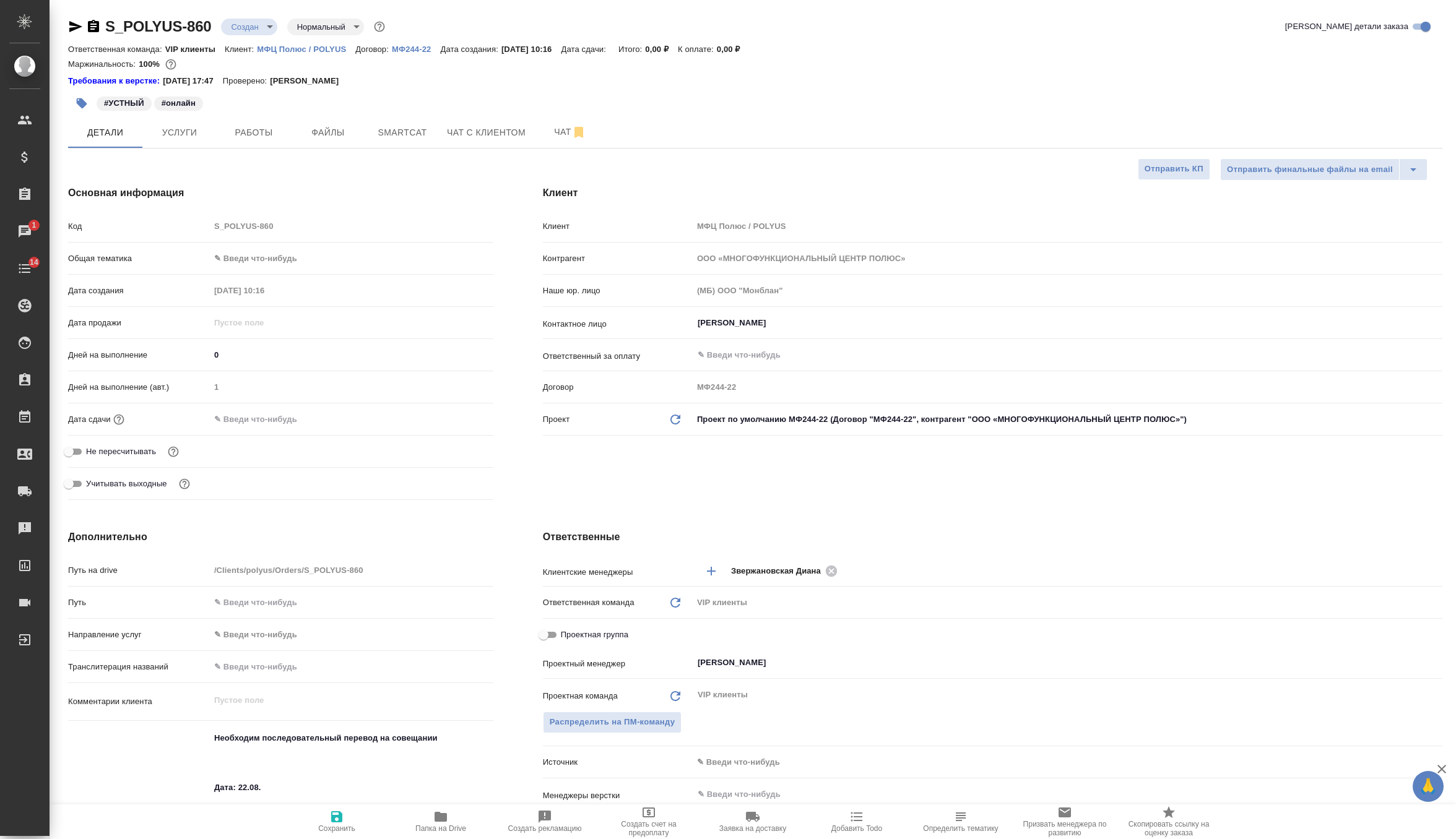
type textarea "x"
click at [187, 143] on button "Услуги" at bounding box center [179, 132] width 74 height 31
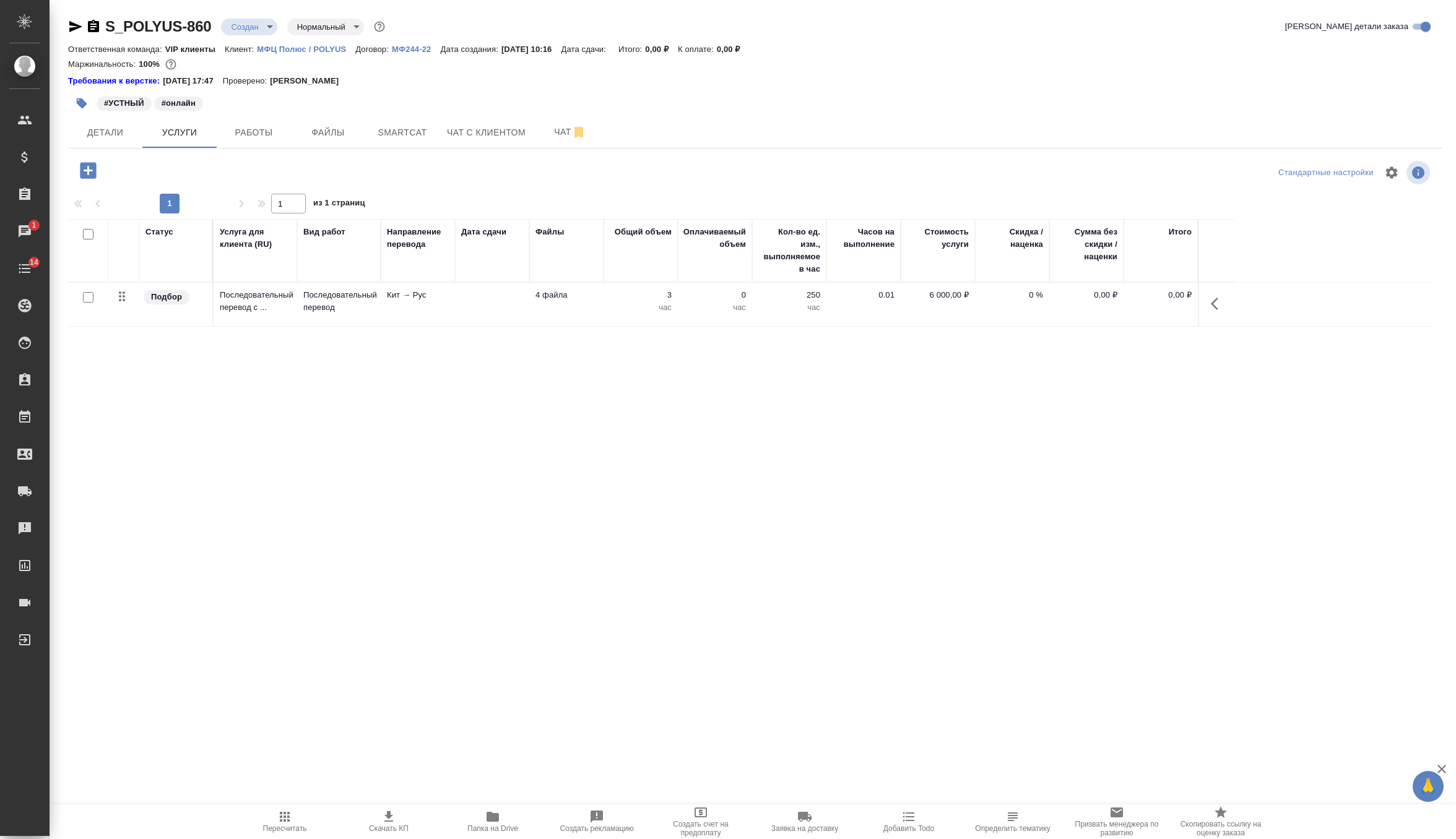
click at [483, 290] on td at bounding box center [492, 304] width 74 height 44
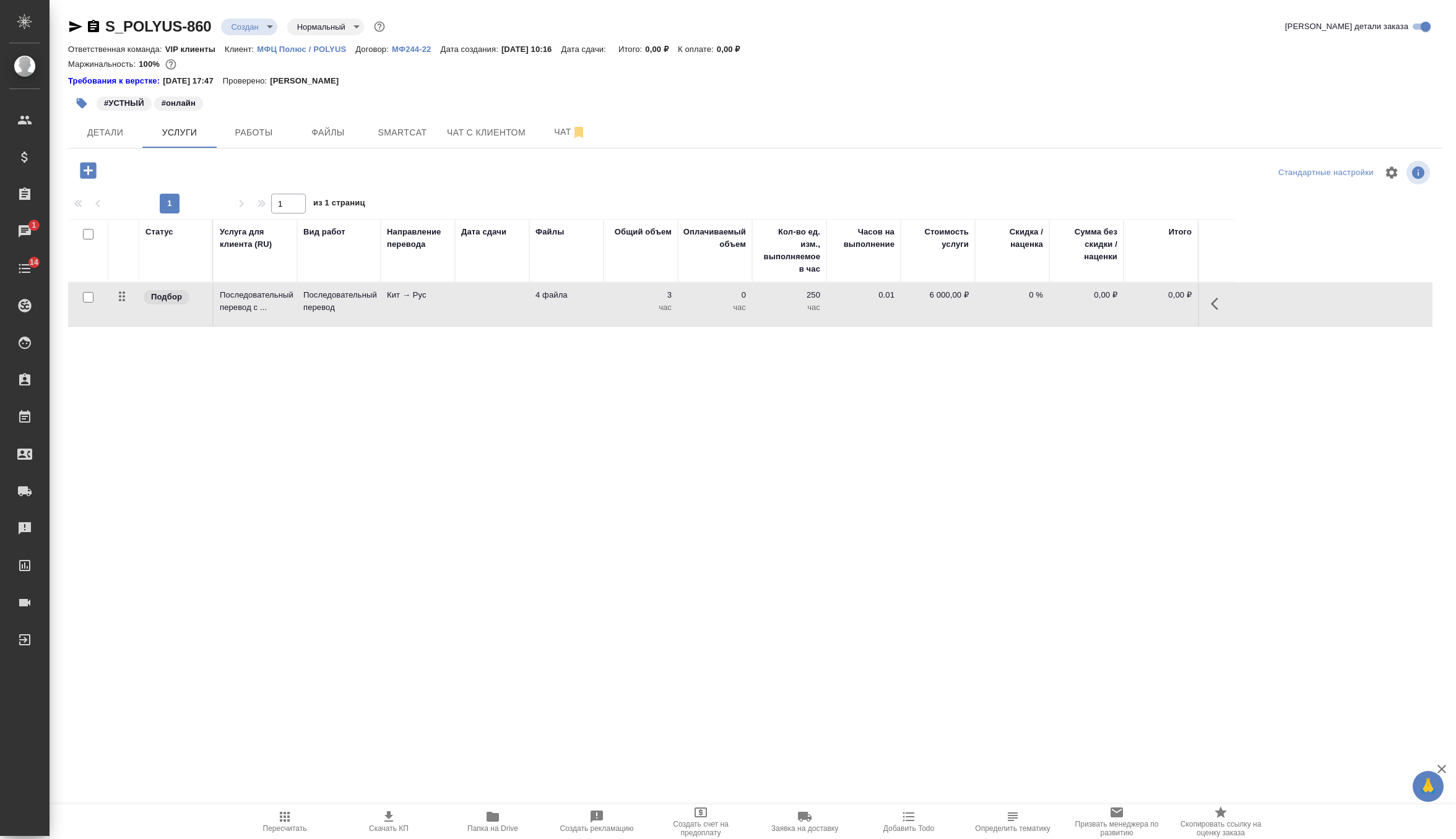
click at [483, 290] on td at bounding box center [492, 304] width 74 height 44
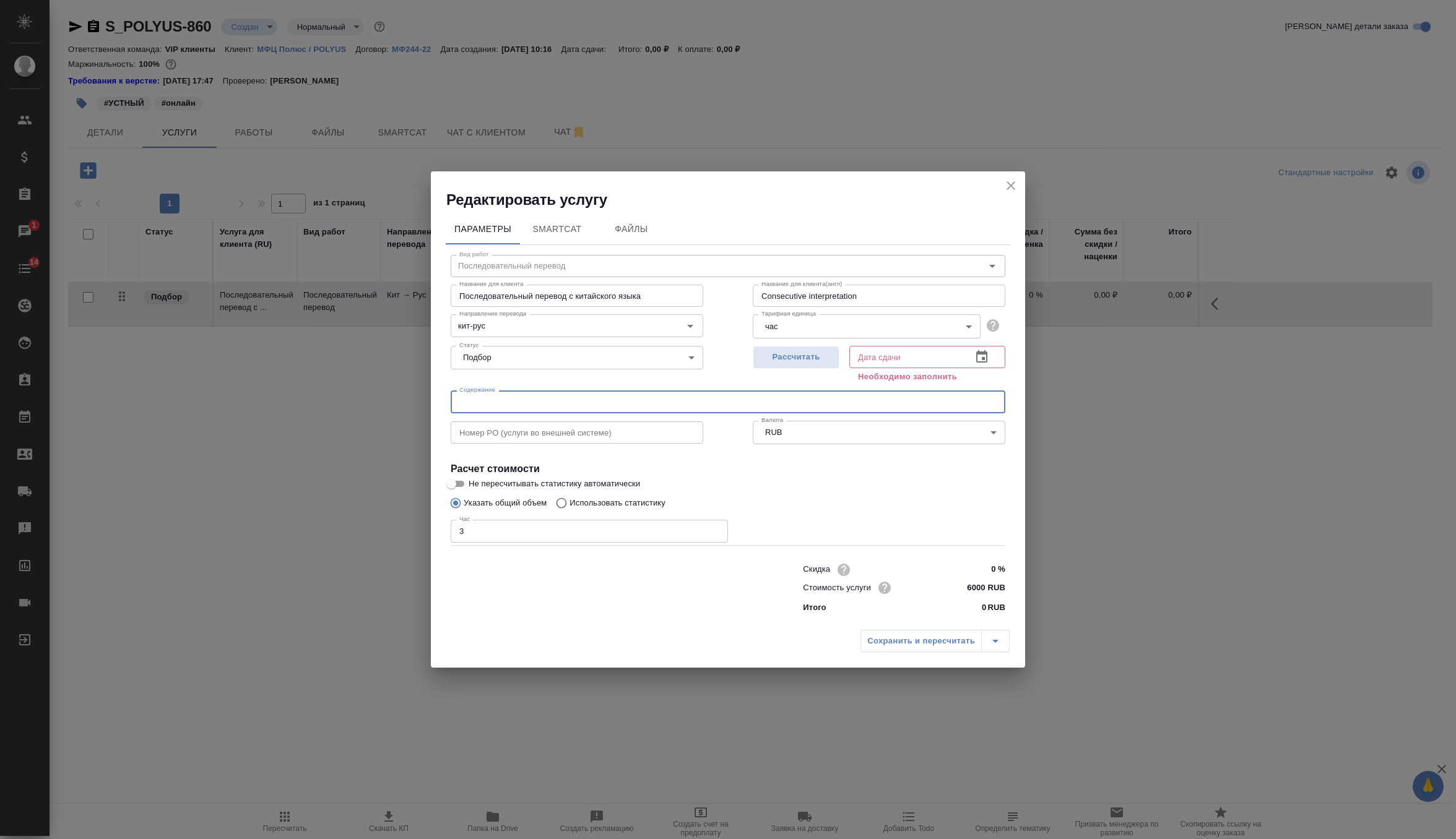
click at [507, 394] on input "text" at bounding box center [727, 402] width 554 height 23
paste input "Совещание с поставщиком по автоматизации пробоотбора для ООО «УК Полюс»"
type input "Совещание с поставщиком по автоматизации пробоотбора для ООО «УК Полюс»"
click at [799, 353] on span "Рассчитать" at bounding box center [796, 357] width 73 height 15
type input "[DATE] 10:25"
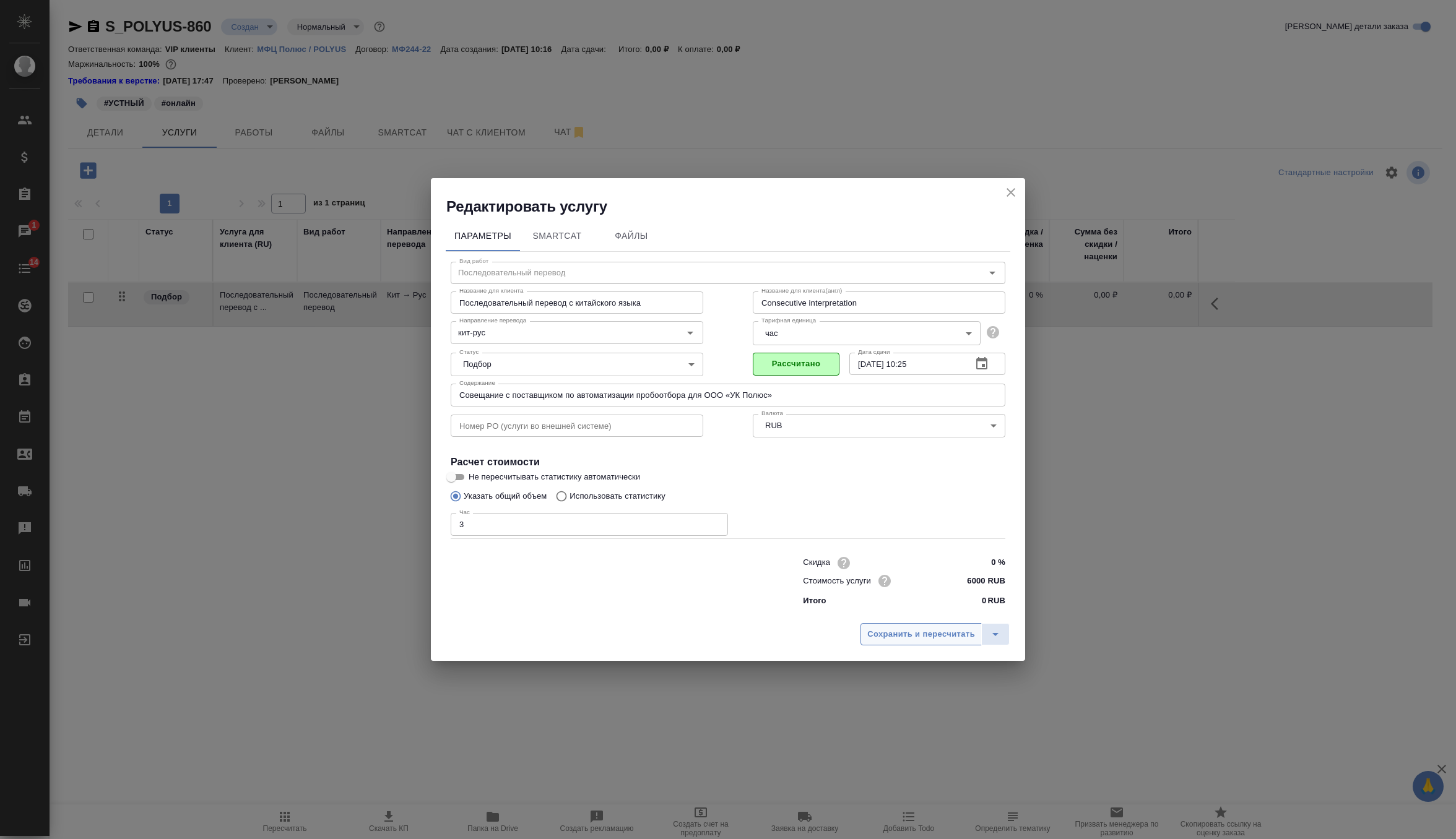
click at [920, 626] on button "Сохранить и пересчитать" at bounding box center [921, 634] width 121 height 23
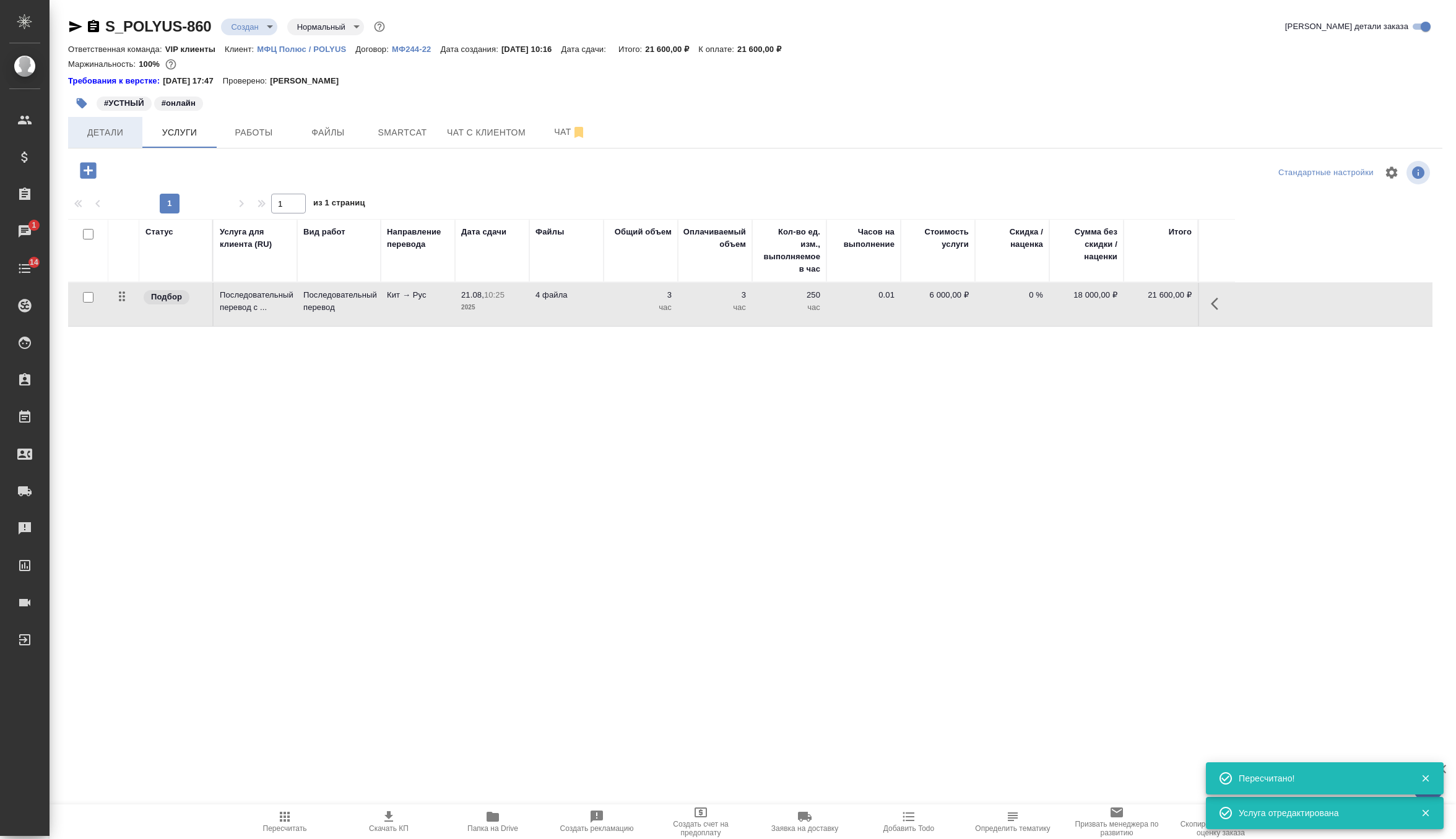
click at [132, 132] on span "Детали" at bounding box center [106, 132] width 60 height 15
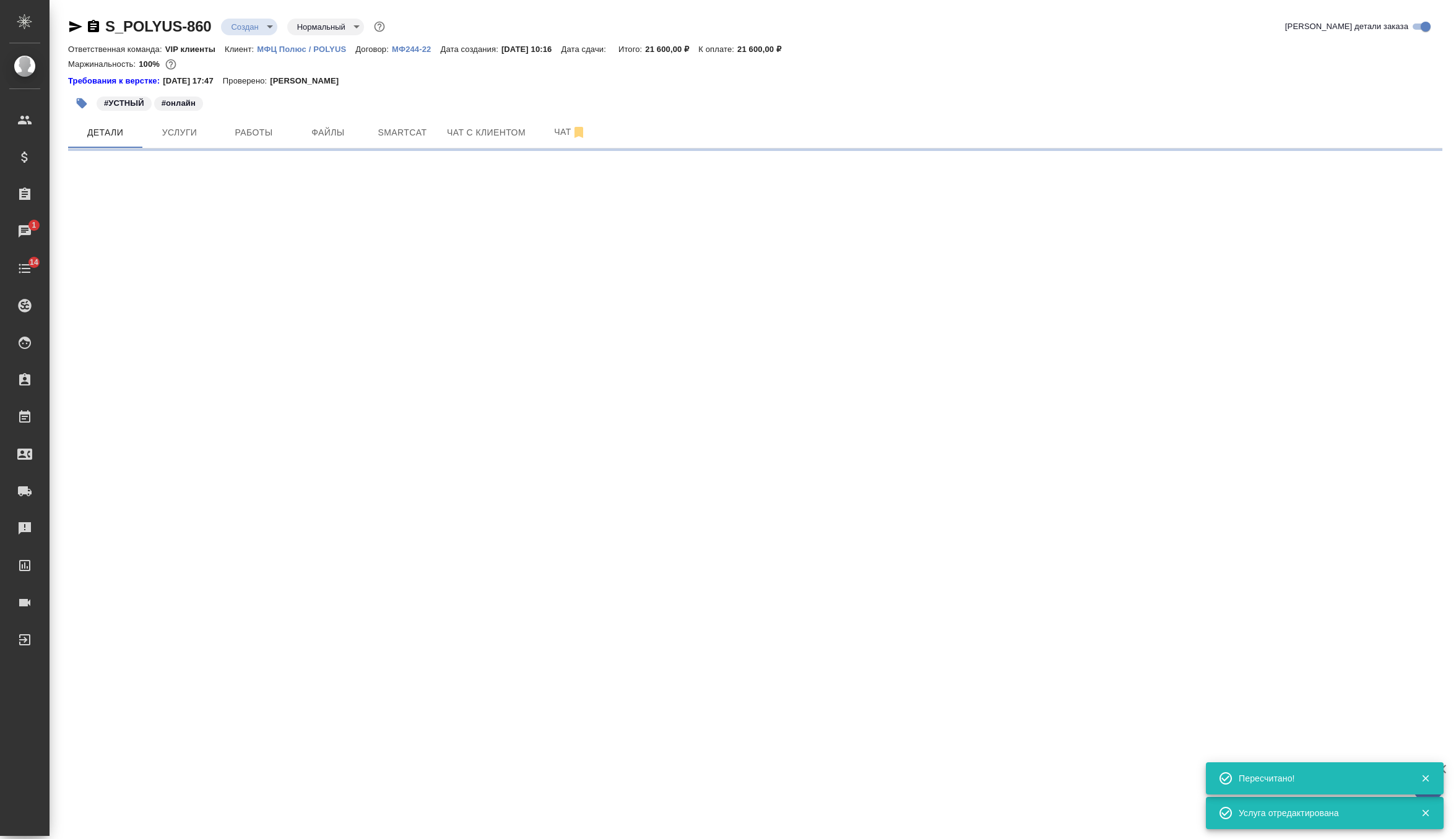
select select "RU"
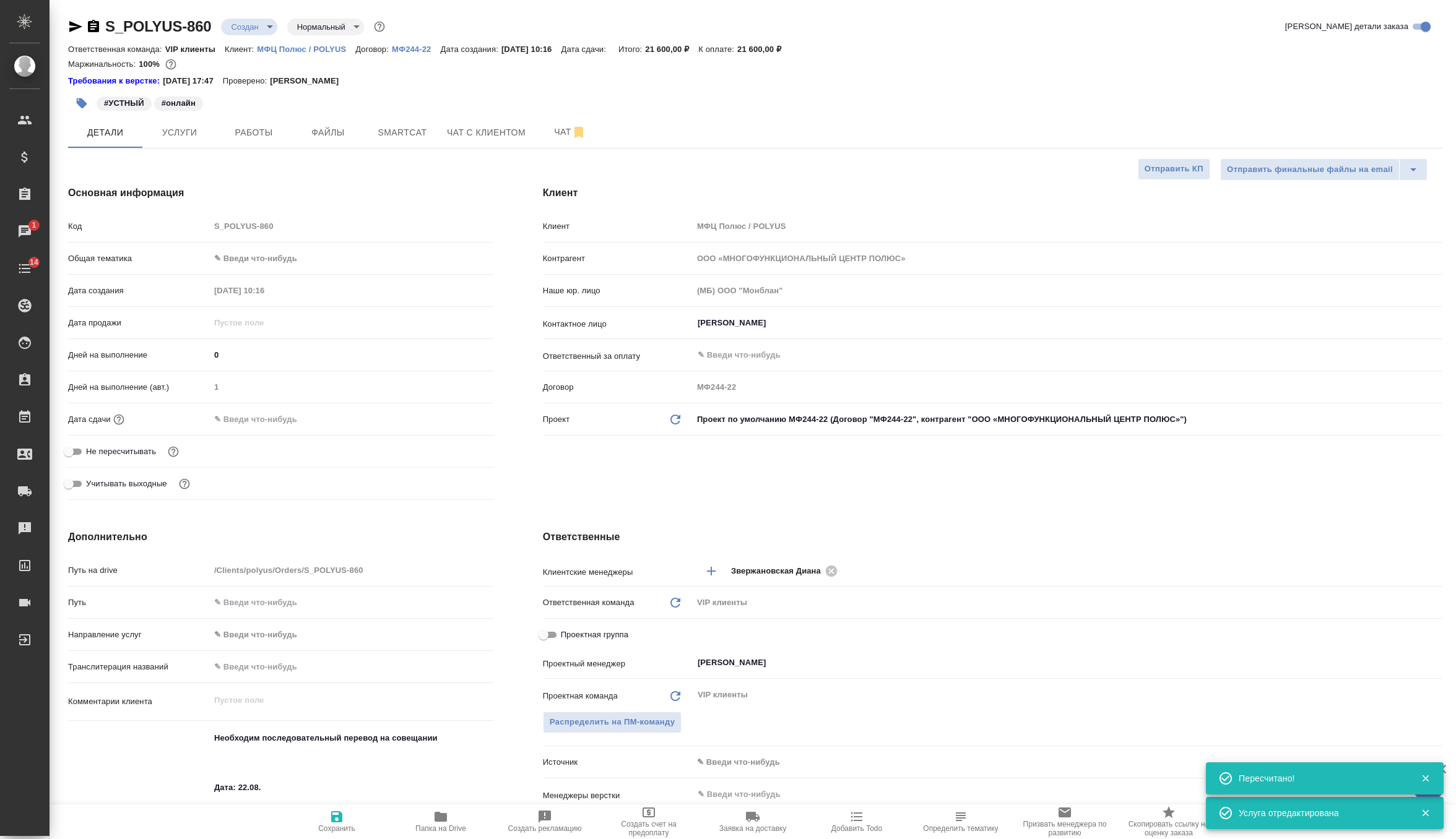
type textarea "x"
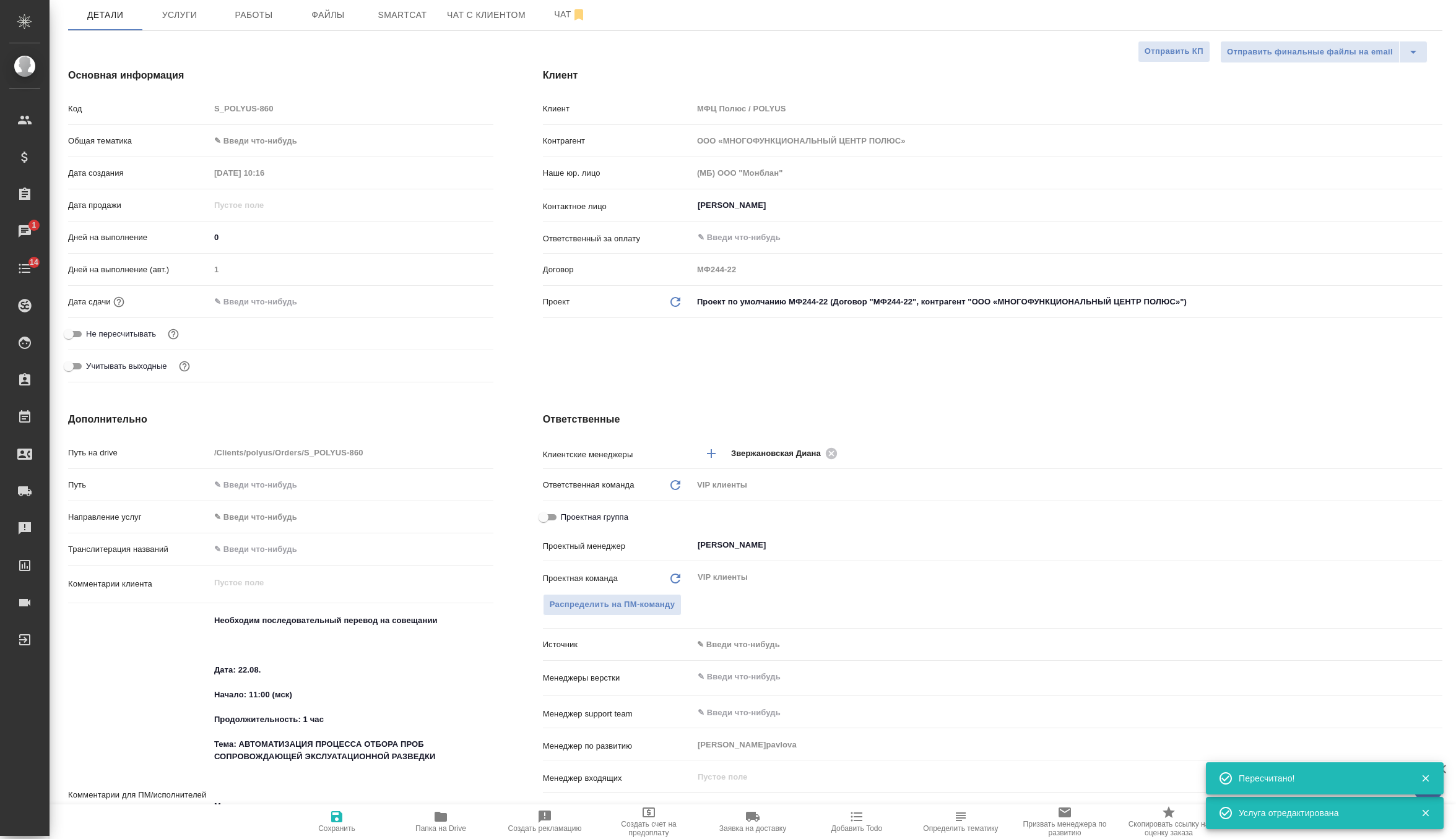
scroll to position [186, 0]
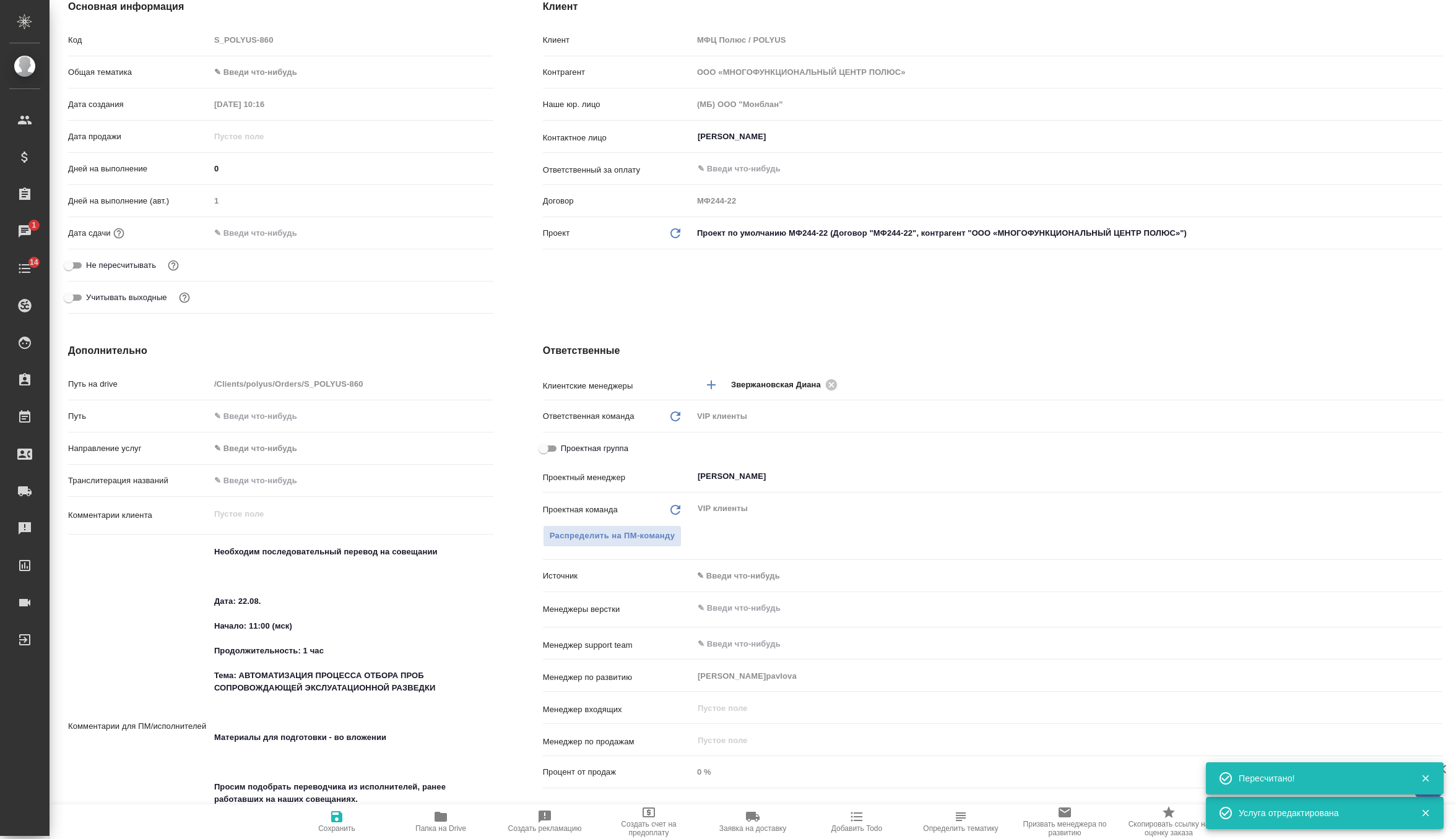
click at [286, 229] on input "text" at bounding box center [264, 233] width 108 height 18
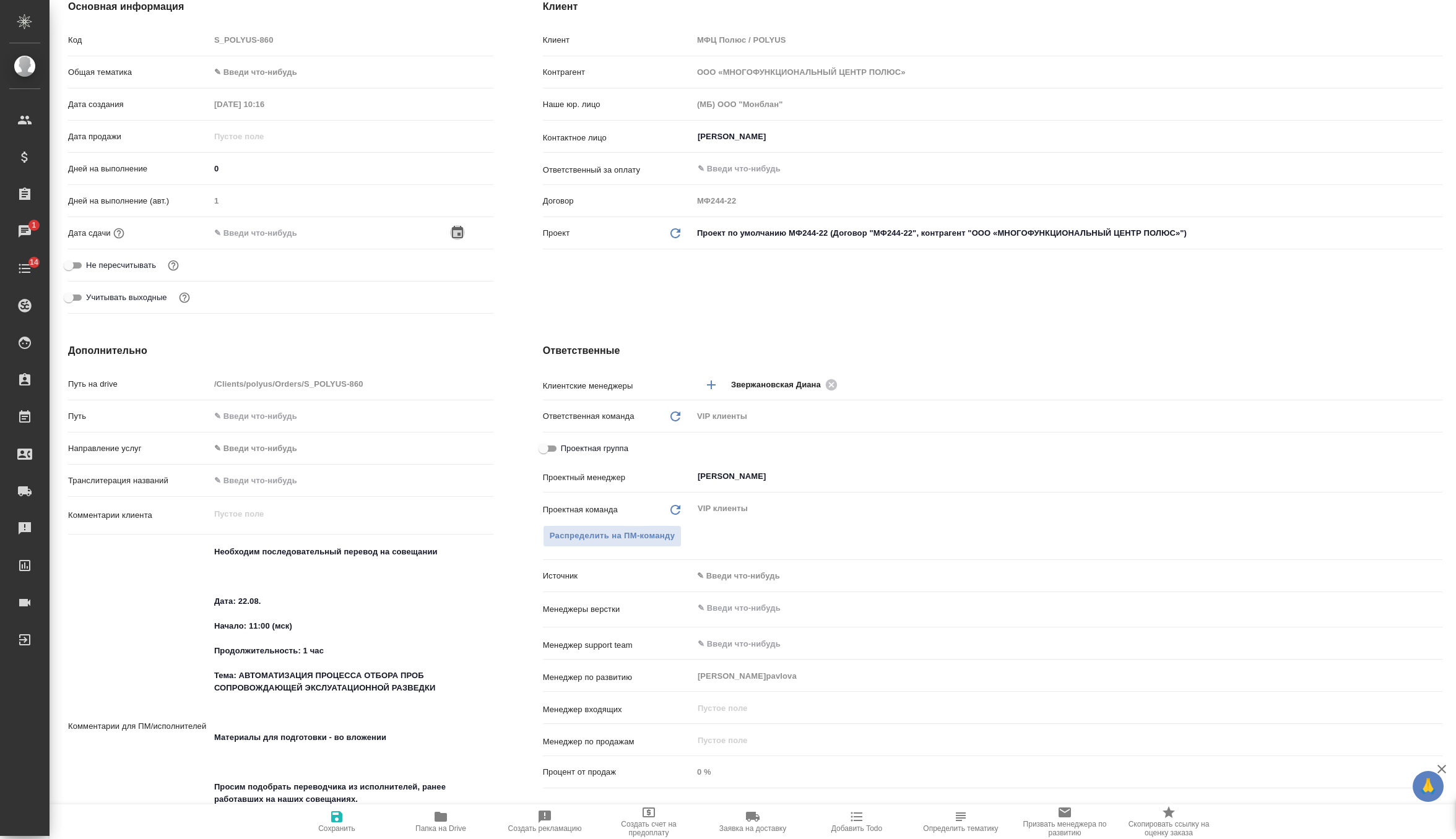
click at [452, 232] on icon "button" at bounding box center [458, 232] width 11 height 12
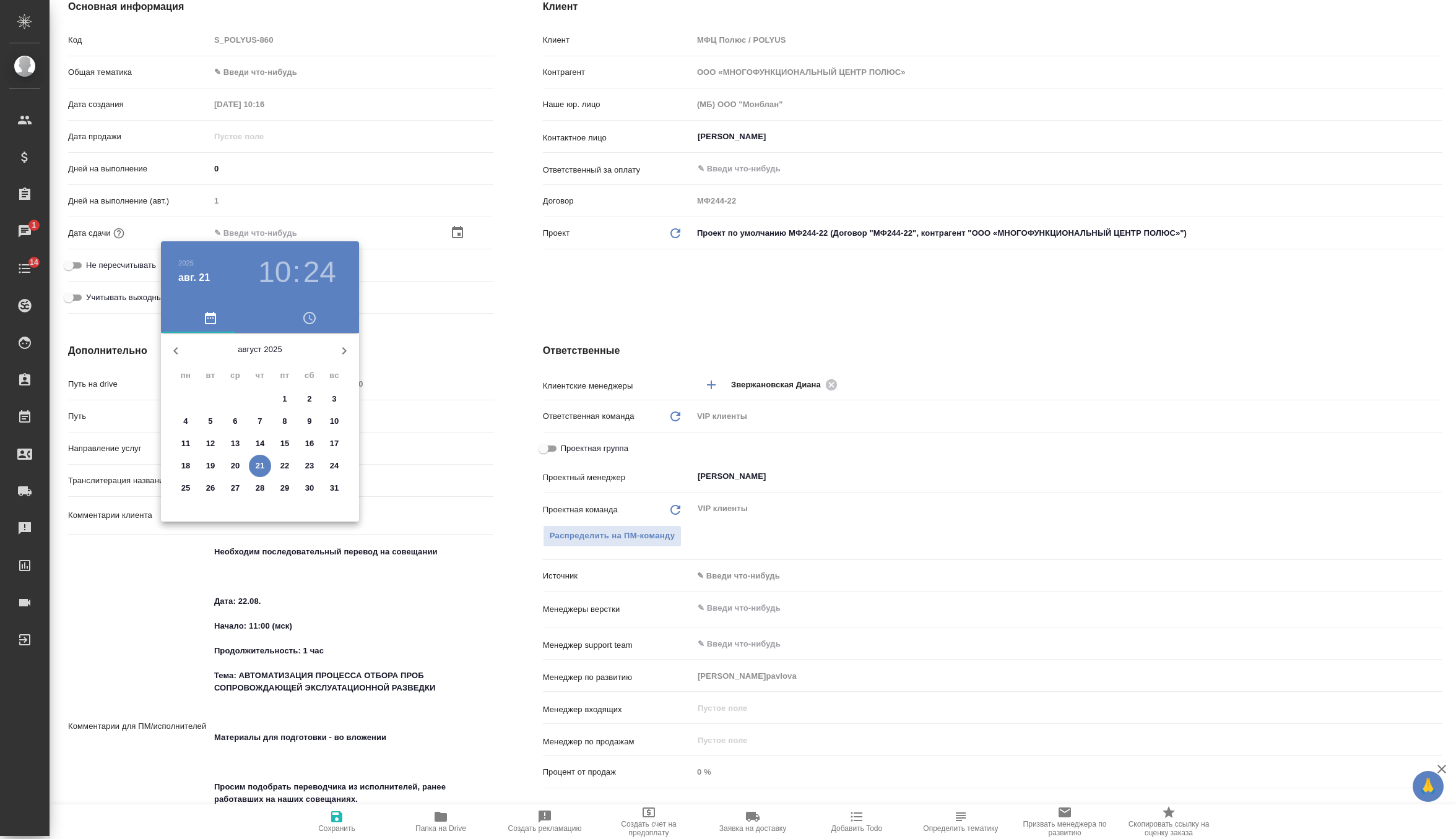
click at [272, 457] on div "22" at bounding box center [284, 466] width 25 height 23
type input "[DATE] 10:24"
type textarea "x"
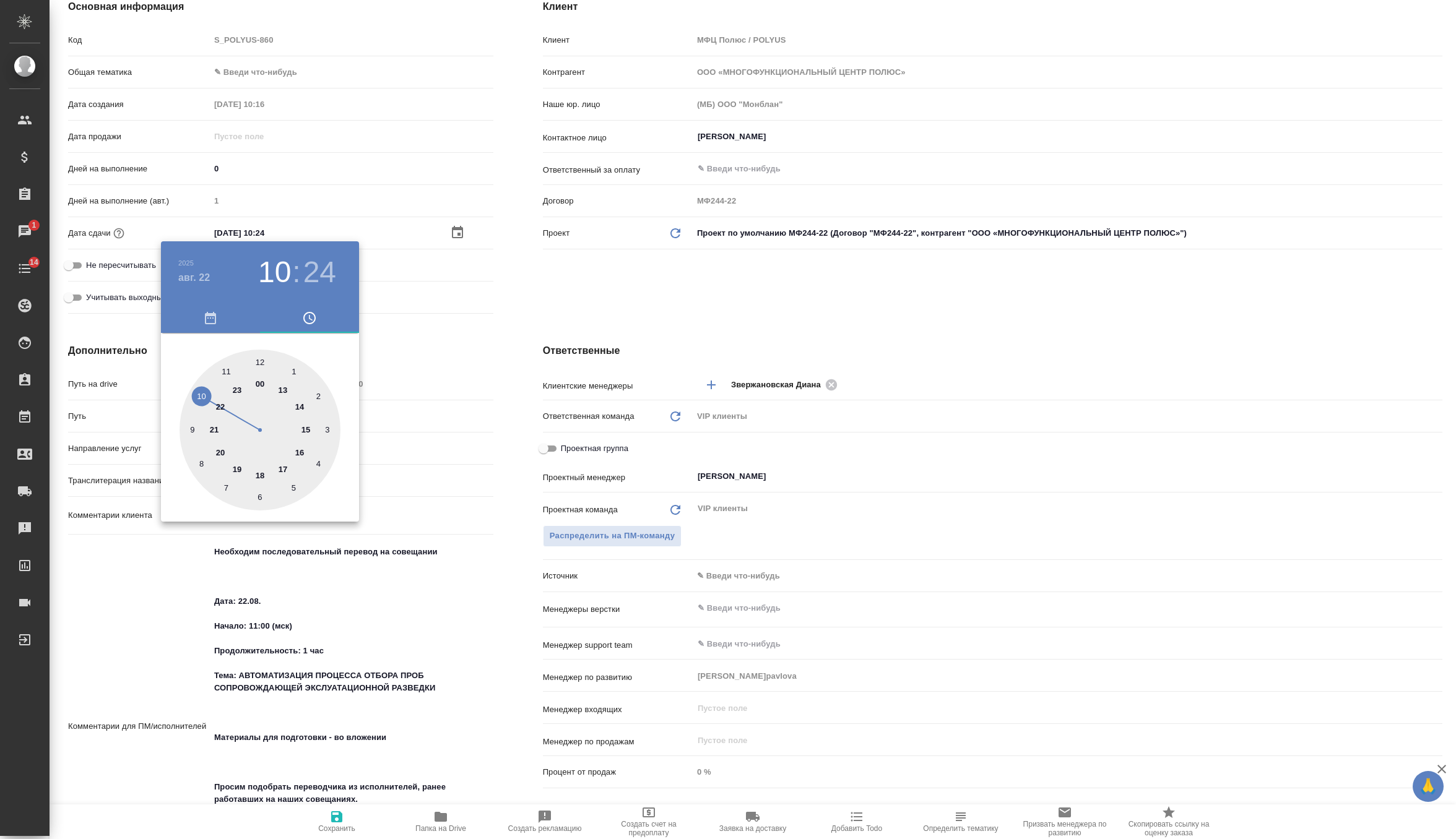
click at [227, 369] on div at bounding box center [259, 429] width 161 height 161
type input "[DATE] 11:24"
type textarea "x"
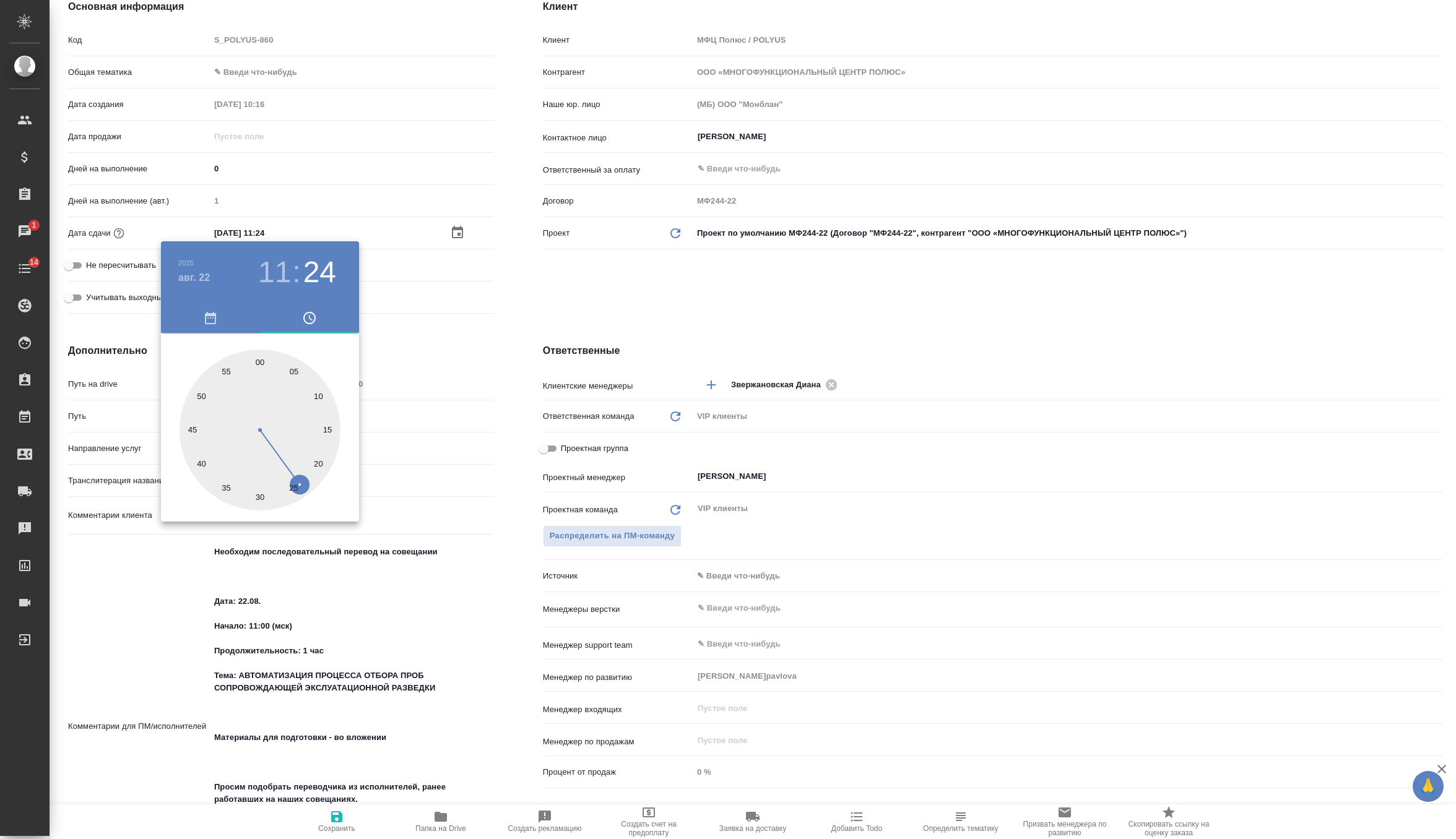
type input "[DATE] 11:00"
type textarea "x"
click at [259, 365] on div at bounding box center [259, 429] width 161 height 161
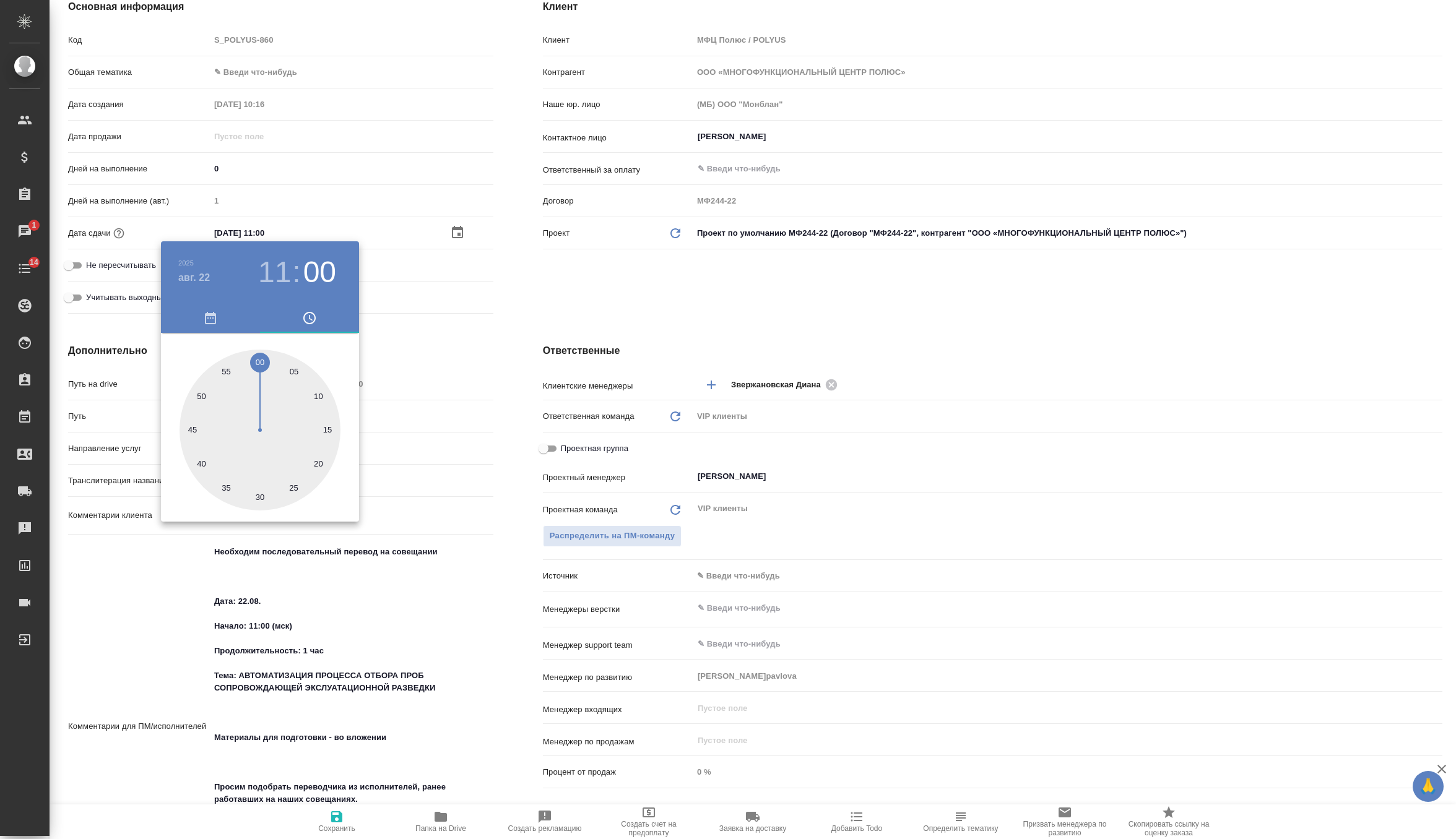
type textarea "x"
click at [511, 316] on div at bounding box center [728, 420] width 1456 height 839
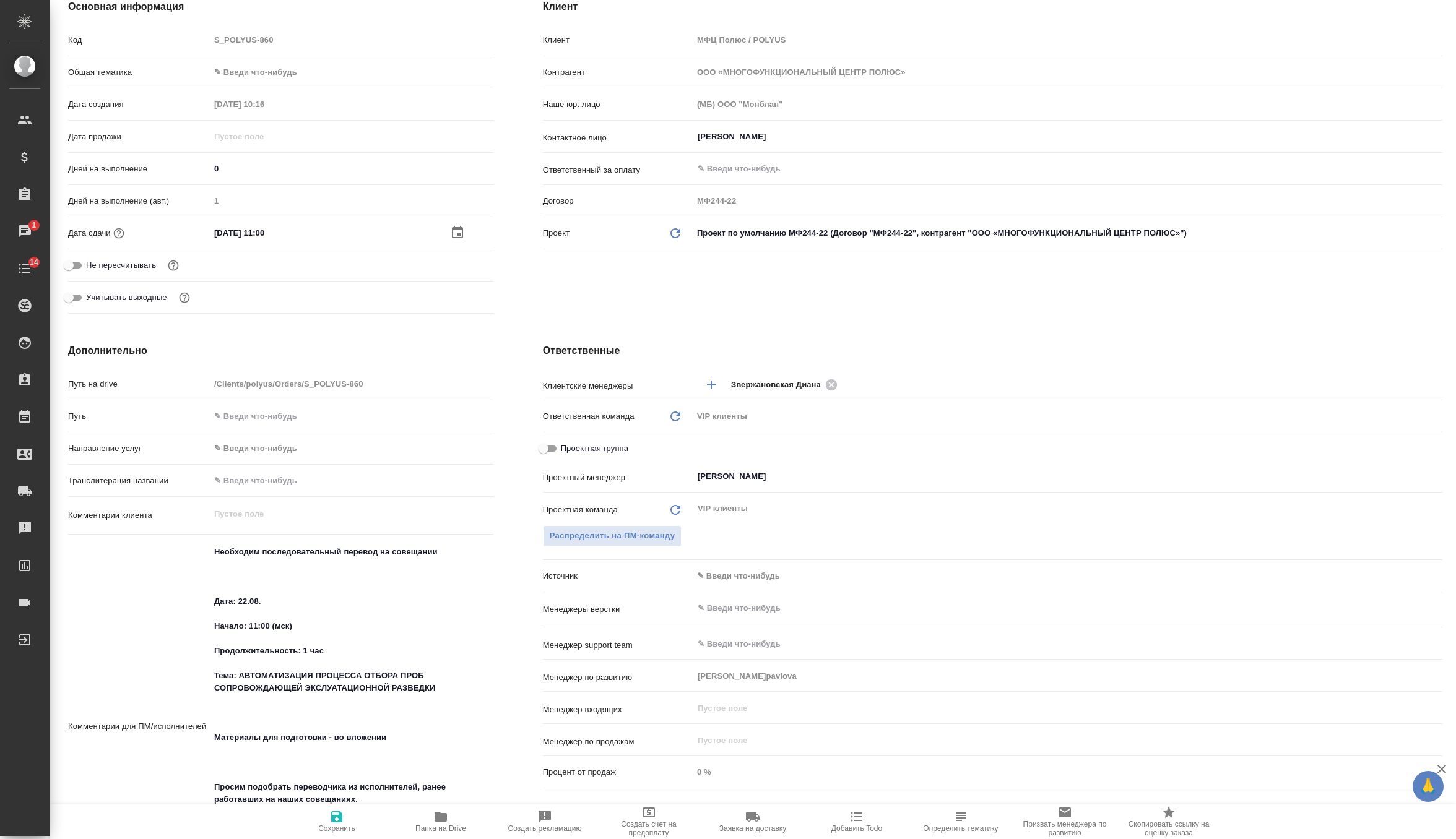
click at [341, 823] on icon "button" at bounding box center [337, 816] width 15 height 15
type textarea "x"
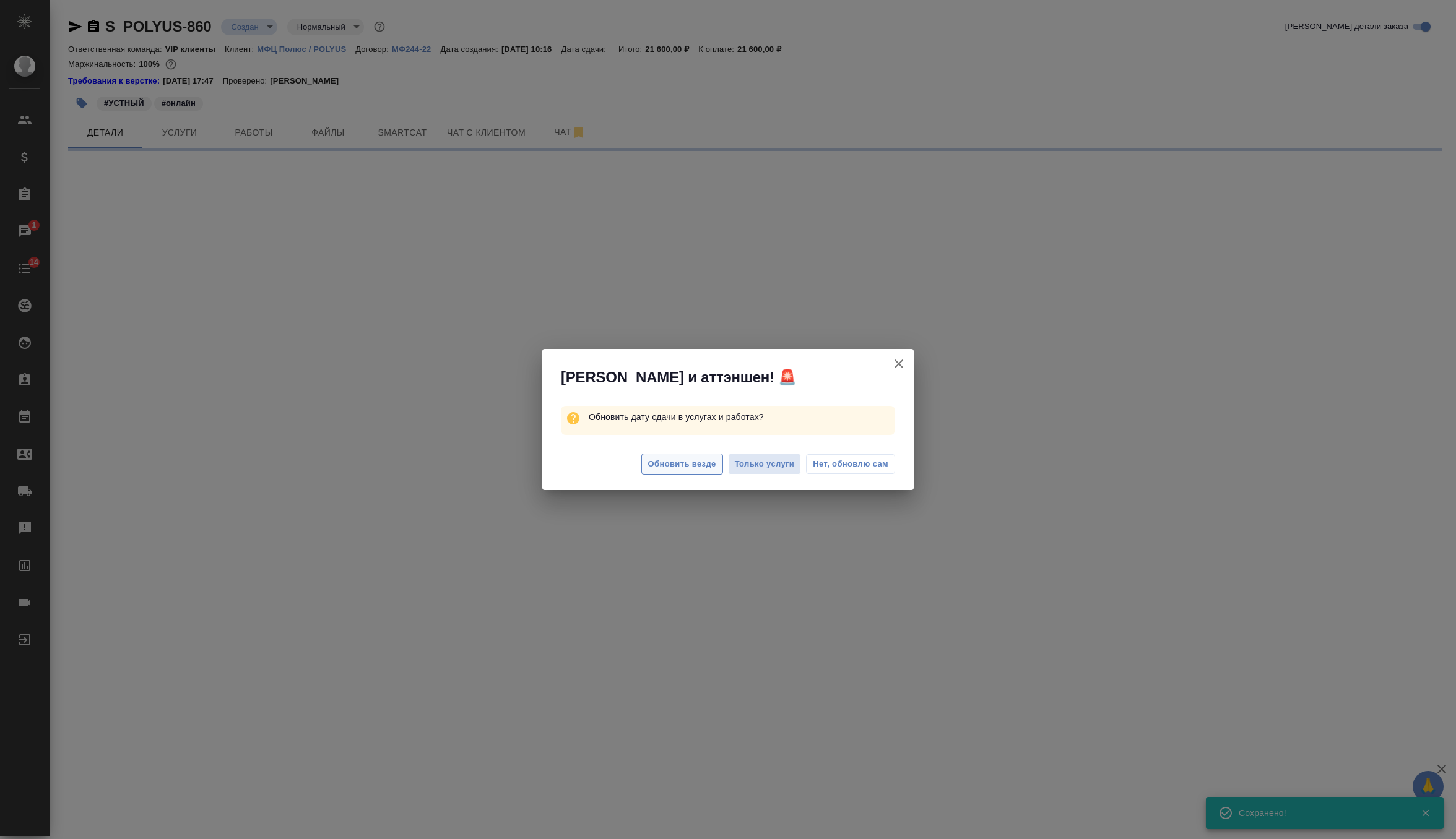
scroll to position [0, 0]
click at [676, 471] on button "Обновить везде" at bounding box center [682, 464] width 82 height 22
select select "RU"
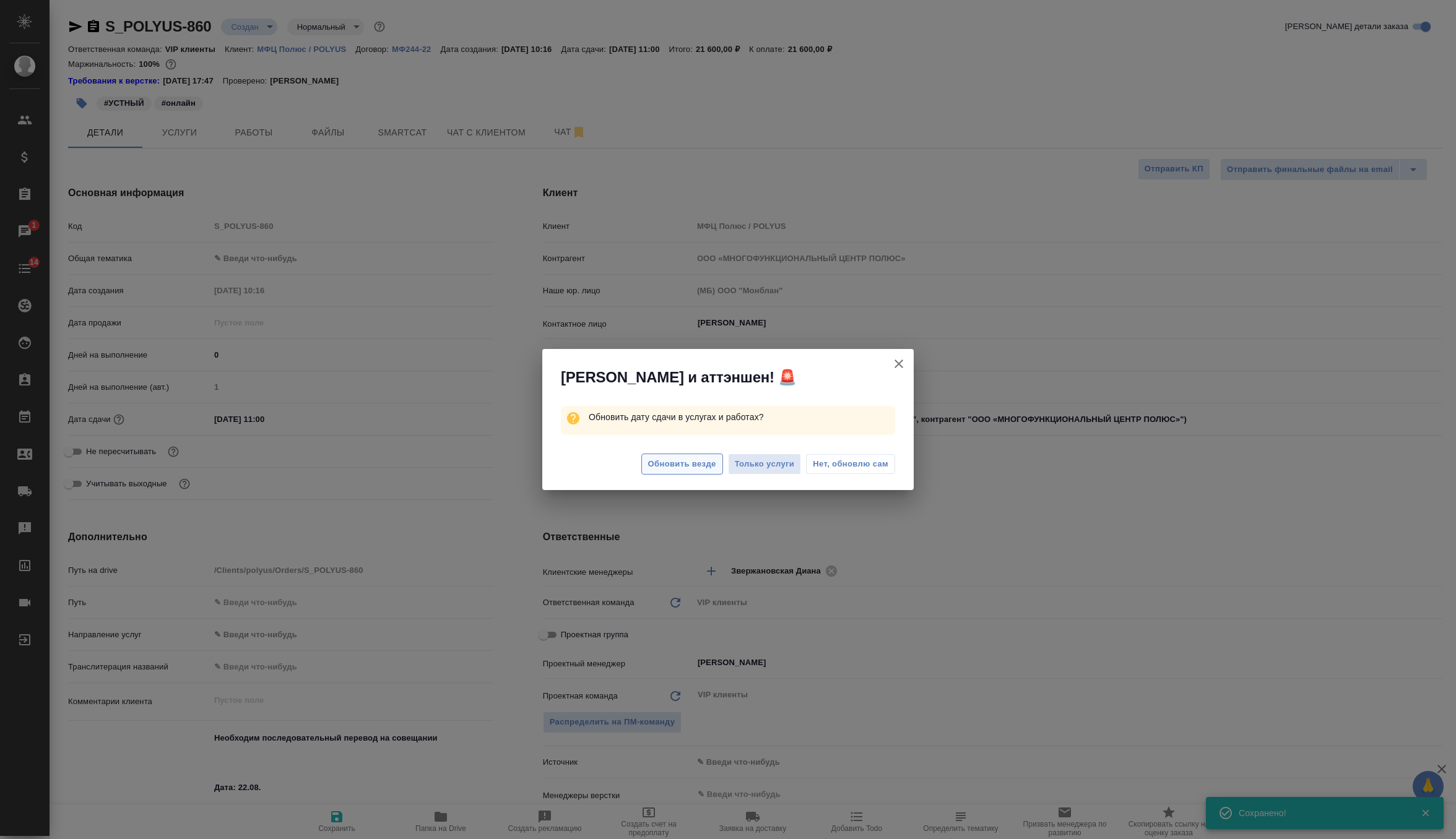
type textarea "x"
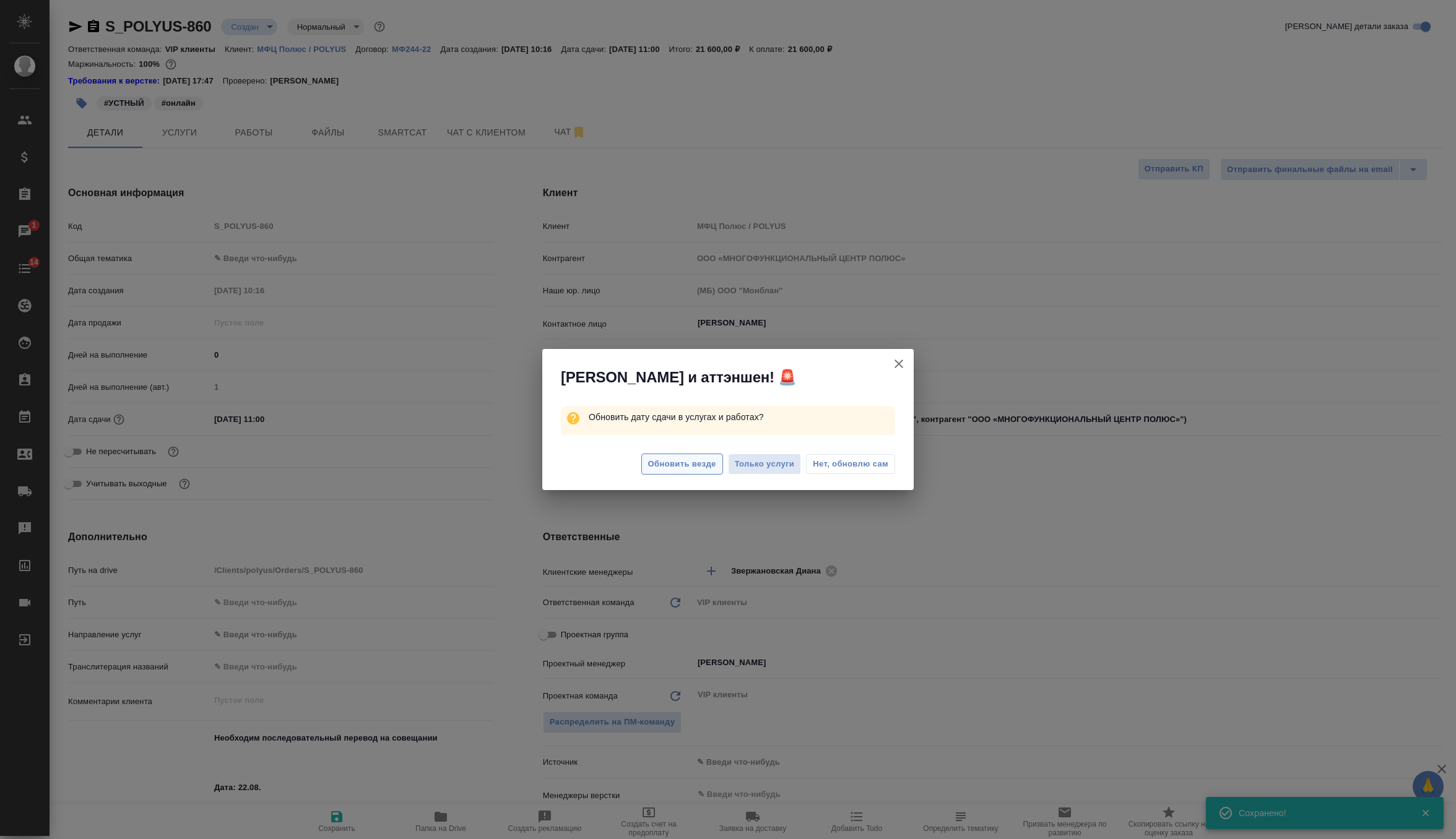
type textarea "x"
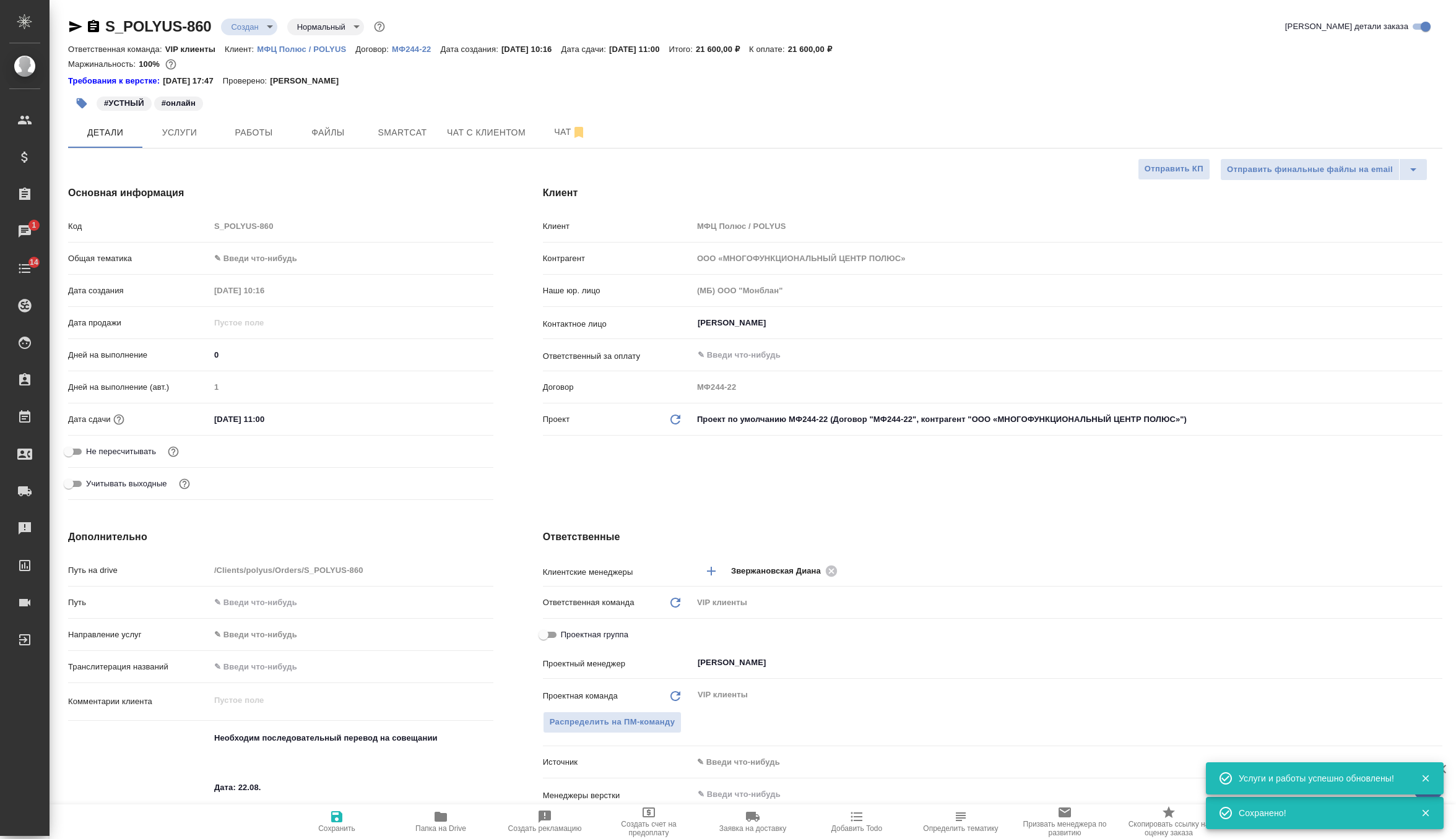
type textarea "x"
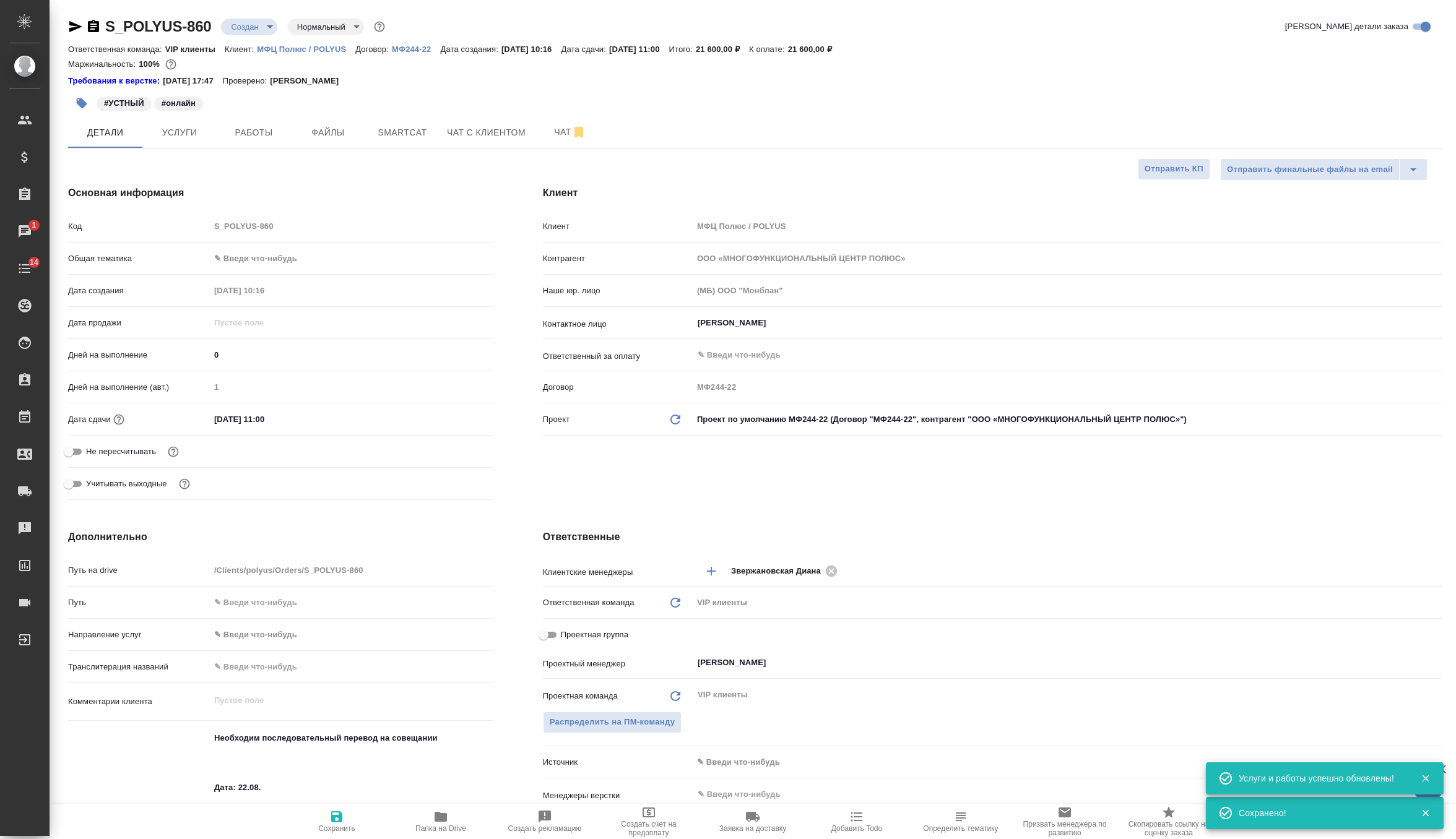
type textarea "x"
click at [560, 130] on span "Чат" at bounding box center [571, 131] width 60 height 15
